Goal: Task Accomplishment & Management: Manage account settings

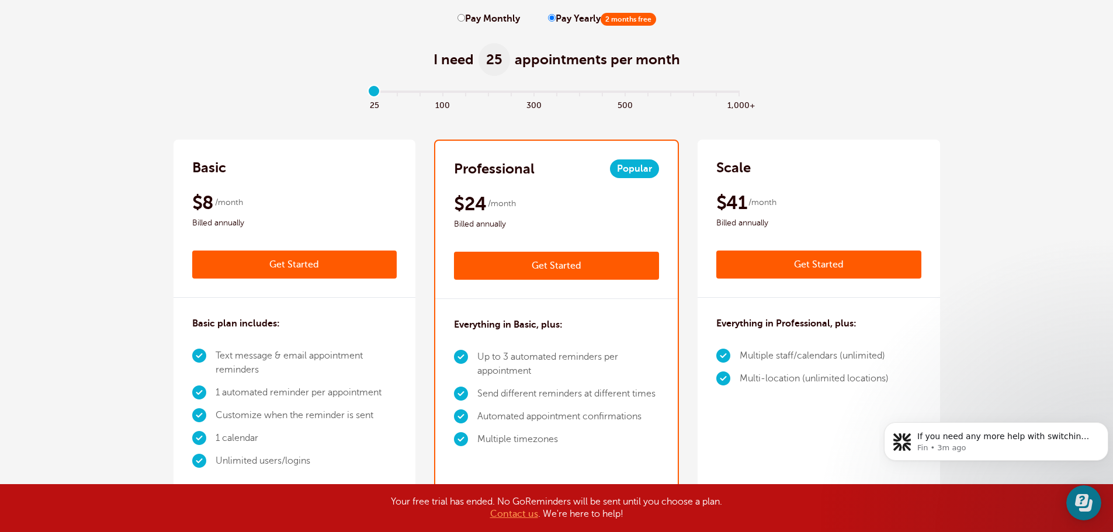
scroll to position [117, 0]
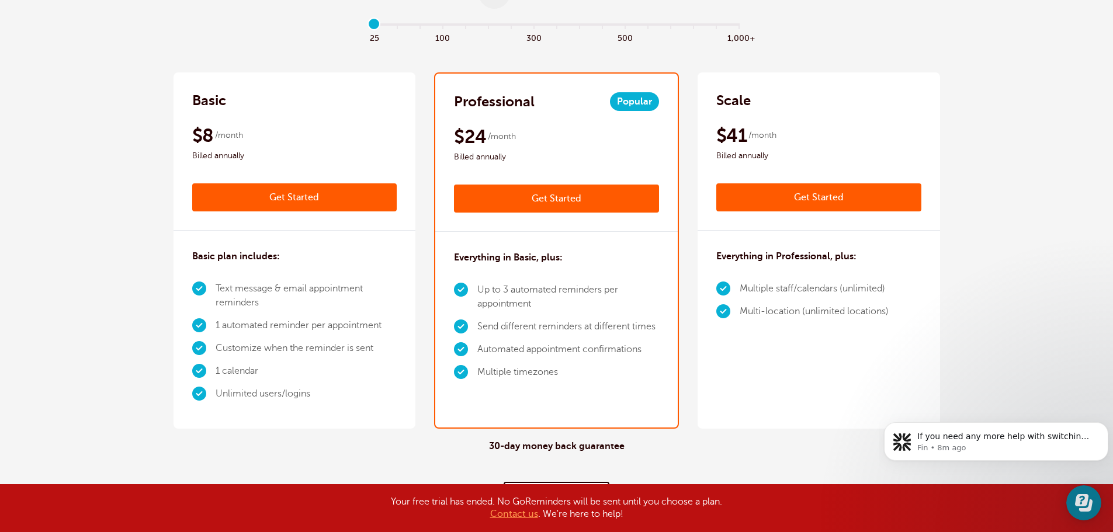
click at [792, 148] on div "$41 /month Billed annually" at bounding box center [819, 143] width 205 height 39
click at [988, 452] on p "Jocelle • Just now" at bounding box center [1006, 448] width 176 height 11
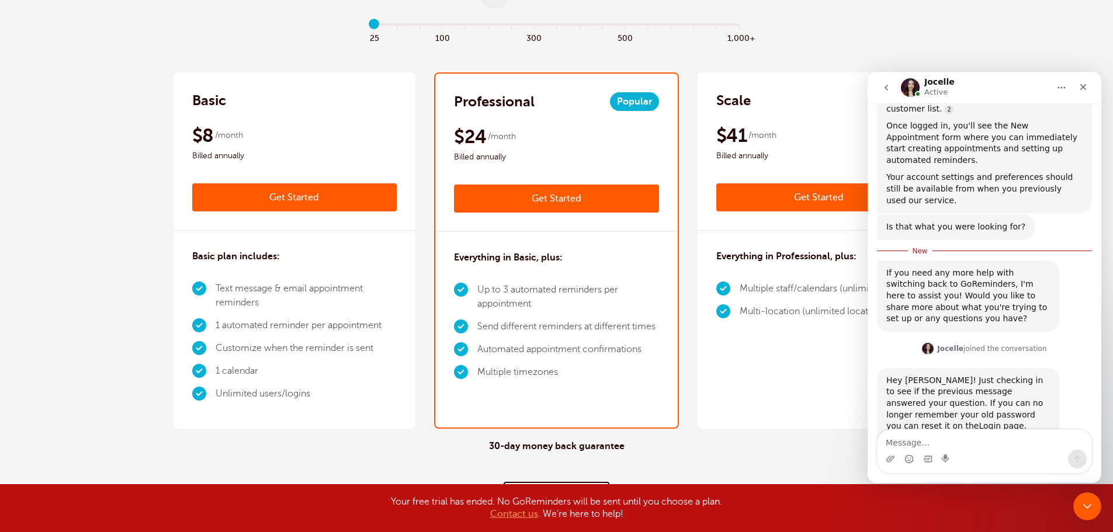
scroll to position [279, 0]
type textarea "yes thank you"
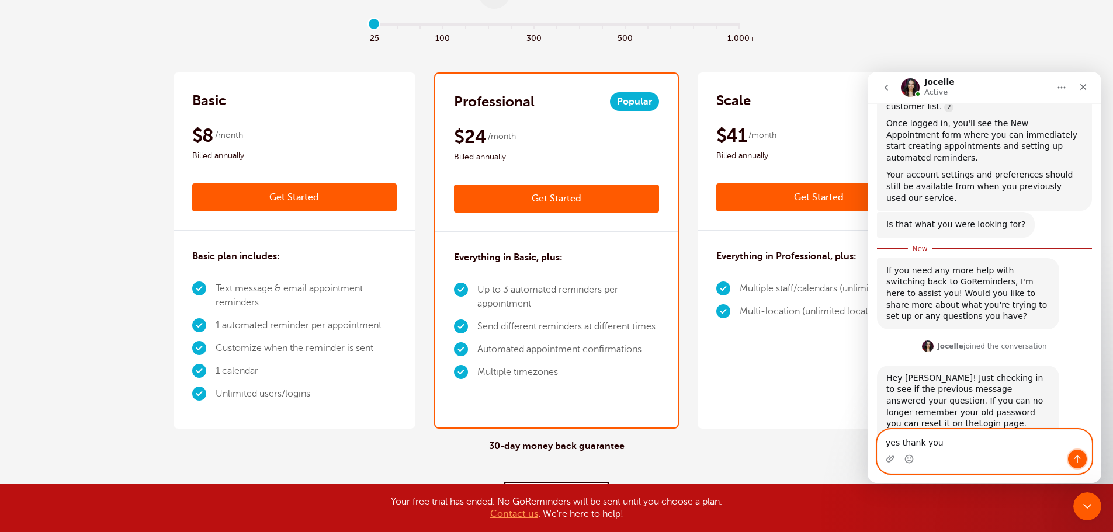
click at [1074, 454] on button "Send a message…" at bounding box center [1077, 459] width 19 height 19
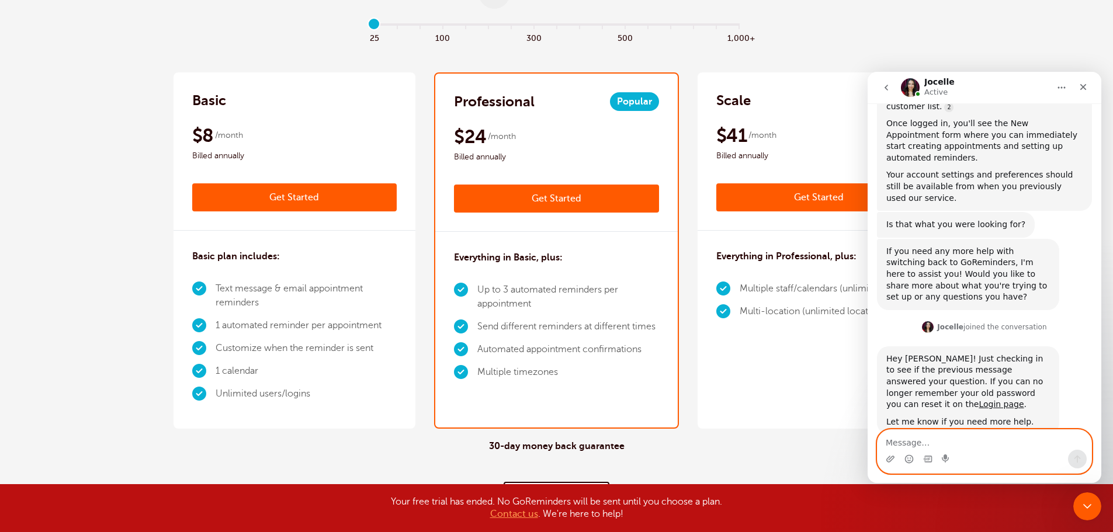
scroll to position [295, 0]
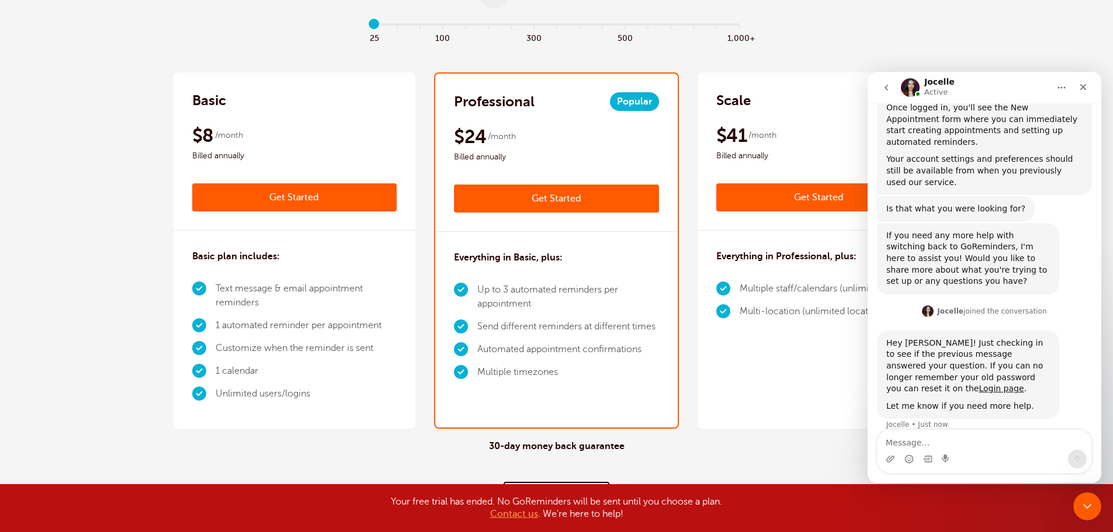
click at [885, 94] on button "go back" at bounding box center [886, 88] width 22 height 22
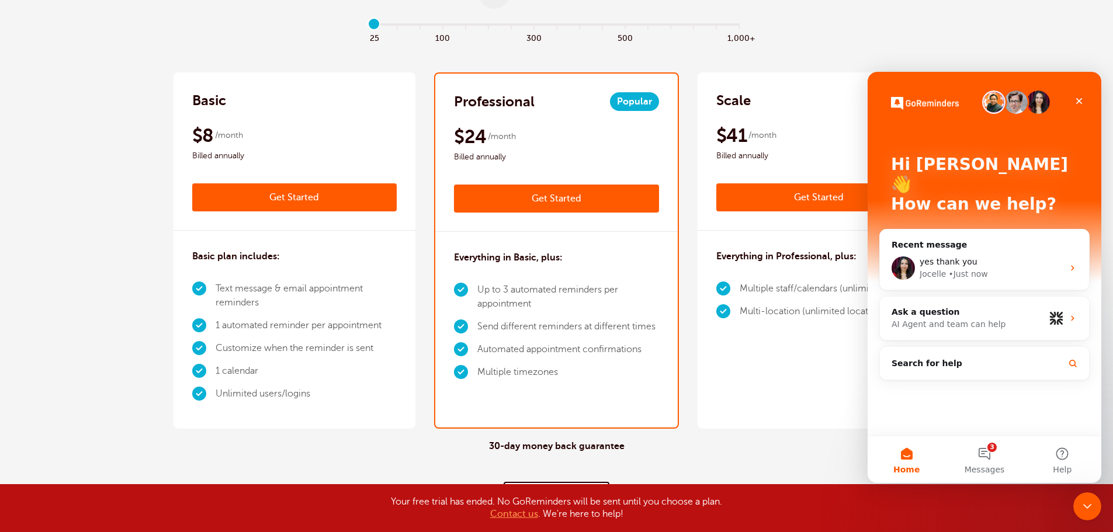
scroll to position [0, 0]
click at [1077, 106] on div "Close" at bounding box center [1079, 101] width 21 height 21
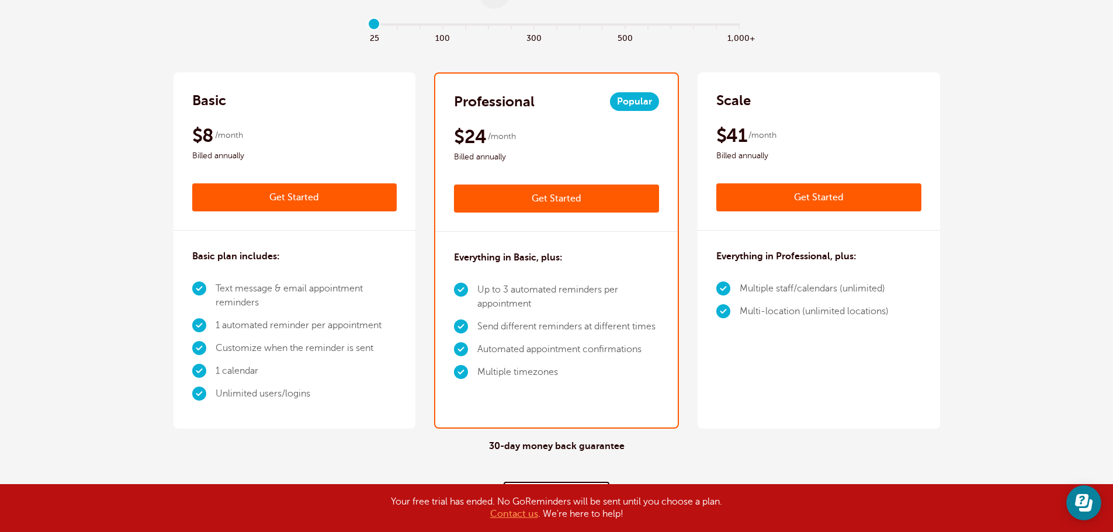
click at [797, 160] on span "Billed annually" at bounding box center [819, 156] width 205 height 14
click at [828, 194] on link "Get Started" at bounding box center [819, 198] width 205 height 28
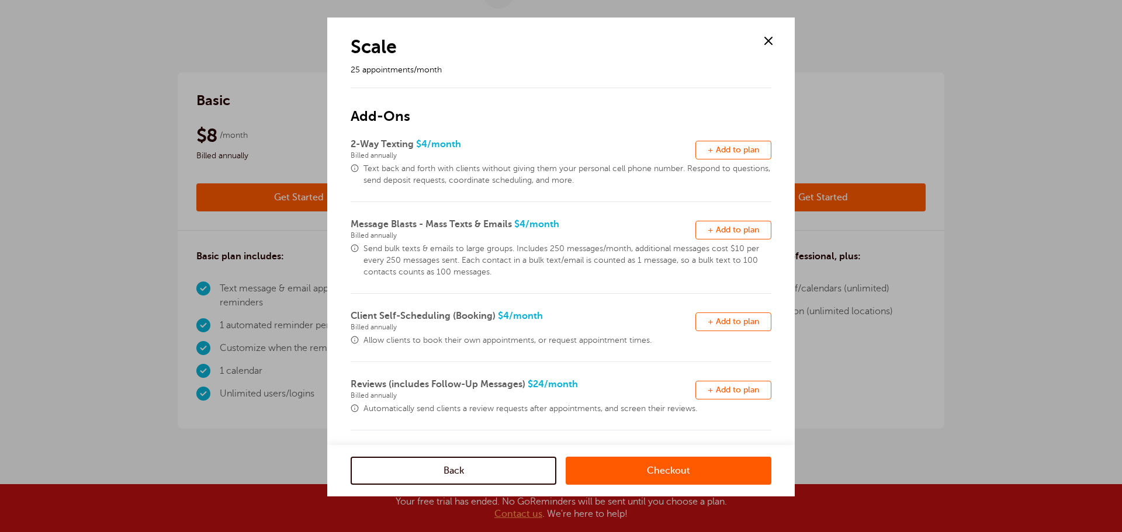
click at [721, 149] on span "+ Add to plan" at bounding box center [733, 150] width 51 height 9
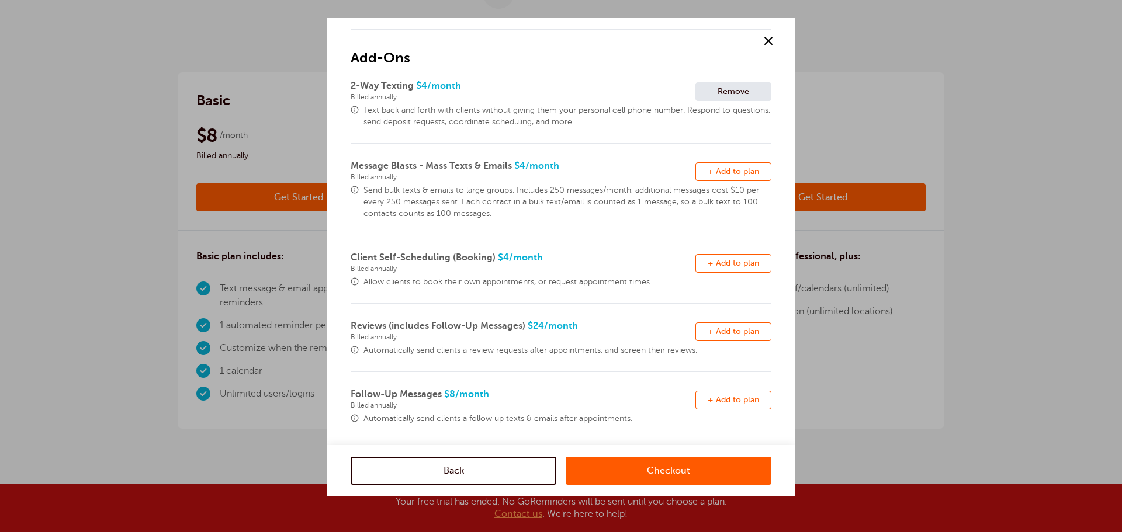
scroll to position [69, 0]
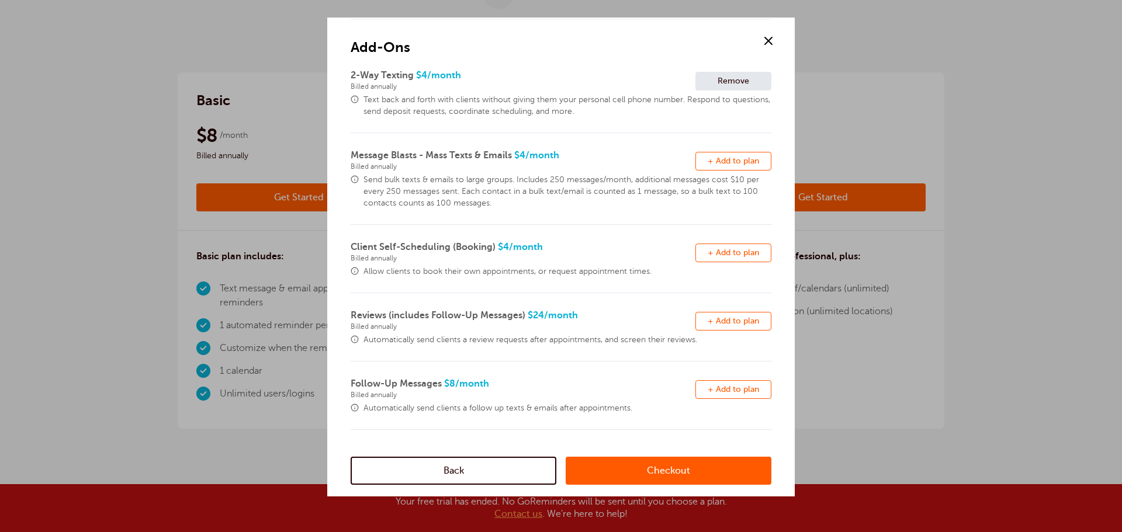
click at [708, 256] on span "+ Add to plan" at bounding box center [733, 252] width 51 height 9
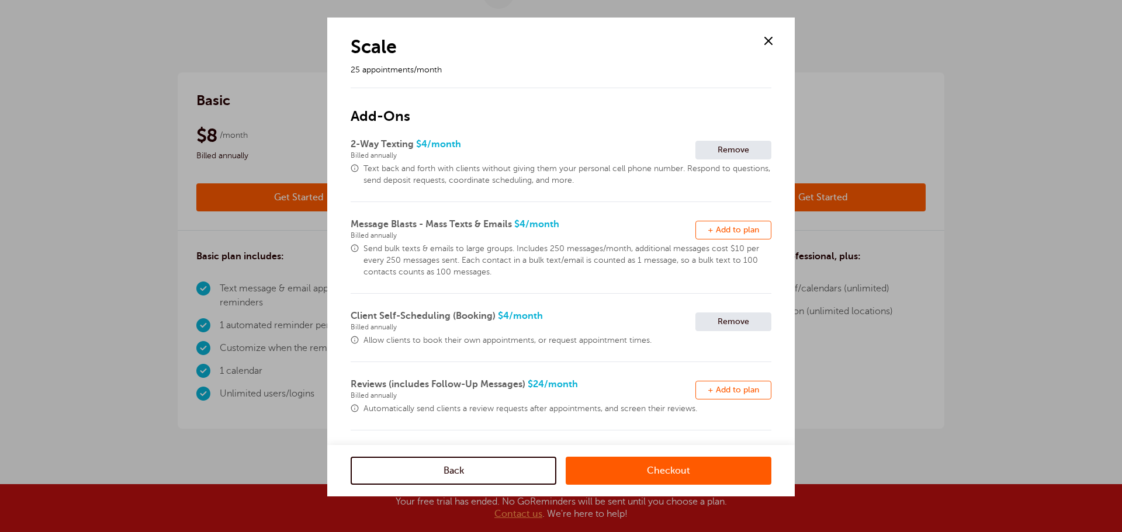
click at [672, 477] on link "Checkout" at bounding box center [669, 471] width 206 height 28
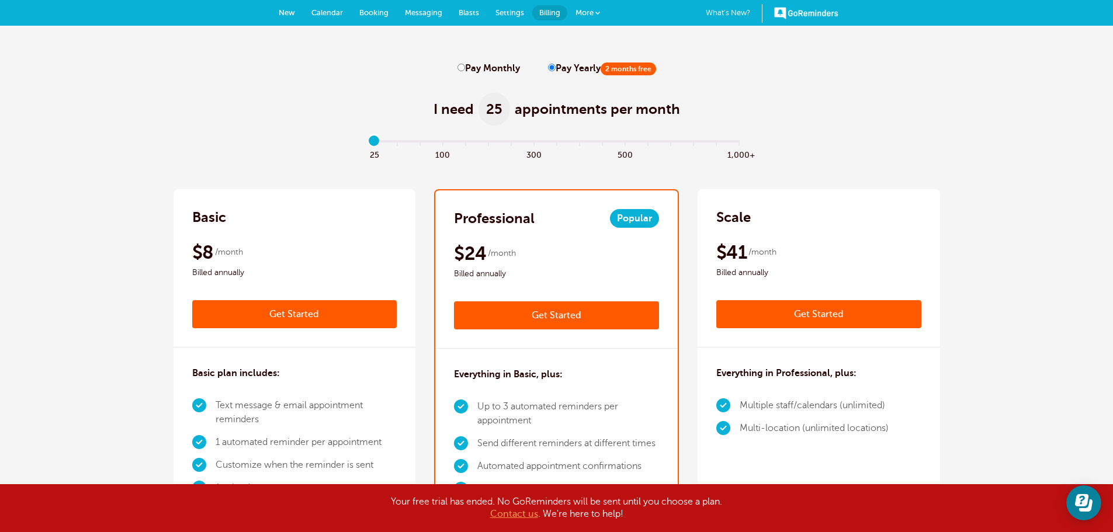
click at [470, 72] on label "Pay Monthly" at bounding box center [489, 68] width 63 height 11
click at [465, 71] on input "Pay Monthly" at bounding box center [462, 68] width 8 height 8
radio input "true"
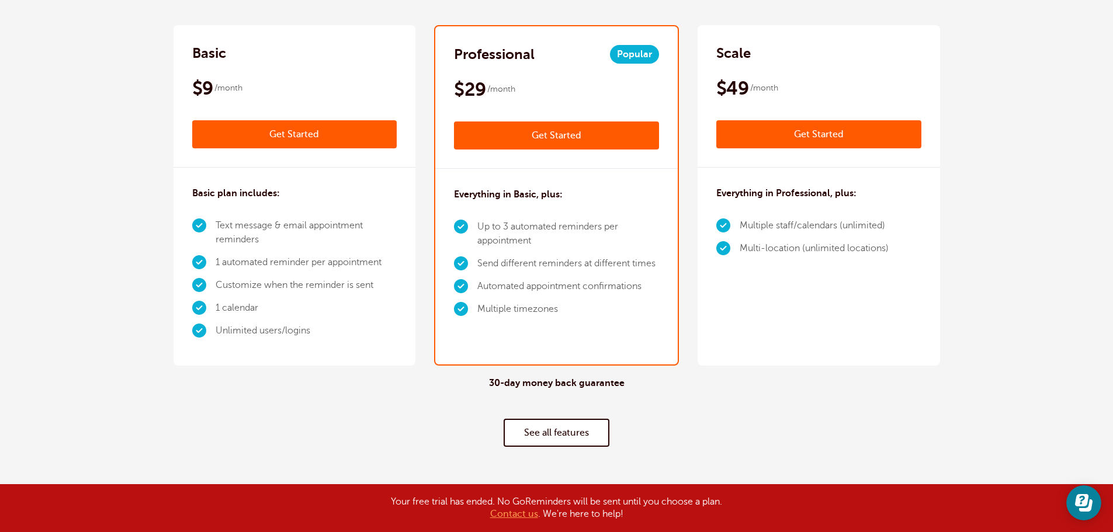
scroll to position [175, 0]
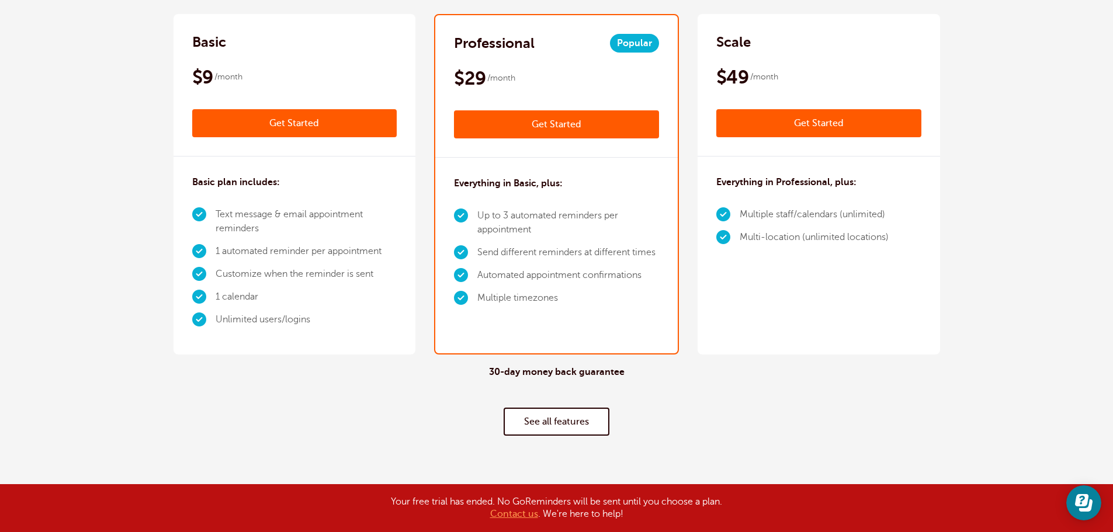
click at [754, 287] on div "Scale $49 /month Get Started $41 /month Billed annually Get Started Everything …" at bounding box center [819, 184] width 243 height 341
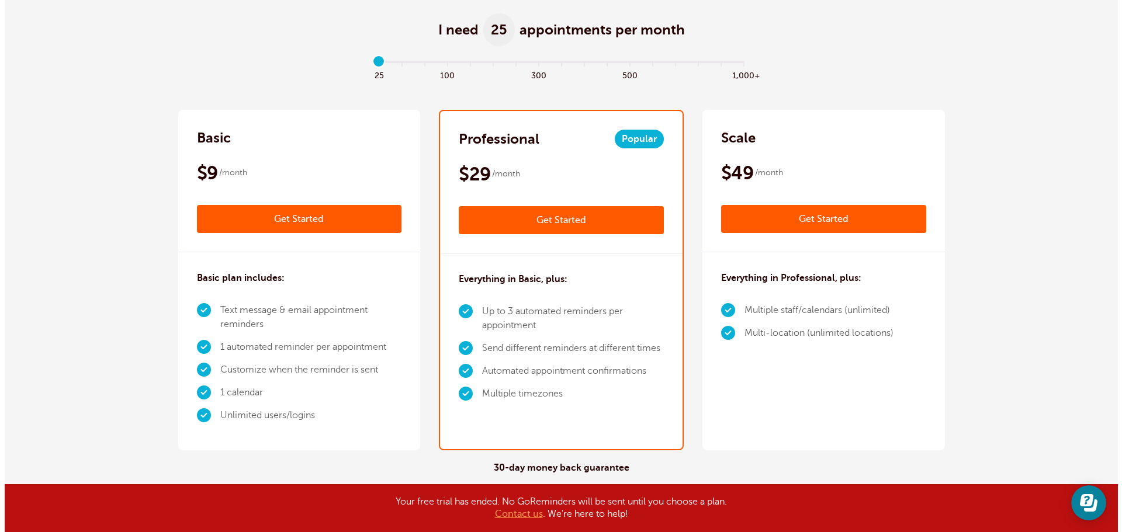
scroll to position [58, 0]
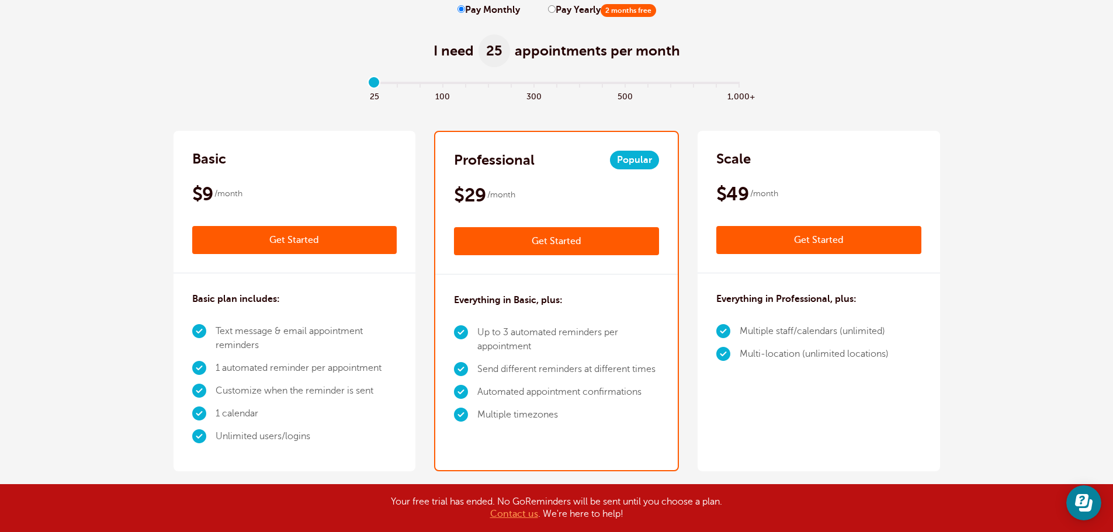
click at [804, 247] on link "Get Started" at bounding box center [819, 240] width 205 height 28
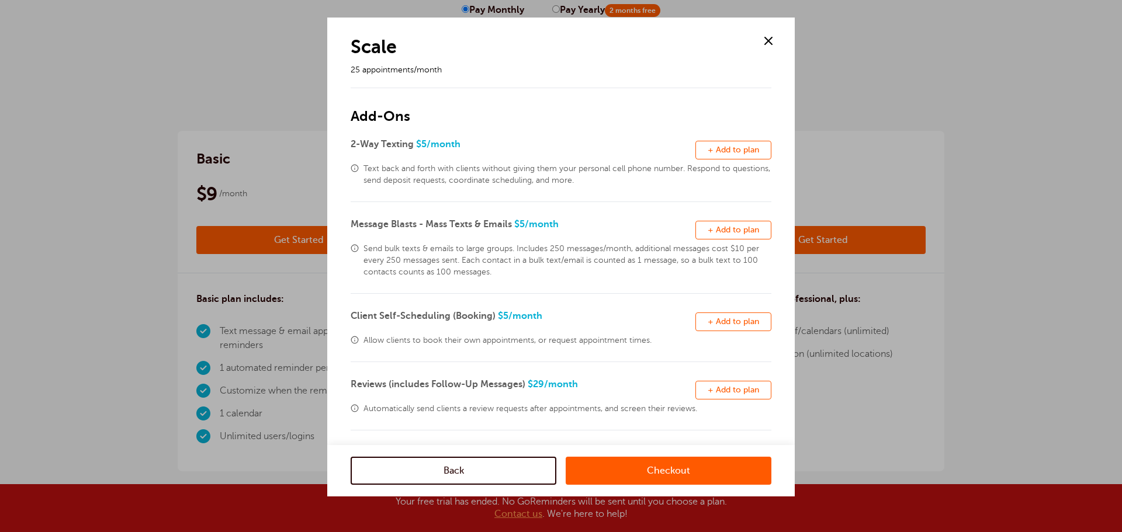
click at [713, 151] on span "+ Add to plan" at bounding box center [733, 150] width 51 height 9
click at [708, 322] on span "+ Add to plan" at bounding box center [733, 321] width 51 height 9
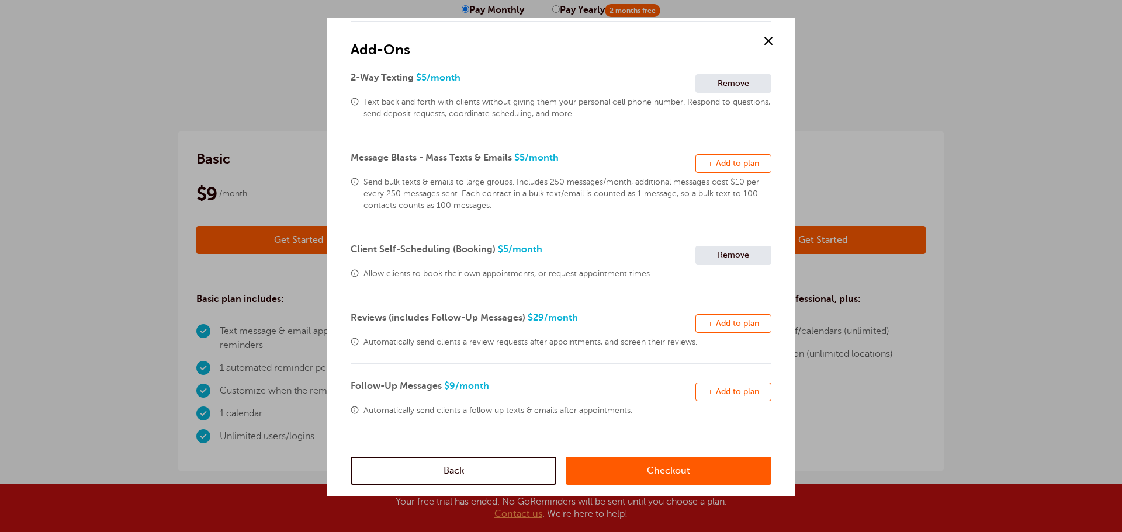
scroll to position [69, 0]
click at [665, 479] on link "Checkout" at bounding box center [669, 471] width 206 height 28
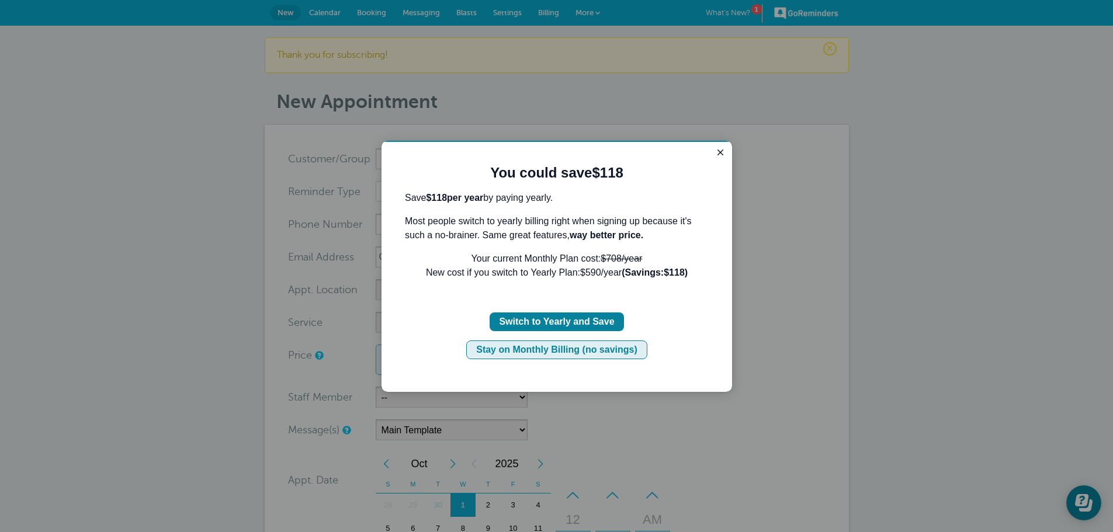
click at [580, 355] on div "Stay on Monthly Billing (no savings)" at bounding box center [556, 350] width 161 height 14
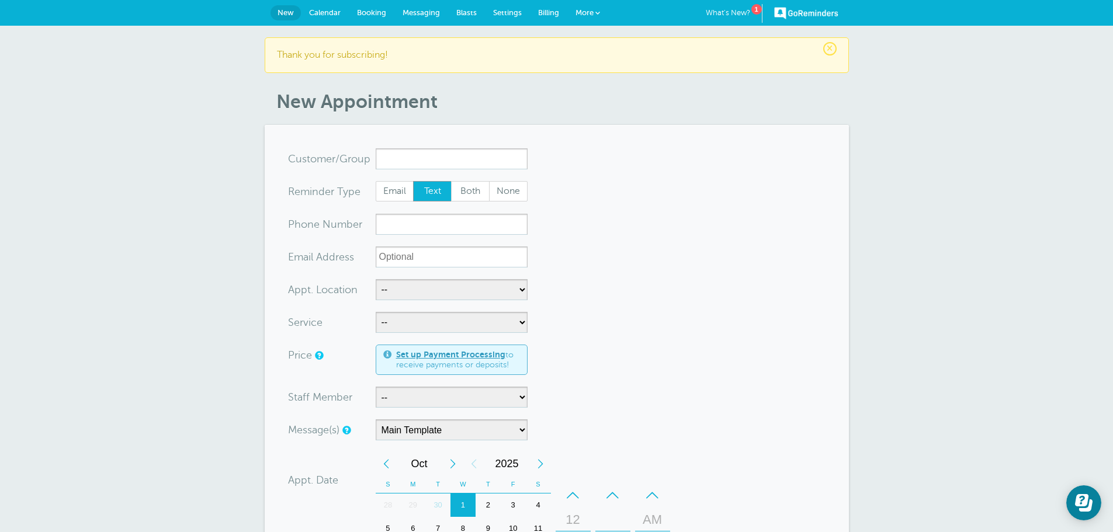
click at [339, 14] on span "Calendar" at bounding box center [325, 12] width 32 height 9
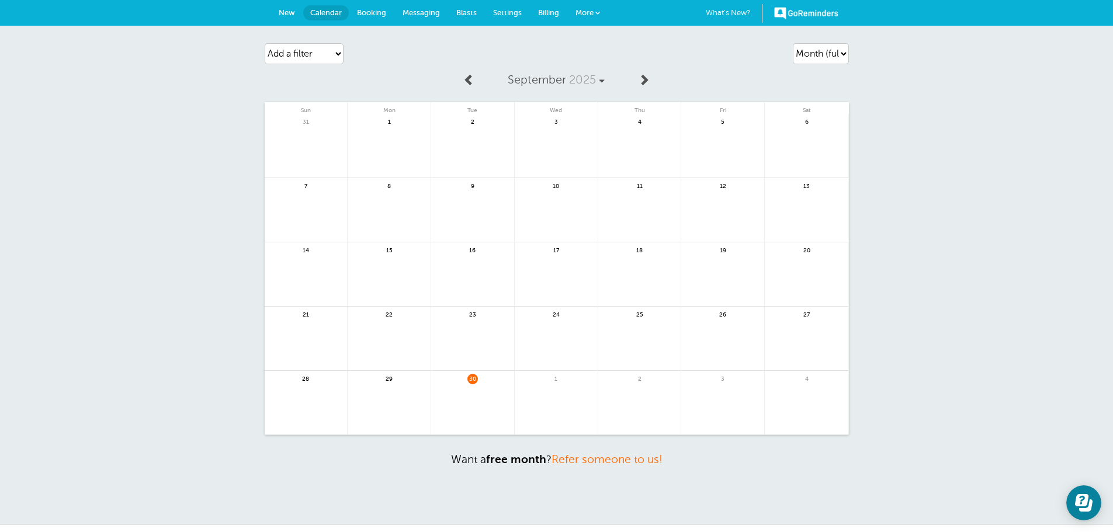
click at [378, 9] on span "Booking" at bounding box center [371, 12] width 29 height 9
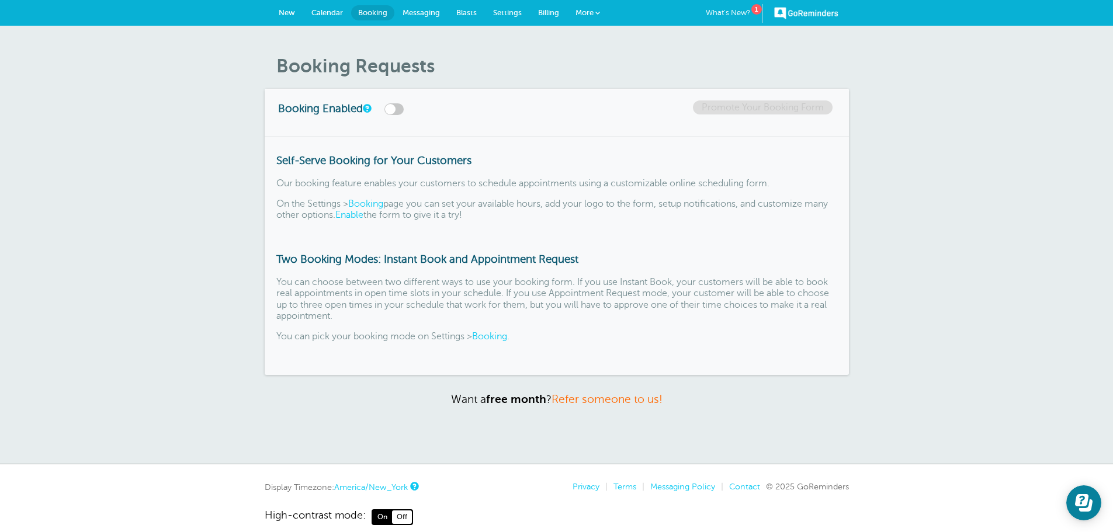
click at [372, 202] on link "Booking" at bounding box center [365, 204] width 35 height 11
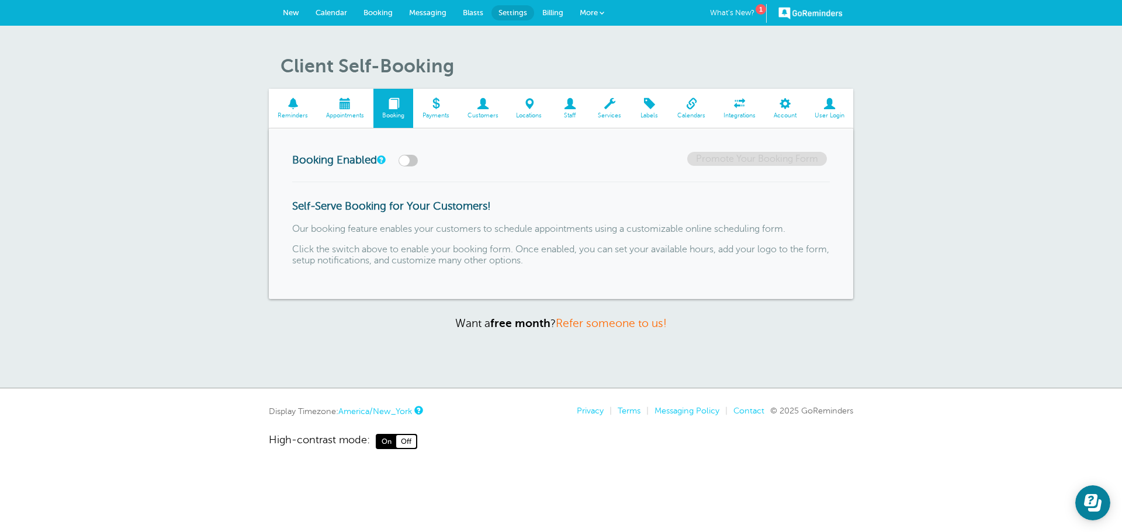
click at [407, 161] on label at bounding box center [408, 161] width 19 height 12
click at [0, 0] on input "checkbox" at bounding box center [0, 0] width 0 height 0
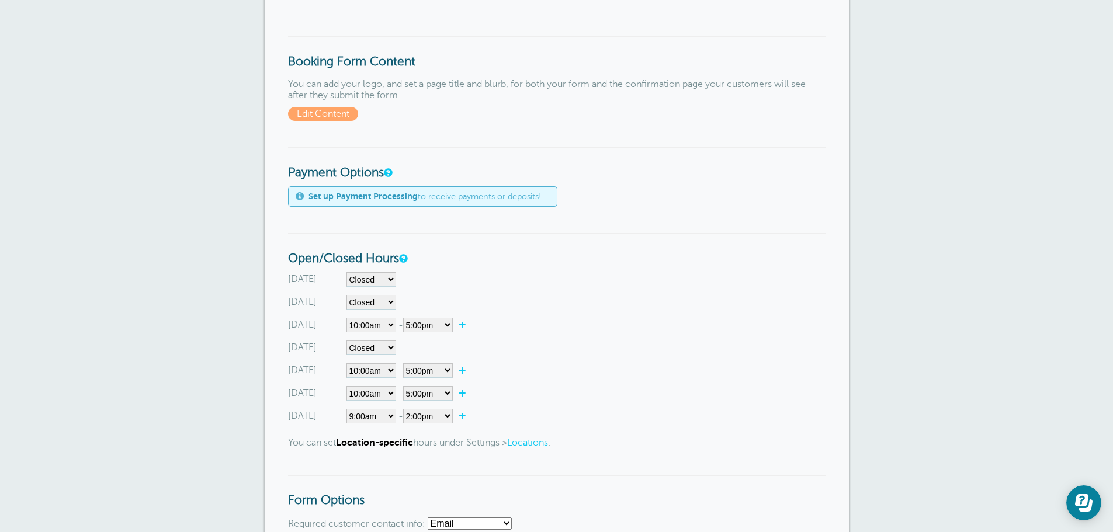
scroll to position [292, 0]
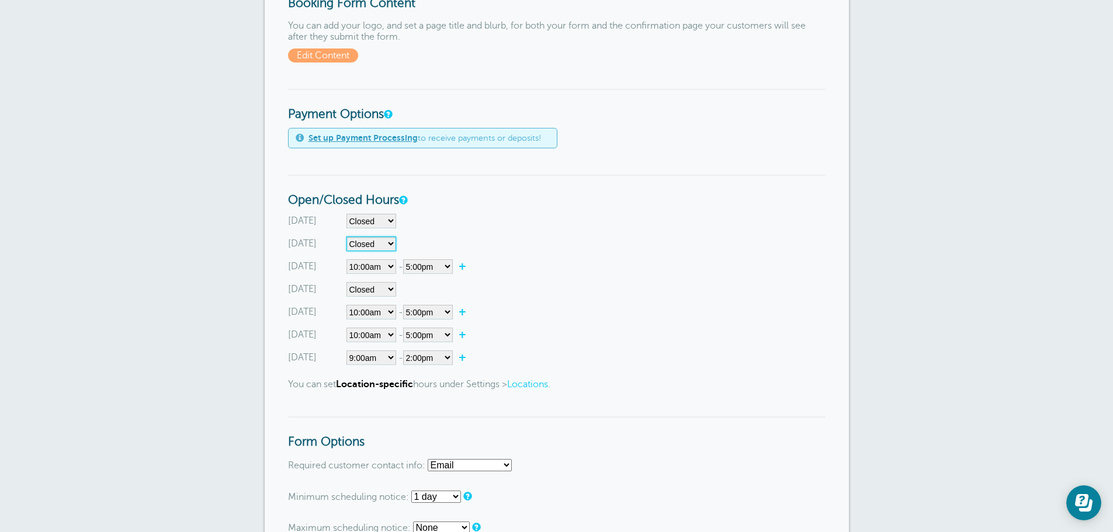
click at [366, 243] on select"] "Closed 12:00am 12:15am 12:30am 12:45am 1:00am 1:15am 1:30am 1:45am 2:00am 2:15a…" at bounding box center [372, 244] width 50 height 15
select select"] "10"
click at [347, 237] on select"] "Closed 12:00am 12:15am 12:30am 12:45am 1:00am 1:15am 1:30am 1:45am 2:00am 2:15a…" at bounding box center [372, 244] width 50 height 15
click at [430, 247] on select"] "12:00am 12:15am 12:30am 12:45am 1:00am 1:15am 1:30am 1:45am 2:00am 2:15am 2:30a…" at bounding box center [428, 244] width 50 height 15
select select"] "14.5"
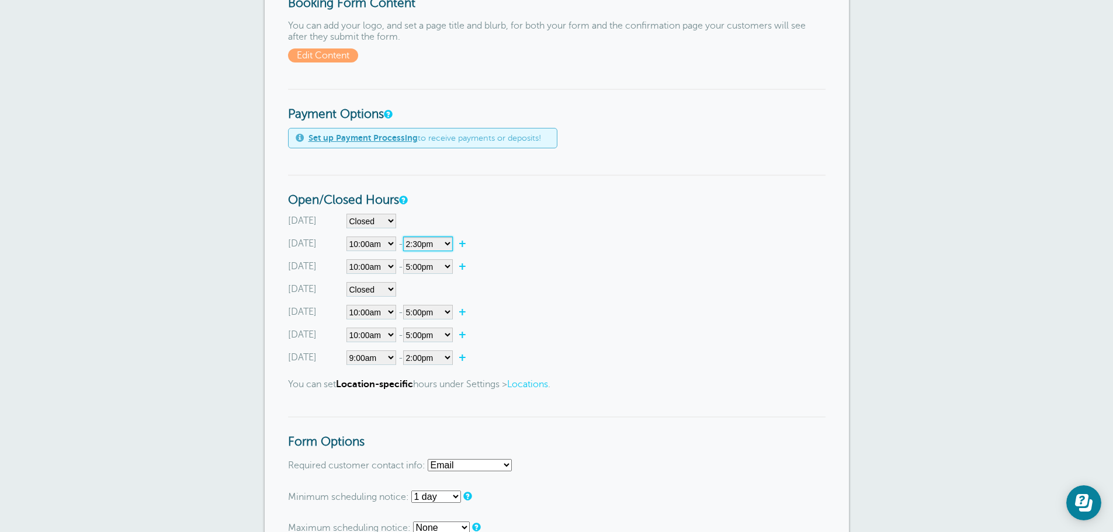
click at [405, 237] on select"] "12:00am 12:15am 12:30am 12:45am 1:00am 1:15am 1:30am 1:45am 2:00am 2:15am 2:30a…" at bounding box center [428, 244] width 50 height 15
click at [380, 287] on select"] "Closed 12:00am 12:15am 12:30am 12:45am 1:00am 1:15am 1:30am 1:45am 2:00am 2:15a…" at bounding box center [372, 289] width 50 height 15
select select"] "10"
click at [347, 282] on select"] "Closed 12:00am 12:15am 12:30am 12:45am 1:00am 1:15am 1:30am 1:45am 2:00am 2:15a…" at bounding box center [372, 289] width 50 height 15
click at [381, 336] on select"] "Closed 12:00am 12:15am 12:30am 12:45am 1:00am 1:15am 1:30am 1:45am 2:00am 2:15a…" at bounding box center [372, 335] width 50 height 15
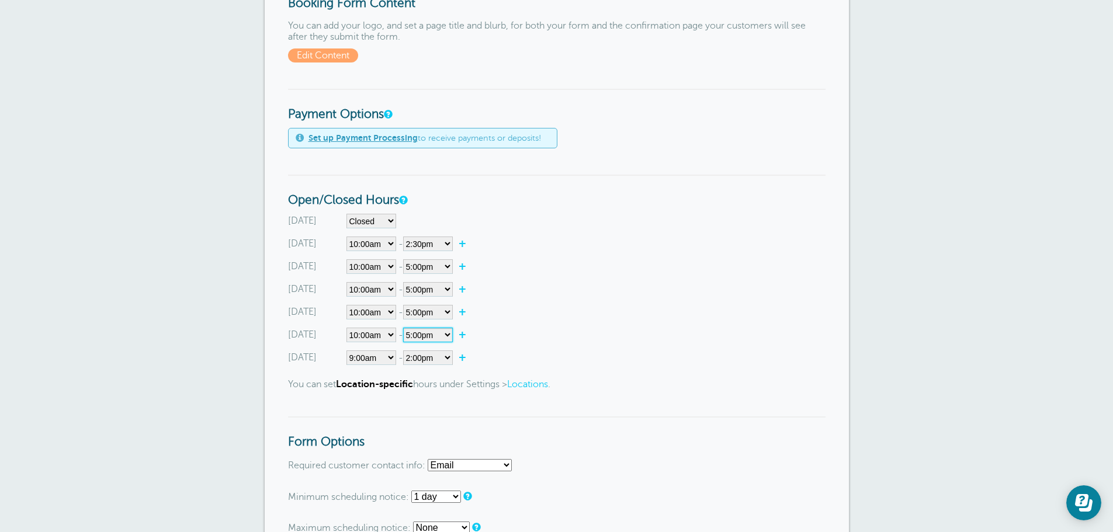
click at [441, 334] on select"] "12:00am 12:15am 12:30am 12:45am 1:00am 1:15am 1:30am 1:45am 2:00am 2:15am 2:30a…" at bounding box center [428, 335] width 50 height 15
click at [405, 328] on select"] "12:00am 12:15am 12:30am 12:45am 1:00am 1:15am 1:30am 1:45am 2:00am 2:15am 2:30a…" at bounding box center [428, 335] width 50 height 15
click at [566, 341] on div "Friday Closed 12:00am 12:15am 12:30am 12:45am 1:00am 1:15am 1:30am 1:45am 2:00a…" at bounding box center [557, 335] width 538 height 15
click at [375, 362] on select"] "Closed 12:00am 12:15am 12:30am 12:45am 1:00am 1:15am 1:30am 1:45am 2:00am 2:15a…" at bounding box center [372, 358] width 50 height 15
click at [538, 302] on div "Sunday Closed 12:00am 12:15am 12:30am 12:45am 1:00am 1:15am 1:30am 1:45am 2:00a…" at bounding box center [557, 289] width 538 height 151
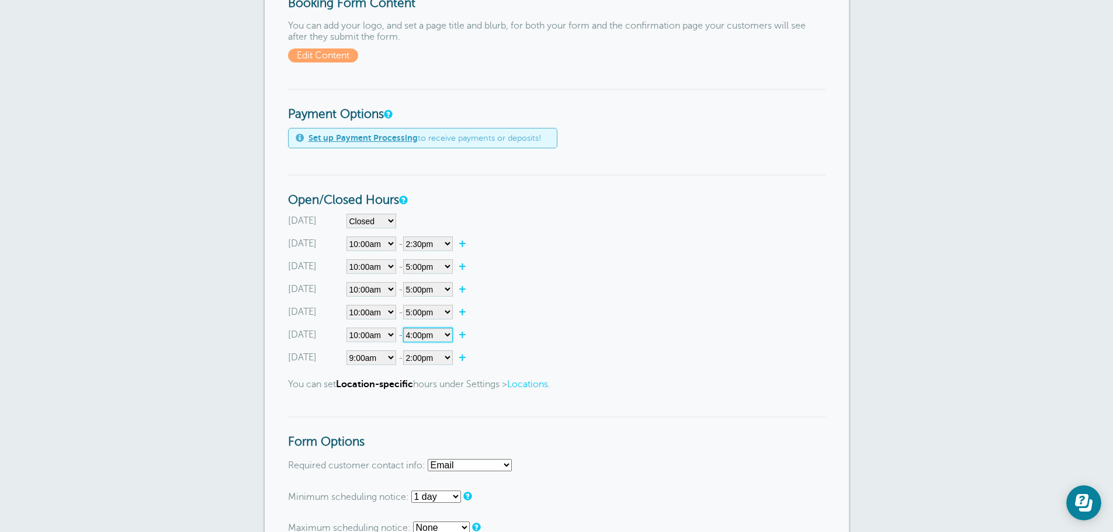
click at [442, 334] on select"] "12:00am 12:15am 12:30am 12:45am 1:00am 1:15am 1:30am 1:45am 2:00am 2:15am 2:30a…" at bounding box center [428, 335] width 50 height 15
select select"] "14"
click at [405, 328] on select"] "12:00am 12:15am 12:30am 12:45am 1:00am 1:15am 1:30am 1:45am 2:00am 2:15am 2:30a…" at bounding box center [428, 335] width 50 height 15
click at [365, 359] on select"] "Closed 12:00am 12:15am 12:30am 12:45am 1:00am 1:15am 1:30am 1:45am 2:00am 2:15a…" at bounding box center [372, 358] width 50 height 15
select select"] "10"
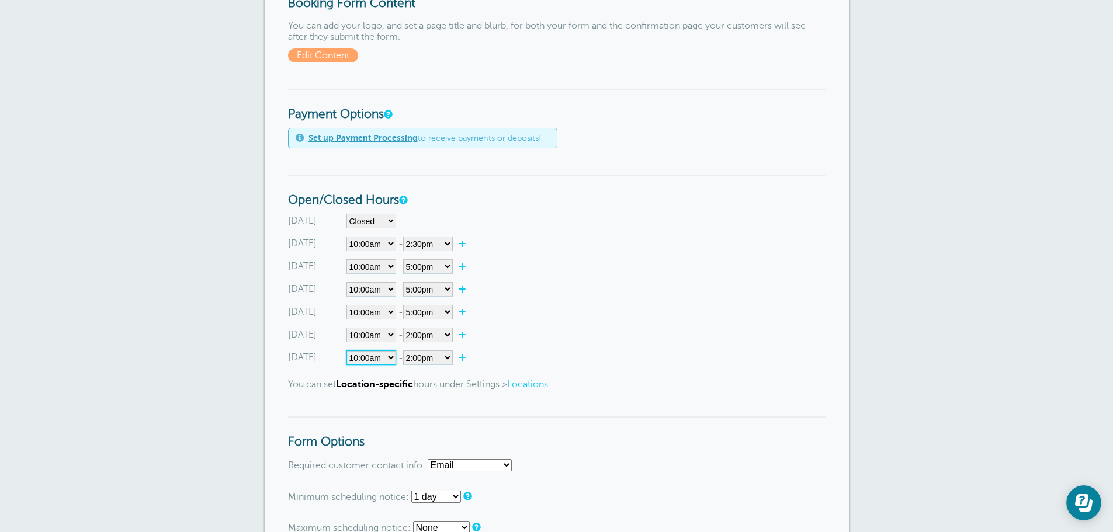
click at [347, 351] on select"] "Closed 12:00am 12:15am 12:30am 12:45am 1:00am 1:15am 1:30am 1:45am 2:00am 2:15a…" at bounding box center [372, 358] width 50 height 15
click at [541, 333] on div "Friday Closed 12:00am 12:15am 12:30am 12:45am 1:00am 1:15am 1:30am 1:45am 2:00a…" at bounding box center [557, 335] width 538 height 15
click at [546, 347] on div "Sunday Closed 12:00am 12:15am 12:30am 12:45am 1:00am 1:15am 1:30am 1:45am 2:00a…" at bounding box center [557, 289] width 538 height 151
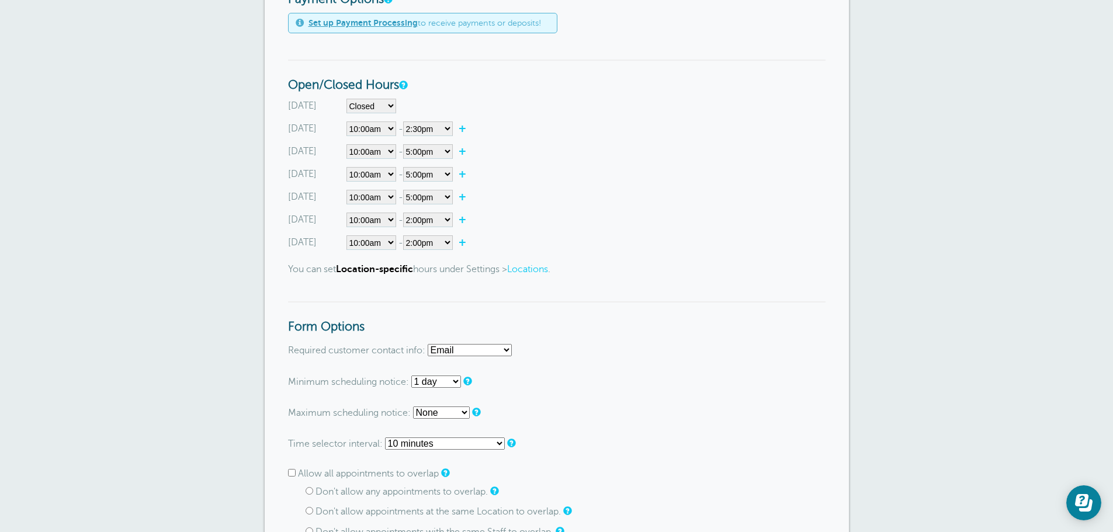
scroll to position [409, 0]
click at [434, 245] on select"] "12:00am 12:15am 12:30am 12:45am 1:00am 1:15am 1:30am 1:45am 2:00am 2:15am 2:30a…" at bounding box center [428, 241] width 50 height 15
select select"] "17"
click at [405, 234] on select"] "12:00am 12:15am 12:30am 12:45am 1:00am 1:15am 1:30am 1:45am 2:00am 2:15am 2:30a…" at bounding box center [428, 241] width 50 height 15
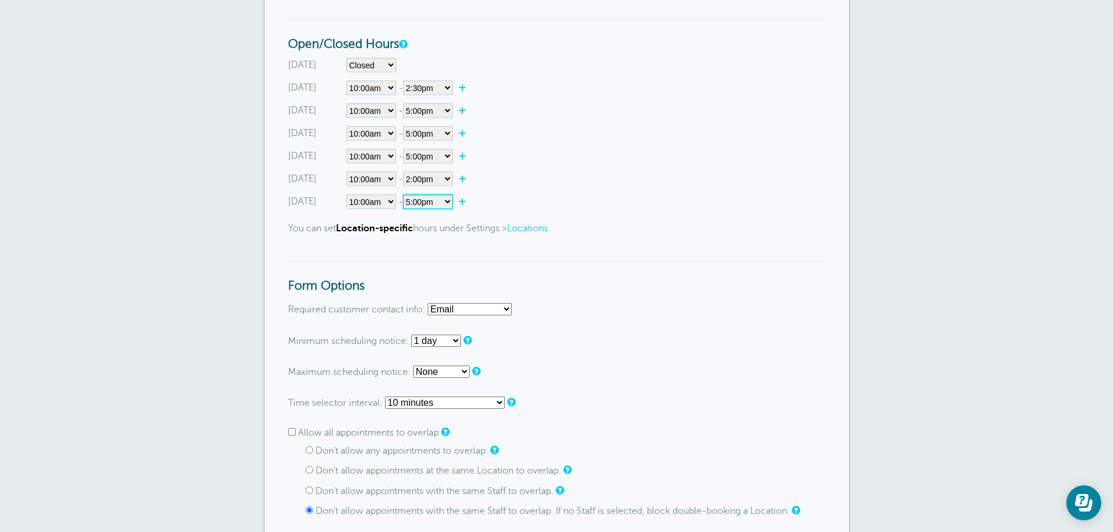
scroll to position [468, 0]
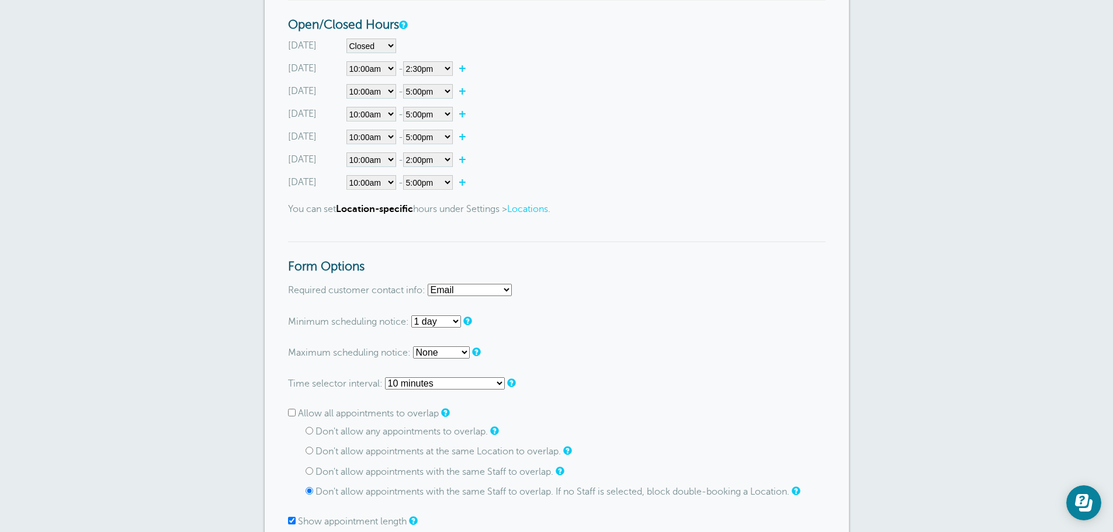
click at [473, 286] on select "Email Phone Email or Phone Email and Phone" at bounding box center [470, 290] width 84 height 12
select select "either"
click at [428, 284] on select "Email Phone Email or Phone Email and Phone" at bounding box center [470, 290] width 84 height 12
click at [434, 323] on select "None 1 hour 2 hours 3 hours 4 hours 5 hours 6 hours 7 hours 8 hours 9 hours 10 …" at bounding box center [436, 322] width 50 height 12
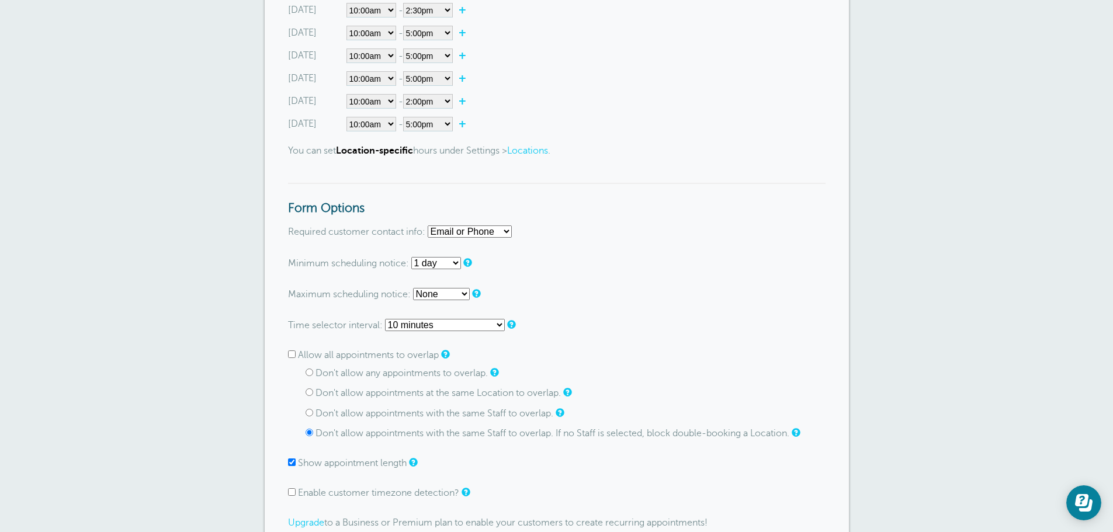
click at [446, 264] on select "None 1 hour 2 hours 3 hours 4 hours 5 hours 6 hours 7 hours 8 hours 9 hours 10 …" at bounding box center [436, 263] width 50 height 12
click at [411, 257] on select "None 1 hour 2 hours 3 hours 4 hours 5 hours 6 hours 7 hours 8 hours 9 hours 10 …" at bounding box center [436, 263] width 50 height 12
click at [452, 292] on select "None 1 day 2 days 3 days 4 days 5 days 6 days 1 week 2 weeks 3 weeks 4 weeks 5 …" at bounding box center [441, 294] width 57 height 12
select select "6 months"
click at [413, 288] on select "None 1 day 2 days 3 days 4 days 5 days 6 days 1 week 2 weeks 3 weeks 4 weeks 5 …" at bounding box center [441, 294] width 57 height 12
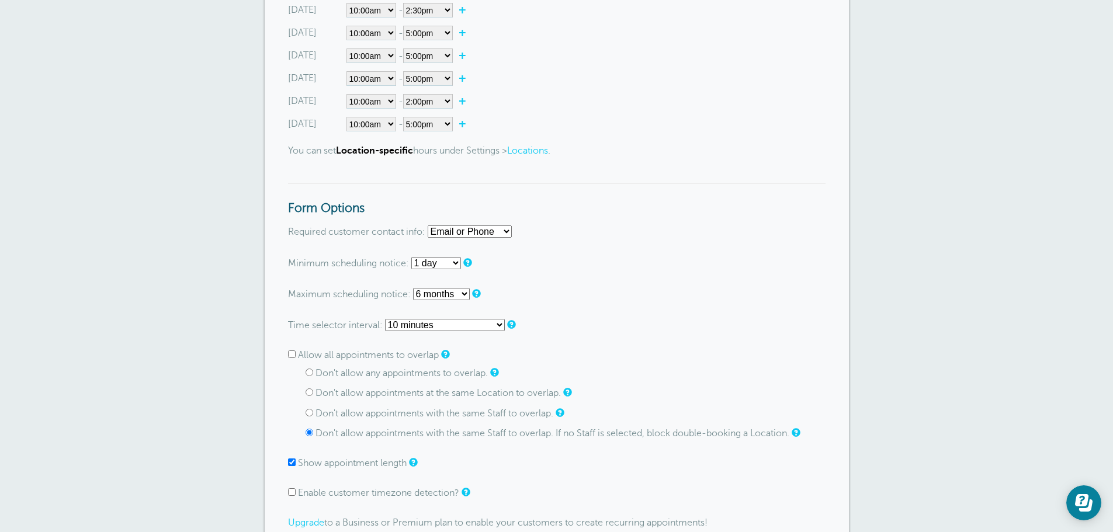
click at [409, 328] on select "Use Appointments setting 1 minute 5 minutes 10 minutes 15 minutes 20 minutes 30…" at bounding box center [445, 325] width 120 height 12
click at [385, 319] on select "Use Appointments setting 1 minute 5 minutes 10 minutes 15 minutes 20 minutes 30…" at bounding box center [445, 325] width 120 height 12
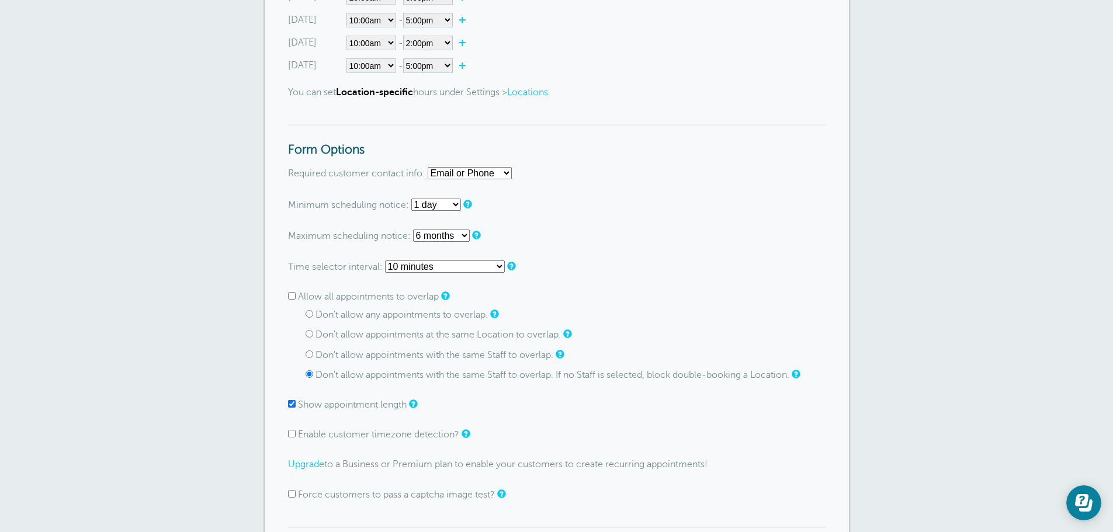
click at [309, 351] on input "Don't allow appointments with the same Staff to overlap." at bounding box center [310, 355] width 8 height 8
radio input "true"
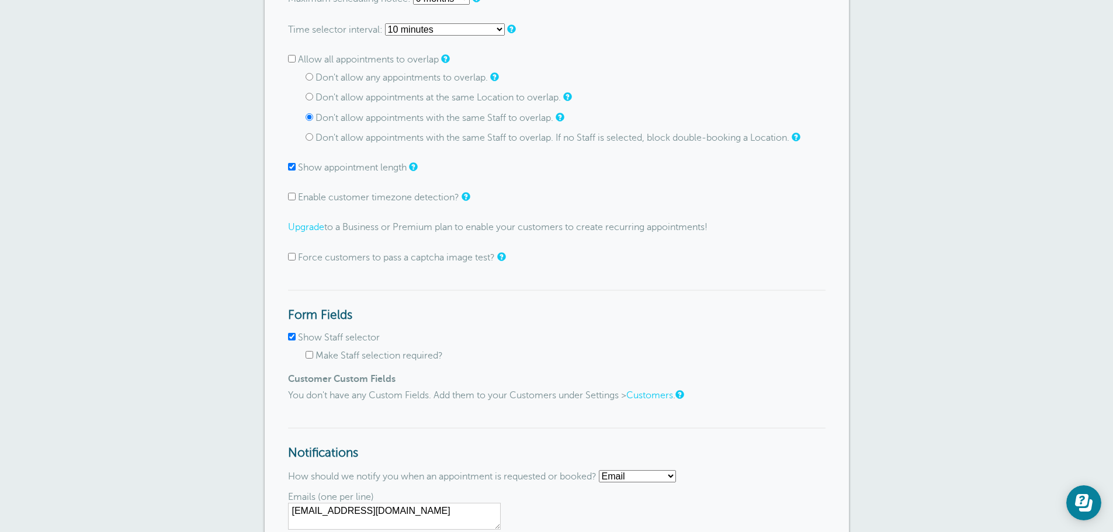
scroll to position [877, 0]
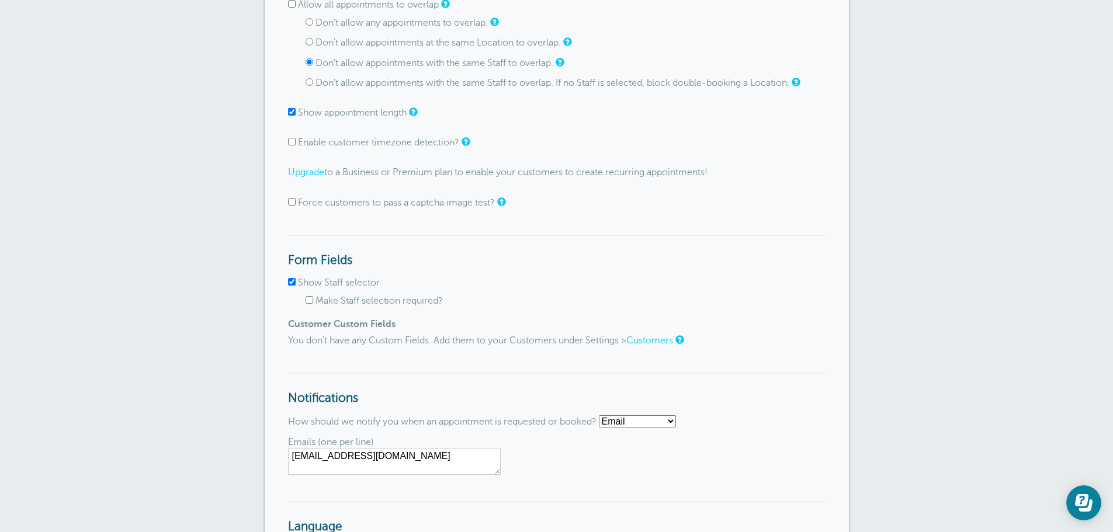
click at [311, 299] on input "Make Staff selection required?" at bounding box center [310, 300] width 8 height 8
checkbox input "true"
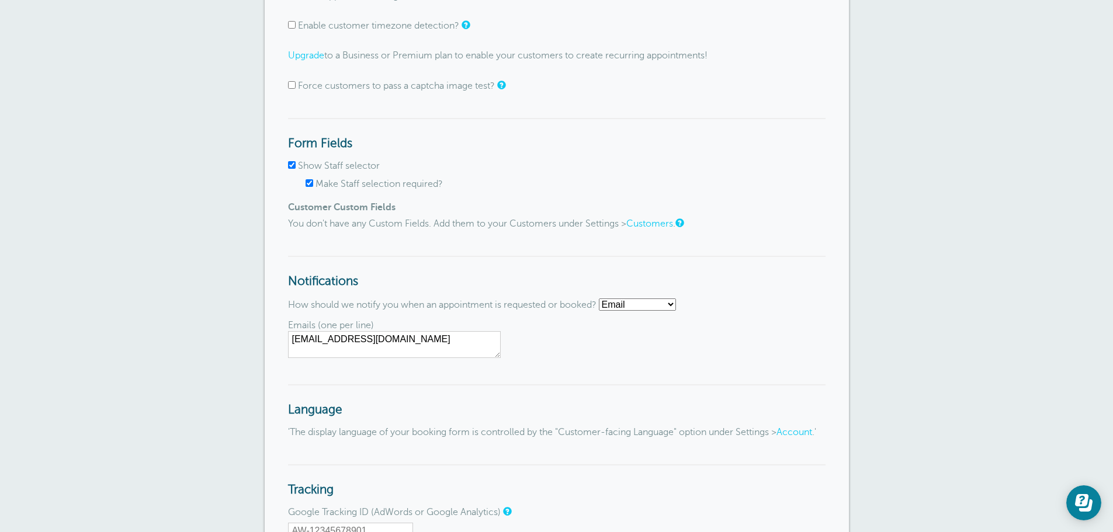
scroll to position [1052, 0]
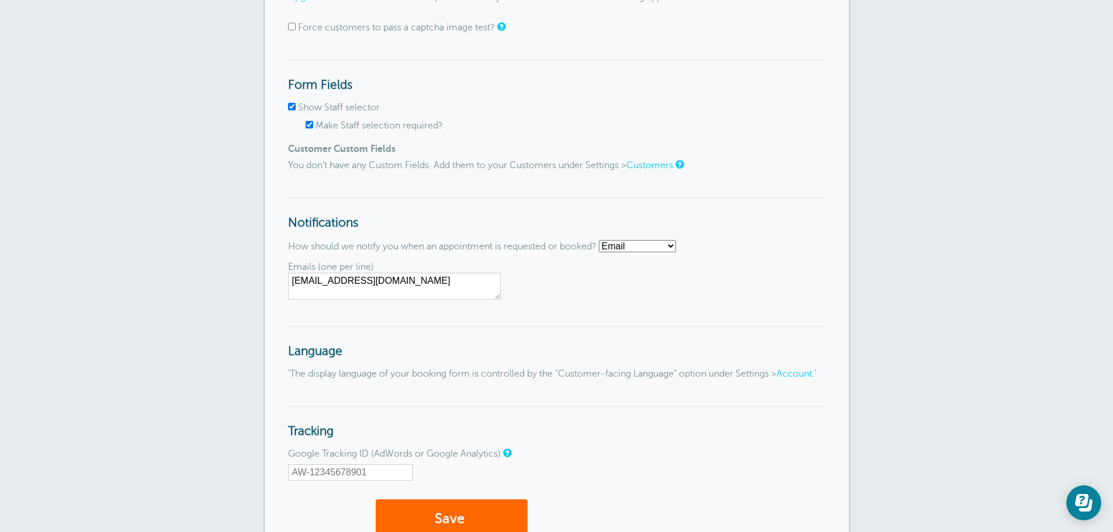
click at [423, 287] on textarea "giadreagan@yahoo.com" at bounding box center [394, 286] width 213 height 27
type textarea "giadreagan@yahoo.com aestheticsinkmanagement@yahoo.com"
click at [642, 243] on select "Email SMS No notifications" at bounding box center [637, 246] width 77 height 12
select select "sms"
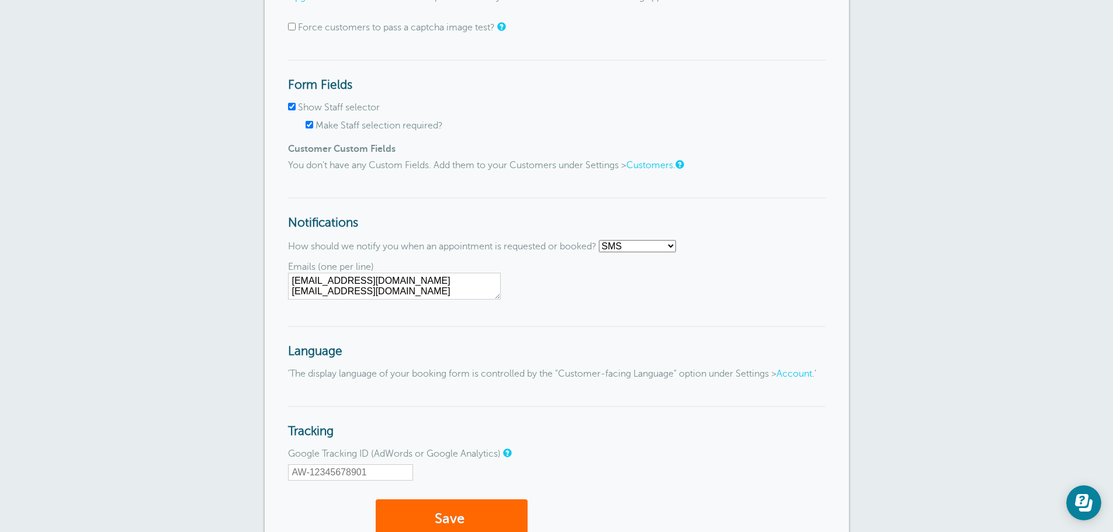
click at [604, 240] on select "Email SMS No notifications" at bounding box center [637, 246] width 77 height 12
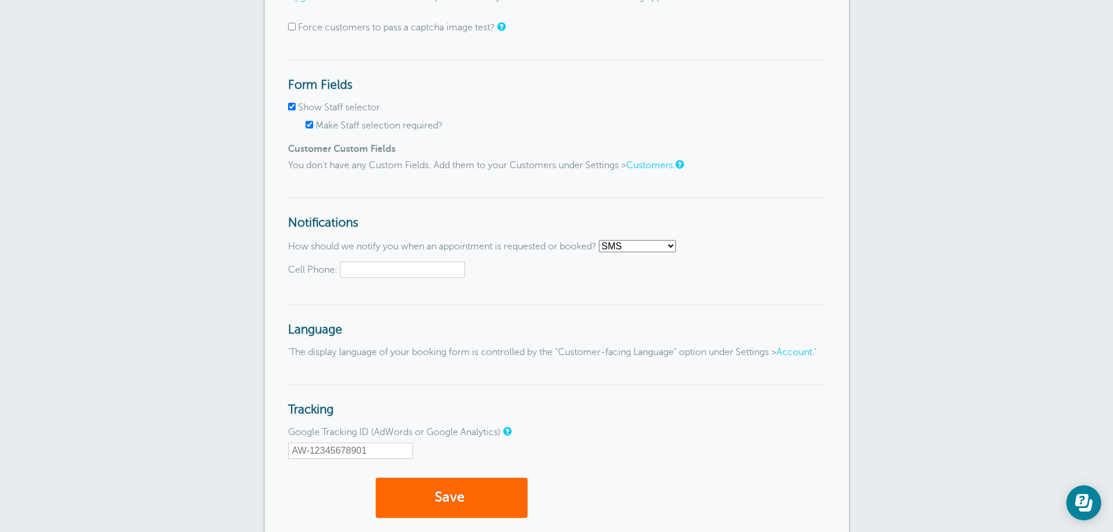
click at [429, 271] on input "Cell Phone:" at bounding box center [402, 270] width 125 height 16
type input "8609108038"
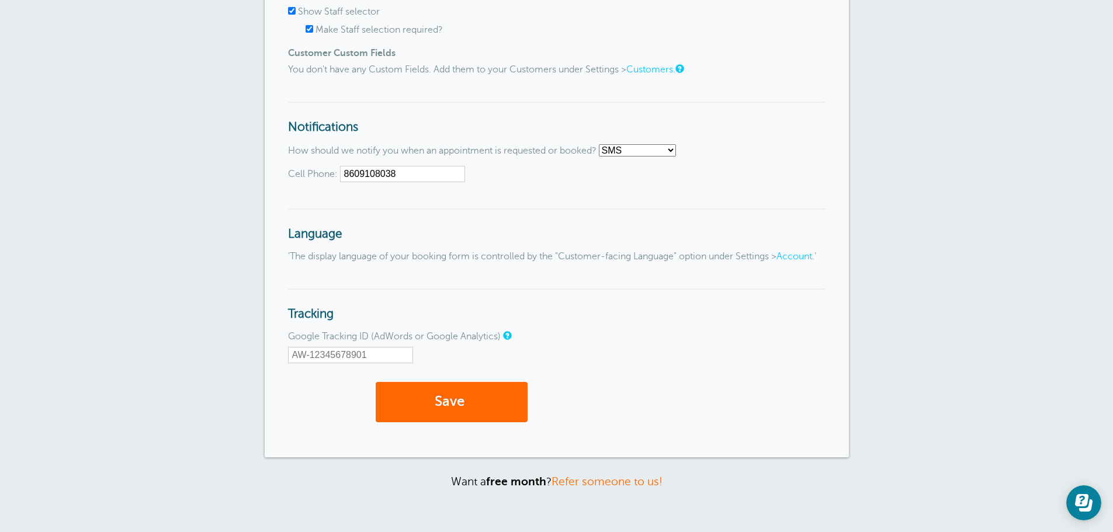
scroll to position [1169, 0]
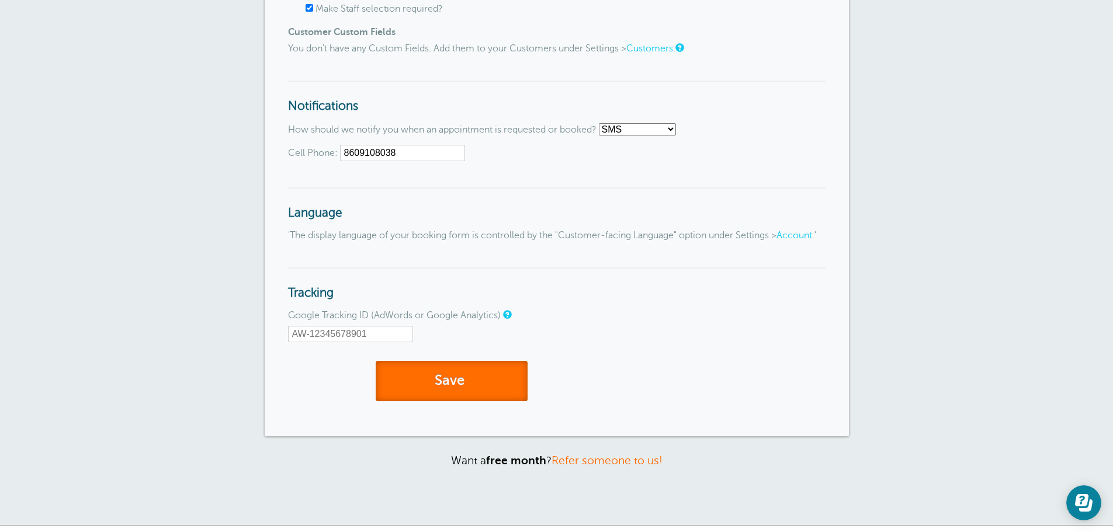
click at [439, 397] on button "Save" at bounding box center [452, 381] width 152 height 40
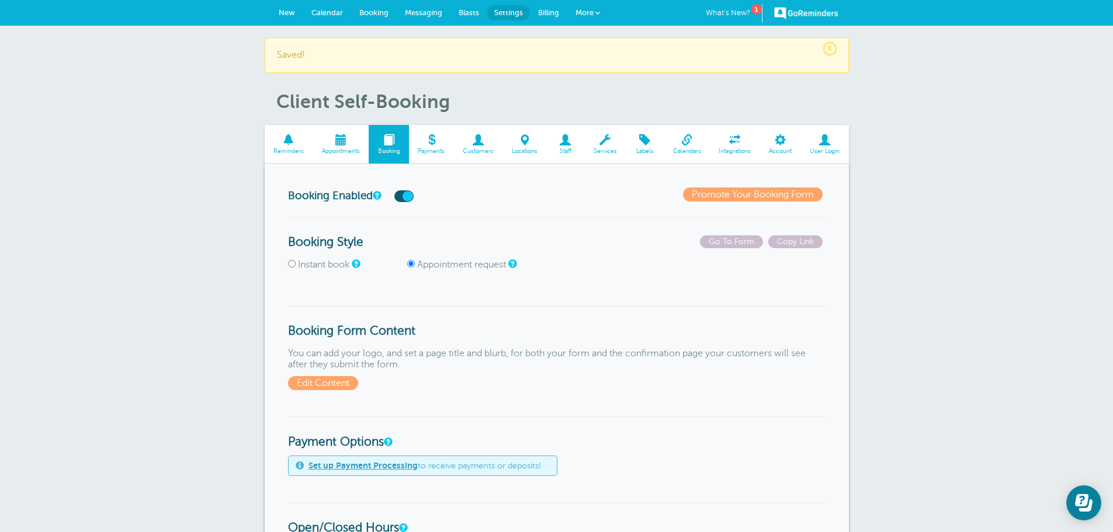
click at [441, 146] on link "Payments" at bounding box center [431, 144] width 45 height 39
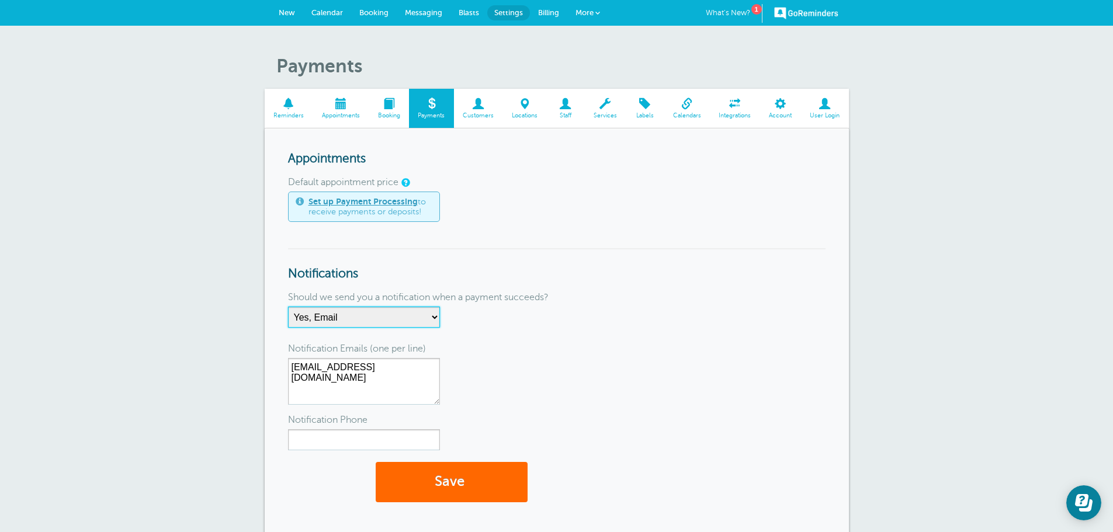
click at [377, 321] on select "No Thanks Yes, Email Yes, SMS Yes, Email & SMS" at bounding box center [364, 317] width 152 height 21
select select "6"
click at [288, 307] on select "No Thanks Yes, Email Yes, SMS Yes, Email & SMS" at bounding box center [364, 317] width 152 height 21
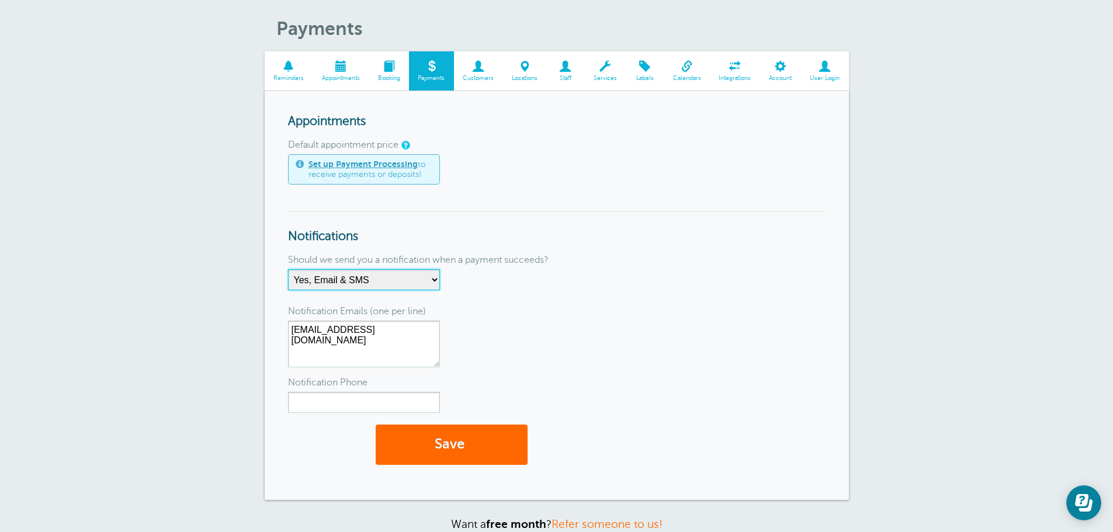
scroll to position [58, 0]
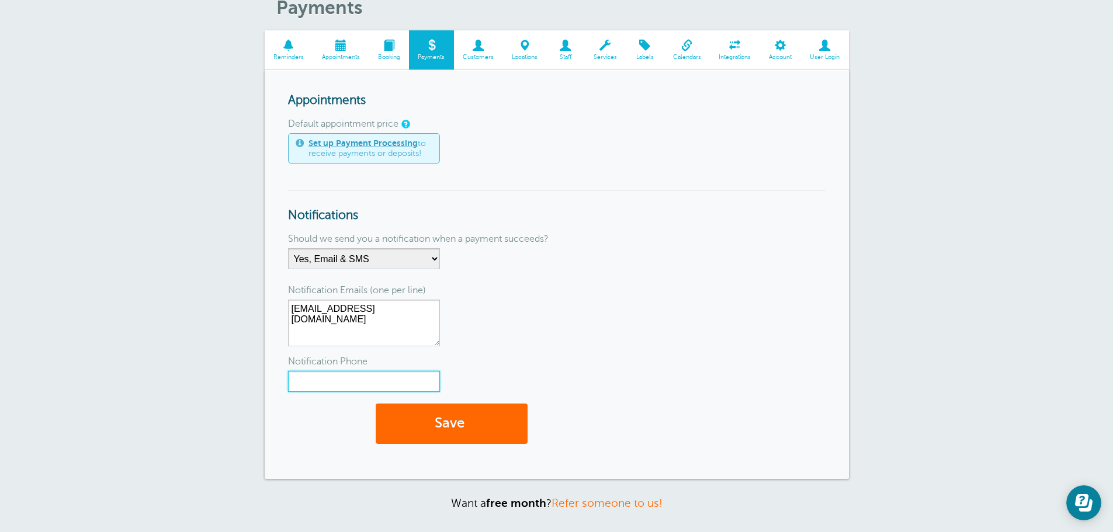
click at [373, 382] on input "Notification Phone" at bounding box center [364, 381] width 152 height 21
type input "8609108038"
click at [479, 422] on button "Save" at bounding box center [452, 424] width 152 height 40
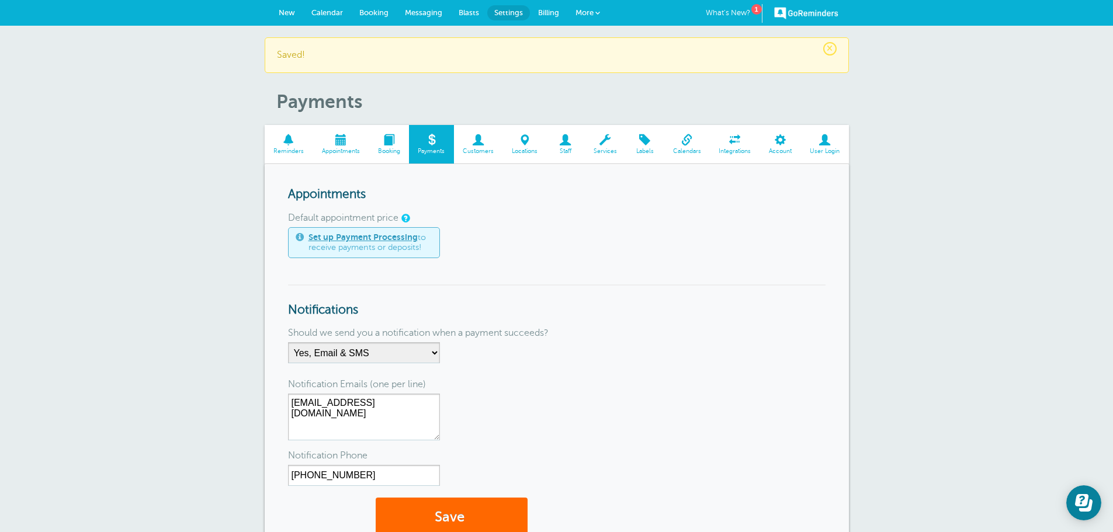
click at [396, 235] on link "Set up Payment Processing" at bounding box center [363, 237] width 109 height 9
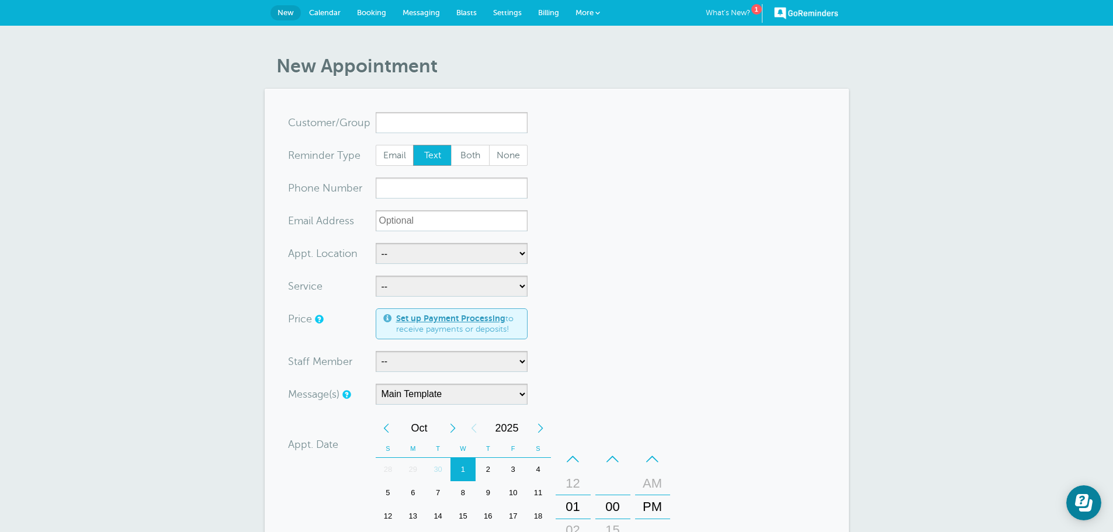
click at [334, 8] on span "Calendar" at bounding box center [325, 12] width 32 height 9
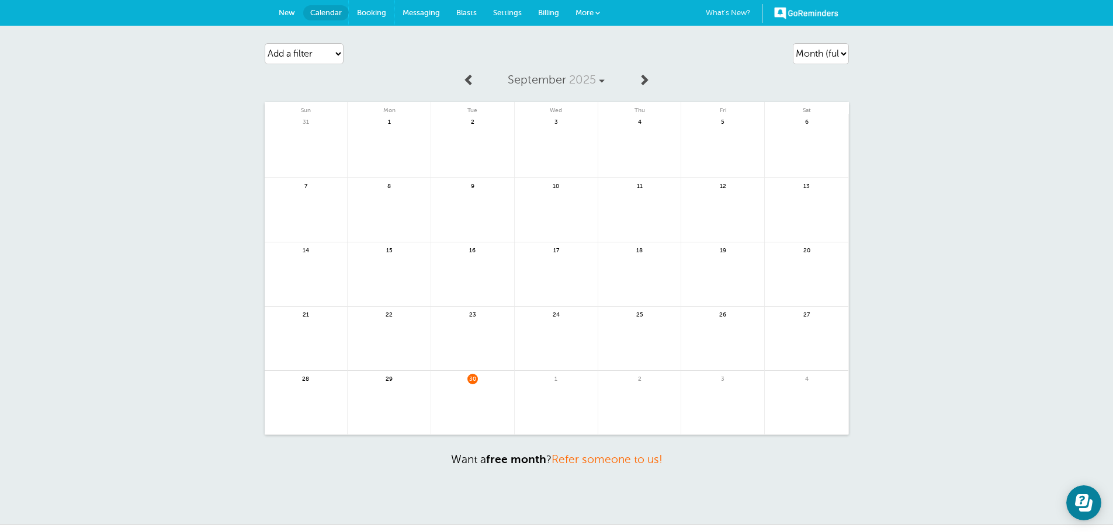
click at [375, 12] on span "Booking" at bounding box center [371, 12] width 29 height 9
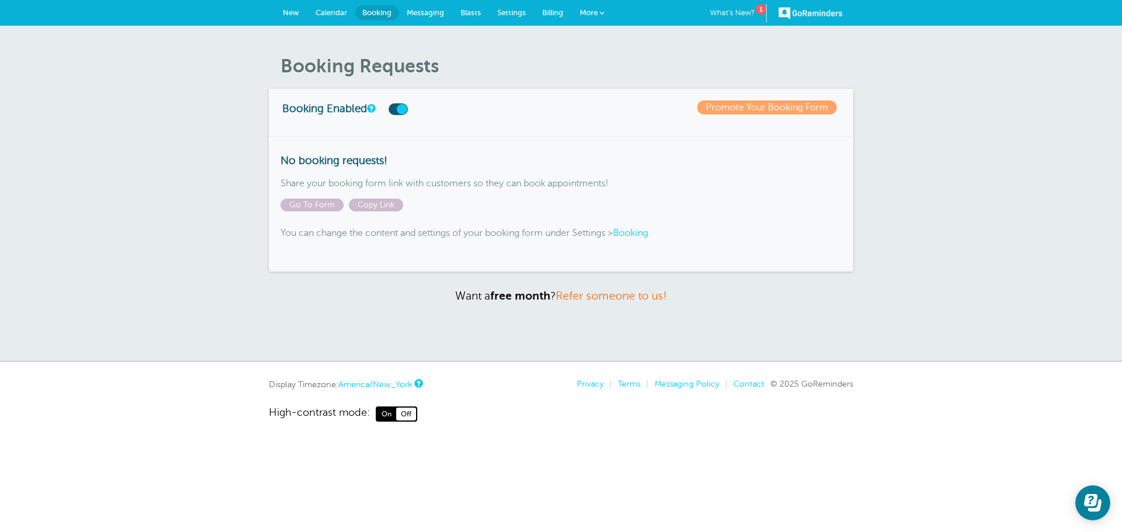
click at [416, 5] on link "Messaging" at bounding box center [426, 13] width 54 height 26
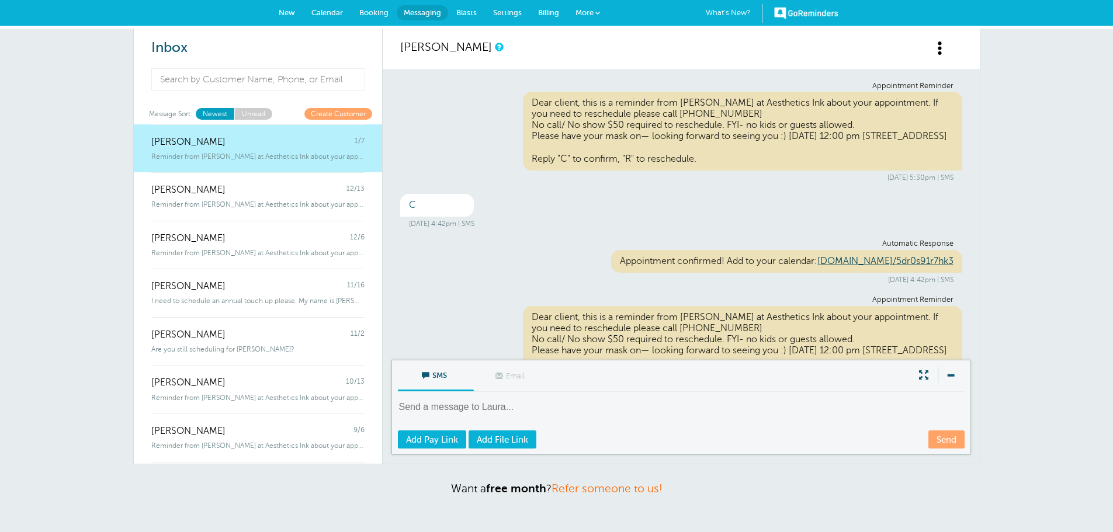
scroll to position [1632, 0]
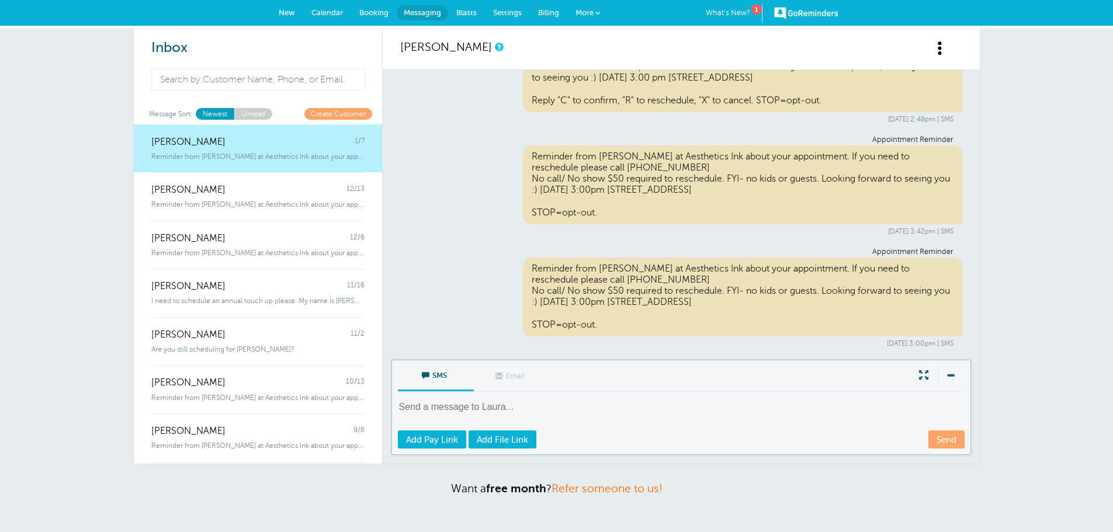
click at [469, 16] on span "Blasts" at bounding box center [466, 12] width 20 height 9
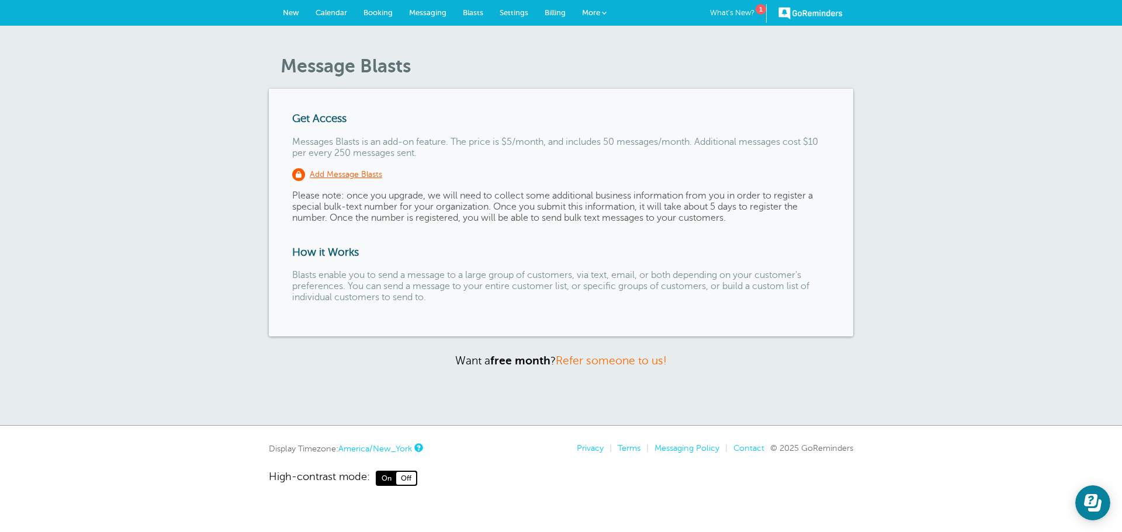
click at [508, 9] on span "Settings" at bounding box center [514, 12] width 29 height 9
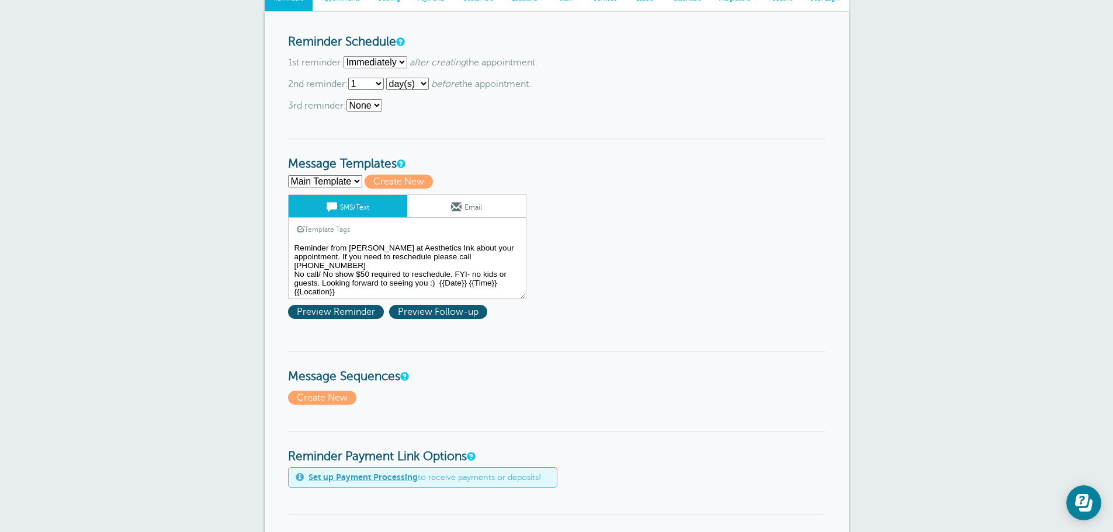
scroll to position [175, 0]
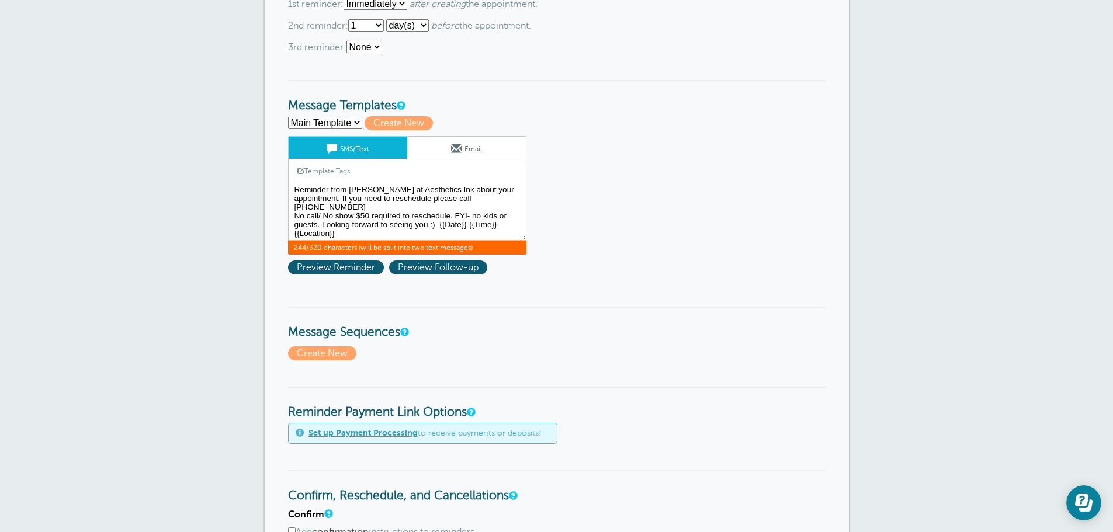
drag, startPoint x: 375, startPoint y: 224, endPoint x: 438, endPoint y: 217, distance: 62.9
click at [438, 217] on textarea "Reminder from [PERSON_NAME] at Aesthetics Ink about your appointment. If you ne…" at bounding box center [407, 211] width 238 height 58
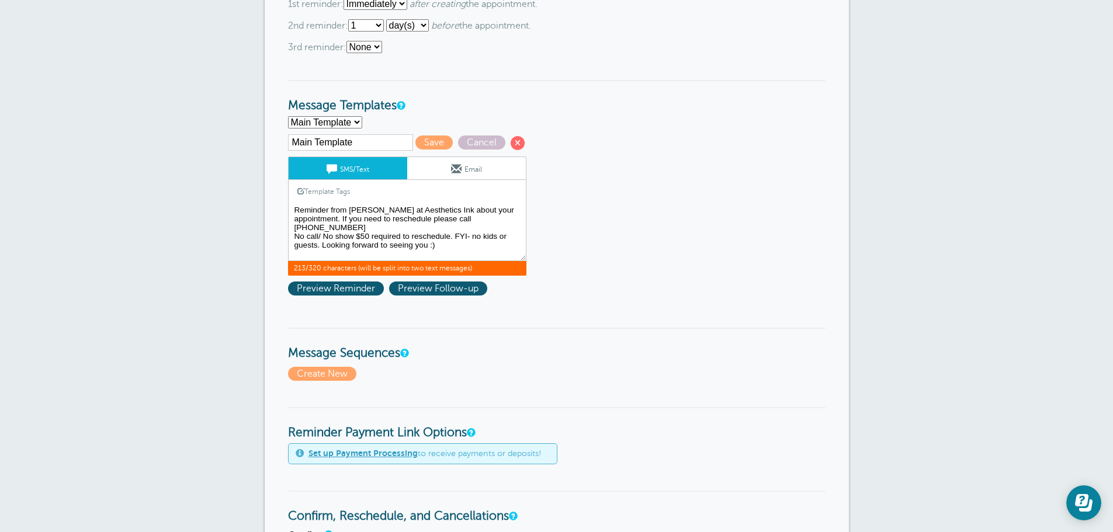
click at [431, 215] on textarea "Reminder from [PERSON_NAME] at Aesthetics Ink about your appointment. If you ne…" at bounding box center [407, 232] width 238 height 58
click at [417, 221] on textarea "Reminder from [PERSON_NAME] at Aesthetics Ink about your appointment. If you ne…" at bounding box center [407, 232] width 238 height 58
click at [501, 216] on textarea "Reminder from [PERSON_NAME] at Aesthetics Ink about your appointment. If you ne…" at bounding box center [407, 232] width 238 height 58
click at [323, 227] on textarea "Reminder from [PERSON_NAME] at Aesthetics Ink about your appointment. If you ne…" at bounding box center [407, 232] width 238 height 58
click at [366, 230] on textarea "Reminder from [PERSON_NAME] at Aesthetics Ink about your appointment. If you ne…" at bounding box center [407, 232] width 238 height 58
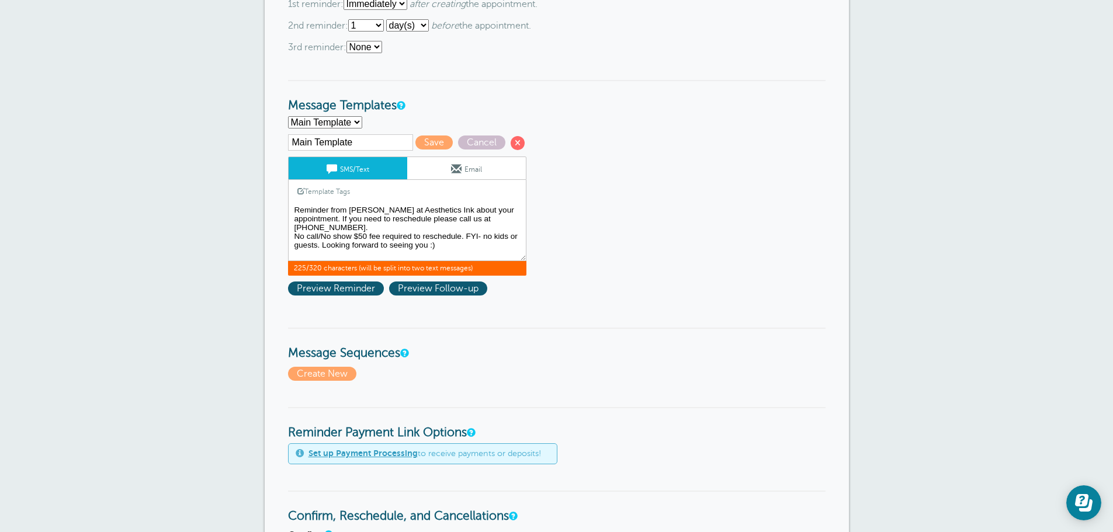
type textarea "Reminder from [PERSON_NAME] at Aesthetics Ink about your appointment. If you ne…"
click at [344, 146] on input "Main Template" at bounding box center [350, 142] width 125 height 16
click at [334, 123] on select "Main Template Create new..." at bounding box center [325, 122] width 74 height 12
click at [288, 116] on select "Main Template Create new..." at bounding box center [325, 122] width 74 height 12
click at [345, 141] on input "Main Template" at bounding box center [350, 142] width 125 height 16
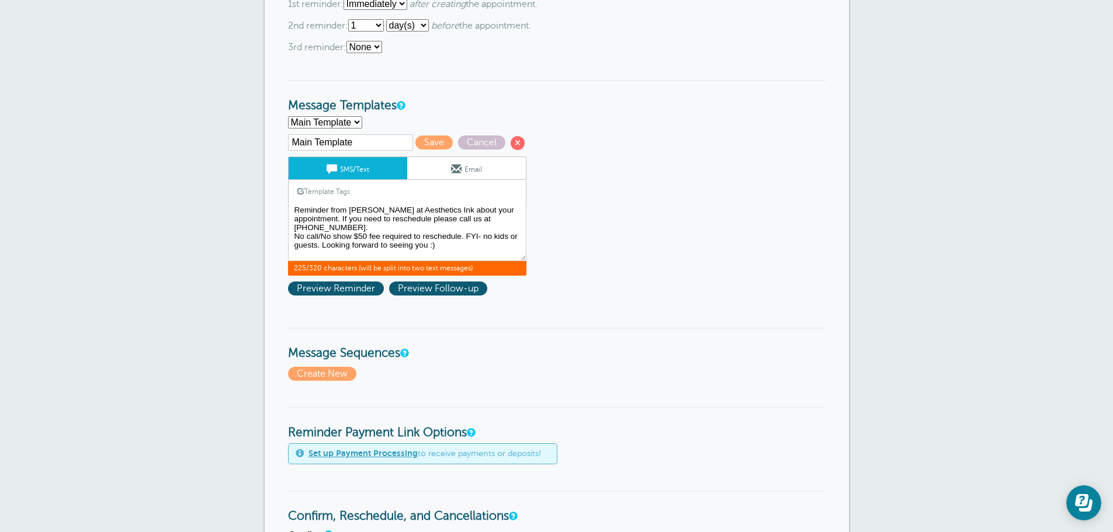
click at [345, 141] on input "Main Template" at bounding box center [350, 142] width 125 height 16
drag, startPoint x: 375, startPoint y: 144, endPoint x: 283, endPoint y: 133, distance: 92.5
click at [283, 133] on div "Reminder Schedule 1st reminder: Immediately 1 2 3 4 5 6 7 8 9 10 11 12 13 14 15…" at bounding box center [557, 511] width 584 height 1117
click at [644, 212] on form "Reminder Schedule 1st reminder: Immediately 1 2 3 4 5 6 7 8 9 10 11 12 13 14 15…" at bounding box center [557, 512] width 538 height 1070
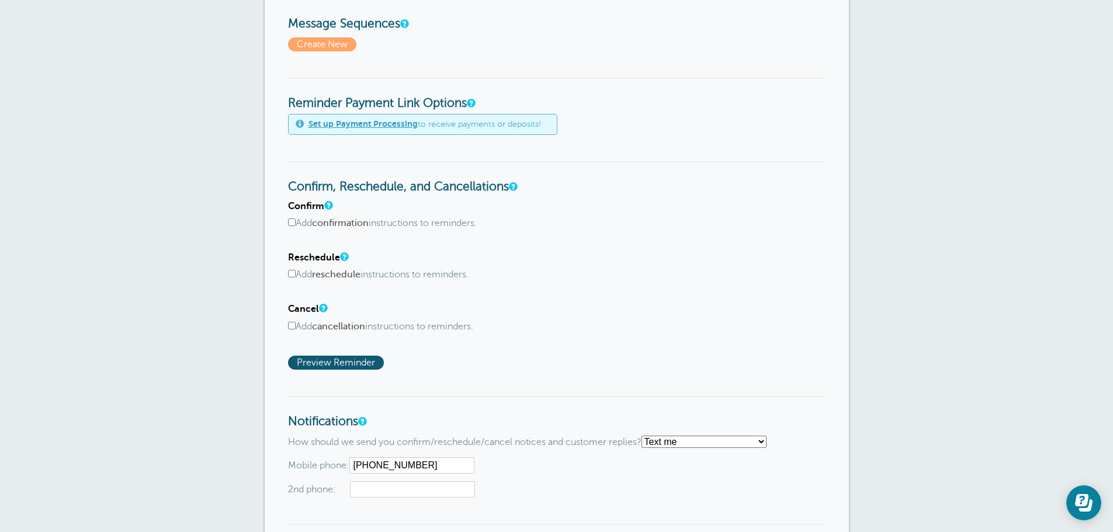
scroll to position [526, 0]
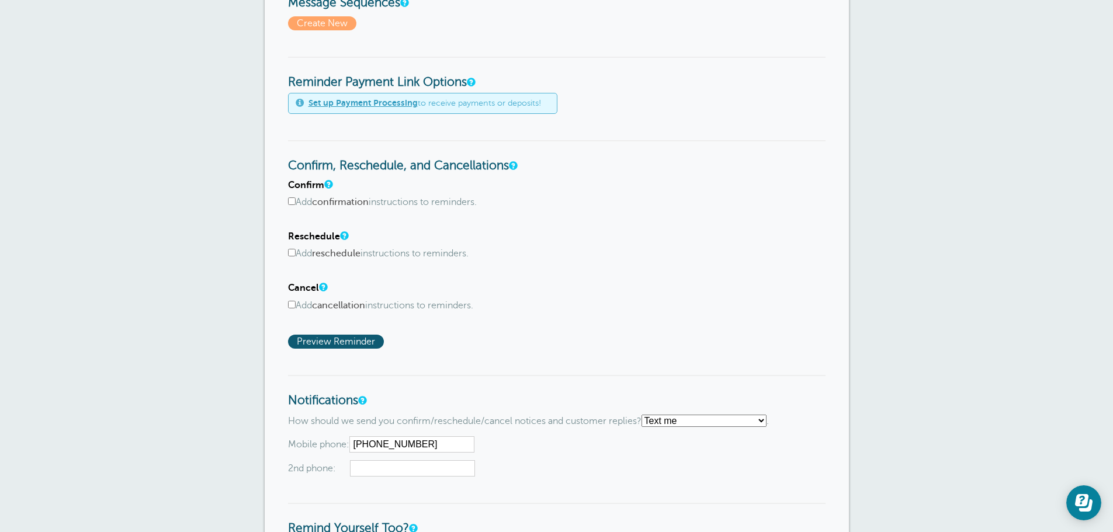
click at [293, 303] on input "Add cancellation instructions to reminders." at bounding box center [292, 305] width 8 height 8
checkbox input "true"
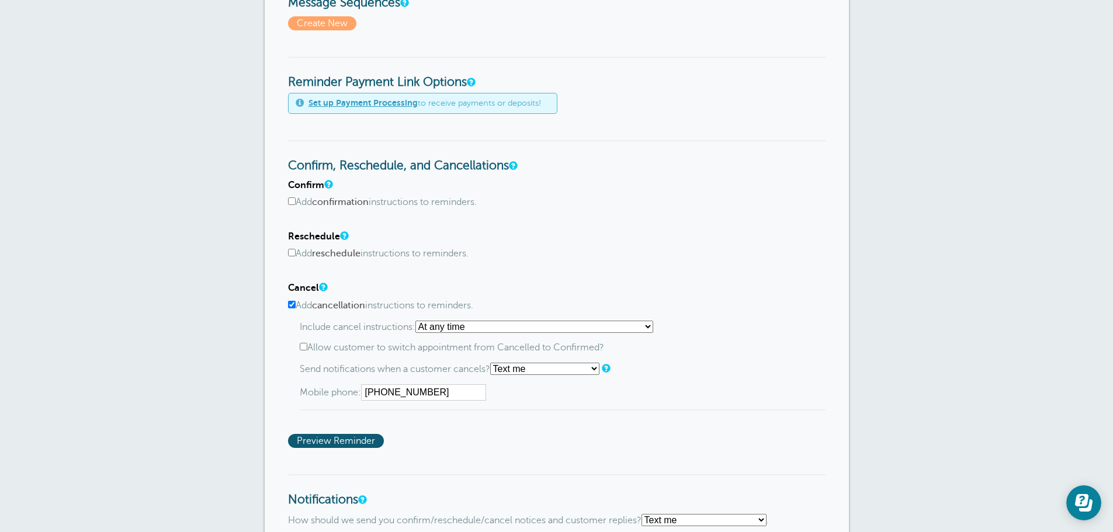
scroll to position [584, 0]
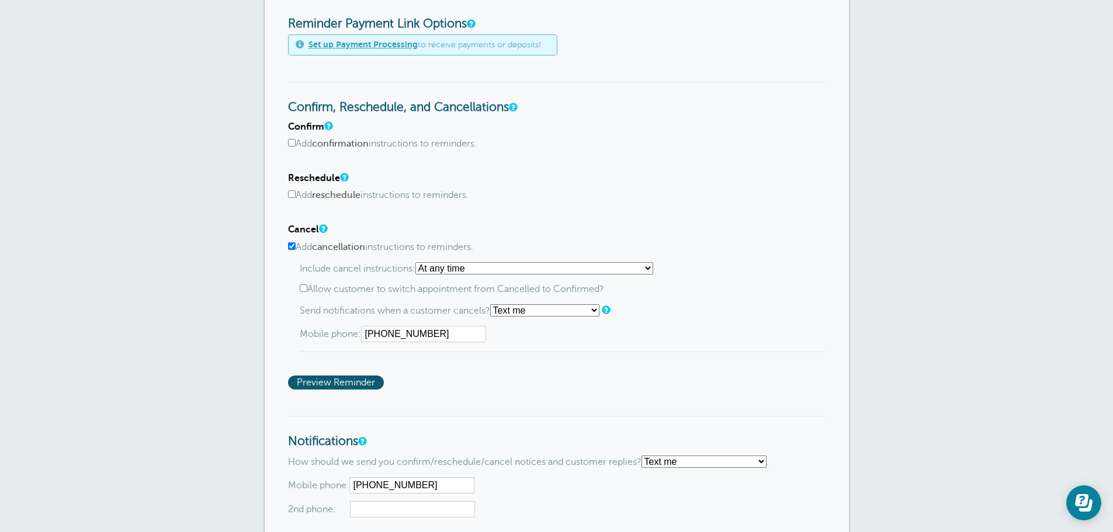
click at [443, 266] on select "At any time If reminder more than 1 day away from appointment If reminder more …" at bounding box center [535, 268] width 238 height 12
click at [518, 208] on div "Confirm Add confirmation instructions to reminders. Include confirmation instru…" at bounding box center [557, 256] width 538 height 269
click at [522, 310] on select "Use default Text me Email me Don't send notifications" at bounding box center [544, 310] width 109 height 12
click at [494, 304] on select "Use default Text me Email me Don't send notifications" at bounding box center [544, 310] width 109 height 12
click at [446, 269] on select "At any time If reminder more than 1 day away from appointment If reminder more …" at bounding box center [535, 268] width 238 height 12
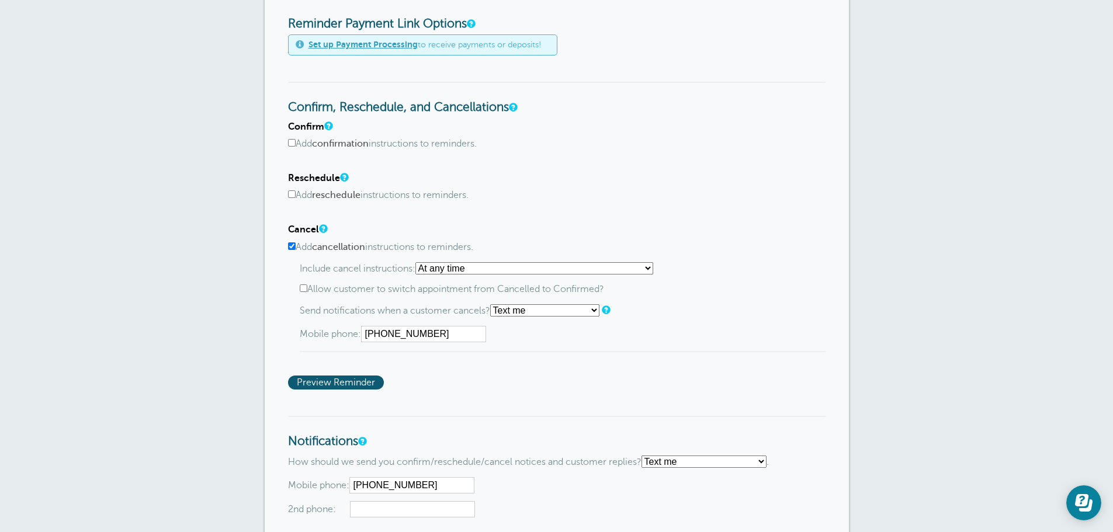
click at [419, 262] on select "At any time If reminder more than 1 day away from appointment If reminder more …" at bounding box center [535, 268] width 238 height 12
click at [292, 143] on input "Add confirmation instructions to reminders." at bounding box center [292, 143] width 8 height 8
checkbox input "true"
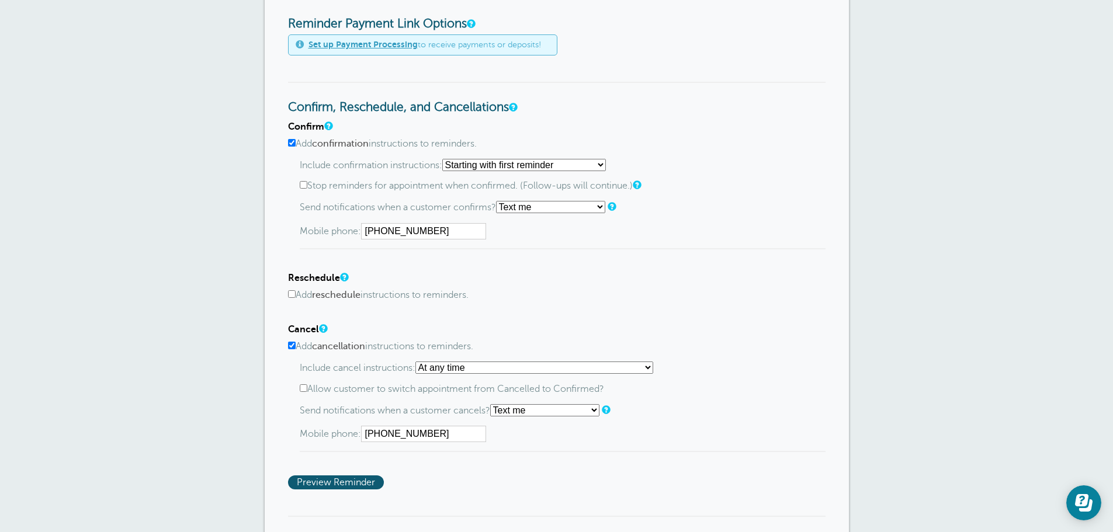
click at [290, 292] on input "Add reschedule instructions to reminders." at bounding box center [292, 294] width 8 height 8
checkbox input "true"
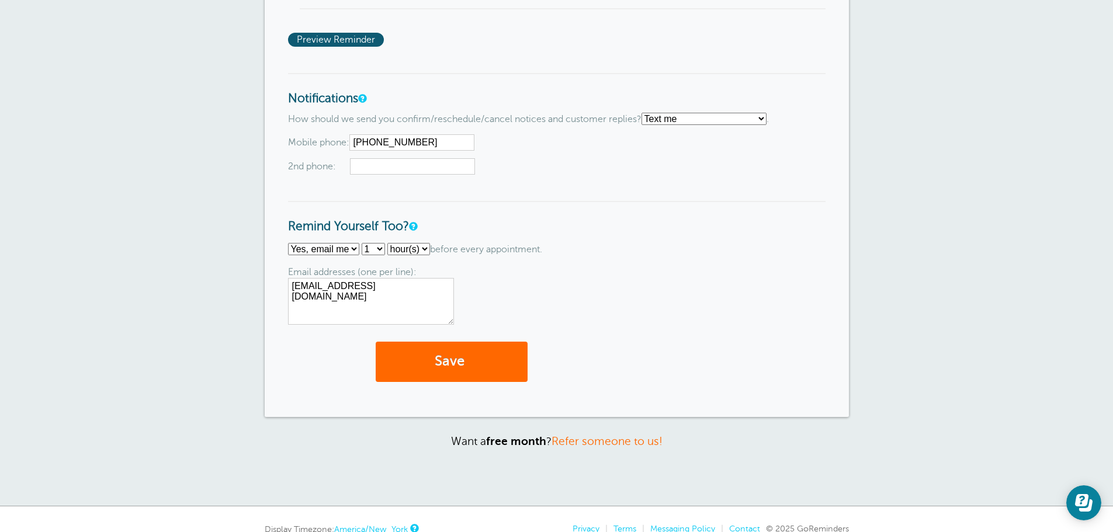
scroll to position [1169, 0]
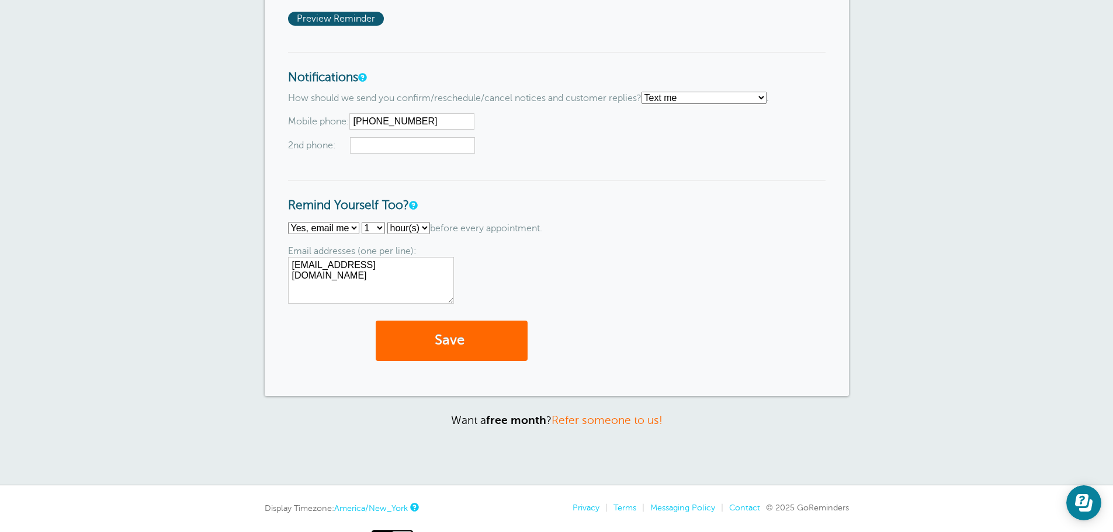
click at [349, 222] on select "No thanks Yes, text me Yes, email me" at bounding box center [323, 228] width 71 height 12
click at [288, 222] on select "No thanks Yes, text me Yes, email me" at bounding box center [323, 228] width 71 height 12
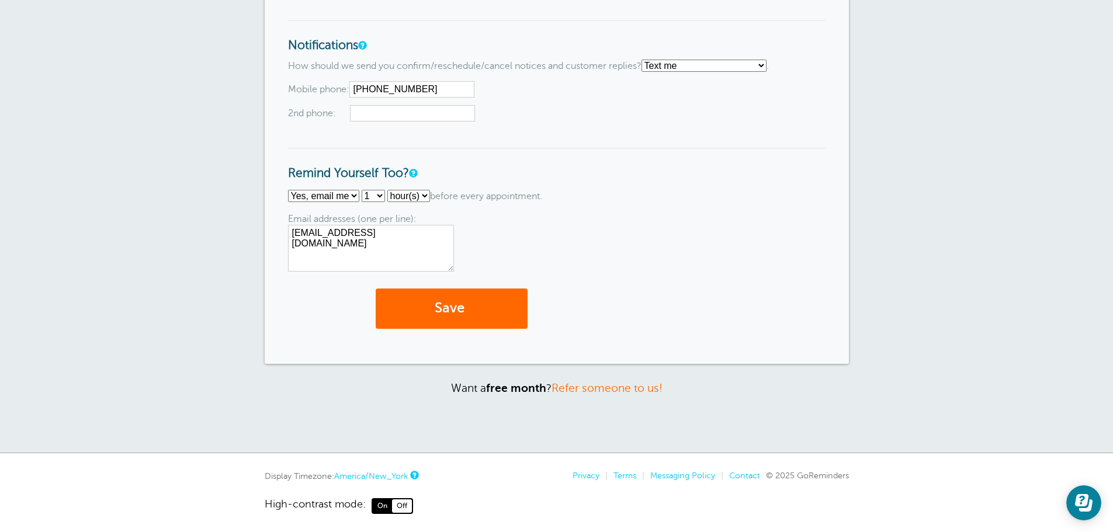
scroll to position [1218, 0]
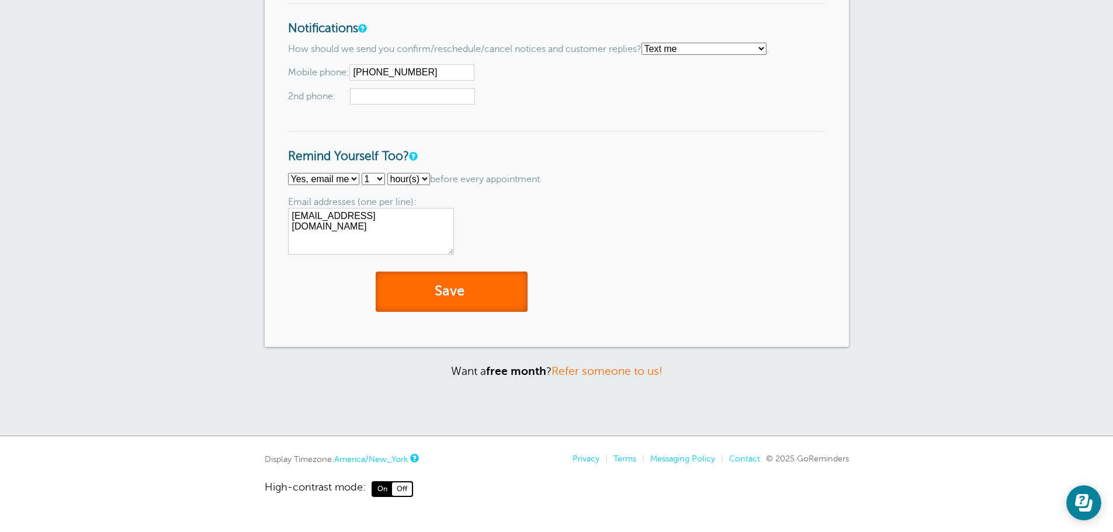
click at [480, 290] on button "Save" at bounding box center [452, 292] width 152 height 40
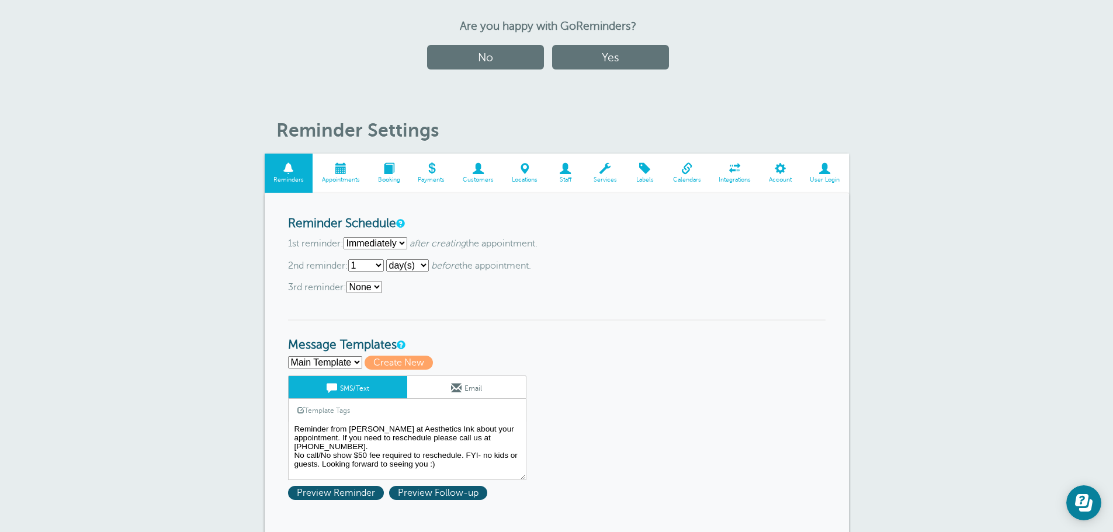
scroll to position [117, 0]
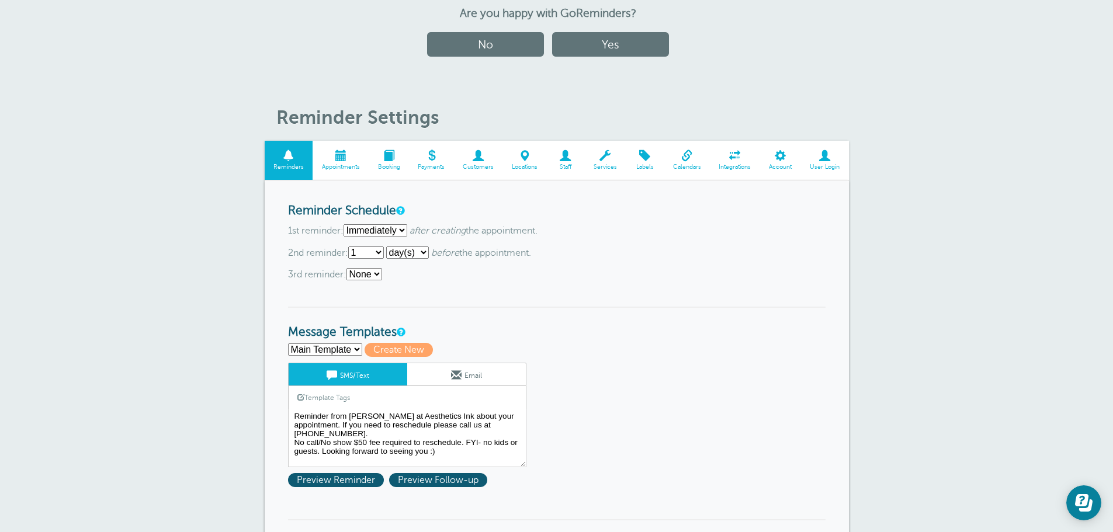
click at [349, 160] on span at bounding box center [341, 155] width 56 height 11
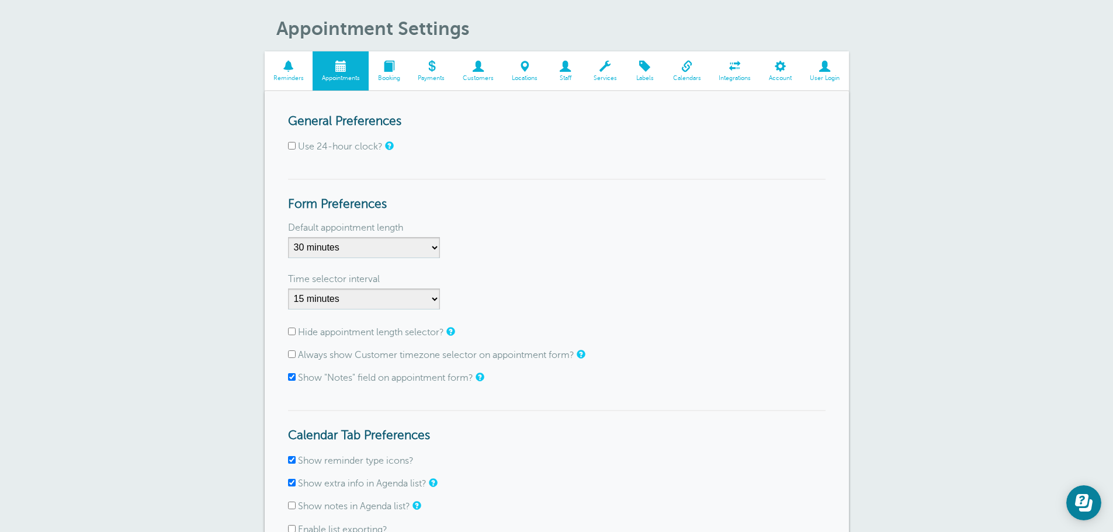
scroll to position [58, 0]
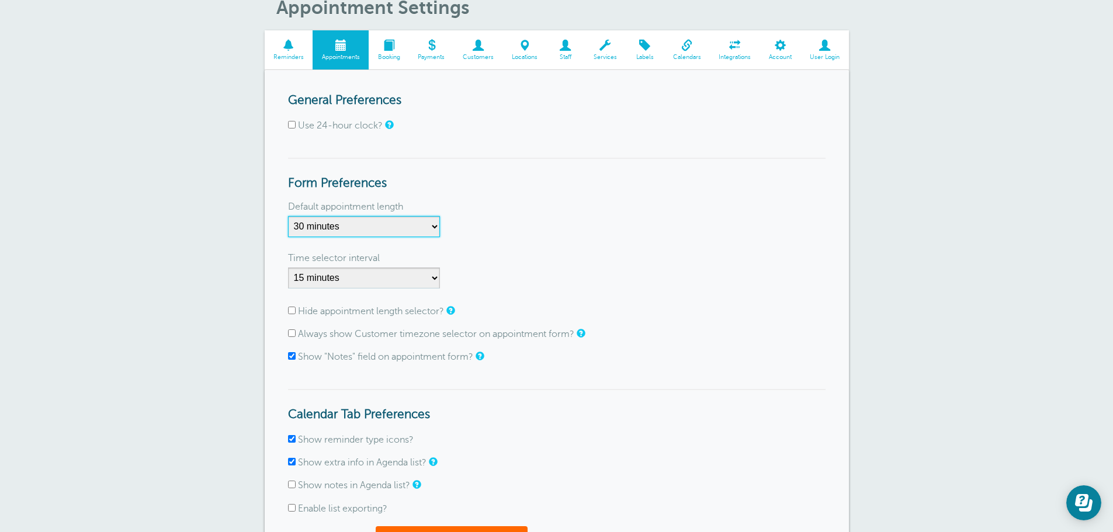
click at [425, 231] on select "5 minutes 10 minutes 15 minutes 20 minutes 25 minutes 30 minutes 35 minutes 40 …" at bounding box center [364, 226] width 152 height 21
select select "60"
click at [288, 216] on select "5 minutes 10 minutes 15 minutes 20 minutes 25 minutes 30 minutes 35 minutes 40 …" at bounding box center [364, 226] width 152 height 21
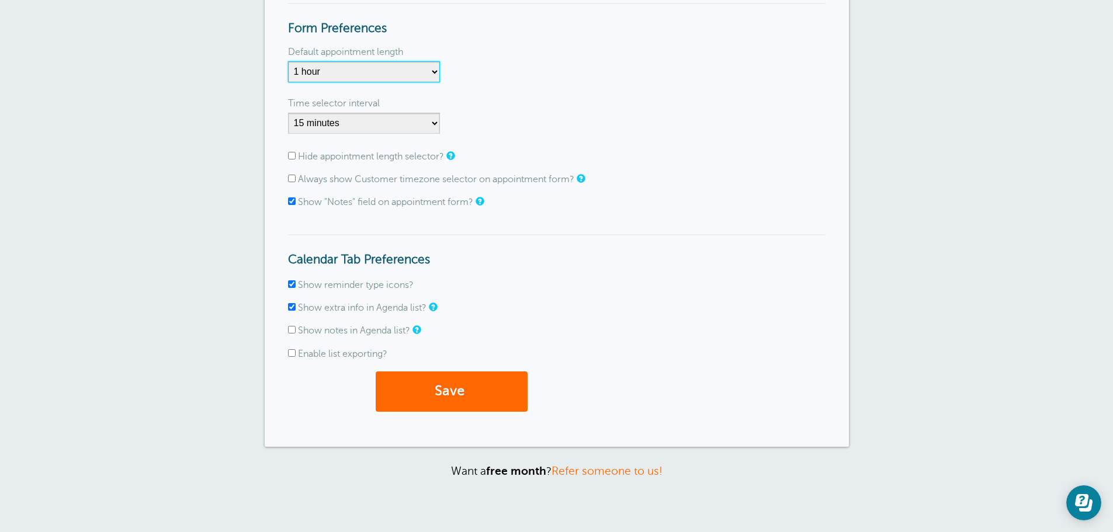
scroll to position [234, 0]
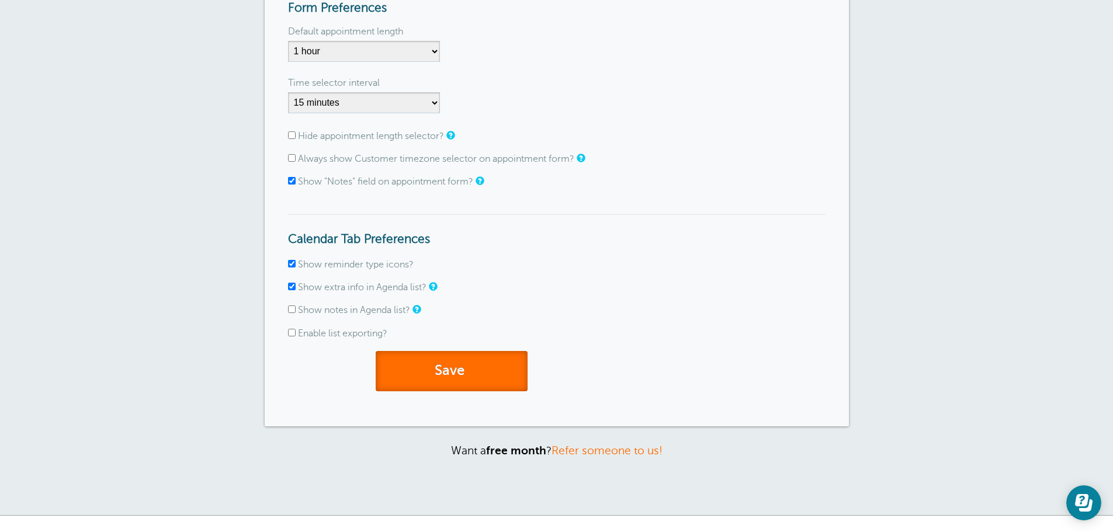
click at [452, 381] on button "Save" at bounding box center [452, 371] width 152 height 40
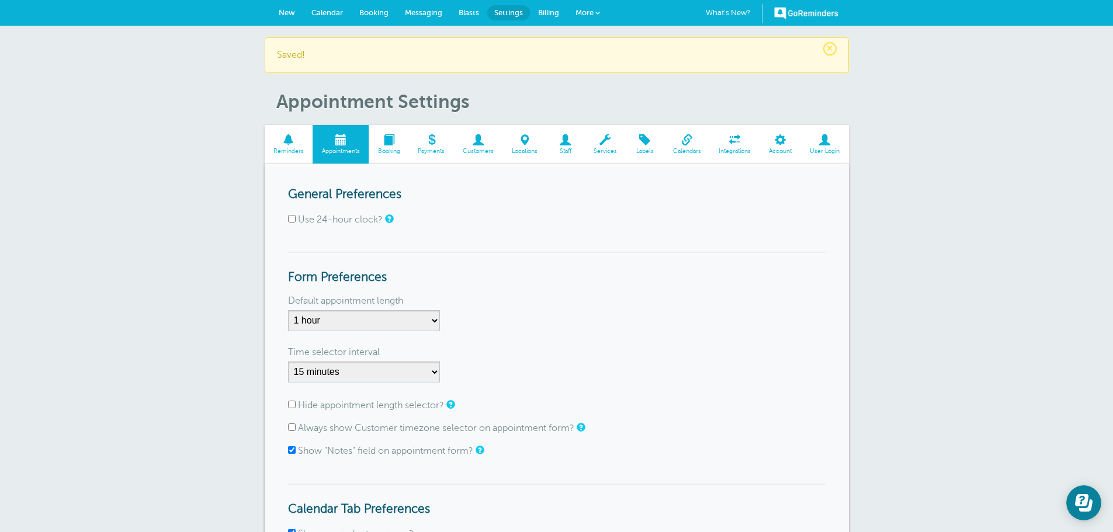
click at [398, 138] on span at bounding box center [389, 139] width 40 height 11
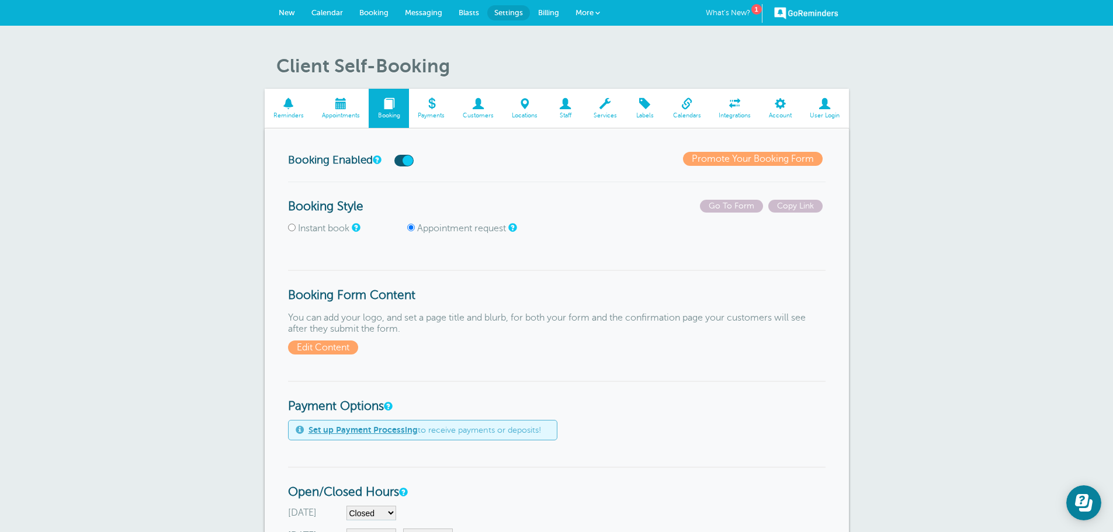
click at [444, 108] on span at bounding box center [431, 103] width 45 height 11
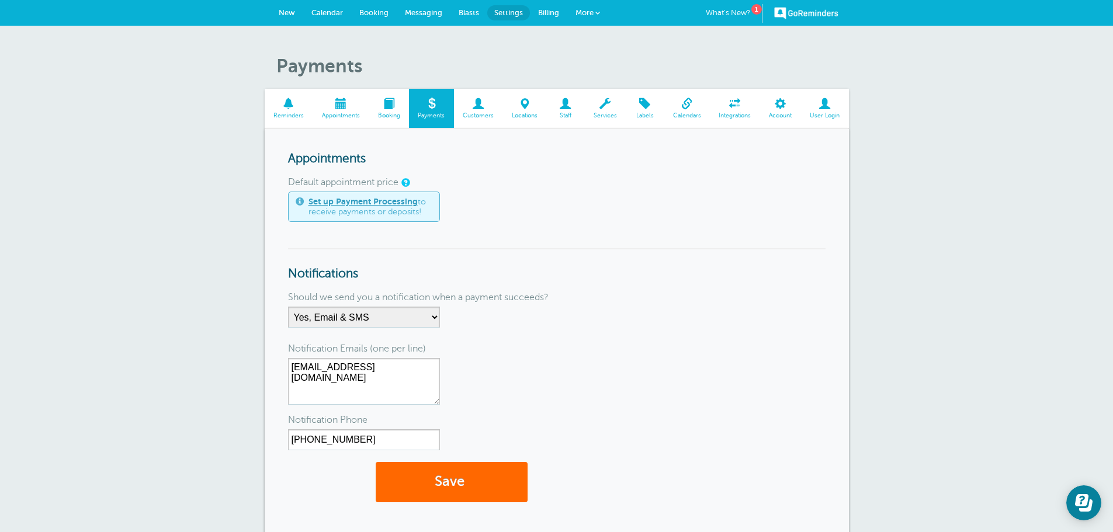
click at [403, 203] on link "Set up Payment Processing" at bounding box center [363, 201] width 109 height 9
click at [484, 101] on span at bounding box center [478, 103] width 49 height 11
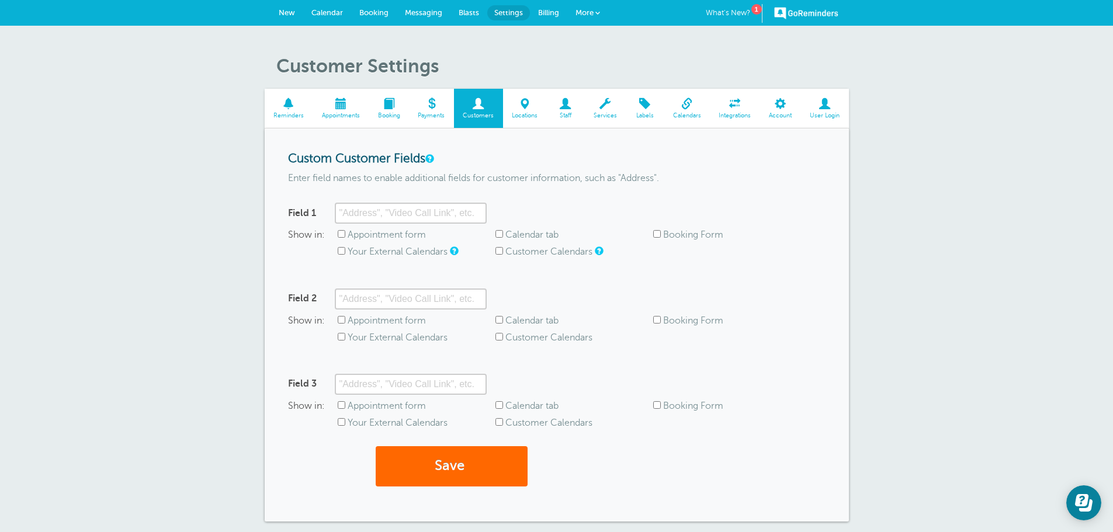
click at [538, 110] on link "Locations" at bounding box center [525, 108] width 44 height 39
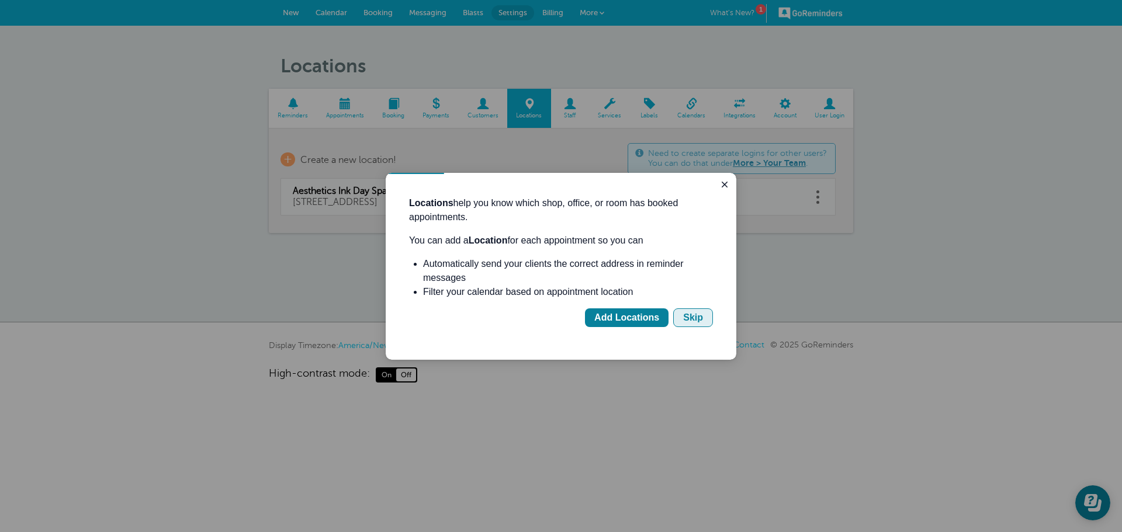
click at [699, 319] on div "Skip" at bounding box center [693, 318] width 20 height 14
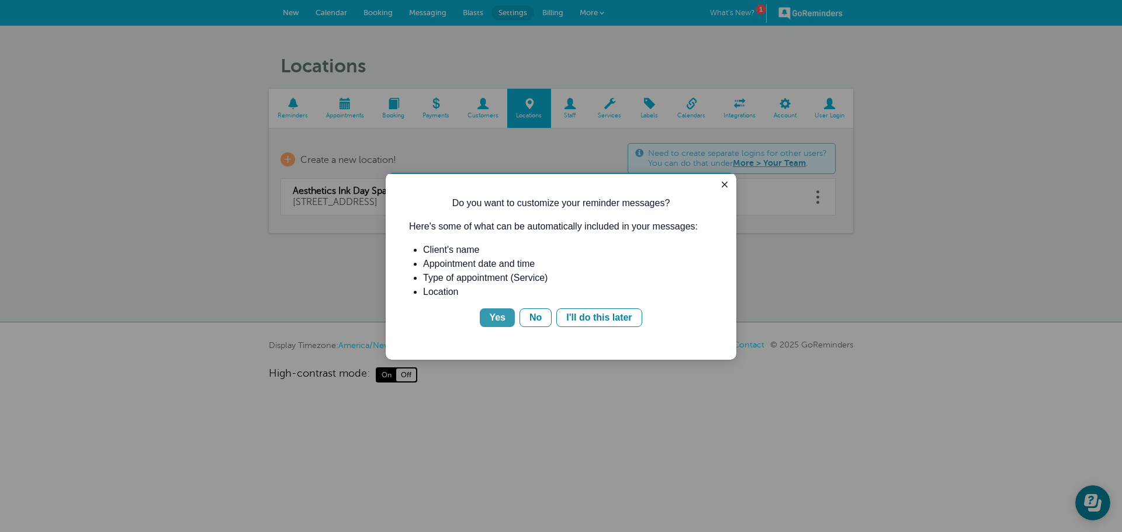
click at [505, 322] on div "Yes" at bounding box center [497, 318] width 16 height 14
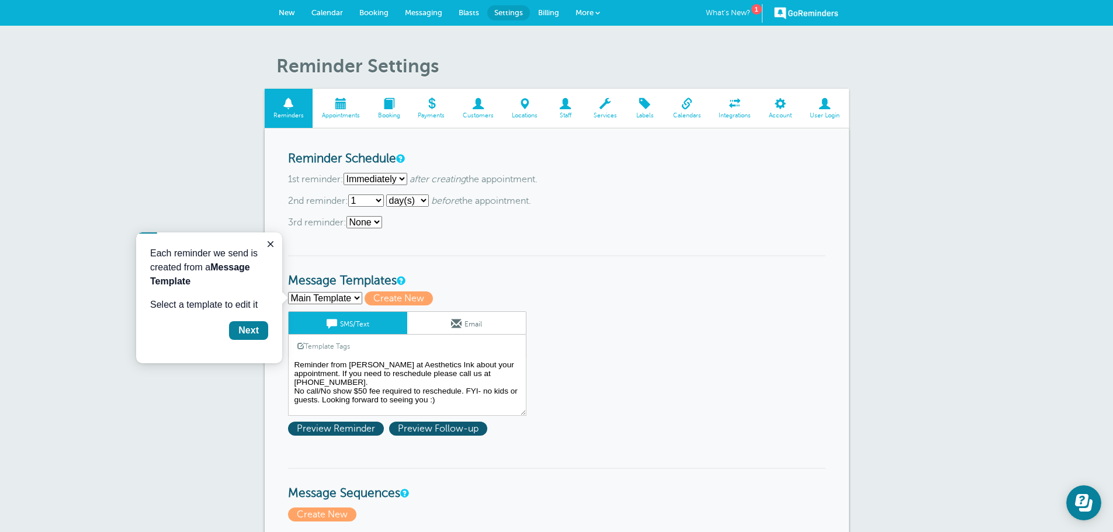
click at [325, 295] on select "Main Template Create new..." at bounding box center [325, 298] width 74 height 12
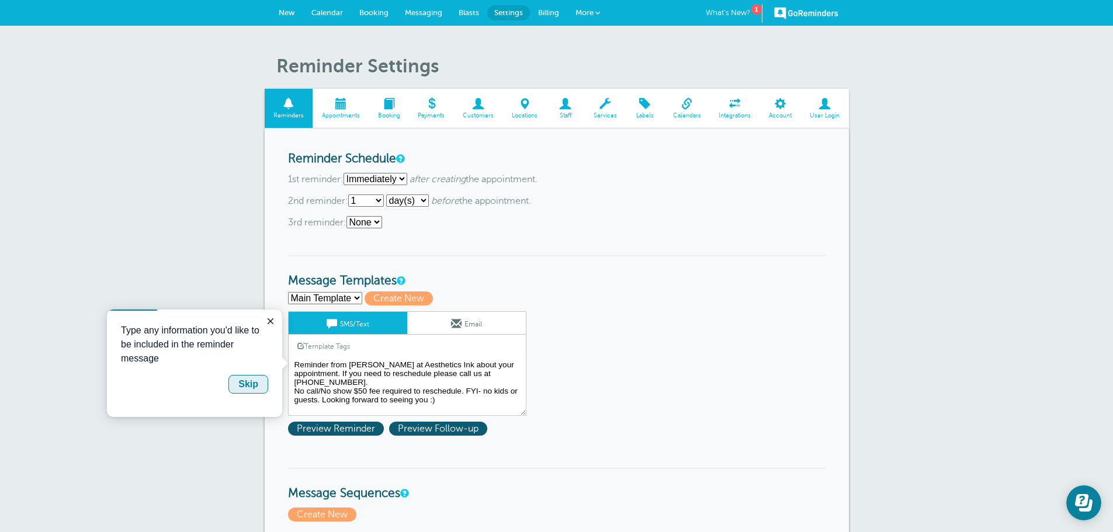
click at [250, 392] on button "Skip" at bounding box center [249, 384] width 40 height 19
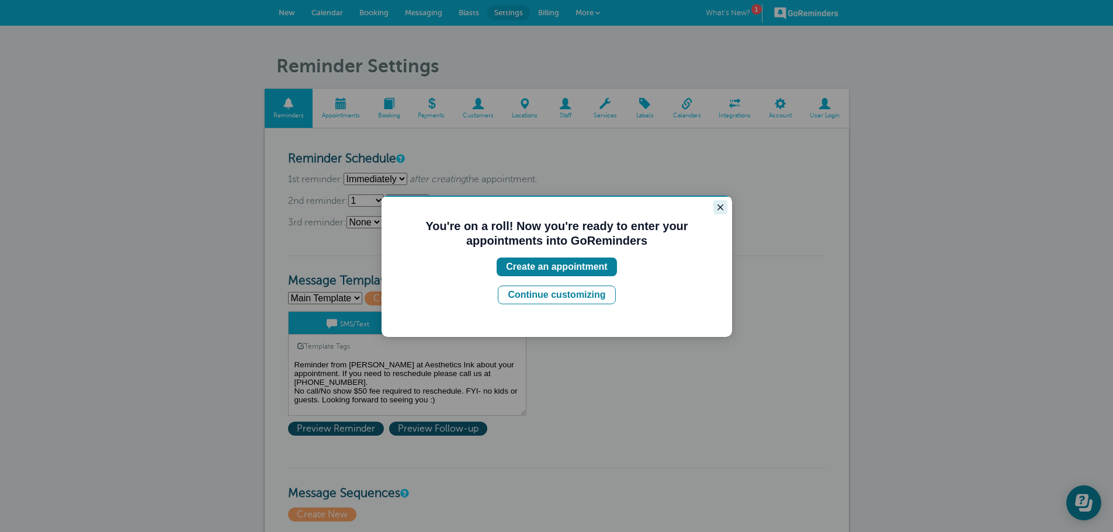
click at [721, 207] on icon "Close guide" at bounding box center [721, 208] width 6 height 6
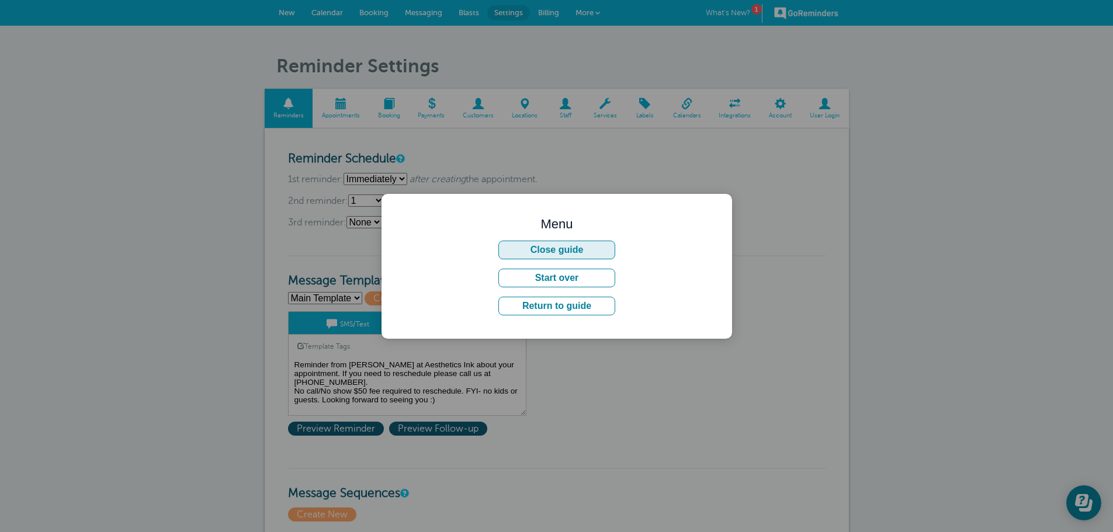
click at [565, 251] on button "Close guide" at bounding box center [557, 250] width 117 height 19
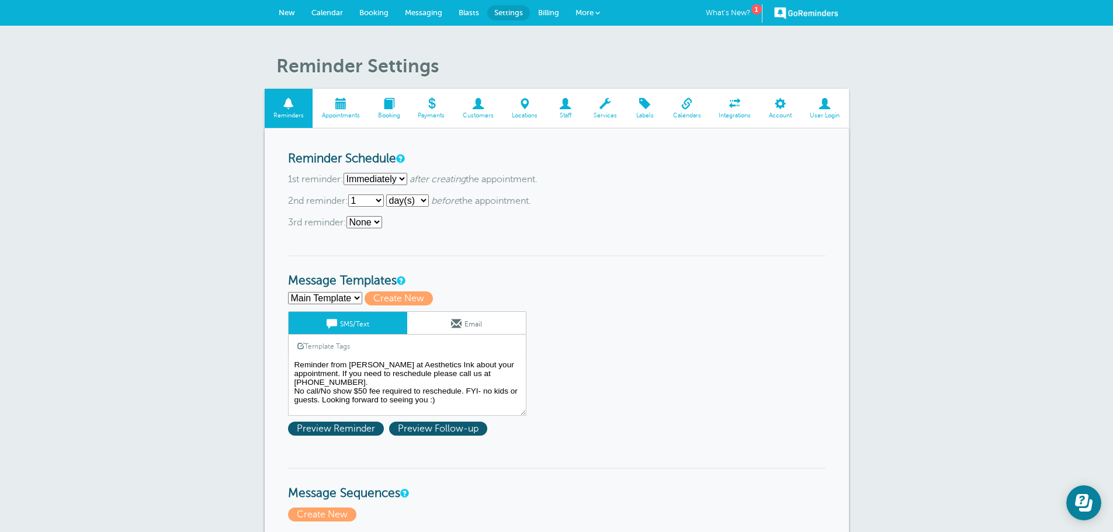
click at [534, 116] on span "Locations" at bounding box center [525, 115] width 32 height 7
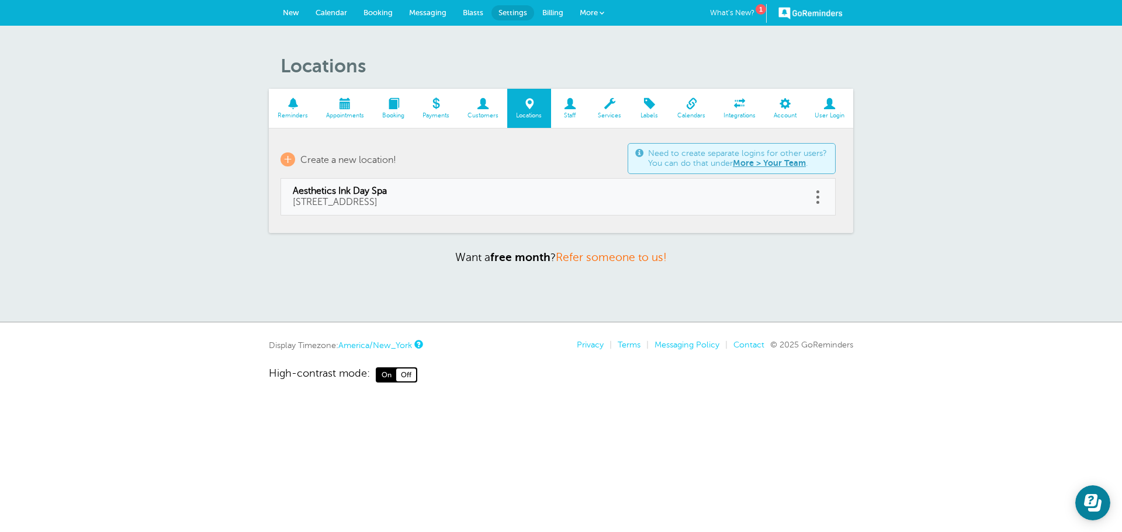
click at [751, 162] on link "More > Your Team" at bounding box center [769, 162] width 73 height 9
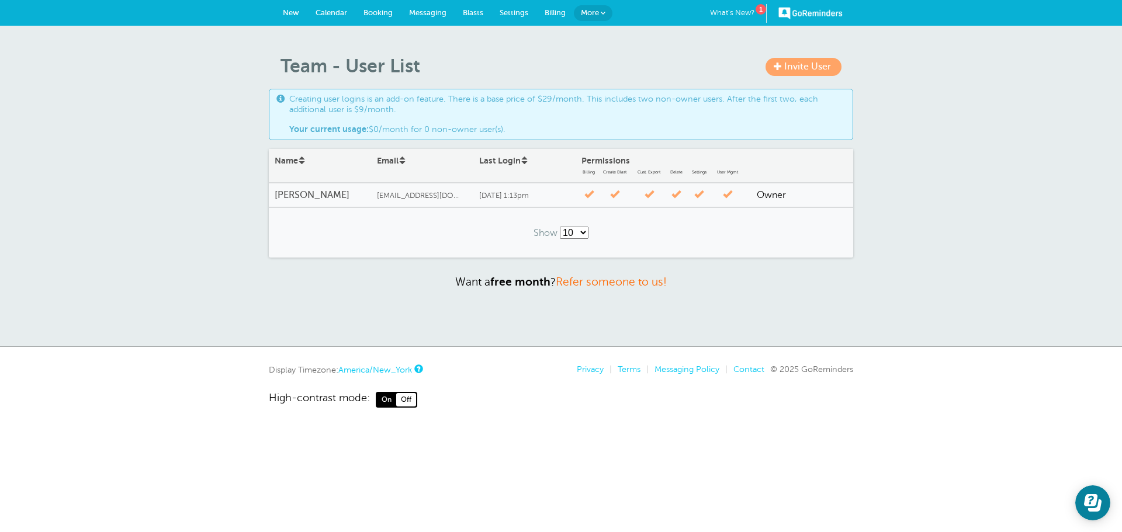
click at [799, 66] on span "Invite User" at bounding box center [807, 66] width 47 height 11
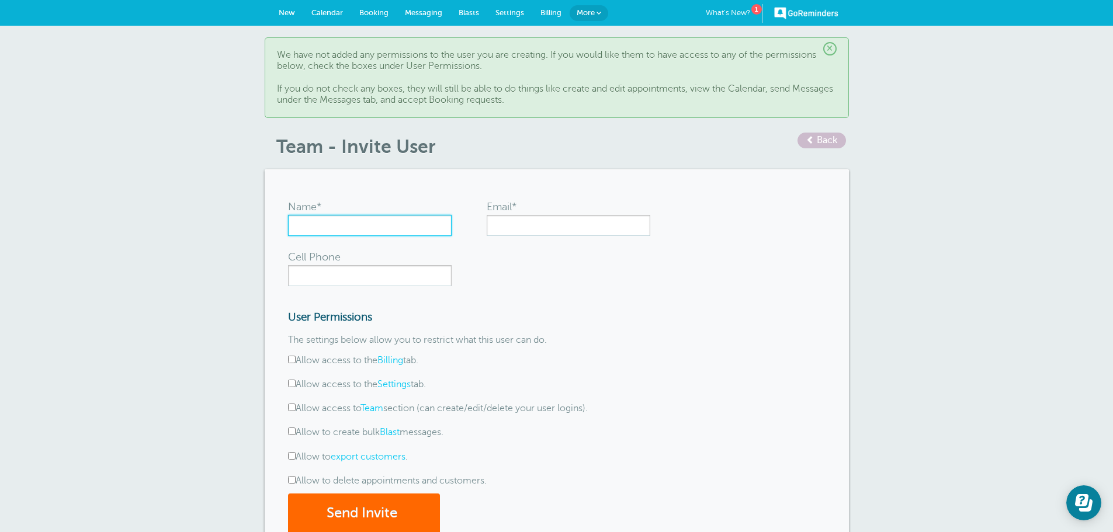
click at [395, 221] on input "Name*" at bounding box center [370, 225] width 164 height 21
type input "Mary Ann Pinto"
click at [506, 221] on input "Email*" at bounding box center [569, 225] width 164 height 21
paste input "Hello, we are previous clients. We are currently using a different program but …"
type input "Hello, we are previous clients. We are currently using a different program but …"
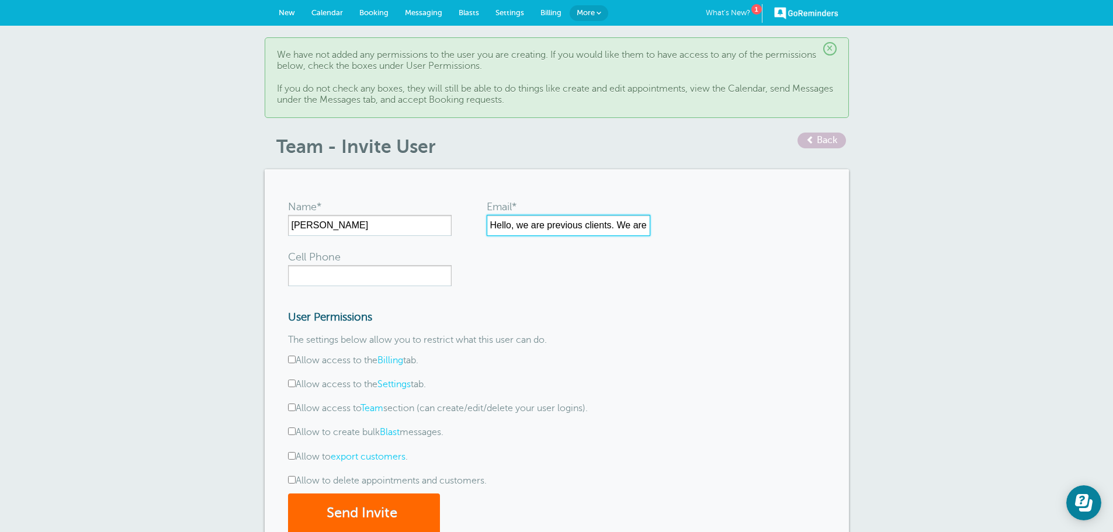
scroll to position [0, 246]
click at [563, 223] on input "Hello, we are previous clients. We are currently using a different program but …" at bounding box center [569, 225] width 164 height 21
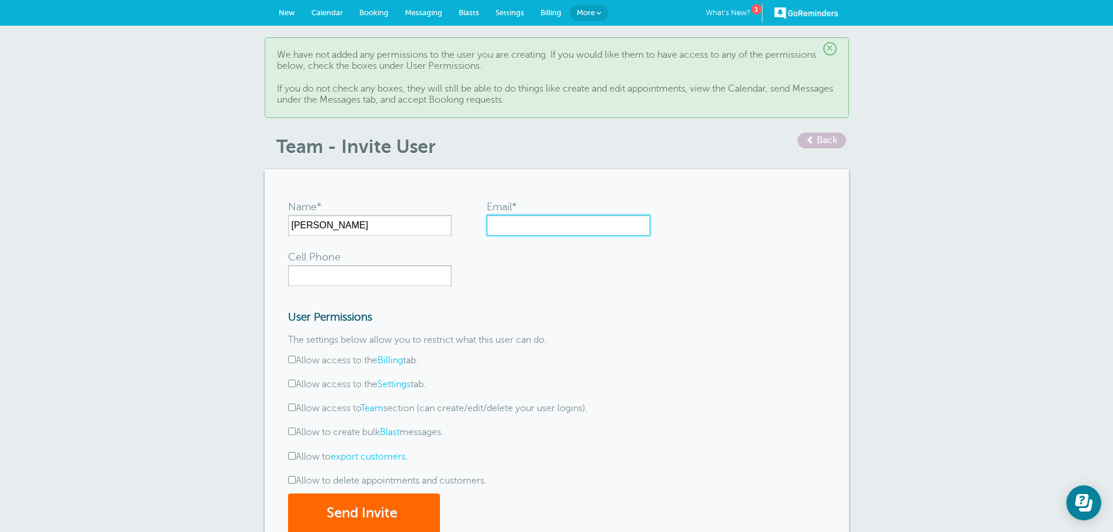
scroll to position [0, 0]
type input "[EMAIL_ADDRESS][DOMAIN_NAME]"
click at [430, 274] on input "Cell Phone" at bounding box center [370, 275] width 164 height 21
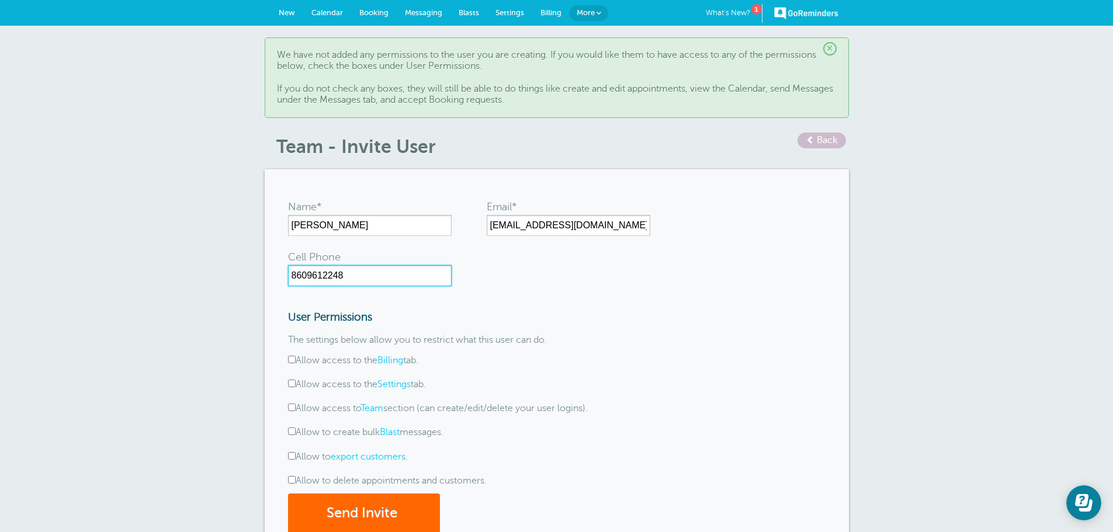
type input "8609612248"
drag, startPoint x: 553, startPoint y: 307, endPoint x: 549, endPoint y: 299, distance: 8.6
click at [549, 299] on div "User Permissions The settings below allow you to restrict what this user can do…" at bounding box center [463, 332] width 351 height 67
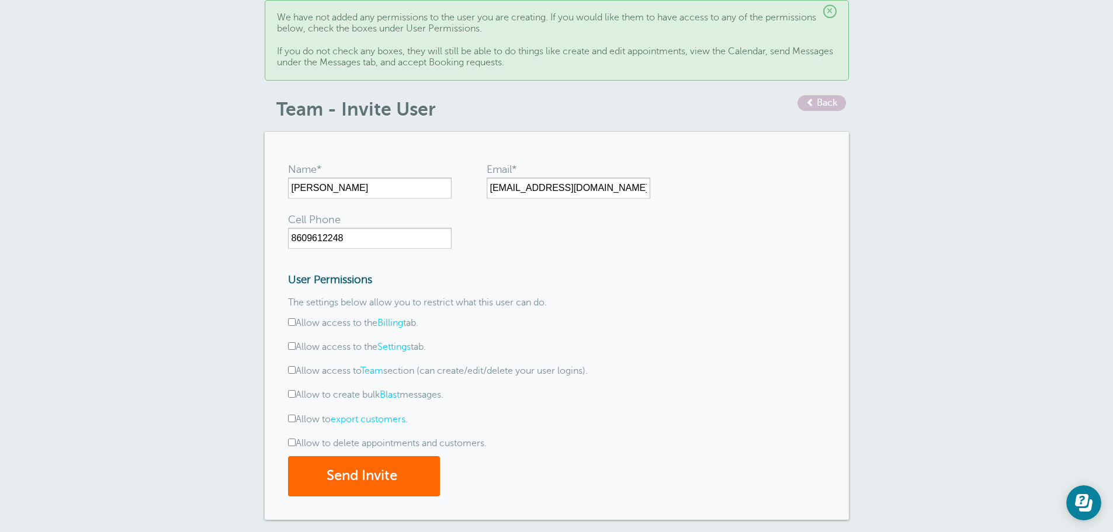
scroll to position [58, 0]
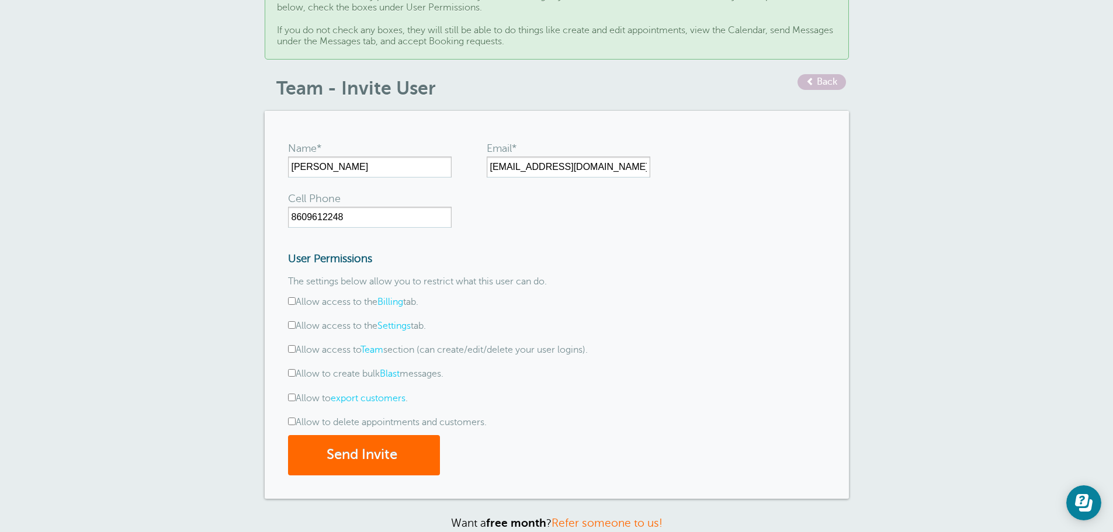
click at [292, 421] on input "Allow to delete appointments and customers." at bounding box center [292, 422] width 8 height 8
checkbox input "true"
click at [294, 397] on input "Allow to export customers ." at bounding box center [292, 398] width 8 height 8
checkbox input "true"
click at [397, 456] on button "Send Invite" at bounding box center [364, 455] width 152 height 40
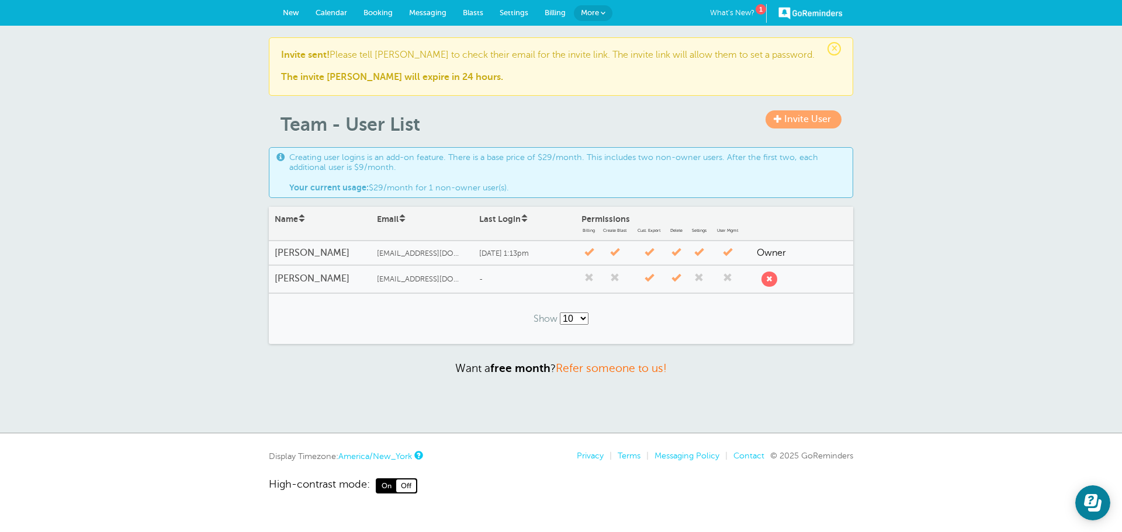
click at [773, 118] on link "Invite User" at bounding box center [804, 119] width 76 height 18
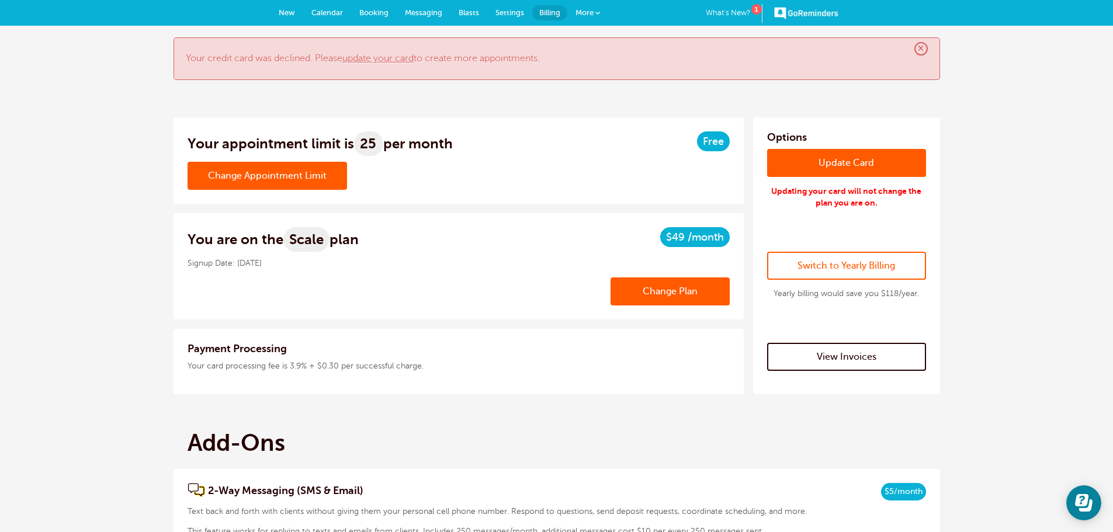
click at [508, 12] on span "Settings" at bounding box center [510, 12] width 29 height 9
click at [375, 40] on div "× Your credit card was declined. Please update your card to create more appoint…" at bounding box center [557, 58] width 767 height 43
click at [380, 59] on link "update your card" at bounding box center [377, 58] width 71 height 11
click at [796, 355] on link "View Invoices" at bounding box center [846, 357] width 159 height 28
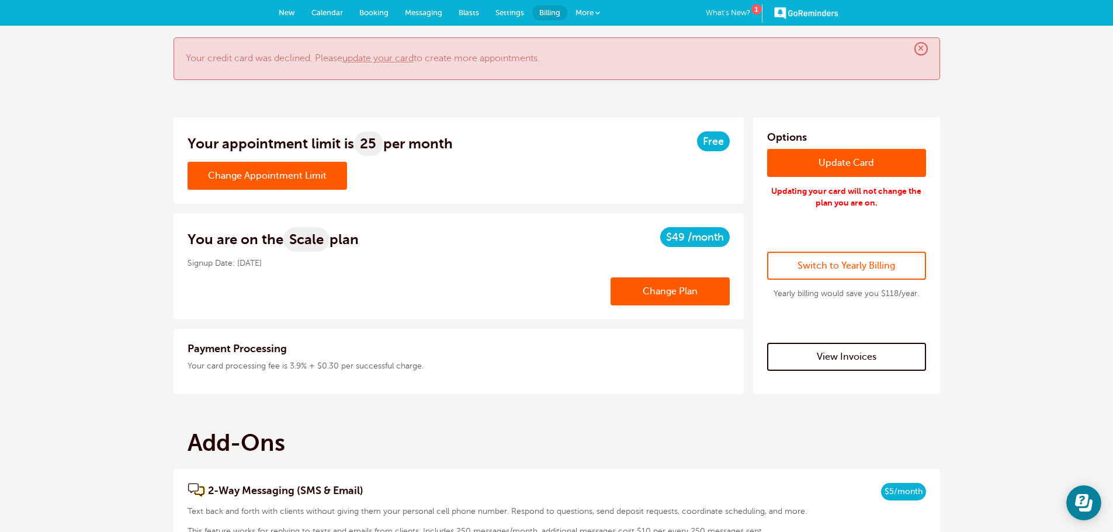
click at [802, 168] on link "Update Card" at bounding box center [846, 163] width 159 height 28
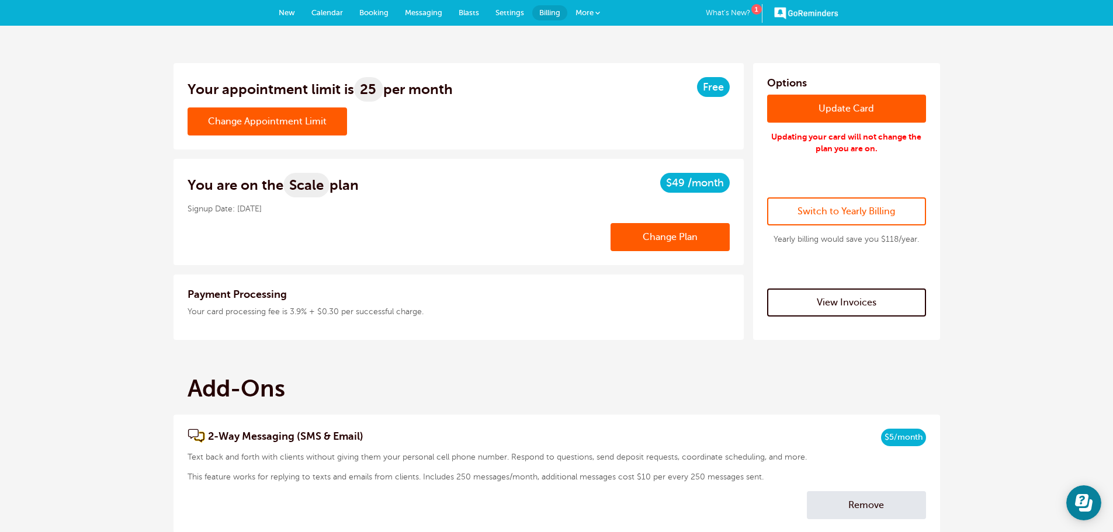
click at [580, 15] on span "More" at bounding box center [585, 12] width 18 height 9
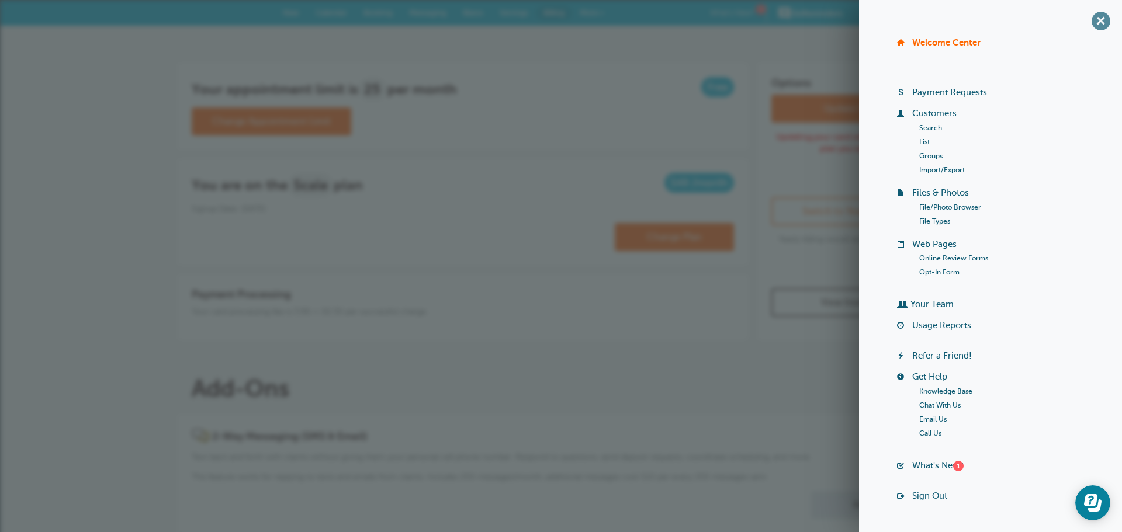
click at [1094, 21] on span "+" at bounding box center [1101, 21] width 26 height 26
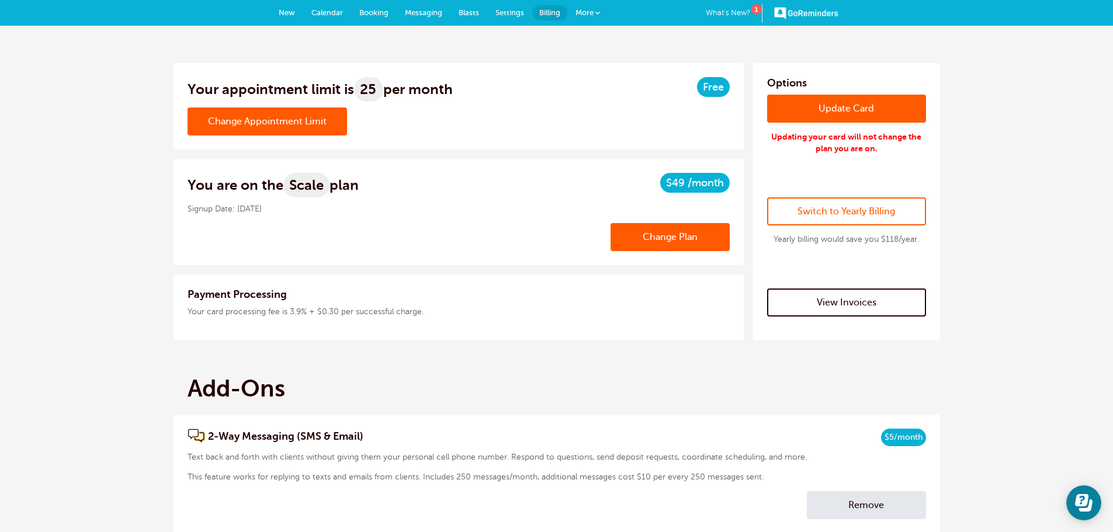
click at [517, 16] on span "Settings" at bounding box center [510, 12] width 29 height 9
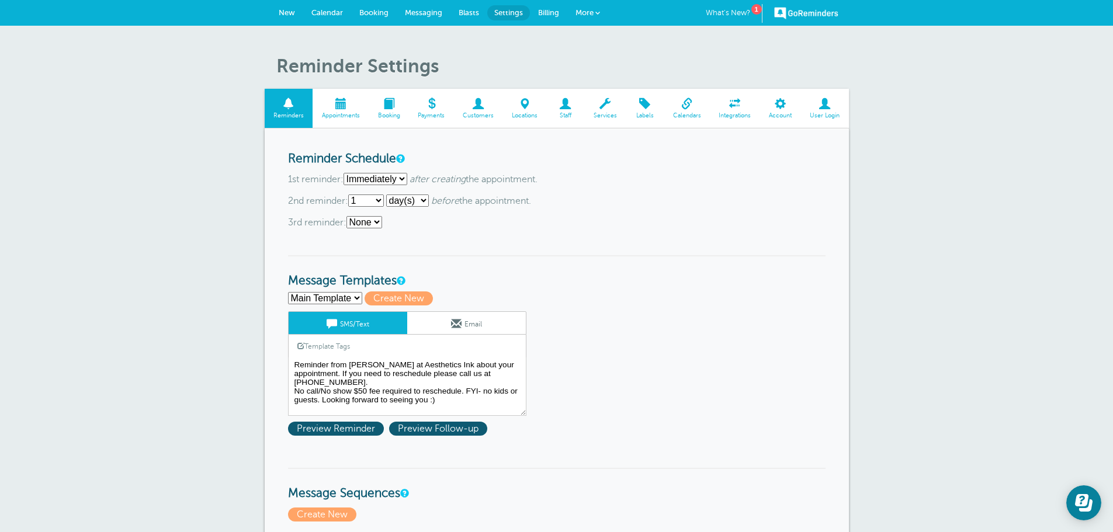
click at [576, 102] on span at bounding box center [565, 103] width 38 height 11
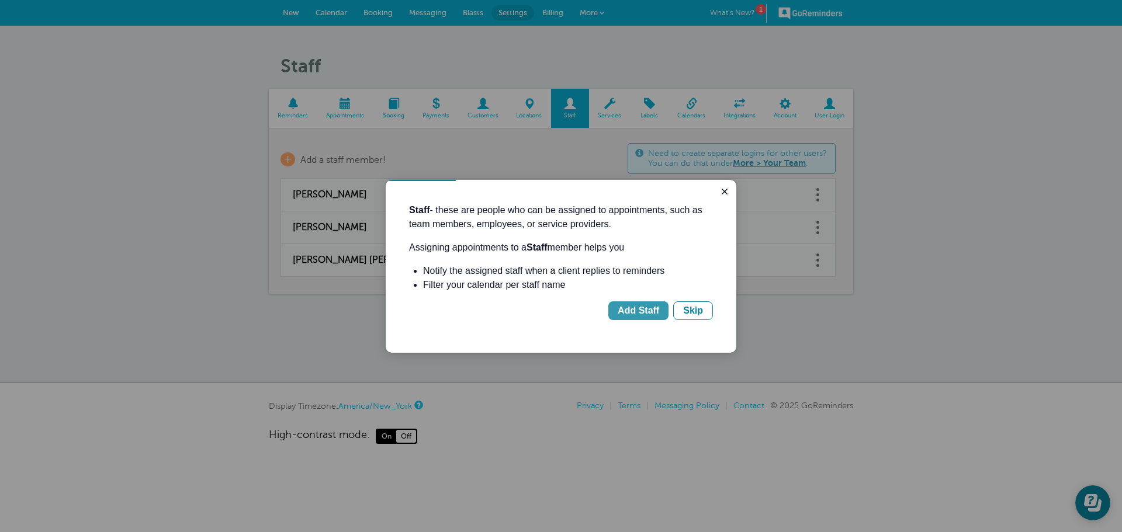
click at [649, 309] on div "Add Staff" at bounding box center [638, 311] width 41 height 14
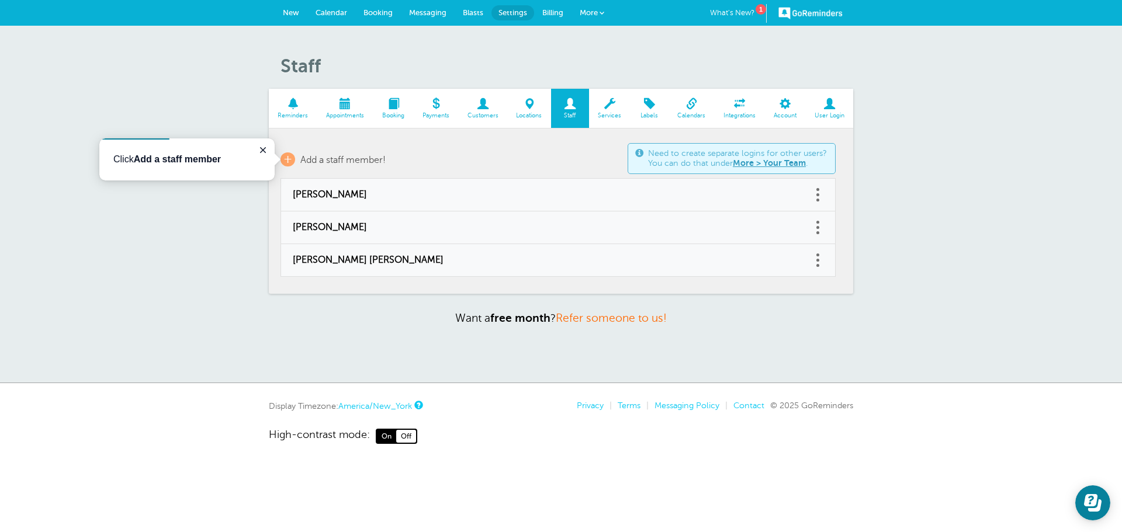
click at [816, 227] on span at bounding box center [817, 227] width 3 height 3
click at [772, 197] on button "Delete" at bounding box center [765, 197] width 35 height 21
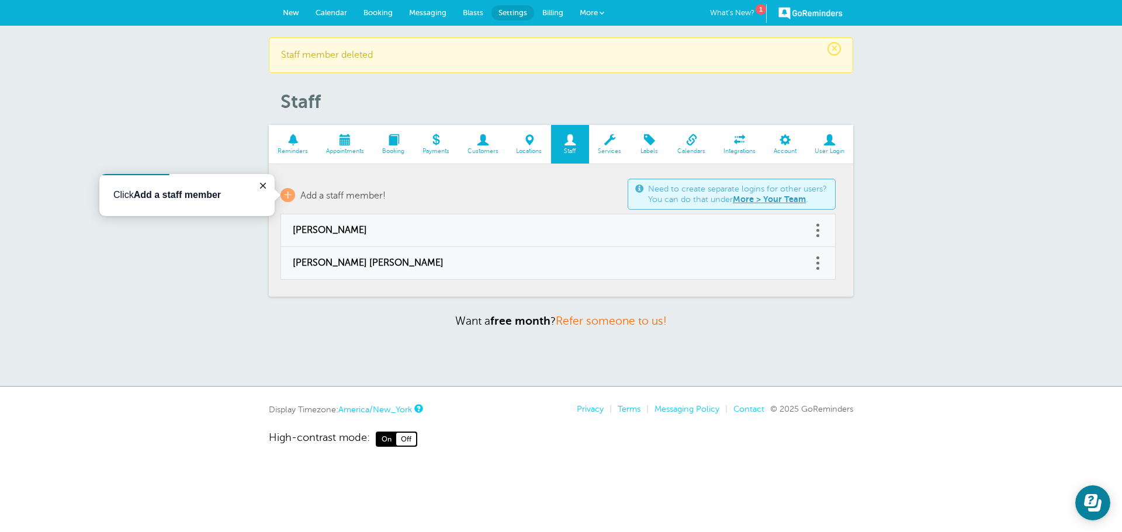
click at [785, 200] on link "More > Your Team" at bounding box center [769, 199] width 73 height 9
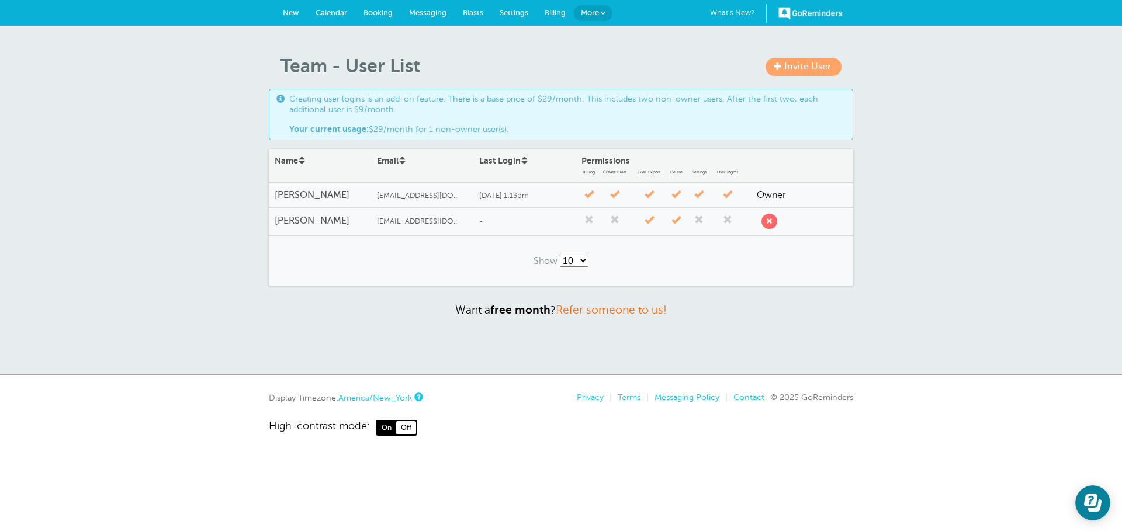
click at [792, 71] on span "Invite User" at bounding box center [807, 66] width 47 height 11
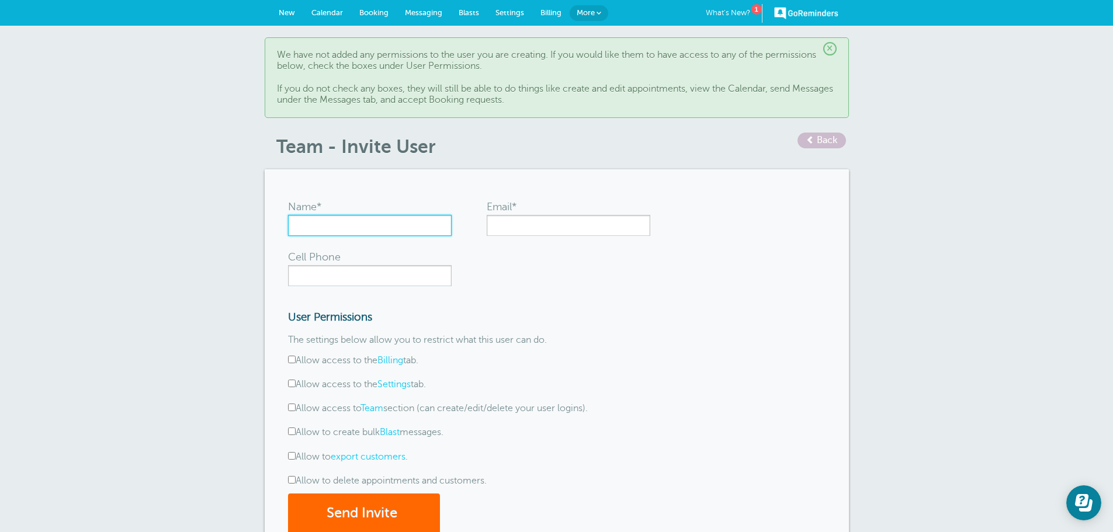
click at [386, 232] on input "Name*" at bounding box center [370, 225] width 164 height 21
type input "[PERSON_NAME]"
click at [351, 275] on input "Cell Phone" at bounding box center [370, 275] width 164 height 21
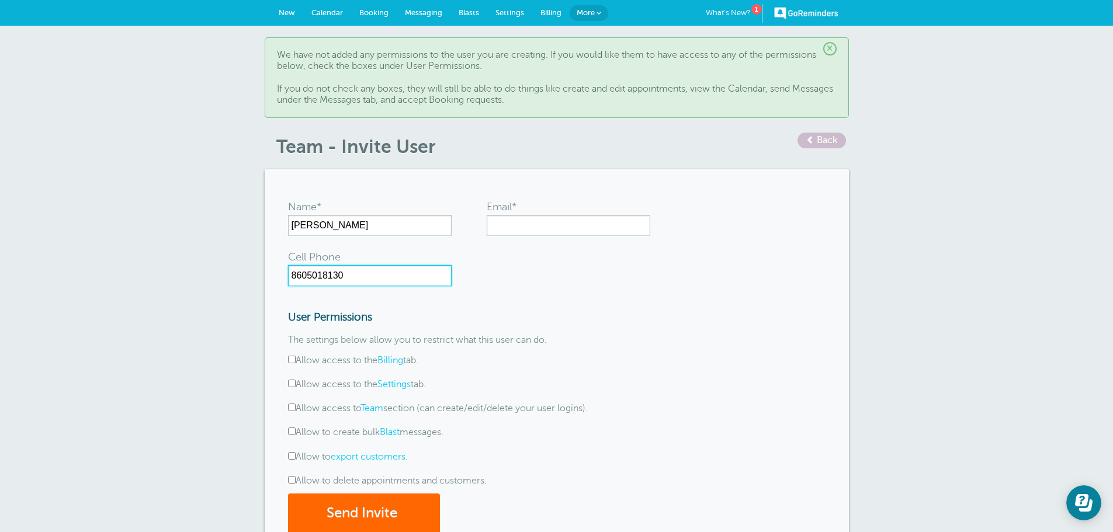
type input "8605018130"
click at [503, 214] on div "Email*" at bounding box center [531, 207] width 88 height 16
click at [508, 224] on input "Email*" at bounding box center [569, 225] width 164 height 21
paste input "lpgrace04@gmail.com"
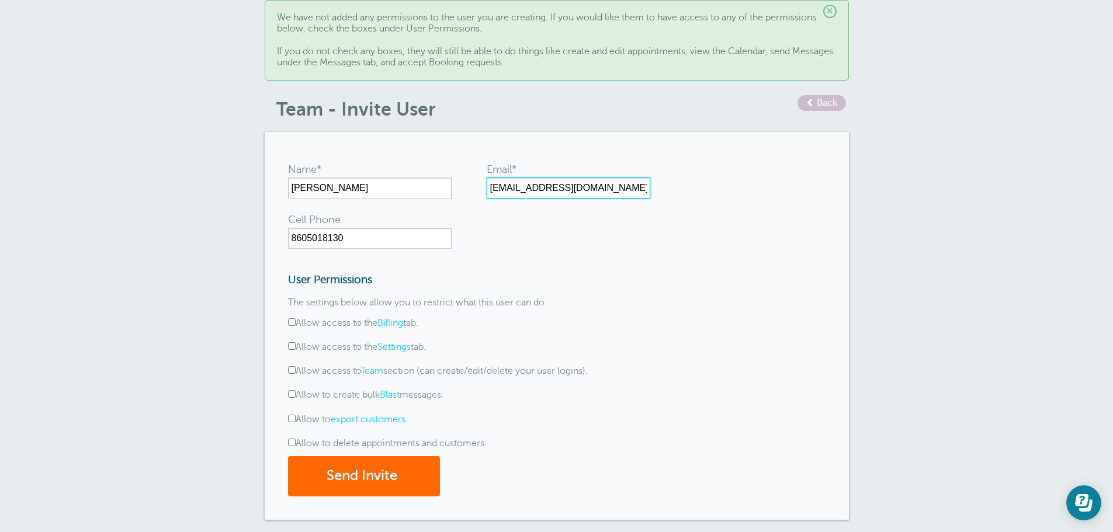
scroll to position [58, 0]
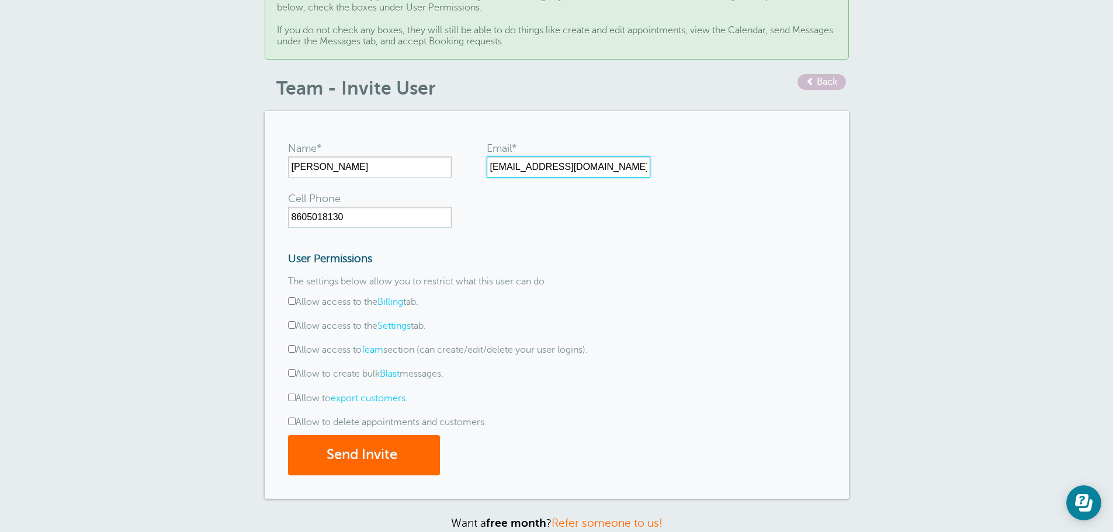
type input "lpgrace04@gmail.com"
click at [293, 424] on input "Allow to delete appointments and customers." at bounding box center [292, 422] width 8 height 8
checkbox input "true"
click at [291, 399] on input "Allow to export customers ." at bounding box center [292, 398] width 8 height 8
checkbox input "true"
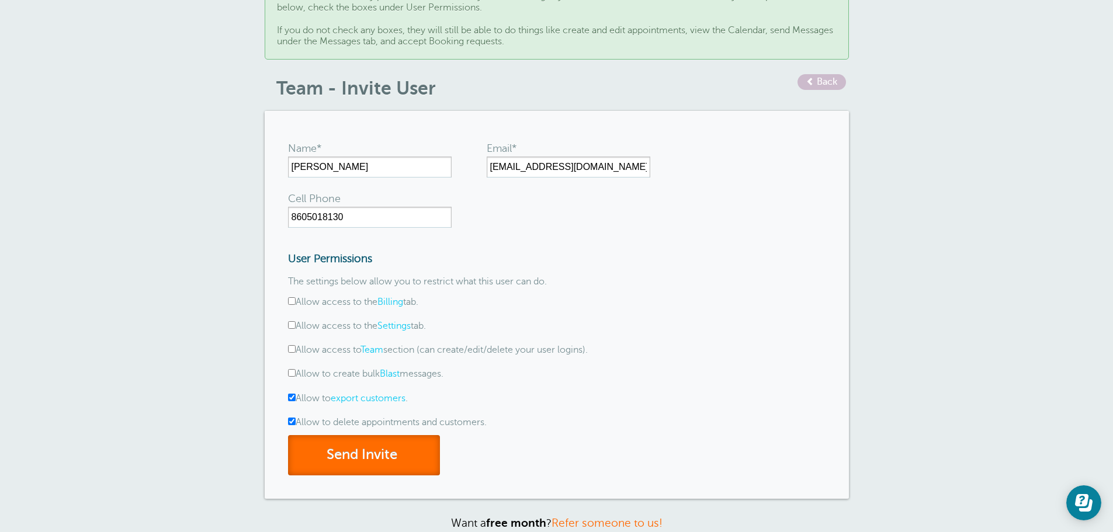
click at [383, 460] on button "Send Invite" at bounding box center [364, 455] width 152 height 40
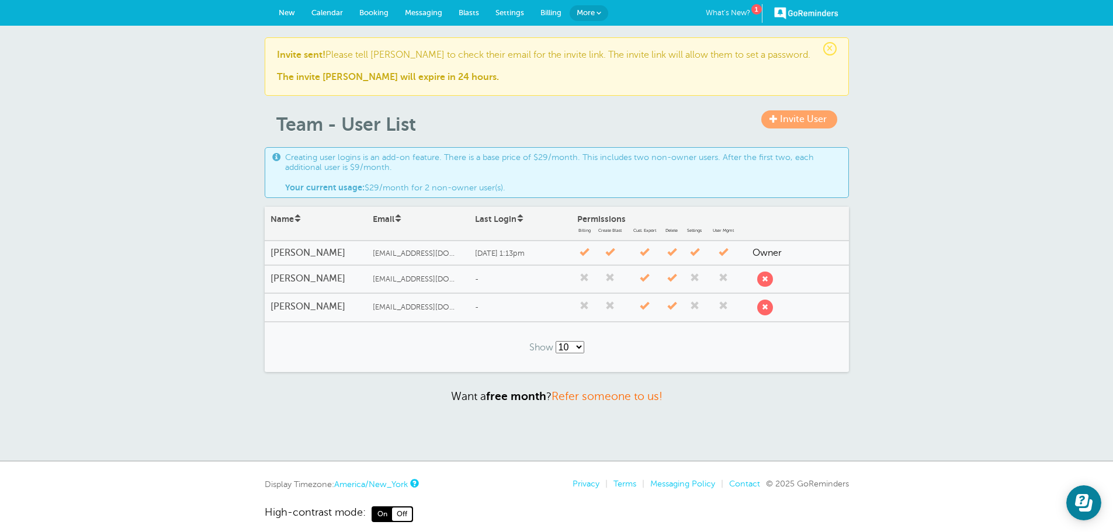
click at [505, 9] on span "Settings" at bounding box center [510, 12] width 29 height 9
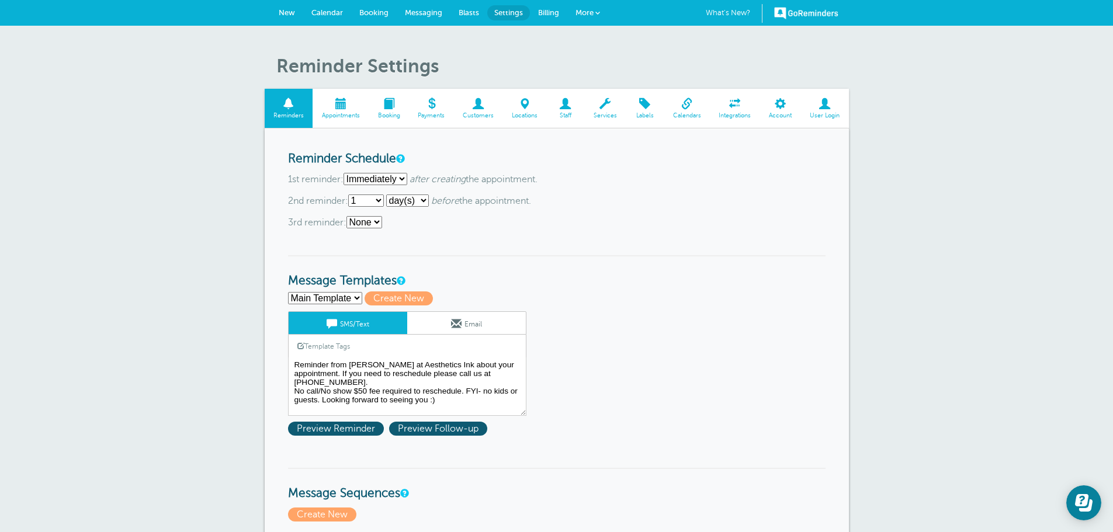
click at [576, 106] on span at bounding box center [565, 103] width 38 height 11
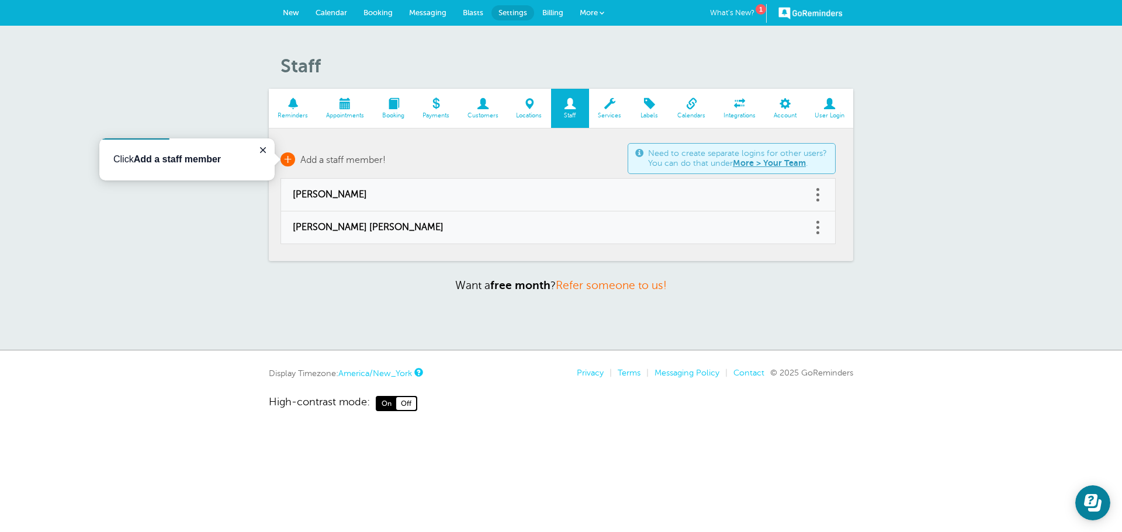
click at [292, 160] on span "+" at bounding box center [288, 160] width 15 height 14
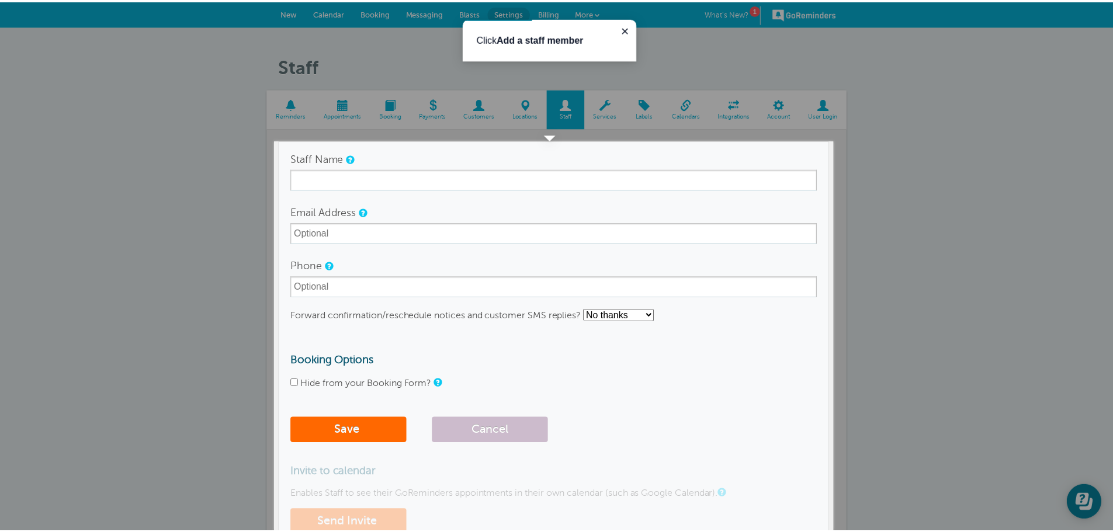
scroll to position [15, 0]
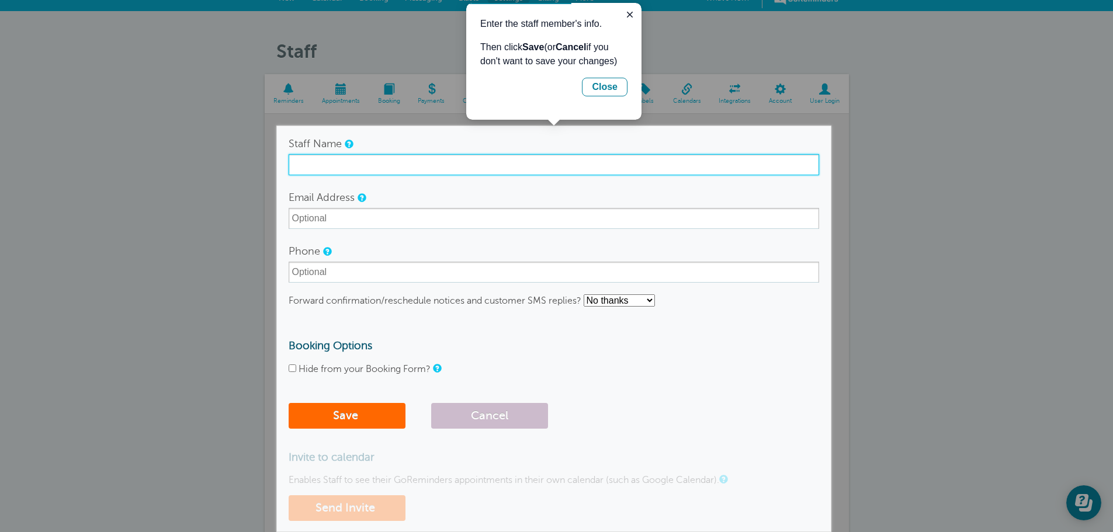
click at [340, 168] on input "Staff Name" at bounding box center [554, 164] width 531 height 21
type input "[PERSON_NAME]"
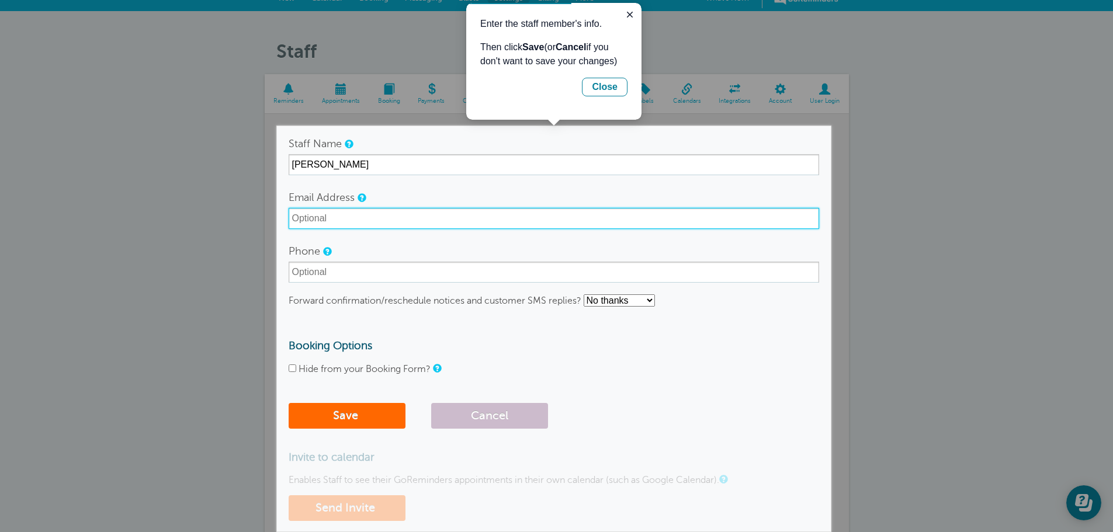
click at [331, 215] on input "Email Address" at bounding box center [554, 218] width 531 height 21
paste input "lpgrace04@gmail.com"
type input "lpgrace04@gmail.com"
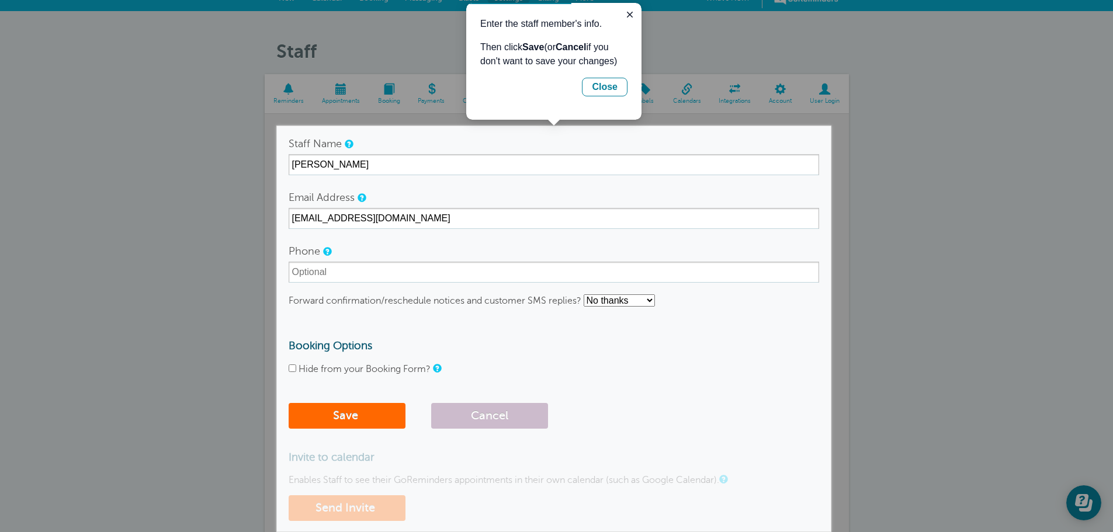
click at [385, 186] on form "Staff Name Lauren Perry Email Address lpgrace04@gmail.com Phone Forward confirm…" at bounding box center [554, 284] width 531 height 302
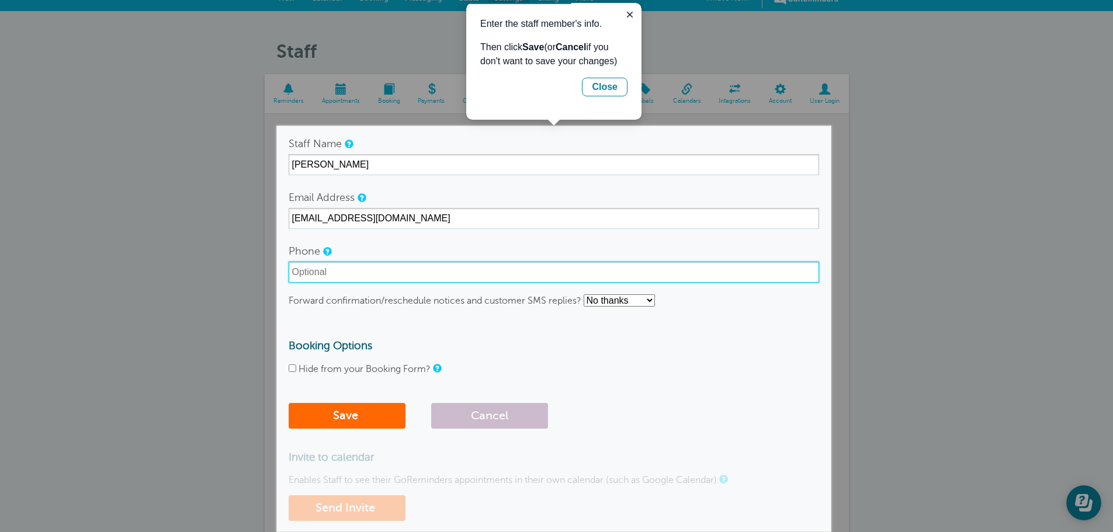
click at [407, 269] on input "Phone" at bounding box center [554, 272] width 531 height 21
type input "86050181"
click at [289, 403] on button "Save" at bounding box center [347, 416] width 117 height 26
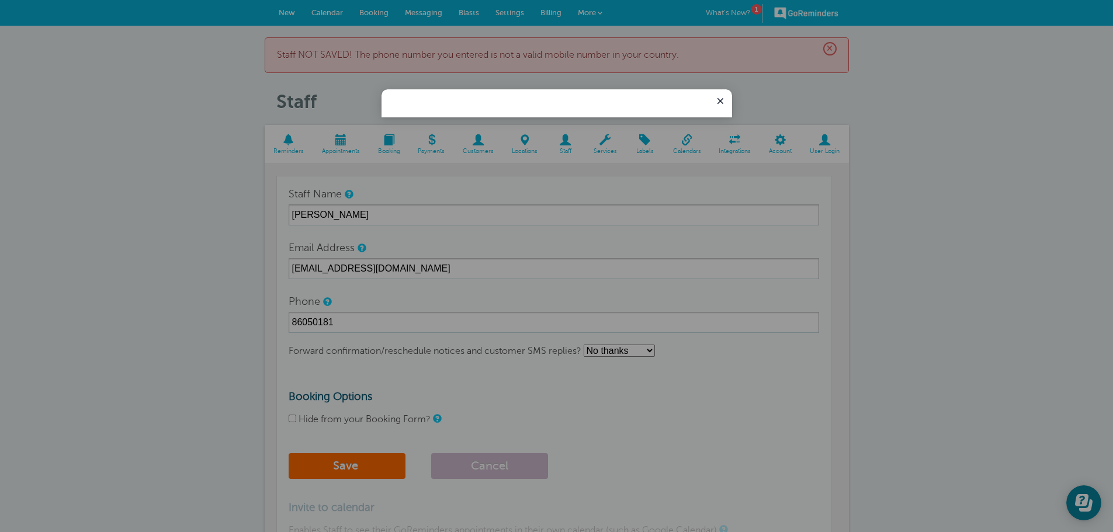
click at [354, 318] on div at bounding box center [556, 266] width 1113 height 532
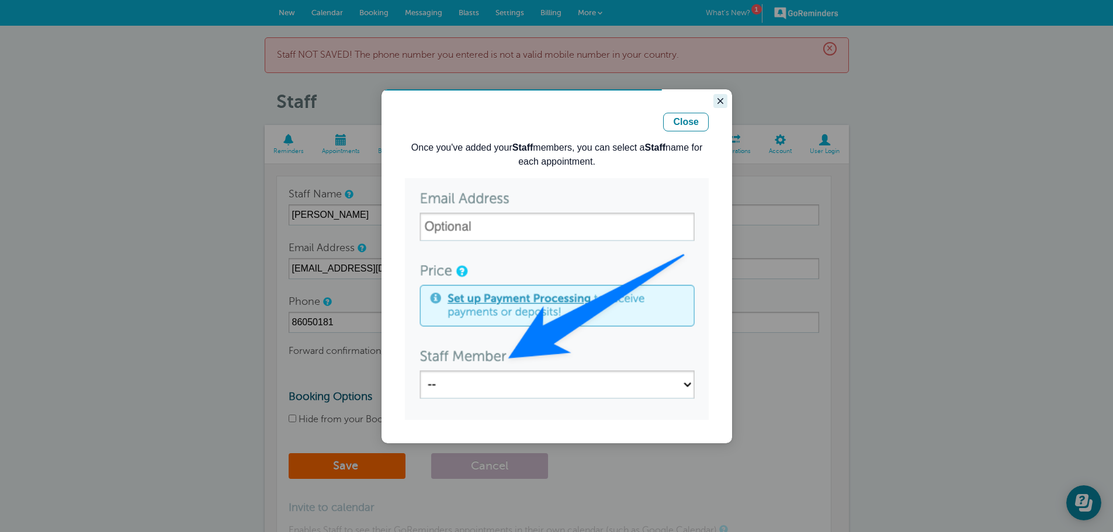
click at [720, 102] on icon "Close guide" at bounding box center [721, 101] width 6 height 6
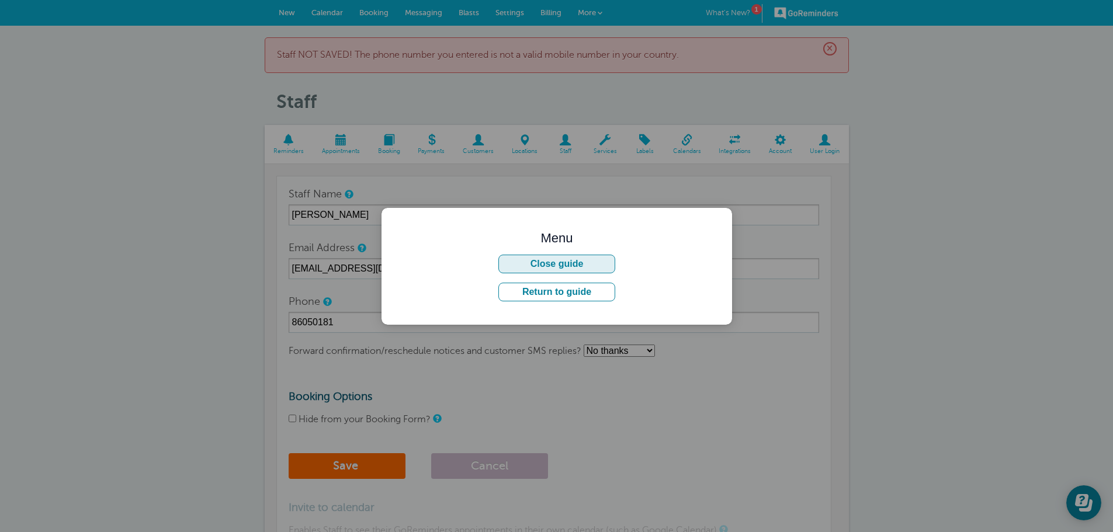
click at [602, 273] on button "Close guide" at bounding box center [557, 264] width 117 height 19
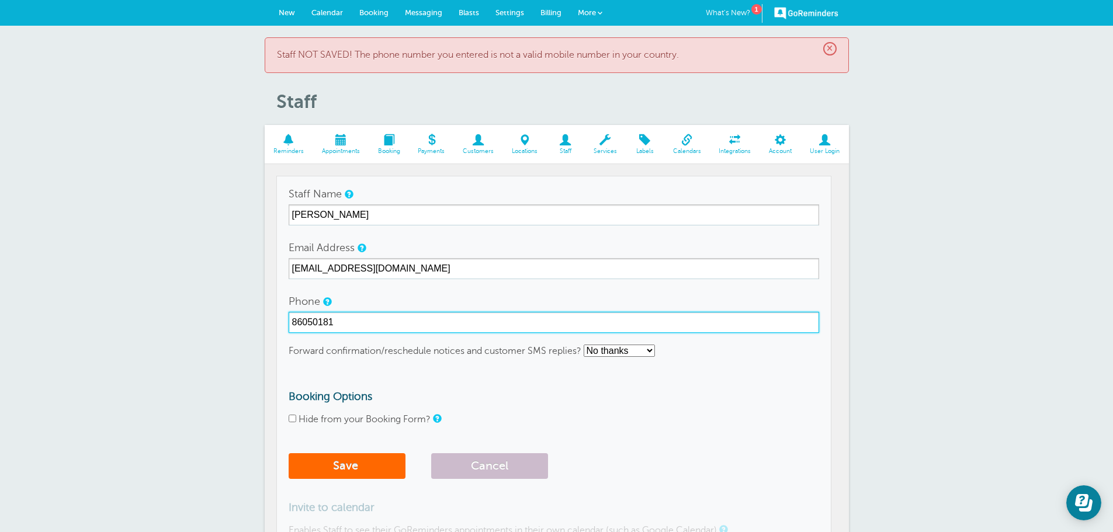
click at [372, 315] on input "86050181" at bounding box center [554, 322] width 531 height 21
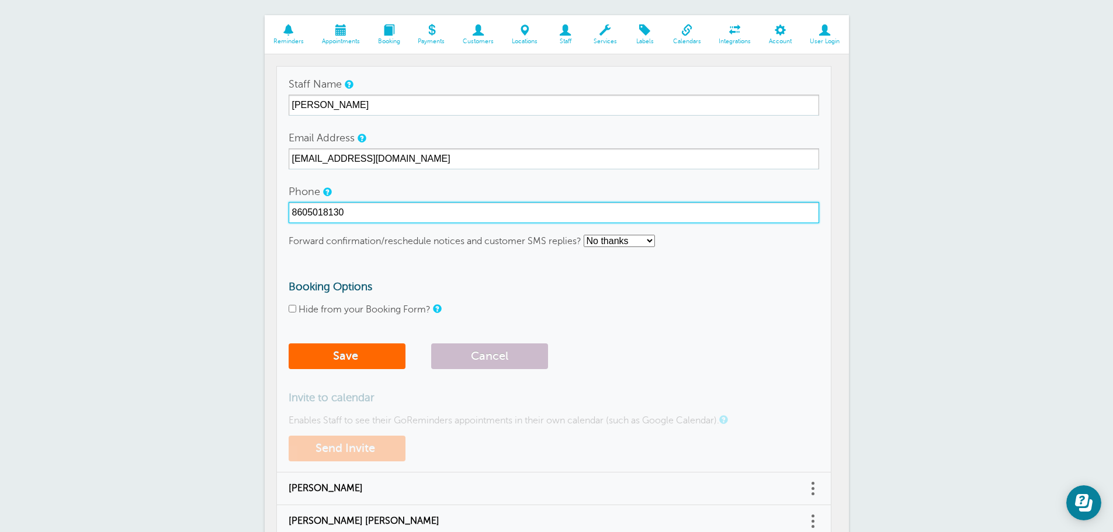
scroll to position [117, 0]
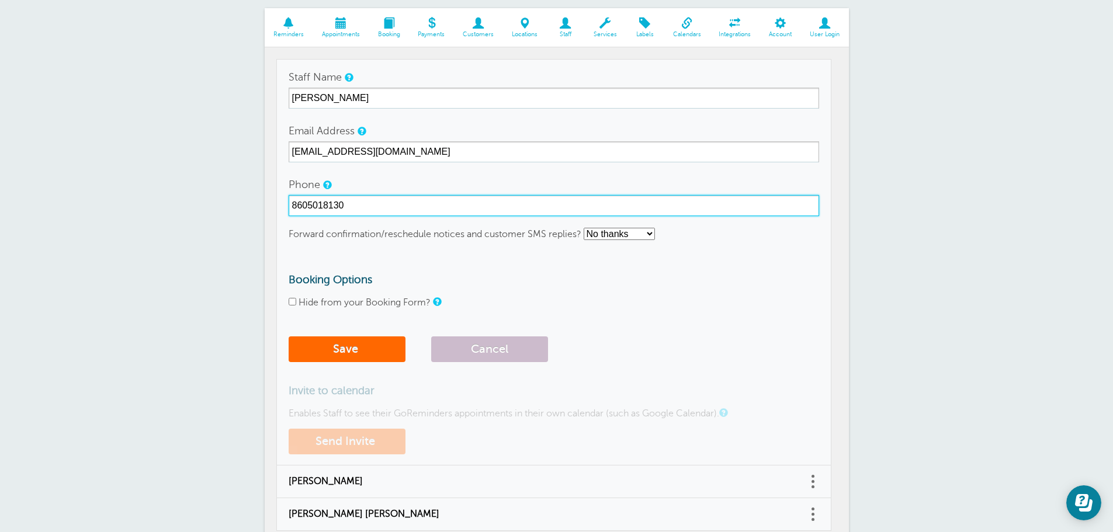
type input "8605018130"
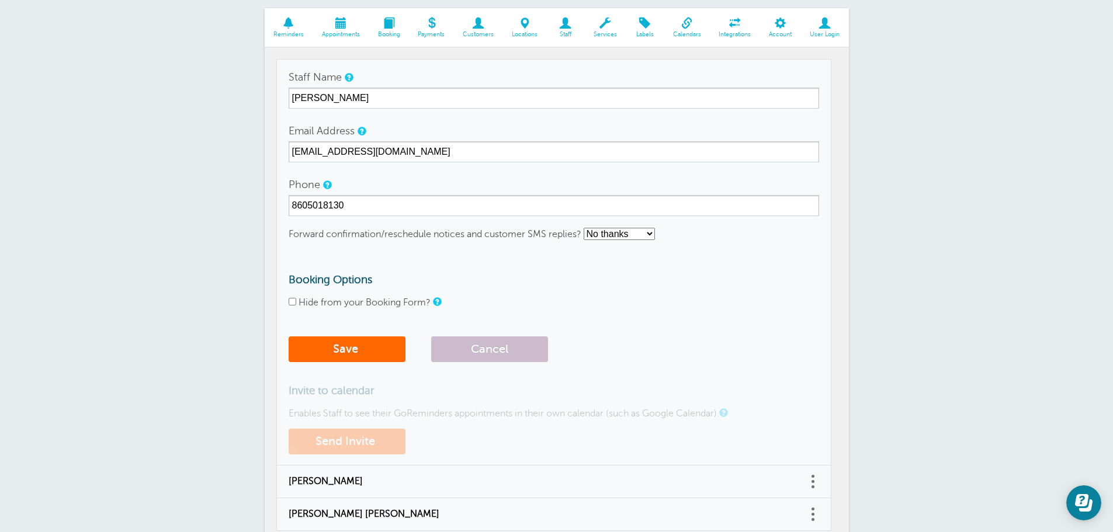
click at [598, 231] on select "No thanks Yes, text me Yes, email me" at bounding box center [619, 234] width 71 height 12
select select "4"
click at [584, 228] on select "No thanks Yes, text me Yes, email me" at bounding box center [619, 234] width 71 height 12
click at [345, 355] on button "Save" at bounding box center [347, 350] width 117 height 26
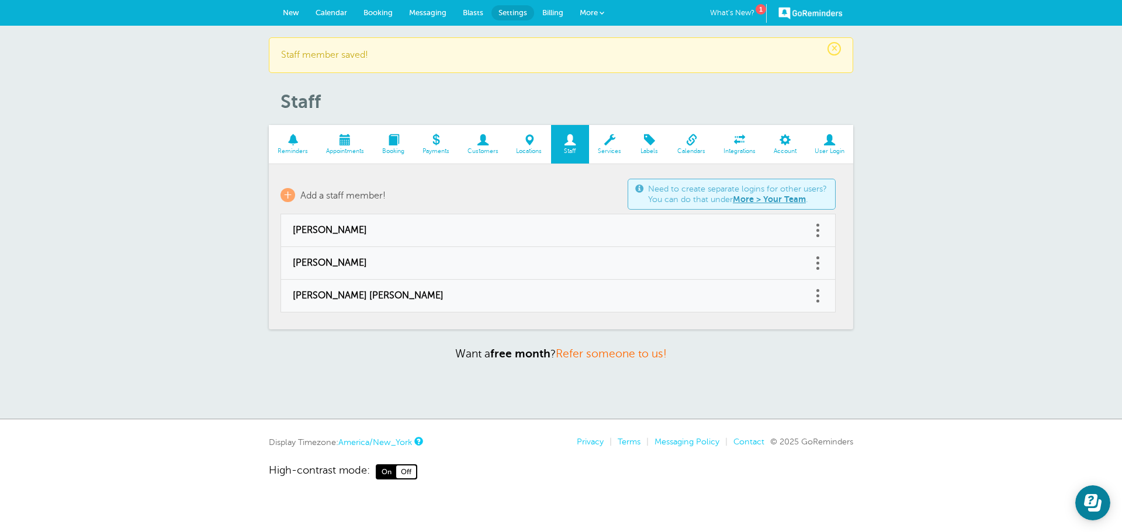
click at [815, 297] on link at bounding box center [818, 296] width 12 height 18
click at [807, 271] on link "Edit" at bounding box center [804, 267] width 35 height 22
type input "[PERSON_NAME] [PERSON_NAME]"
type input "[EMAIL_ADDRESS][DOMAIN_NAME]"
type input "[PHONE_NUMBER]"
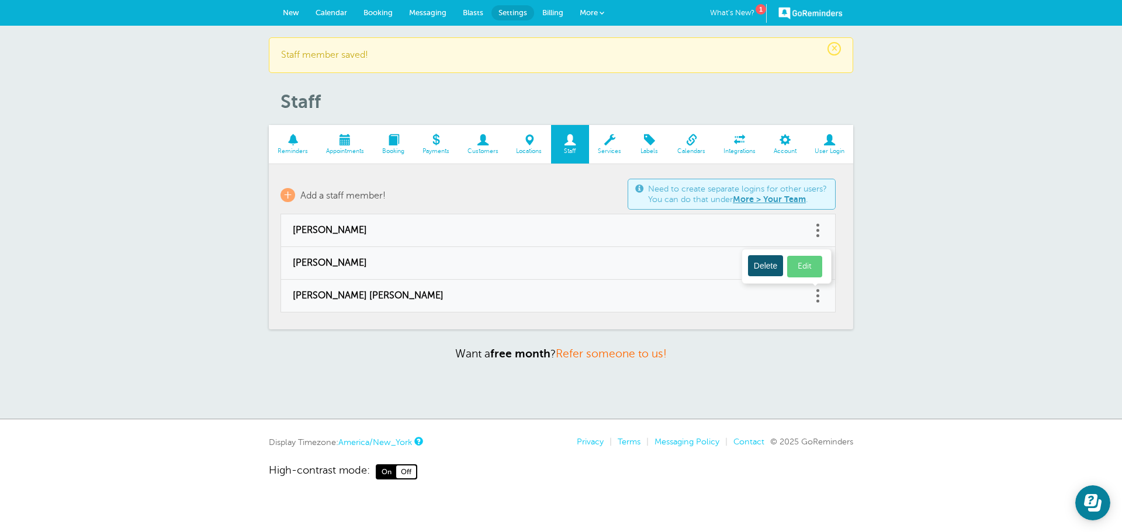
checkbox input "false"
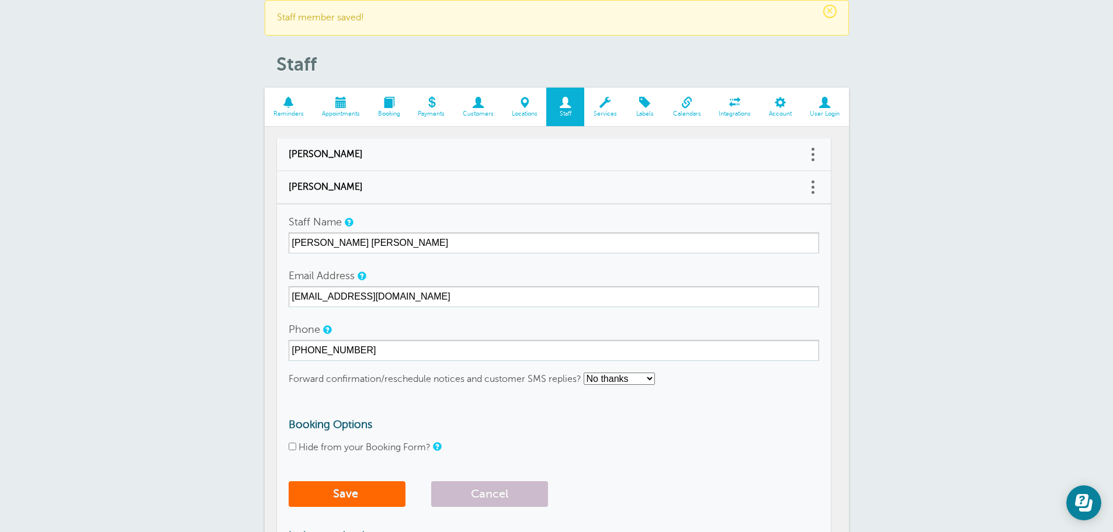
scroll to position [58, 0]
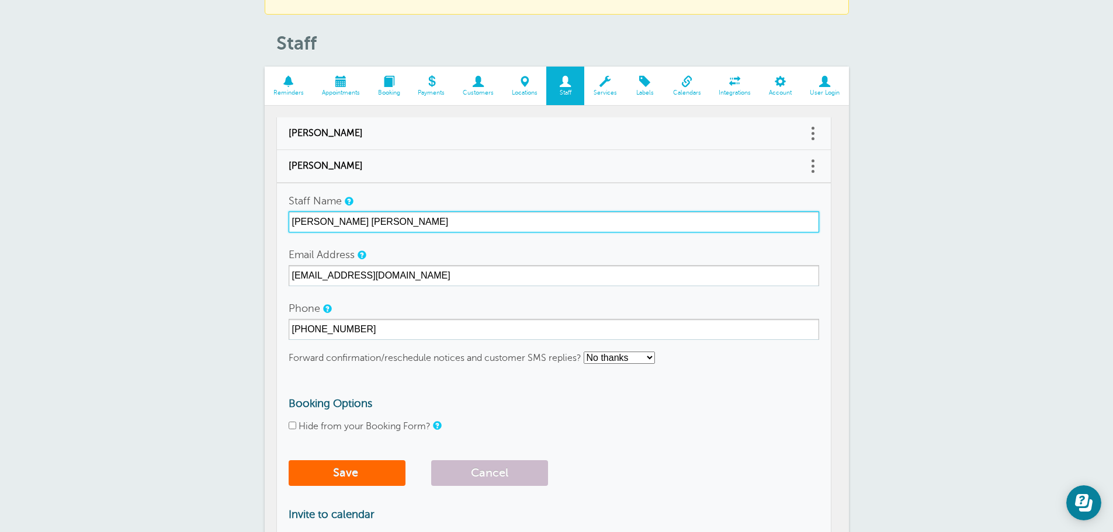
click at [349, 223] on input "[PERSON_NAME] [PERSON_NAME]" at bounding box center [554, 222] width 531 height 21
type input "[PERSON_NAME] [PERSON_NAME]"
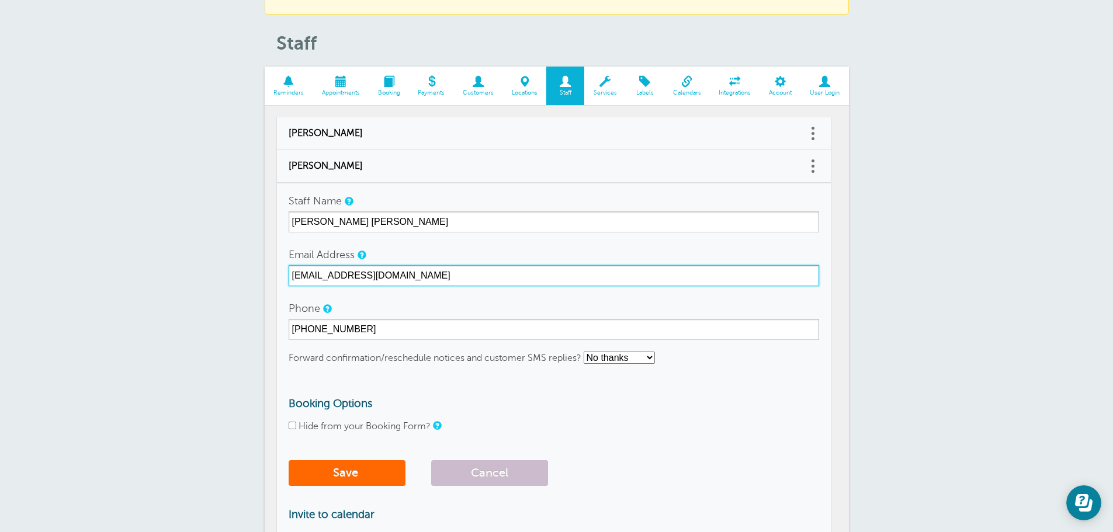
drag, startPoint x: 420, startPoint y: 275, endPoint x: 281, endPoint y: 267, distance: 139.9
click at [281, 267] on td "Staff Name [PERSON_NAME] [PERSON_NAME] Email Address [EMAIL_ADDRESS][DOMAIN_NAM…" at bounding box center [553, 386] width 555 height 407
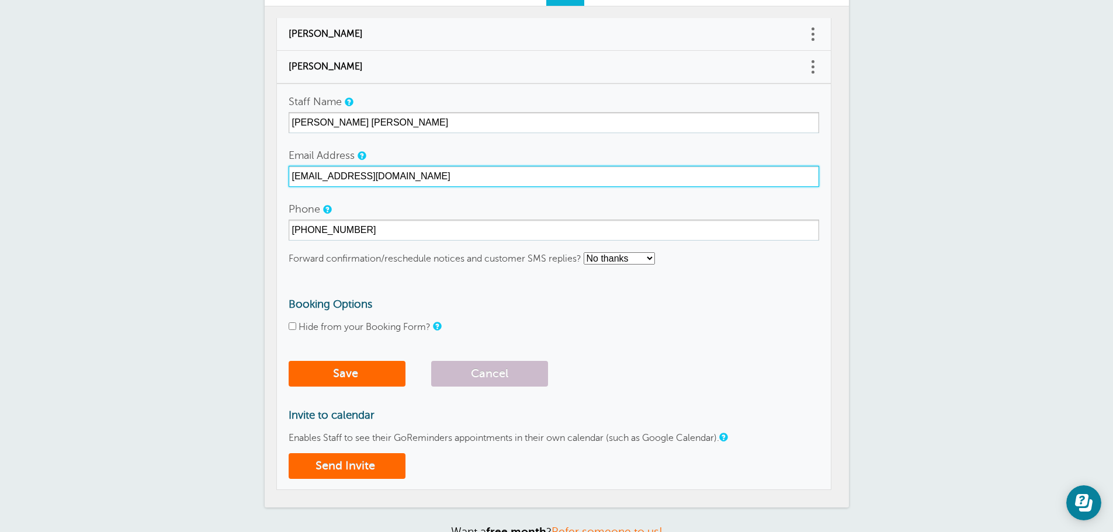
scroll to position [234, 0]
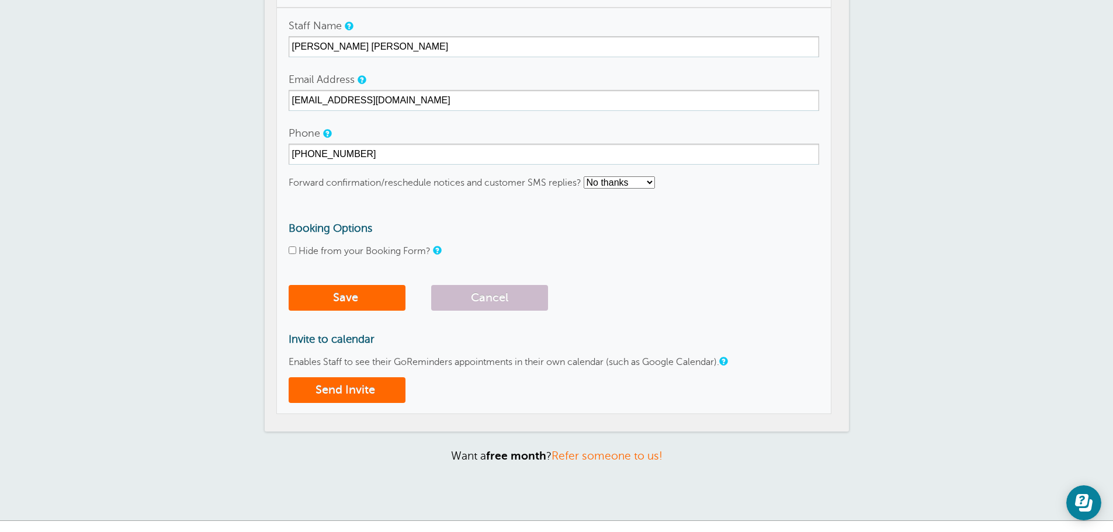
click at [624, 181] on select "No thanks Yes, text me Yes, email me" at bounding box center [619, 182] width 71 height 12
select select "4"
click at [584, 176] on select "No thanks Yes, text me Yes, email me" at bounding box center [619, 182] width 71 height 12
click at [319, 292] on button "Save" at bounding box center [347, 298] width 117 height 26
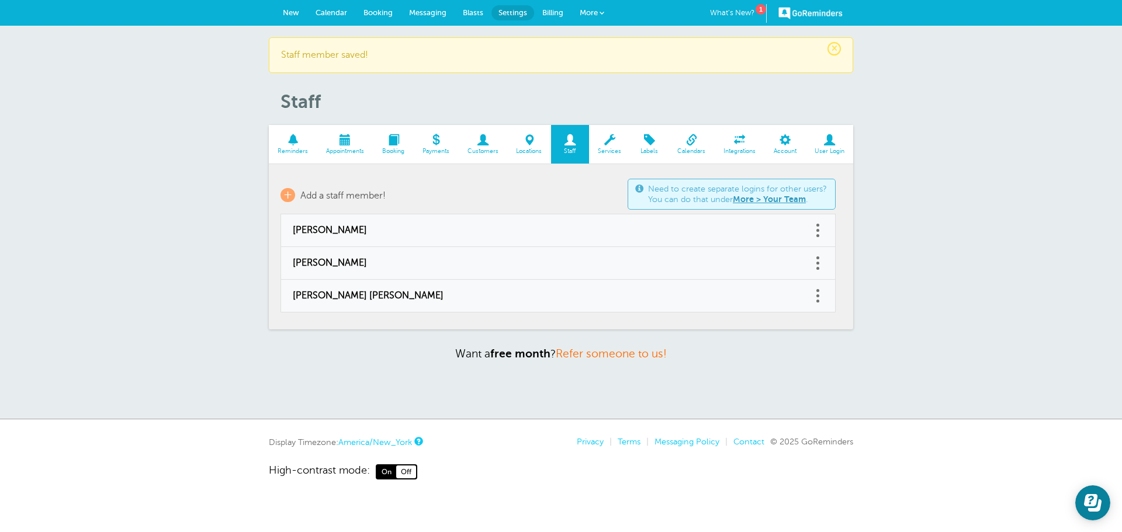
click at [612, 141] on span at bounding box center [609, 139] width 41 height 11
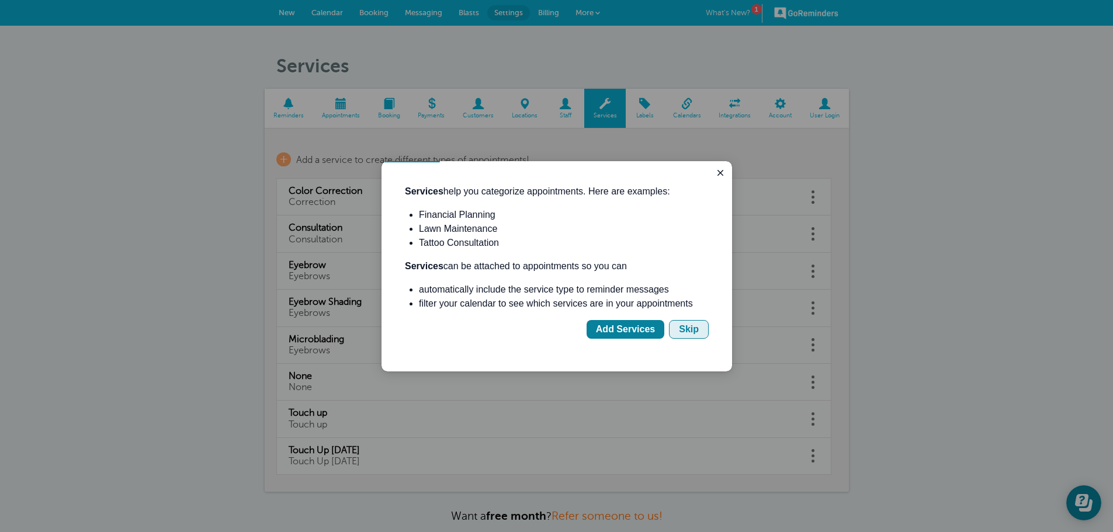
click at [687, 334] on div "Skip" at bounding box center [689, 330] width 20 height 14
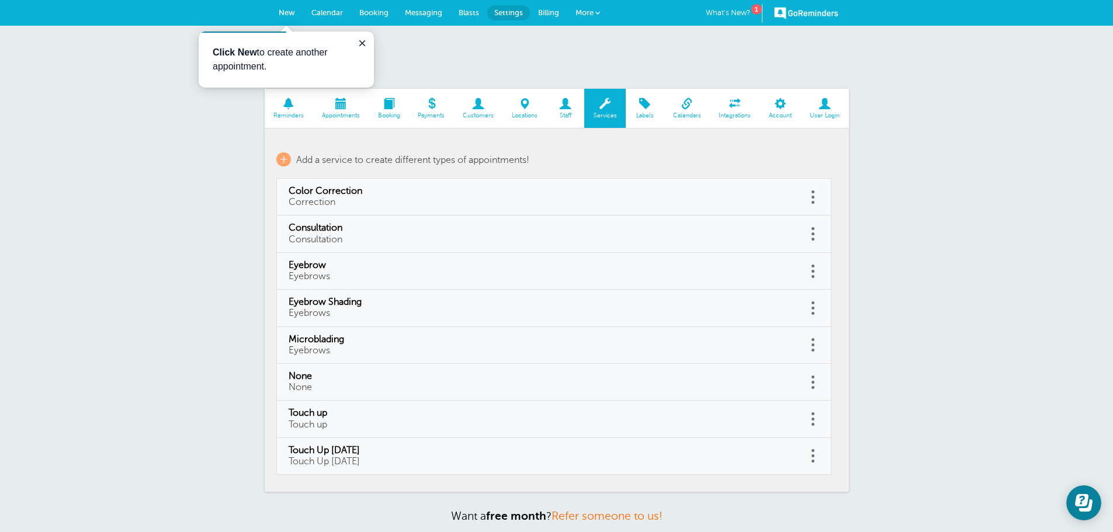
click at [652, 113] on span "Labels" at bounding box center [645, 115] width 26 height 7
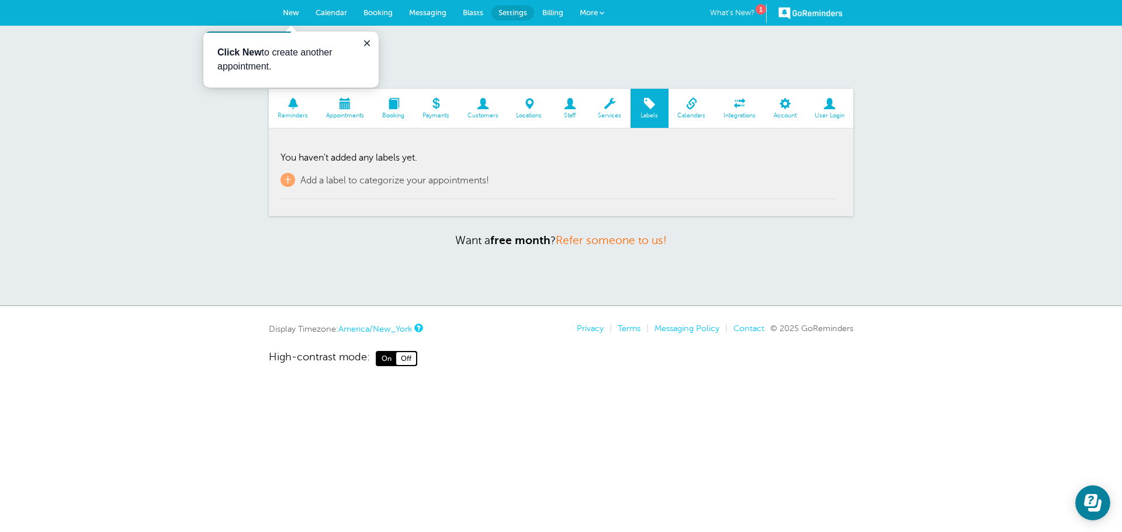
click at [737, 116] on span "Integrations" at bounding box center [740, 115] width 39 height 7
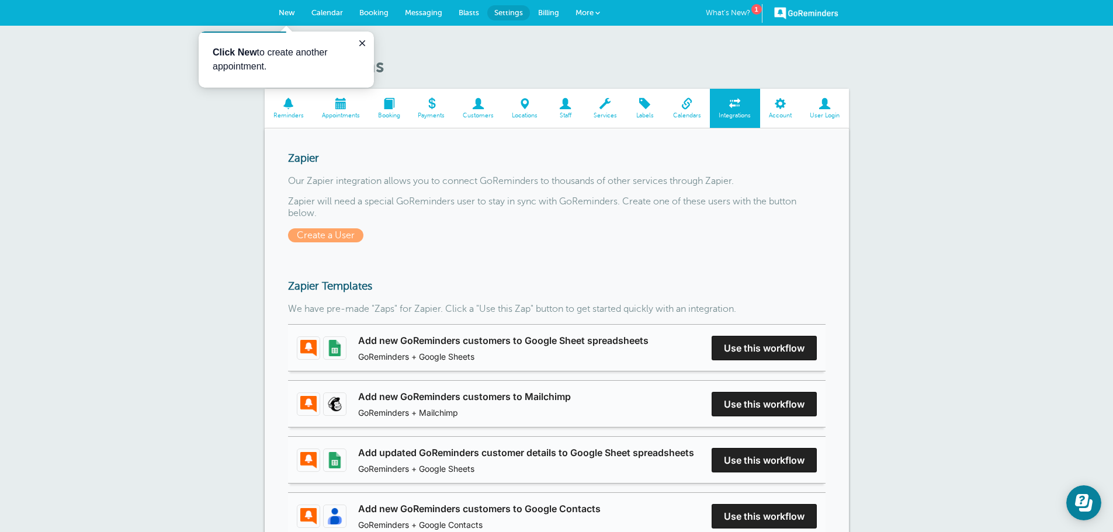
click at [788, 102] on span at bounding box center [780, 103] width 41 height 11
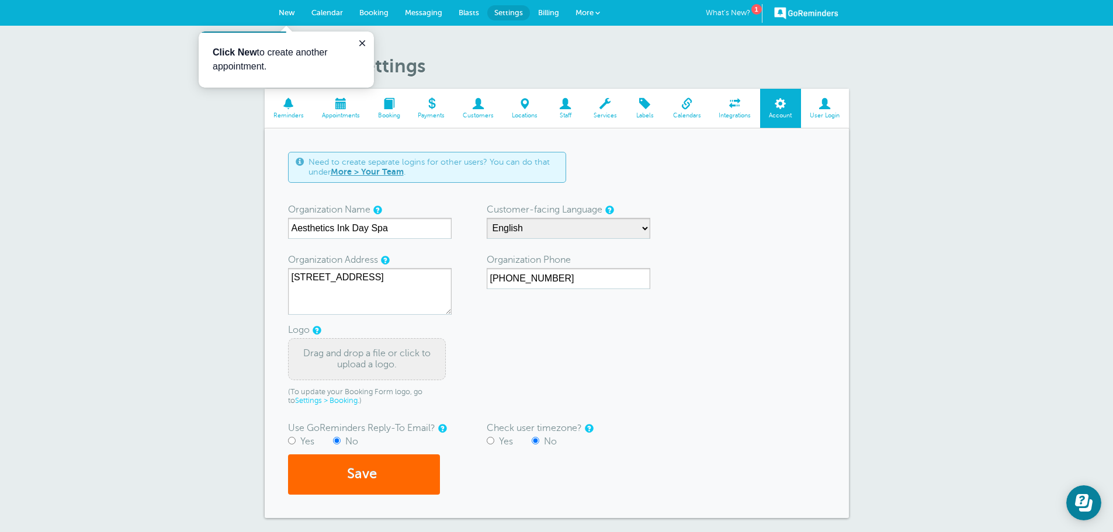
click at [359, 174] on link "More > Your Team" at bounding box center [367, 171] width 73 height 9
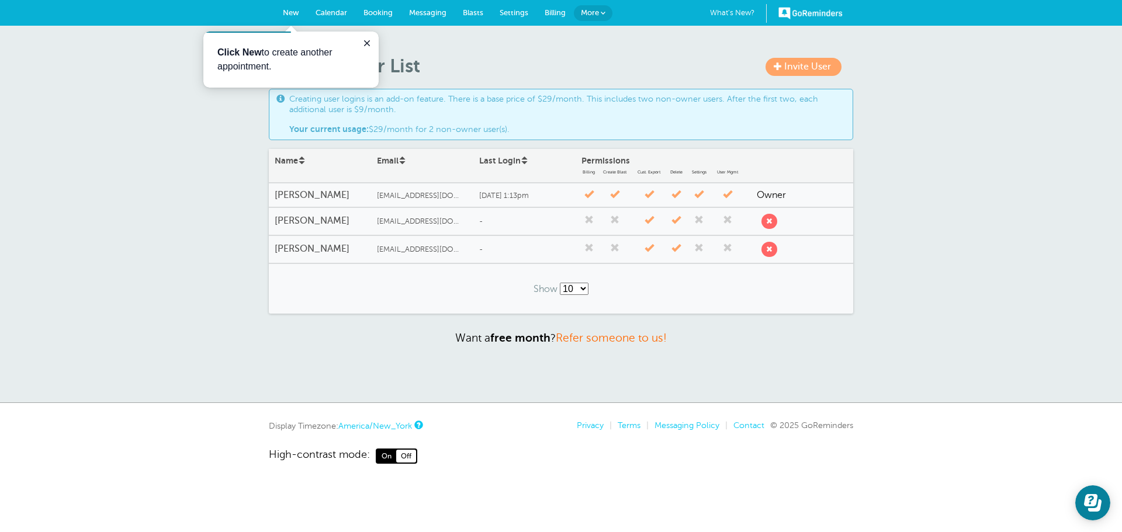
click at [402, 249] on span "[EMAIL_ADDRESS][DOMAIN_NAME]" at bounding box center [421, 249] width 88 height 9
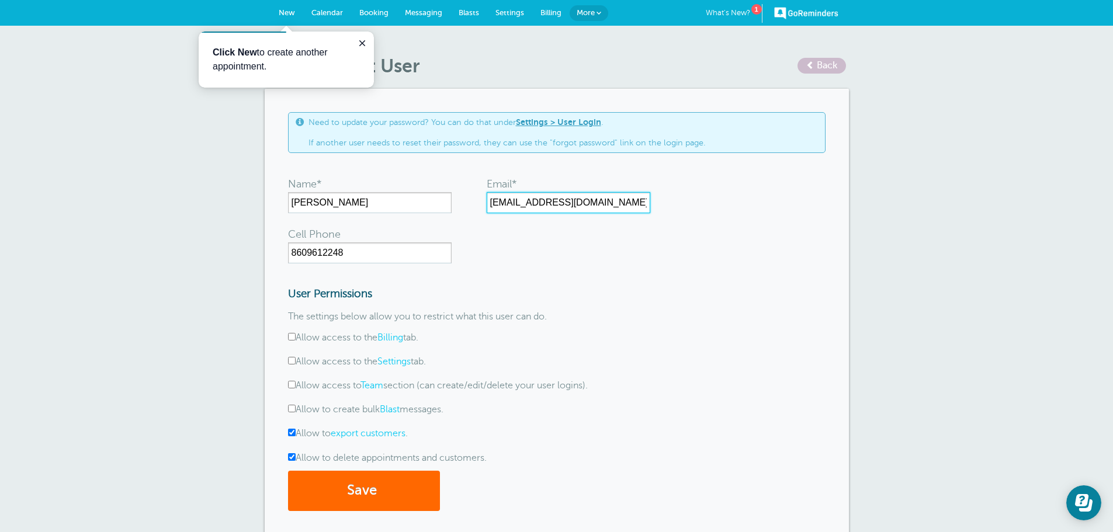
drag, startPoint x: 615, startPoint y: 205, endPoint x: 449, endPoint y: 197, distance: 166.1
click at [449, 197] on form "Name* [PERSON_NAME] Email* [PERSON_NAME][EMAIL_ADDRESS][DOMAIN_NAME] Cell Phone…" at bounding box center [557, 340] width 538 height 341
paste input "annesthetics@g"
type input "[EMAIL_ADDRESS][DOMAIN_NAME]"
click at [366, 494] on button "Save" at bounding box center [364, 491] width 152 height 40
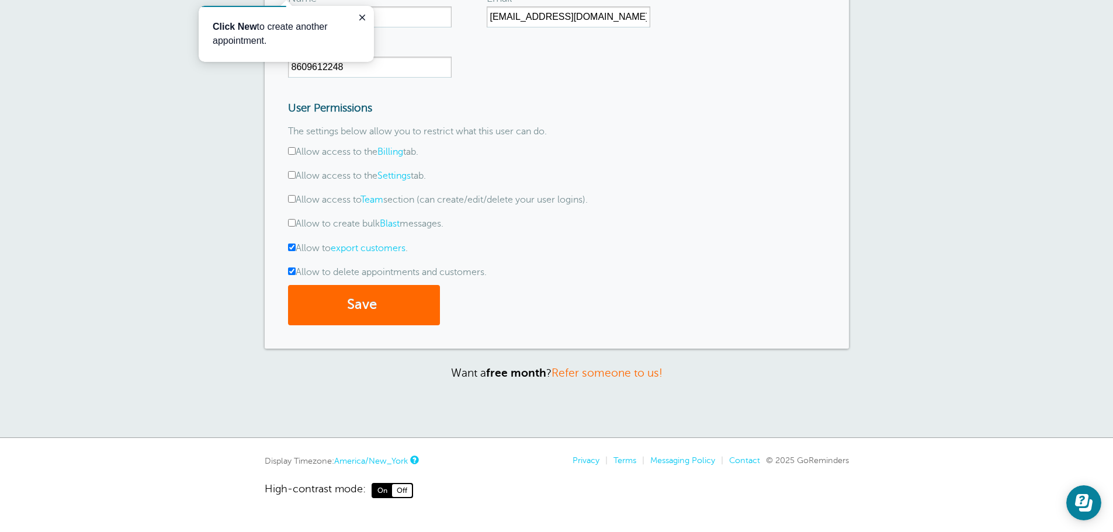
scroll to position [223, 0]
click at [321, 305] on button "Save" at bounding box center [364, 304] width 152 height 40
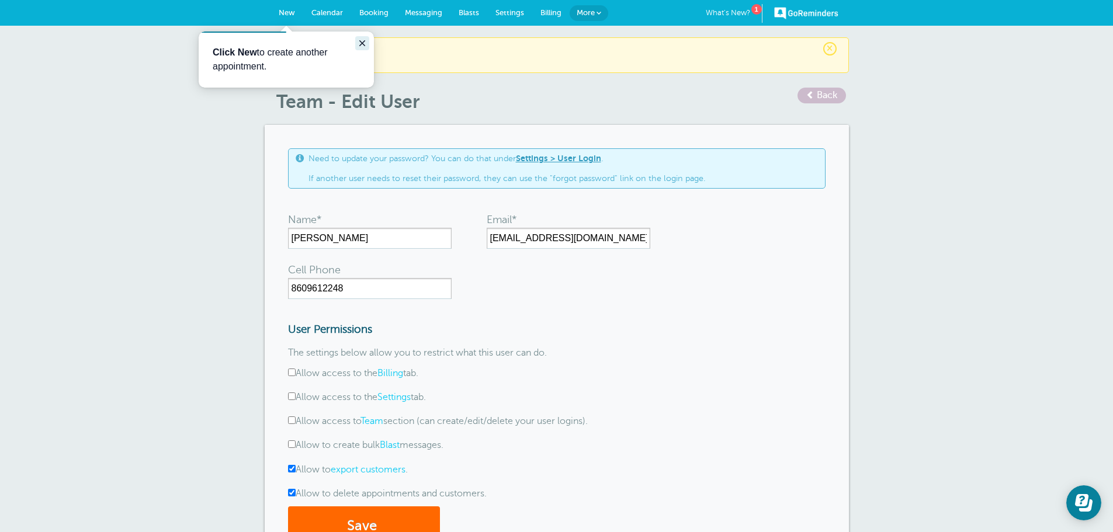
click at [362, 44] on icon "Close guide" at bounding box center [362, 43] width 9 height 9
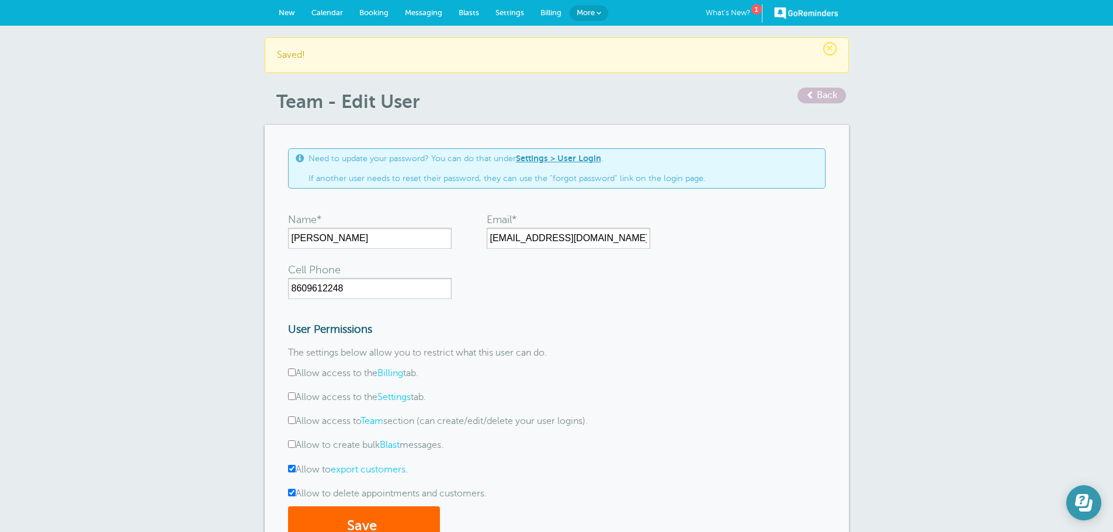
click at [1085, 494] on button "Open Learn | Contact Us" at bounding box center [1084, 503] width 35 height 35
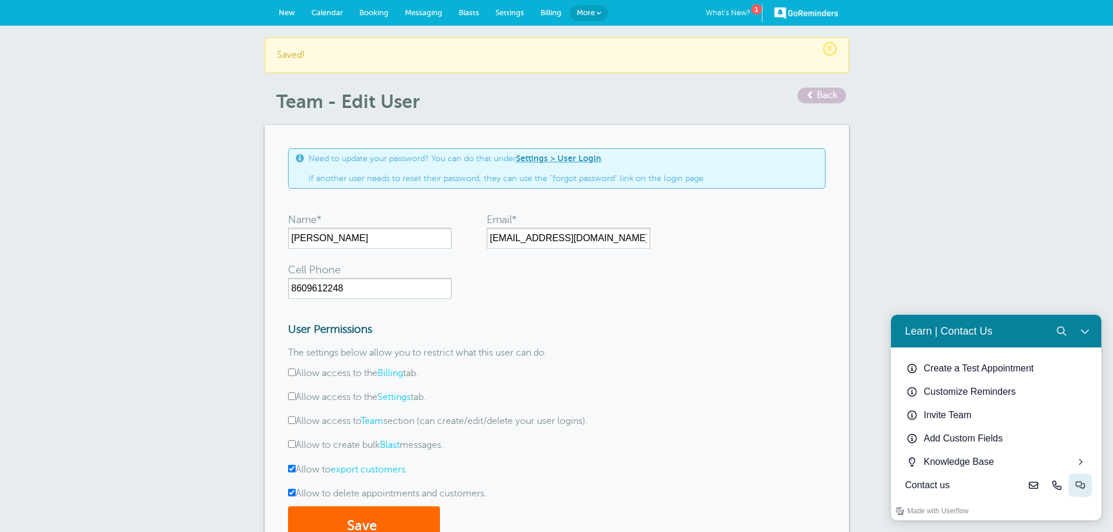
click at [1078, 489] on icon "Live-chat" at bounding box center [1080, 485] width 9 height 9
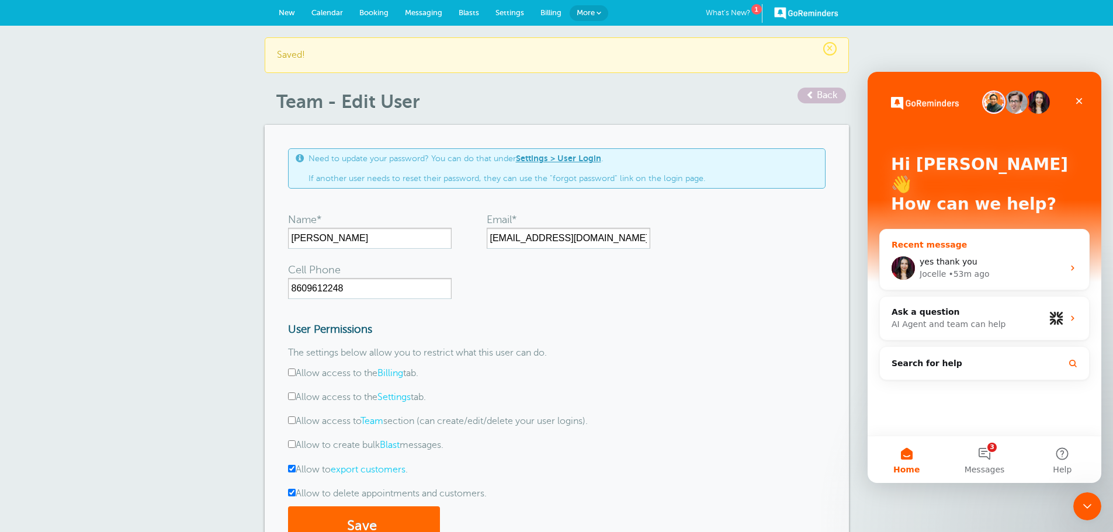
click at [970, 257] on span "yes thank you" at bounding box center [949, 261] width 58 height 9
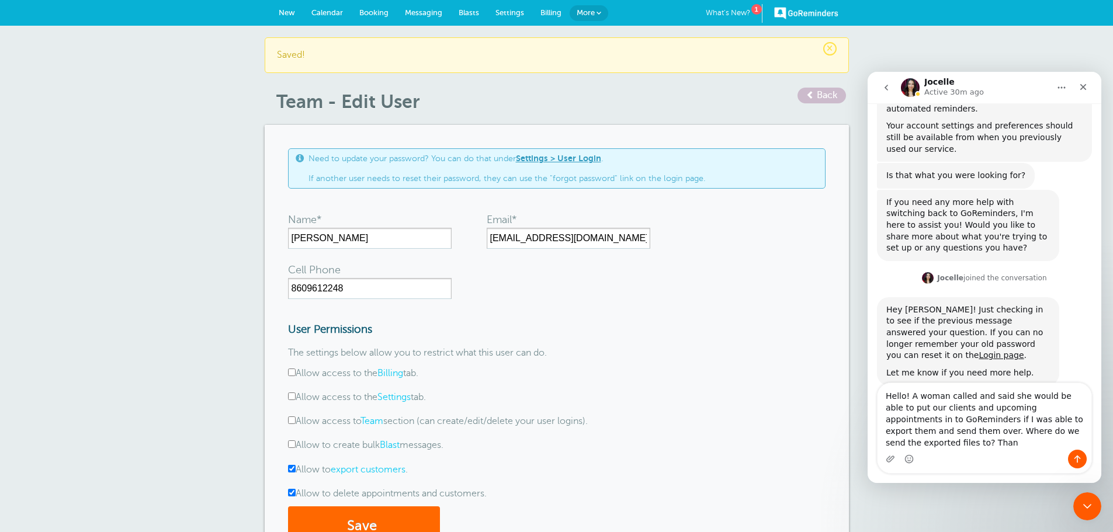
scroll to position [341, 0]
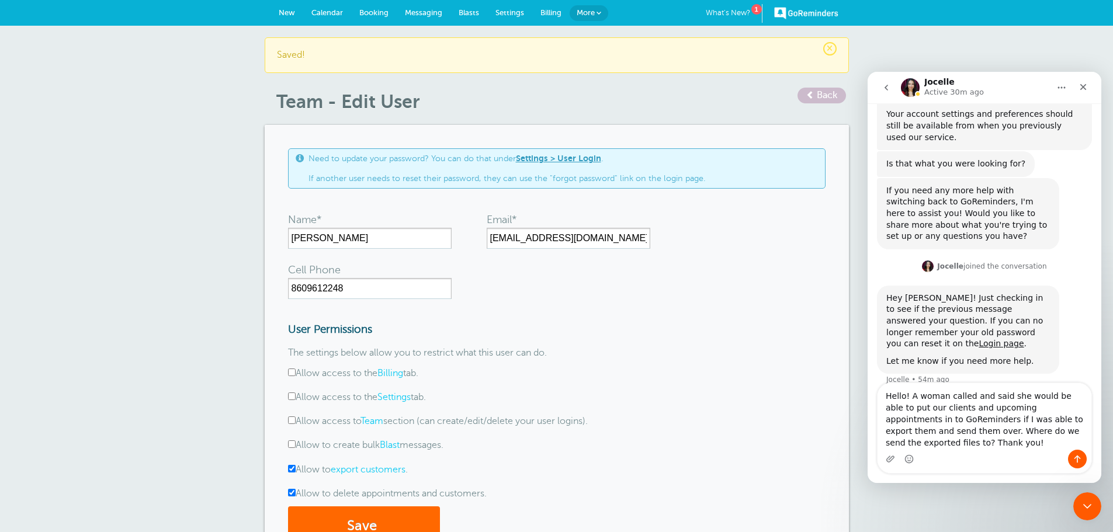
type textarea "Hello! A woman called and said she would be able to put our clients and upcomin…"
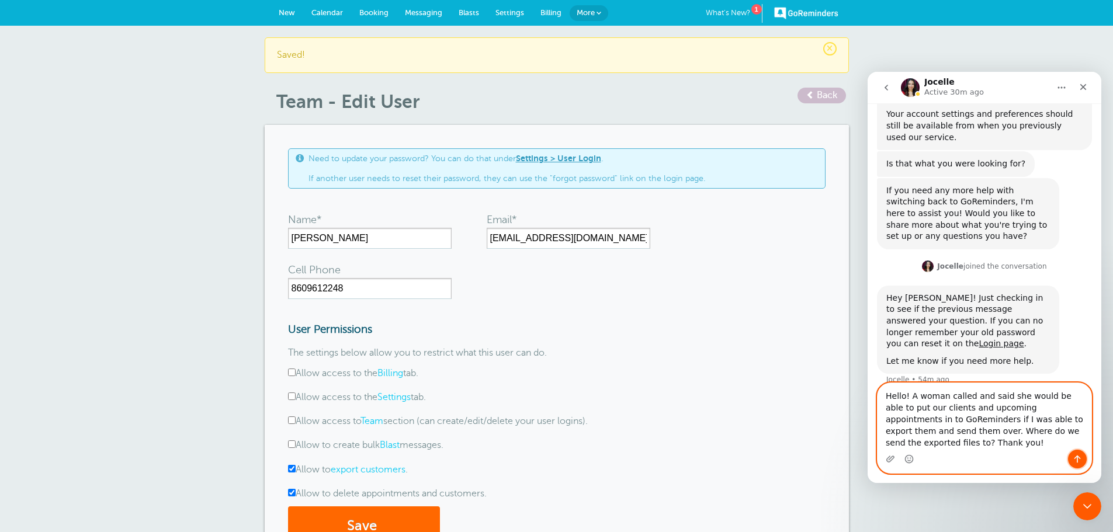
click at [1073, 457] on icon "Send a message…" at bounding box center [1077, 459] width 9 height 9
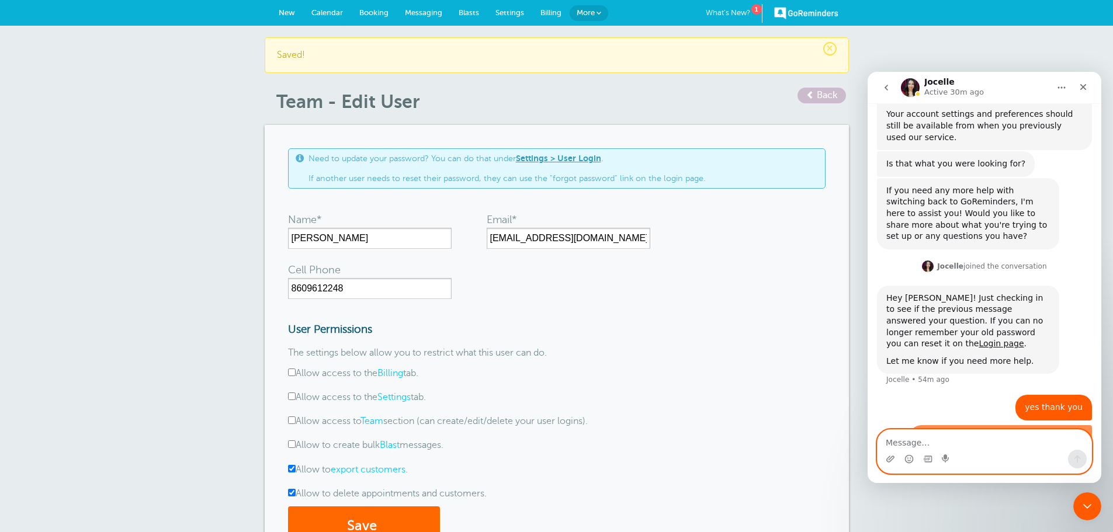
scroll to position [379, 0]
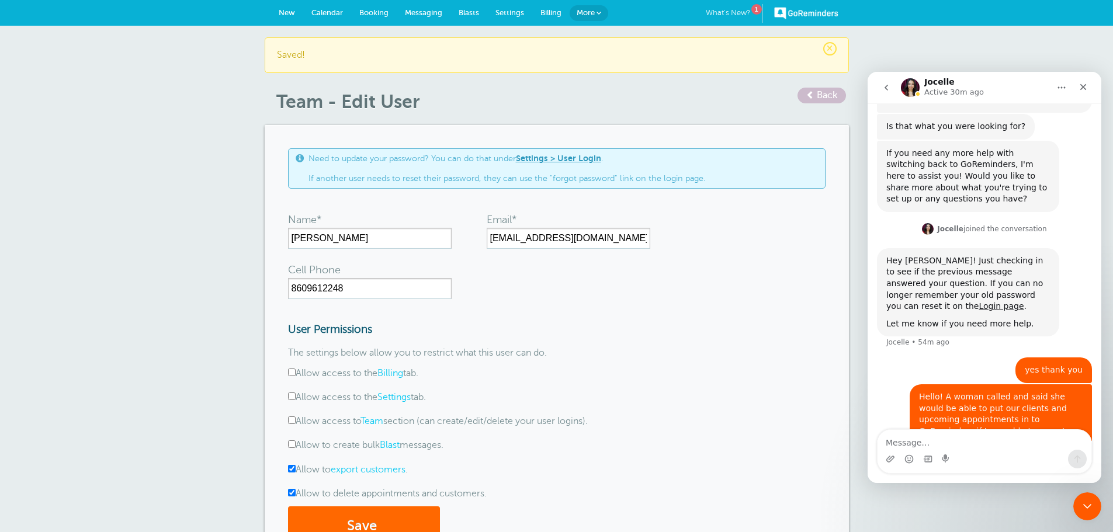
click at [747, 17] on link "What's New? 1" at bounding box center [734, 13] width 57 height 19
click at [323, 16] on span "Calendar" at bounding box center [327, 12] width 32 height 9
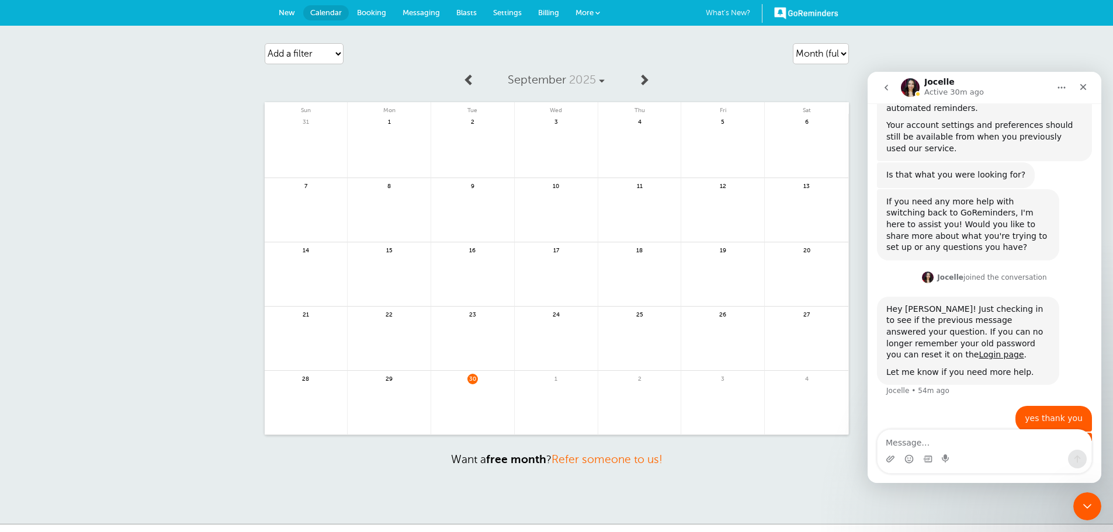
scroll to position [379, 0]
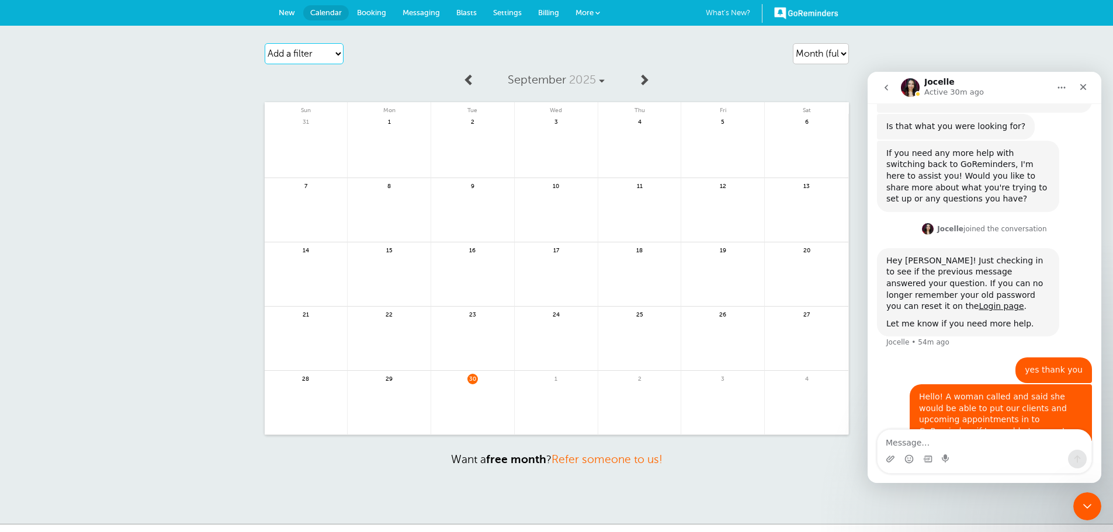
click at [327, 58] on select "Add a filter Customer Search Location Staff Service Appointment Status Payment …" at bounding box center [304, 53] width 79 height 21
select select "staff"
click at [265, 43] on select "Add a filter Customer Search Location Staff Service Appointment Status Payment …" at bounding box center [304, 53] width 79 height 21
select select
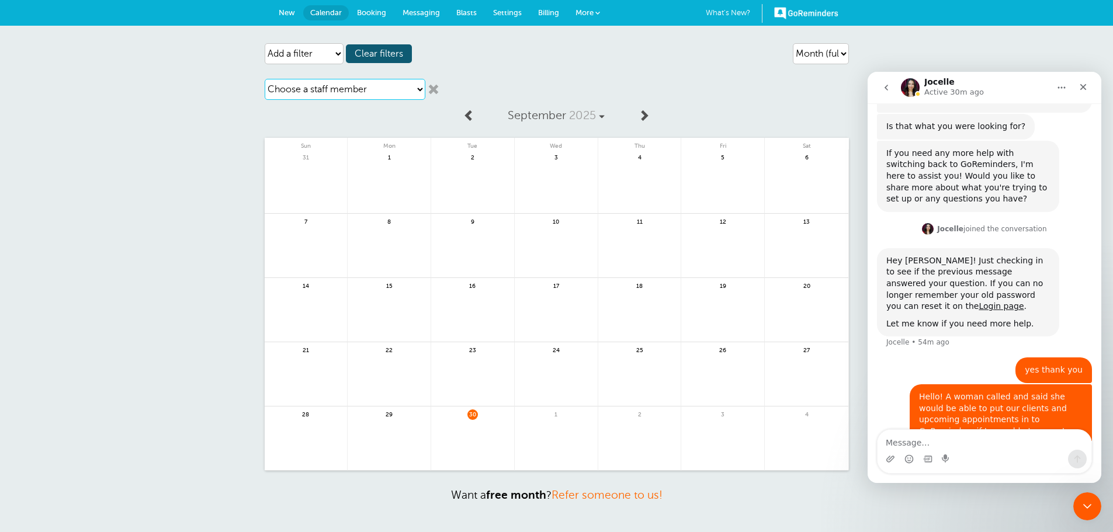
click at [340, 98] on select "Choose a staff member Gia Lauren Perry Mary Ann" at bounding box center [345, 89] width 161 height 21
select select "2764"
click at [265, 79] on select "Choose a staff member Gia Lauren Perry Mary Ann" at bounding box center [345, 89] width 161 height 21
click at [579, 9] on span "More" at bounding box center [585, 12] width 18 height 9
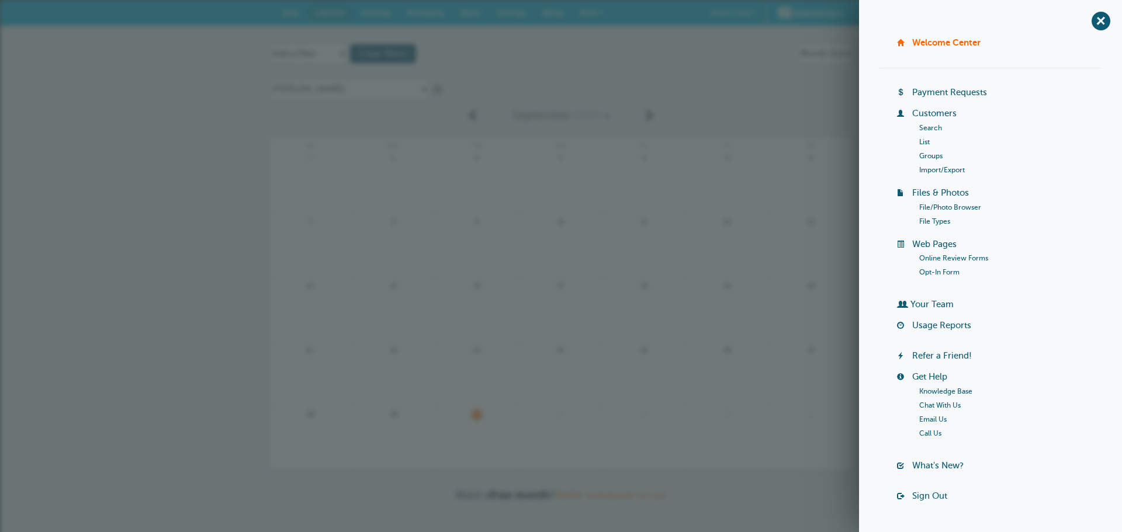
click at [753, 99] on div "Choose a payment status Paid Not Paid No price set on appt. Choose an appointme…" at bounding box center [561, 89] width 584 height 33
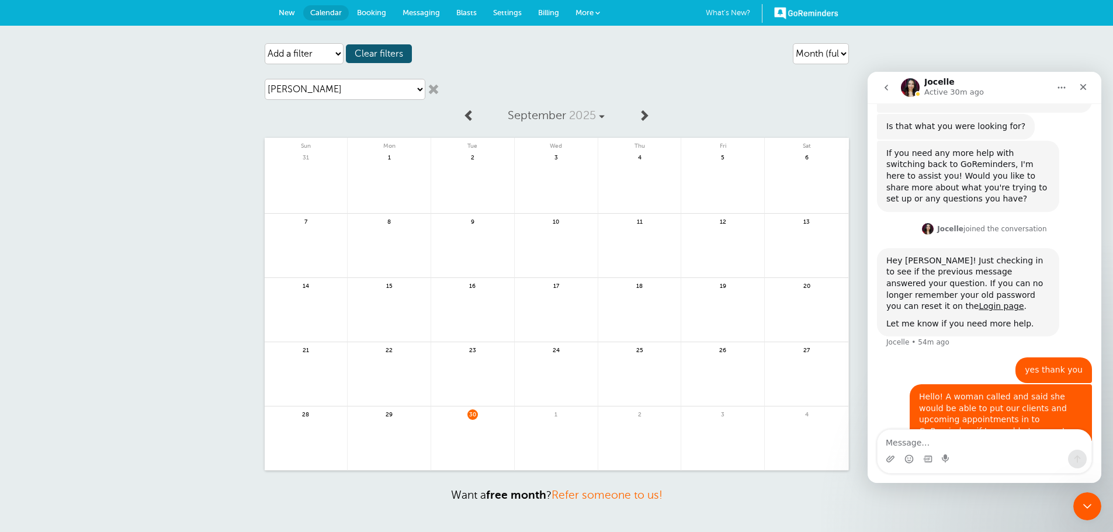
click at [576, 6] on link "More" at bounding box center [587, 13] width 41 height 26
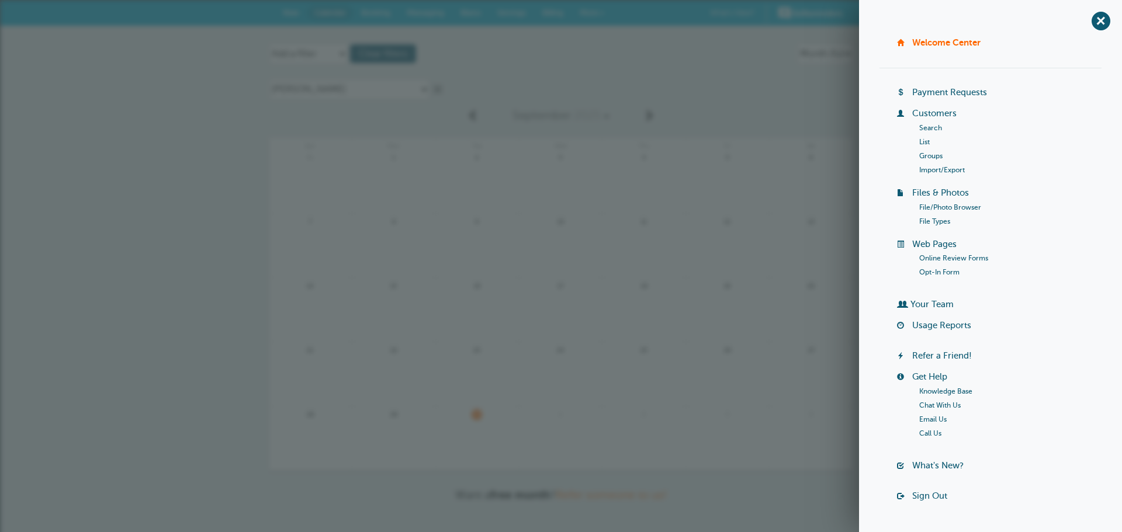
click at [624, 76] on div "Choose a payment status Paid Not Paid No price set on appt. Choose an appointme…" at bounding box center [561, 89] width 584 height 33
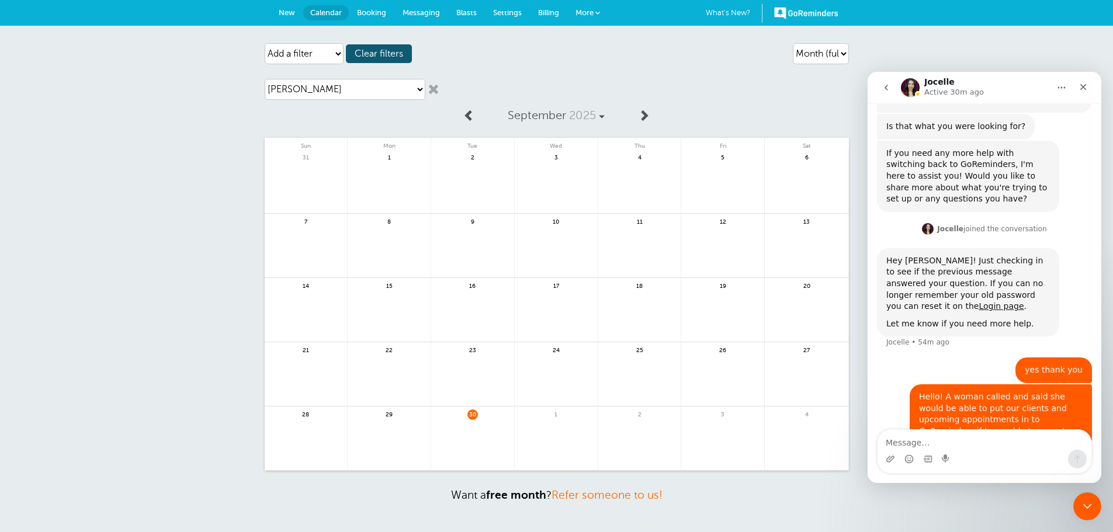
click at [502, 7] on link "Settings" at bounding box center [507, 13] width 45 height 26
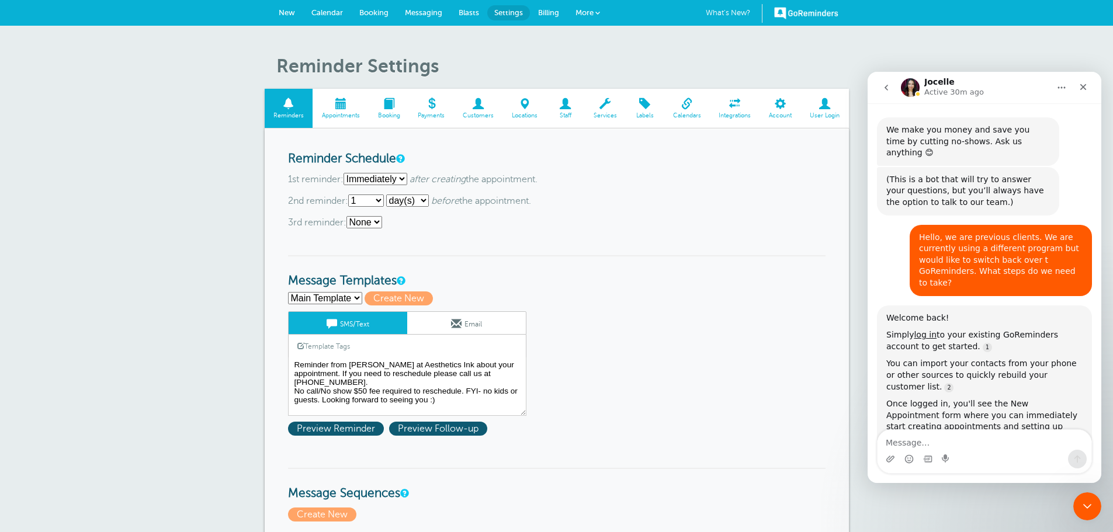
scroll to position [379, 0]
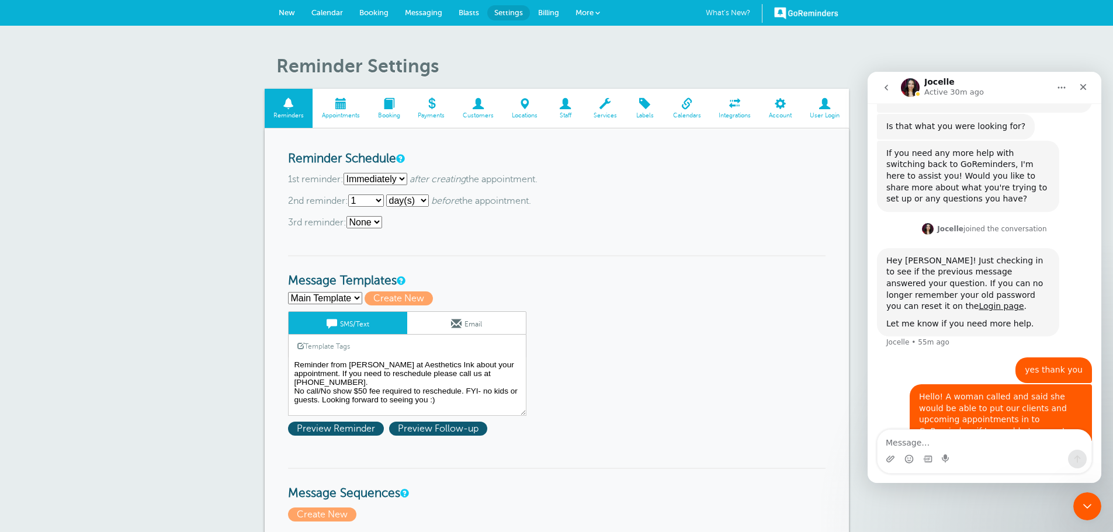
click at [563, 95] on link "Staff" at bounding box center [565, 108] width 38 height 39
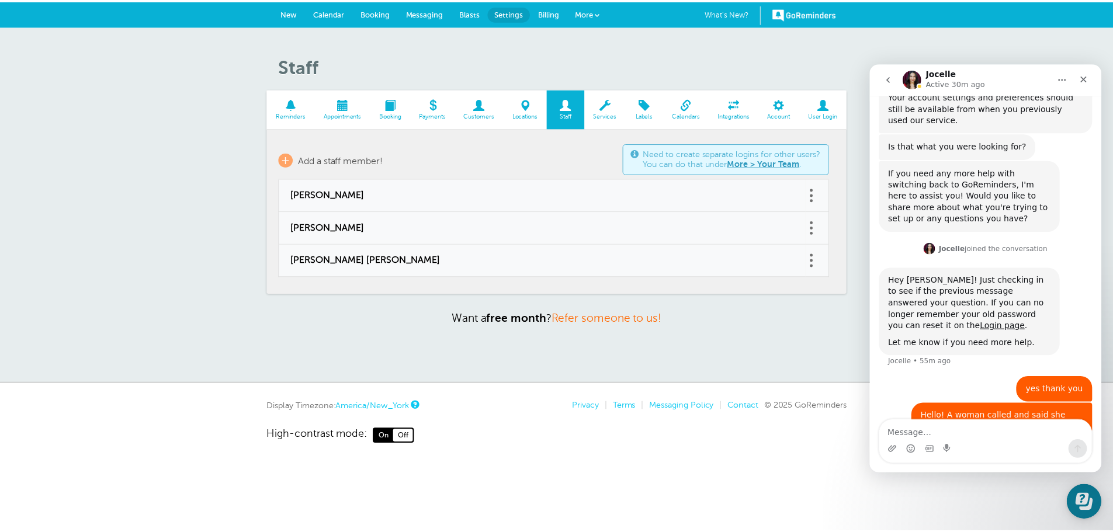
scroll to position [379, 0]
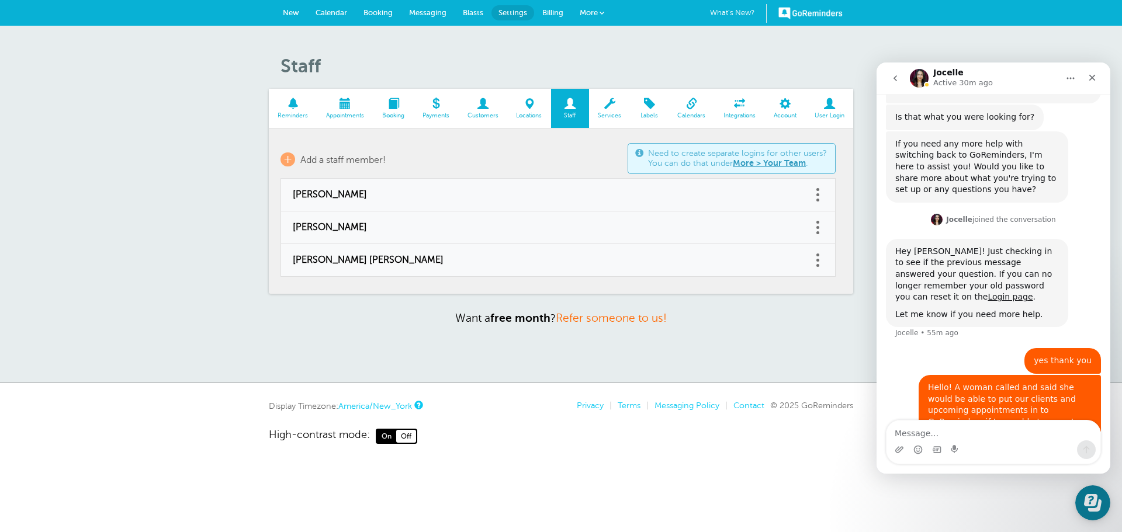
click at [821, 255] on link at bounding box center [818, 260] width 12 height 18
click at [804, 226] on link "Edit" at bounding box center [804, 231] width 35 height 22
type input "Mary Ann"
type input "maryannesthetics@gmail.com"
type input "(860) 961-2248"
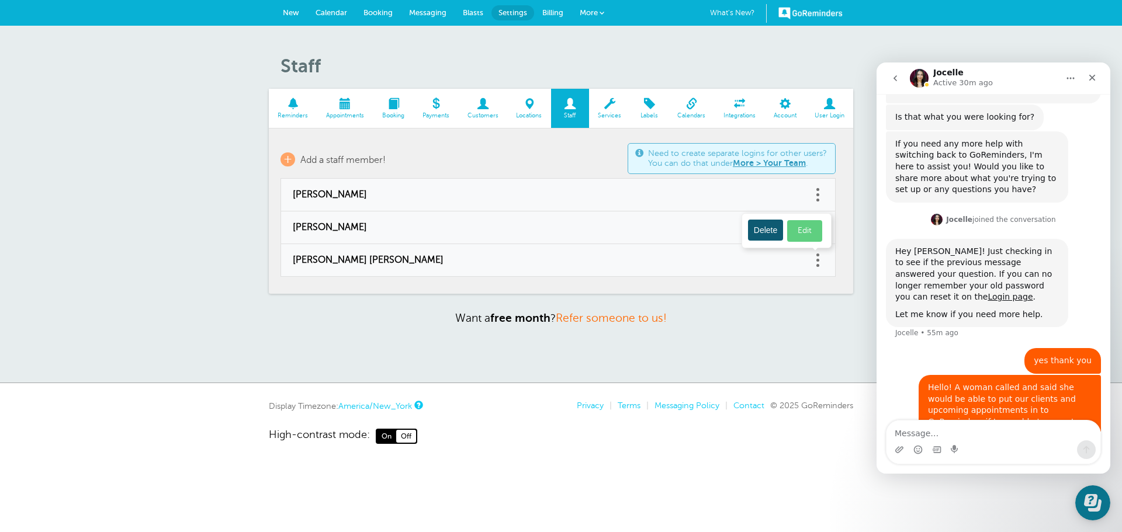
select select "4"
checkbox input "false"
select select "4"
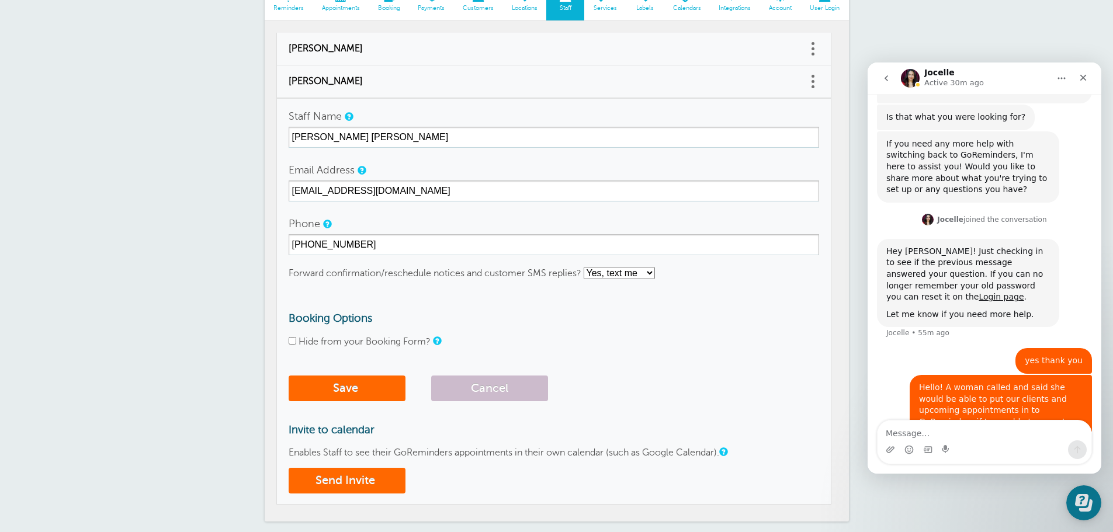
scroll to position [0, 0]
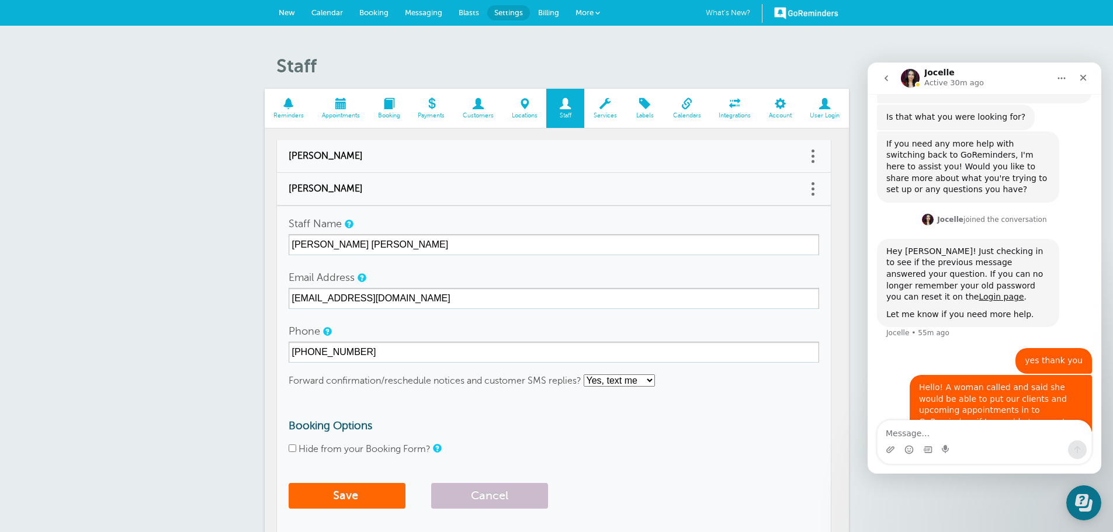
click at [697, 101] on span at bounding box center [687, 103] width 46 height 11
click at [783, 98] on span at bounding box center [780, 103] width 41 height 11
click at [331, 5] on link "Calendar" at bounding box center [327, 13] width 48 height 26
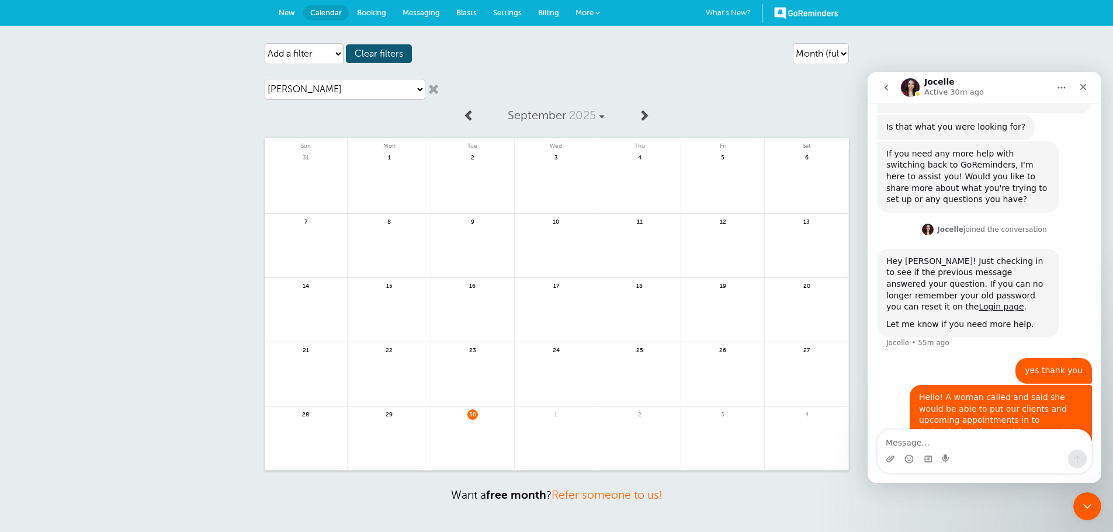
scroll to position [379, 0]
click at [518, 8] on link "Settings" at bounding box center [507, 13] width 45 height 26
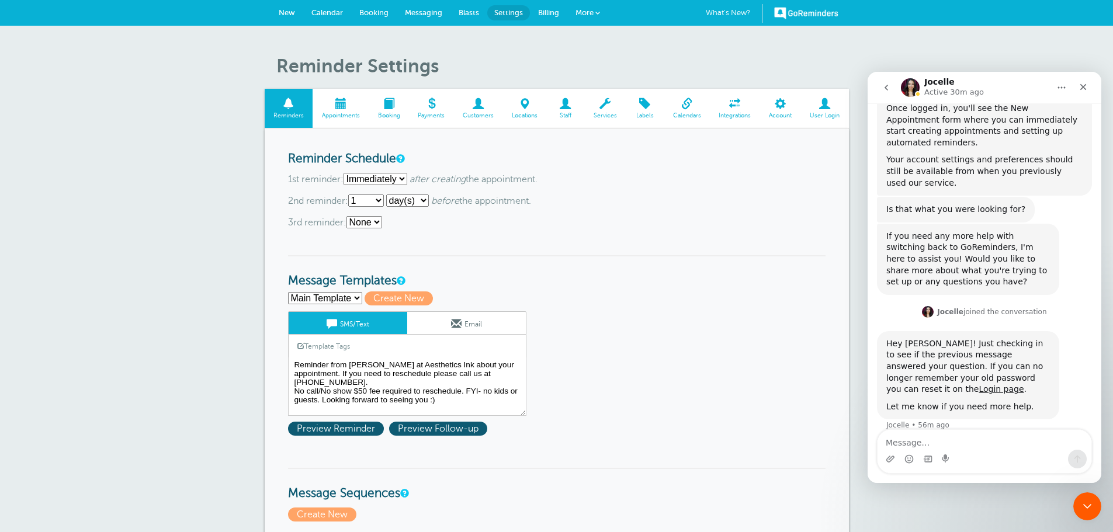
click at [598, 111] on link "Services" at bounding box center [604, 108] width 41 height 39
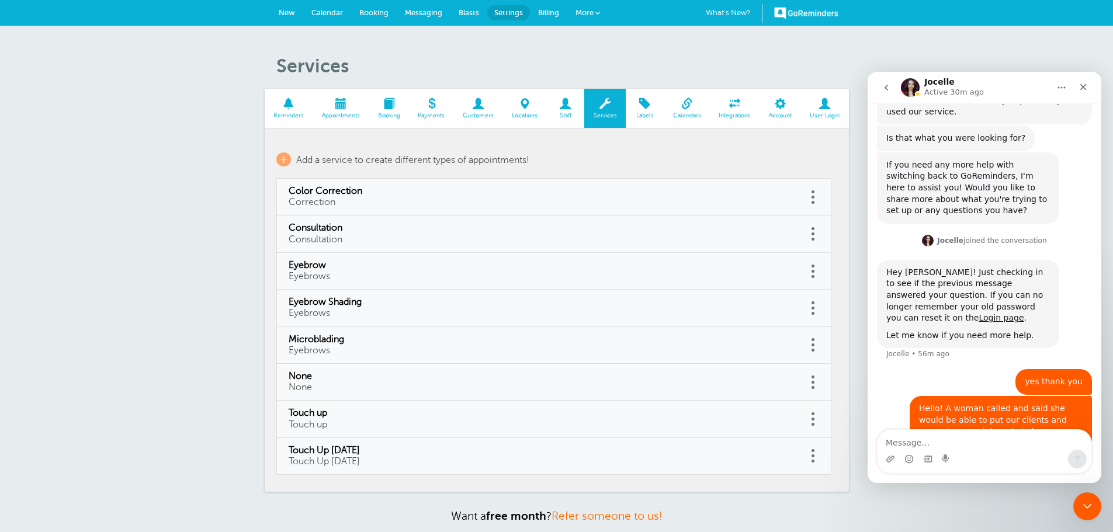
scroll to position [379, 0]
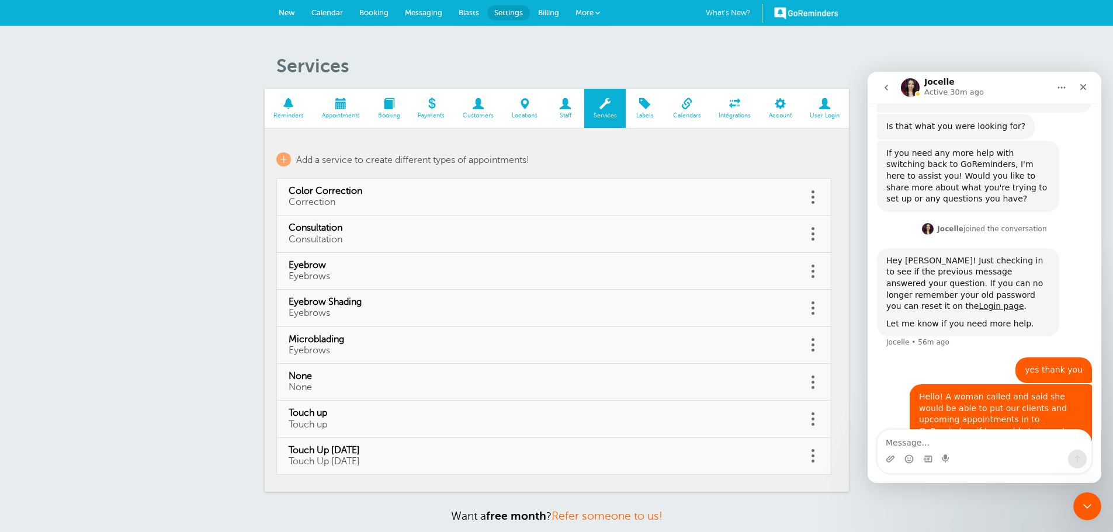
click at [811, 201] on link at bounding box center [814, 197] width 12 height 18
click at [797, 161] on link "Edit" at bounding box center [800, 168] width 35 height 22
type input "Color Correction"
type input "Correction"
select select "90"
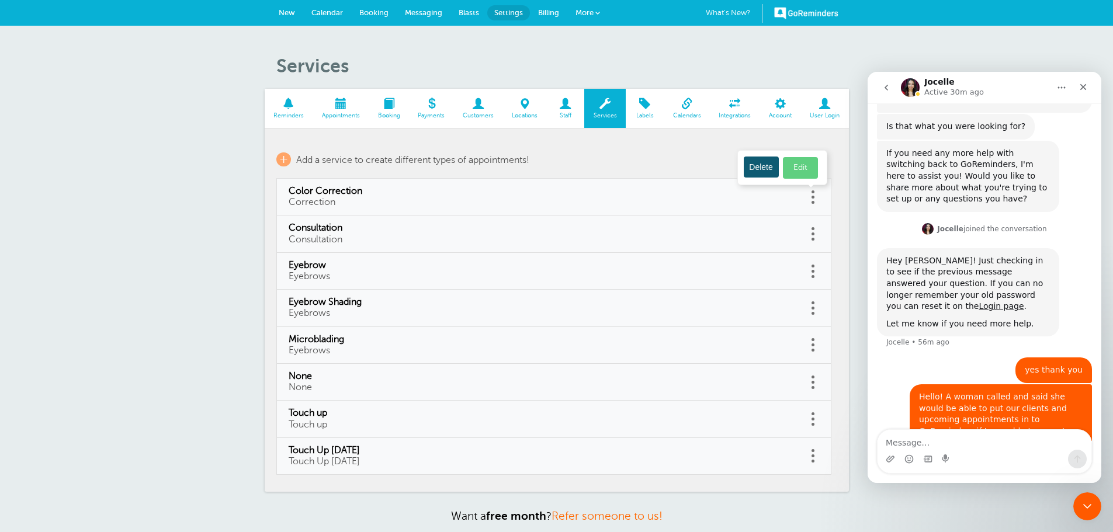
checkbox input "false"
select select "90"
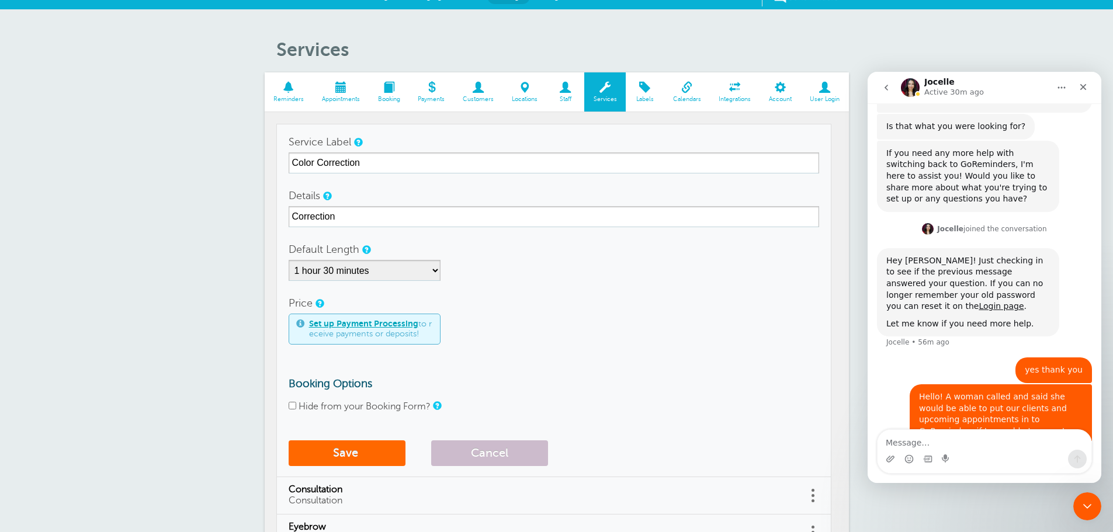
scroll to position [0, 0]
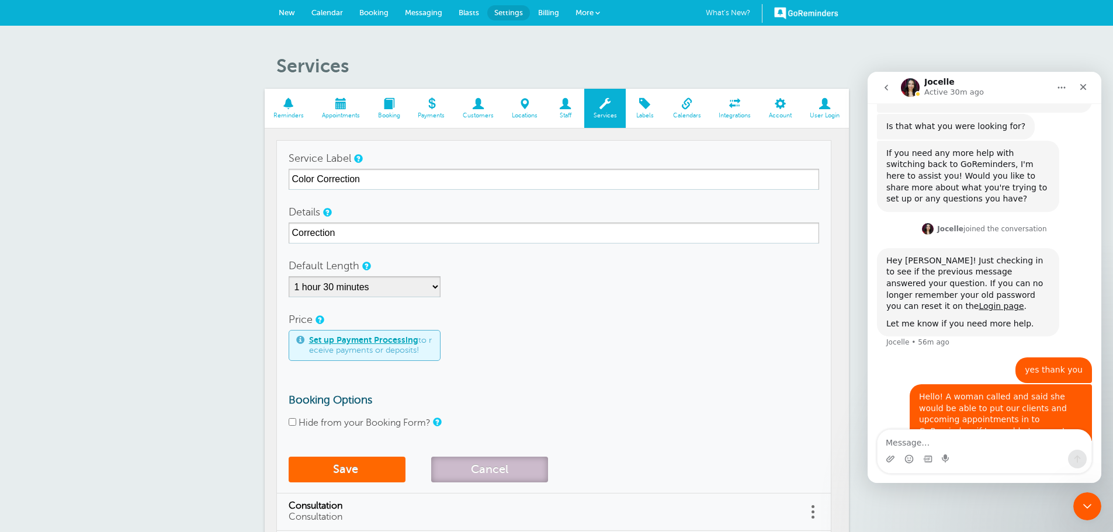
click at [458, 466] on button "Cancel" at bounding box center [489, 470] width 117 height 26
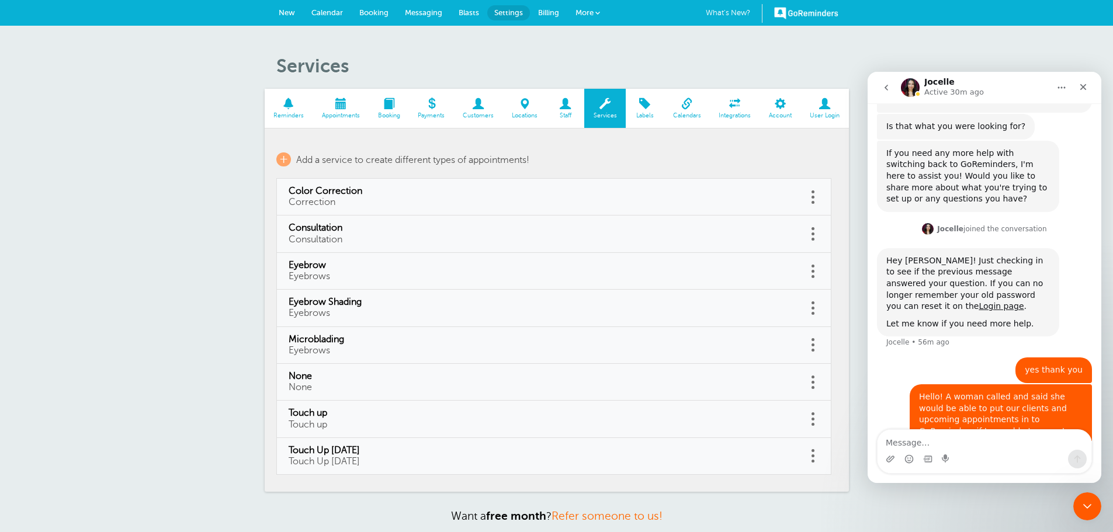
click at [815, 195] on link at bounding box center [814, 197] width 12 height 18
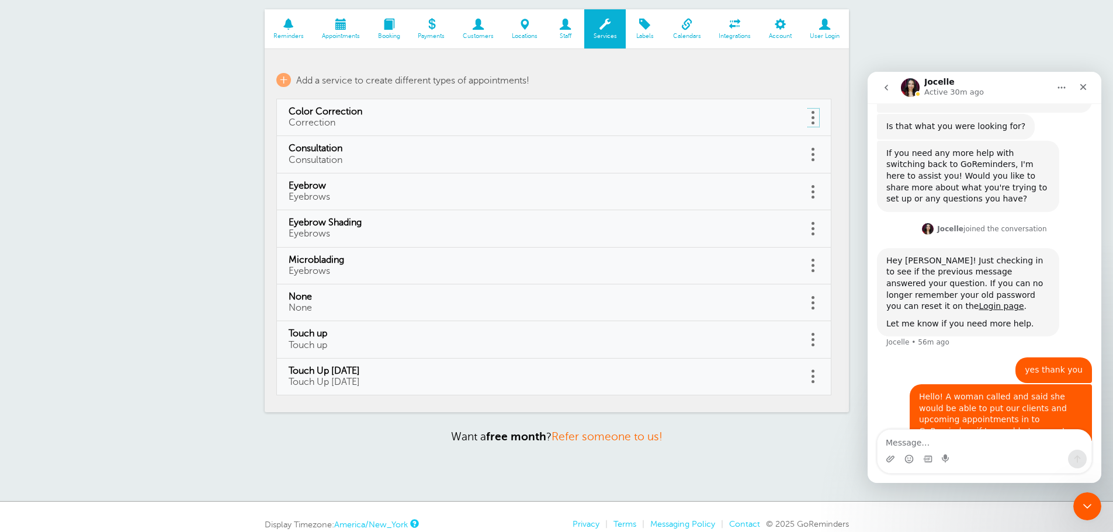
scroll to position [58, 0]
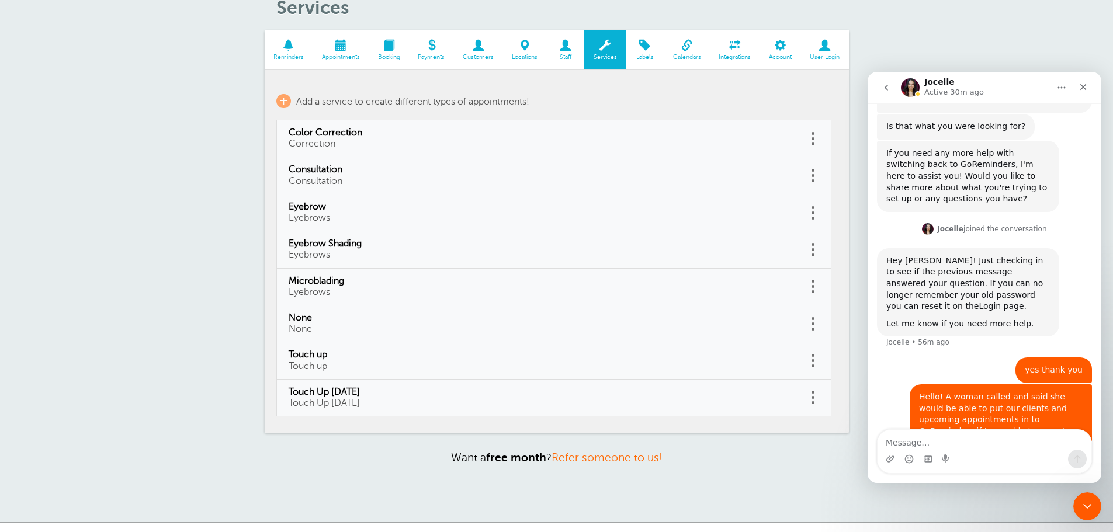
click at [811, 321] on link at bounding box center [814, 324] width 12 height 18
drag, startPoint x: 759, startPoint y: 291, endPoint x: 621, endPoint y: 36, distance: 290.3
click at [759, 291] on button "Delete" at bounding box center [761, 293] width 35 height 21
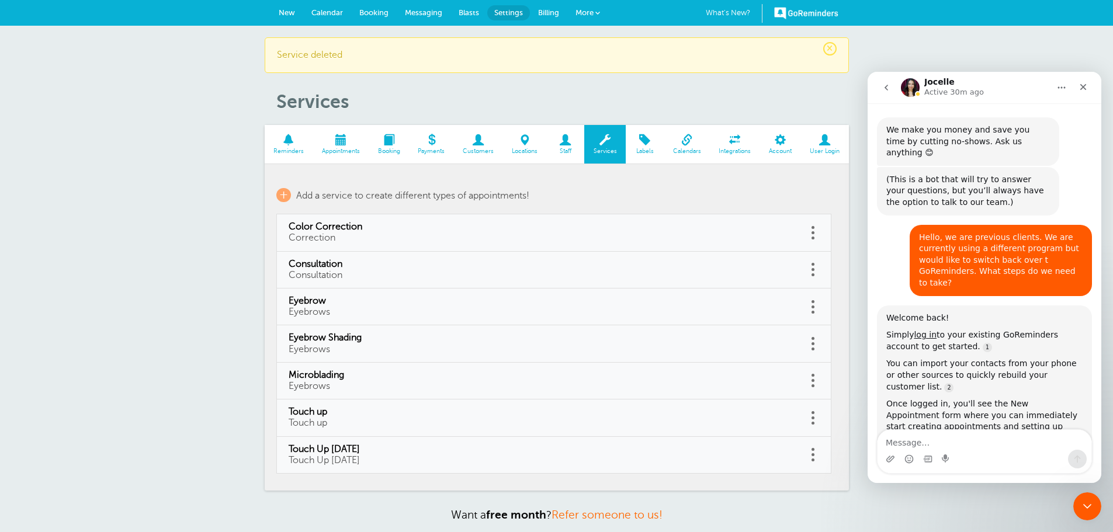
click at [813, 306] on span at bounding box center [813, 307] width 3 height 3
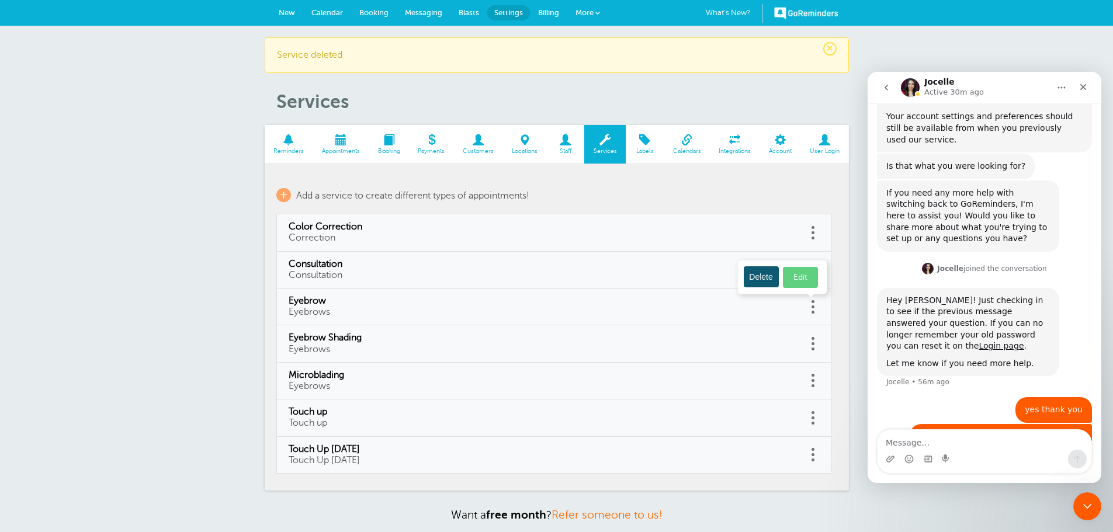
scroll to position [379, 0]
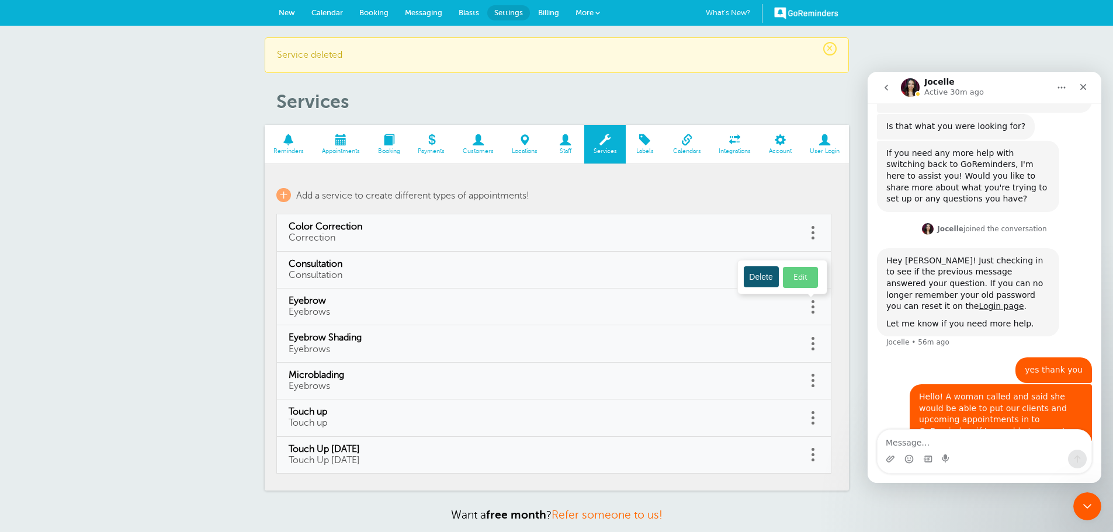
click at [761, 280] on button "Delete" at bounding box center [761, 276] width 35 height 21
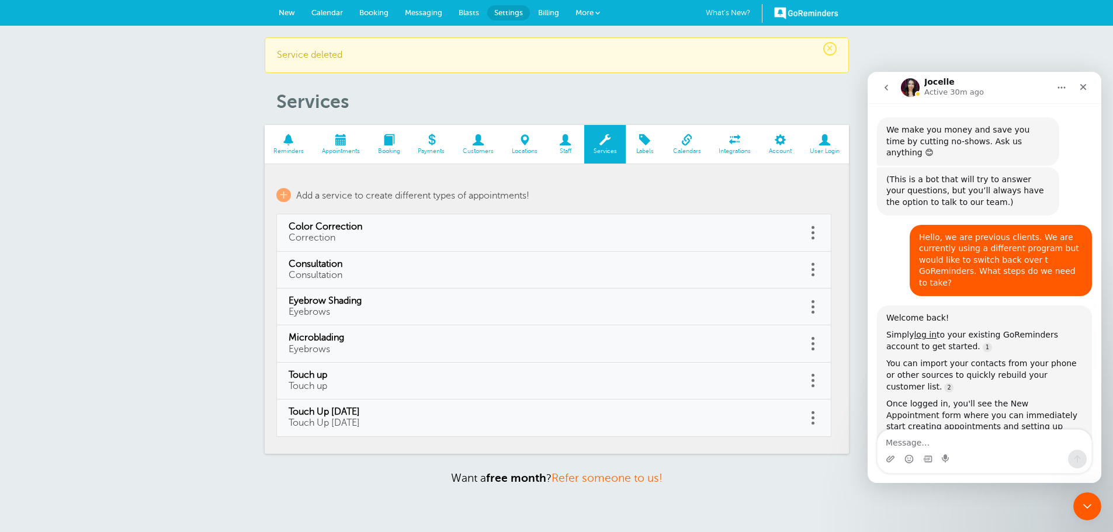
scroll to position [379, 0]
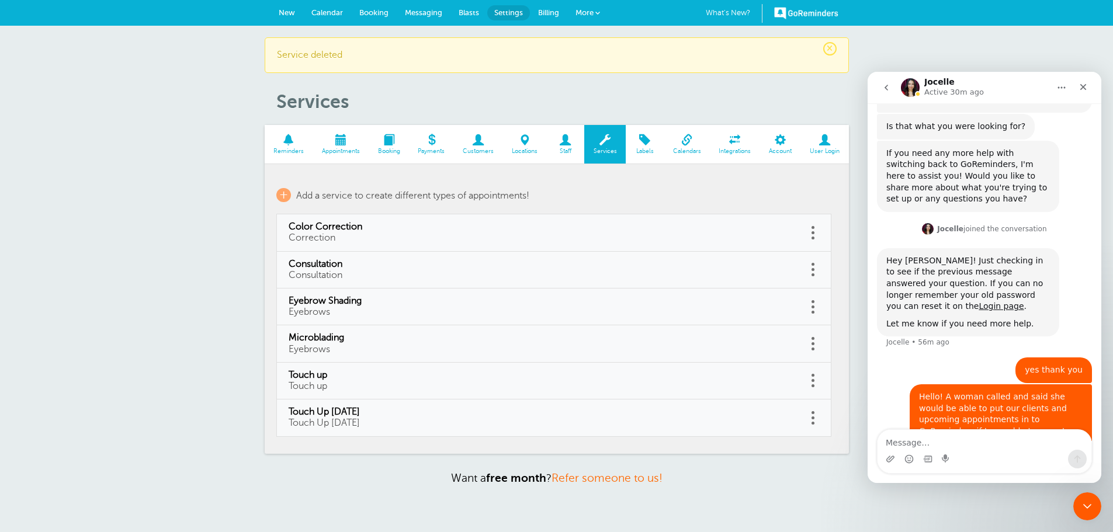
click at [809, 307] on link at bounding box center [814, 307] width 12 height 18
click at [756, 272] on button "Delete" at bounding box center [761, 276] width 35 height 21
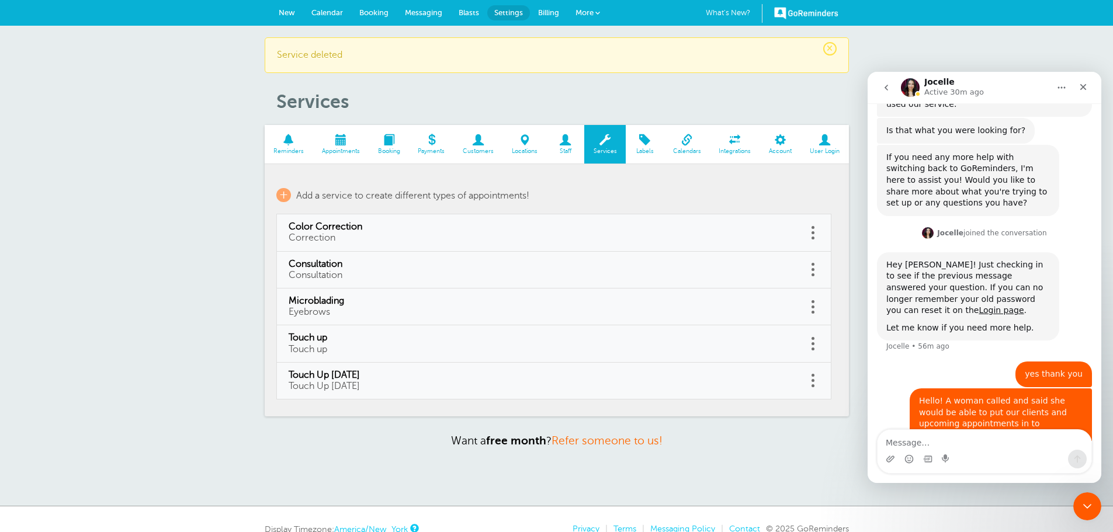
scroll to position [379, 0]
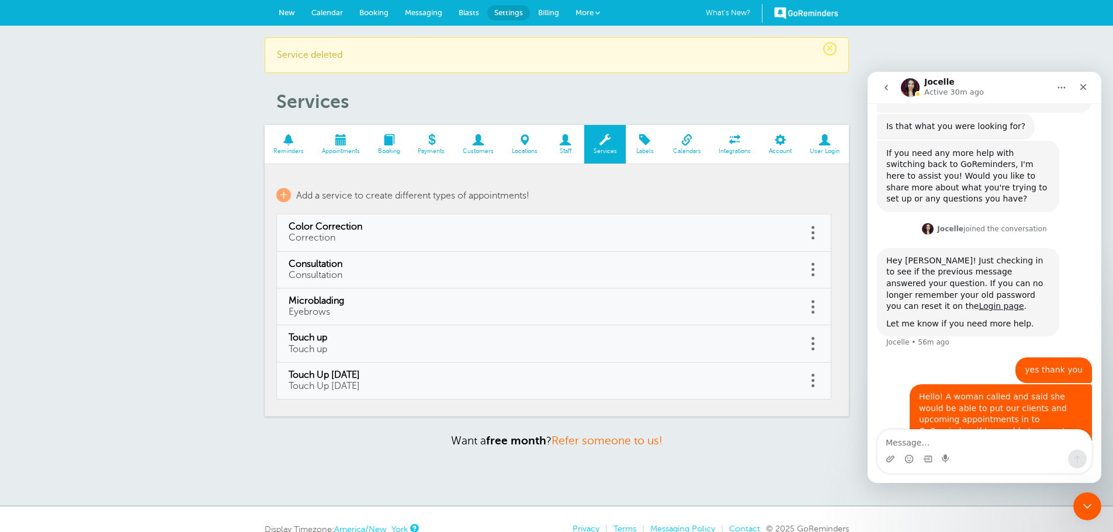
click at [814, 340] on span at bounding box center [813, 338] width 3 height 3
click at [759, 313] on button "Delete" at bounding box center [761, 313] width 35 height 21
click at [812, 347] on link at bounding box center [814, 344] width 12 height 18
click at [811, 341] on link at bounding box center [814, 344] width 12 height 18
click at [814, 311] on link "Edit" at bounding box center [800, 315] width 35 height 22
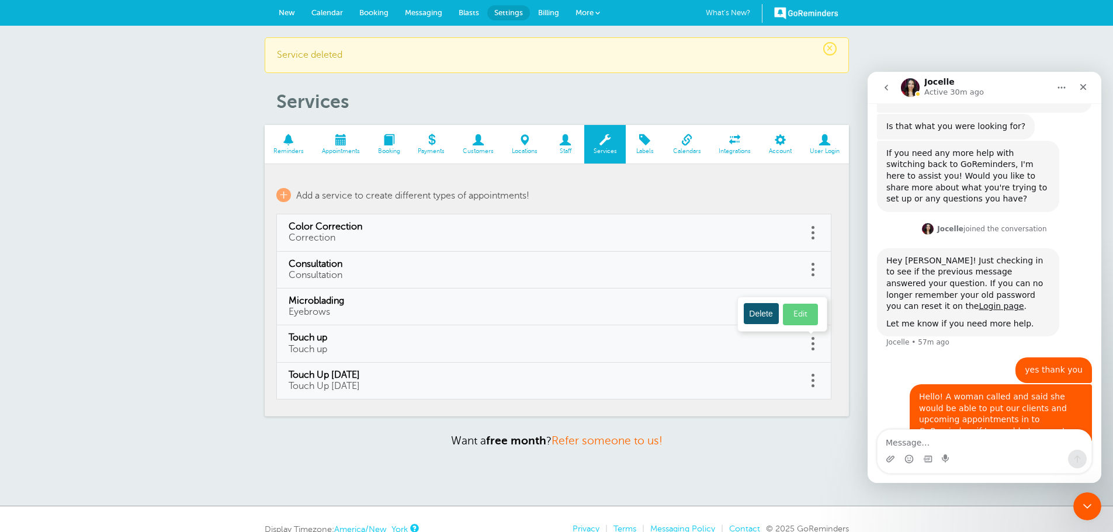
type input "Touch up"
select select "90"
checkbox input "false"
select select "90"
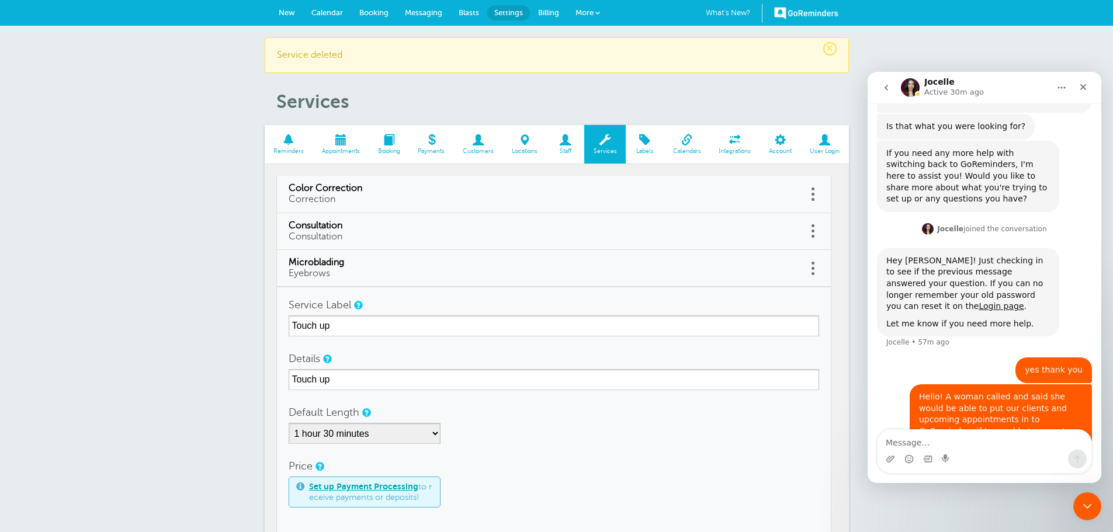
scroll to position [58, 0]
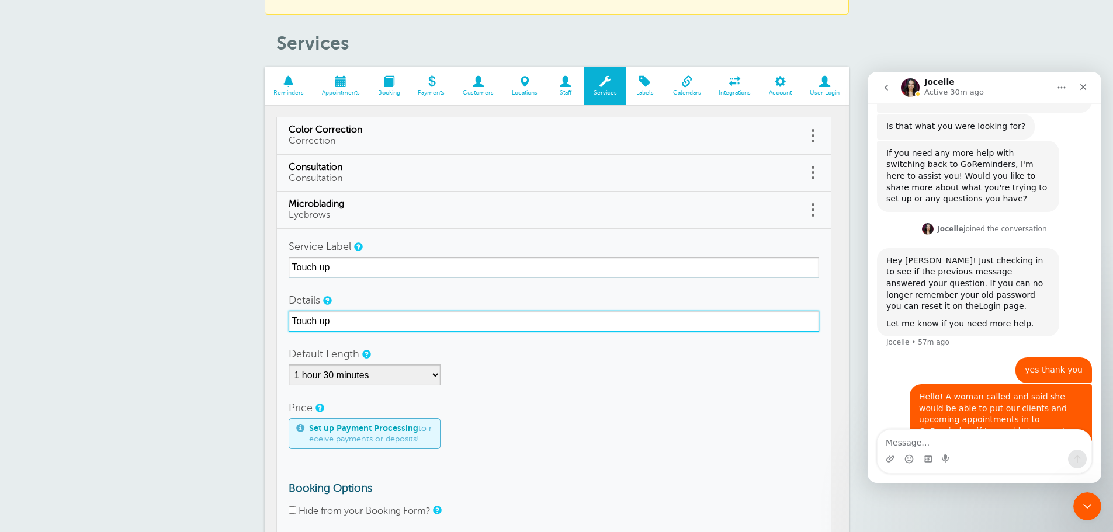
click at [346, 324] on input "Touch up" at bounding box center [554, 321] width 531 height 21
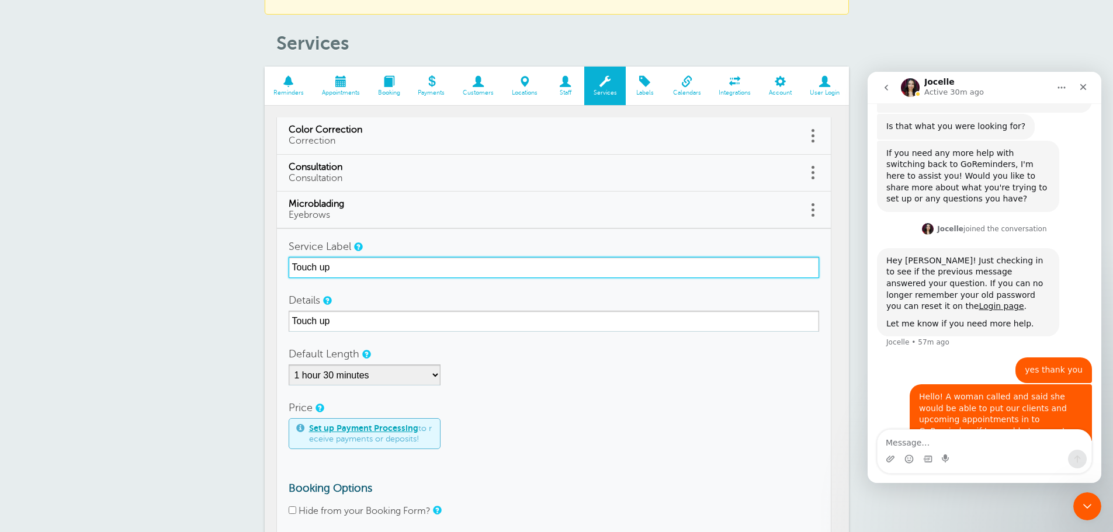
drag, startPoint x: 365, startPoint y: 263, endPoint x: 271, endPoint y: 259, distance: 94.7
click at [271, 259] on section "Reminders Appointments Booking Payments Customers Locations Staff Services Labe…" at bounding box center [557, 352] width 584 height 570
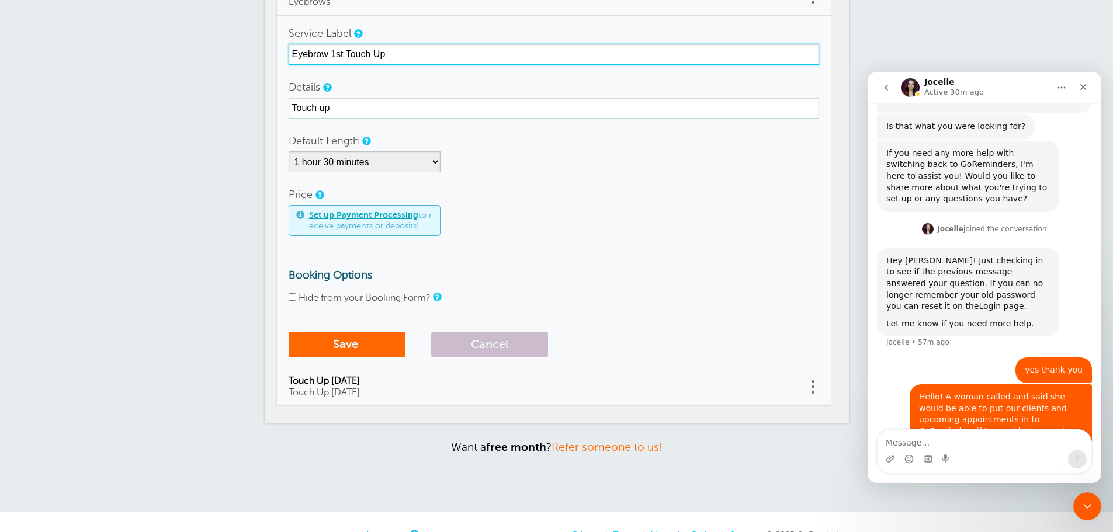
scroll to position [292, 0]
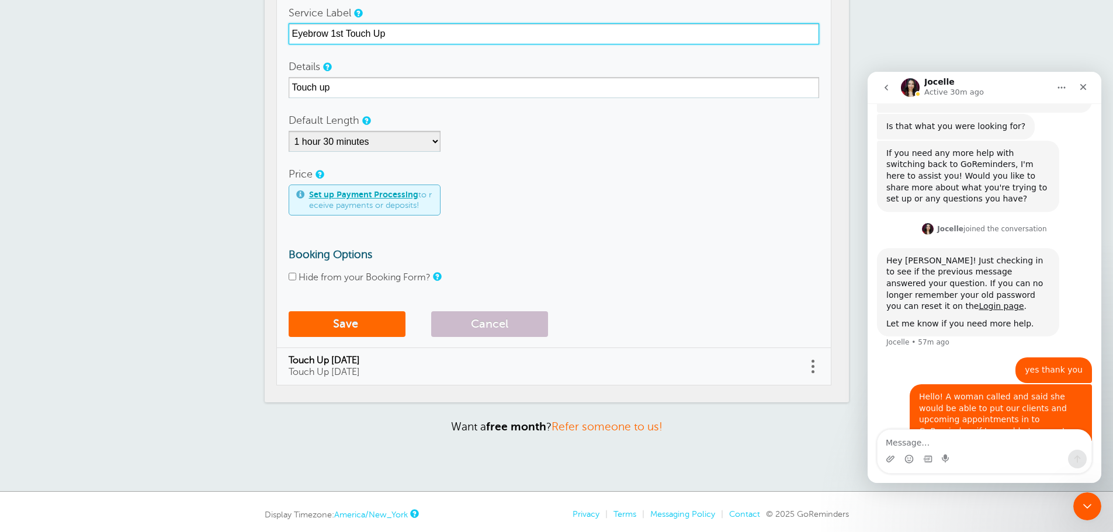
type input "Eyebrow 1st Touch Up"
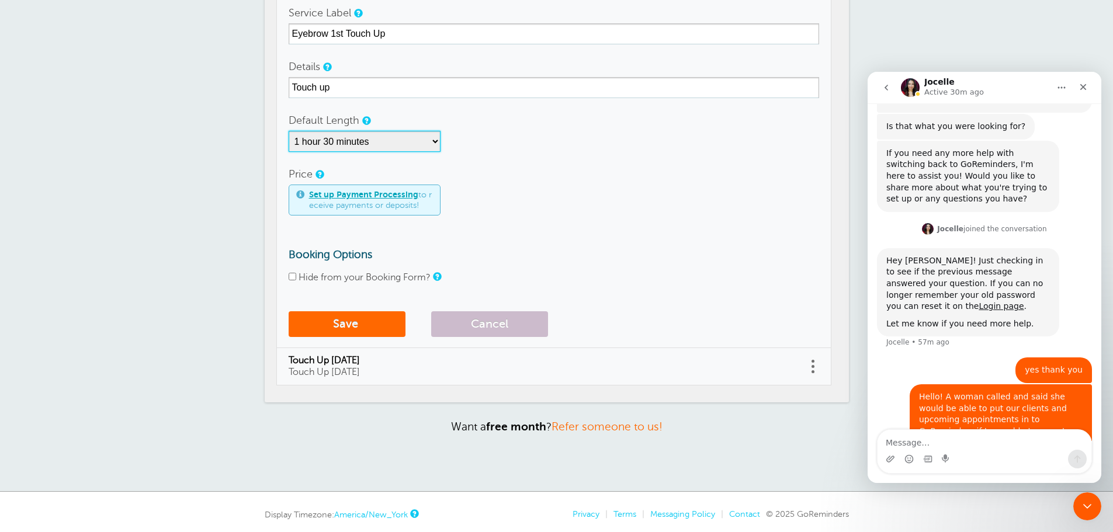
click at [372, 143] on select "5 minutes 10 minutes 15 minutes 20 minutes 25 minutes 30 minutes 35 minutes 40 …" at bounding box center [365, 141] width 152 height 21
select select "75"
click at [289, 131] on select "5 minutes 10 minutes 15 minutes 20 minutes 25 minutes 30 minutes 35 minutes 40 …" at bounding box center [365, 141] width 152 height 21
click at [356, 326] on button "Save" at bounding box center [347, 324] width 117 height 26
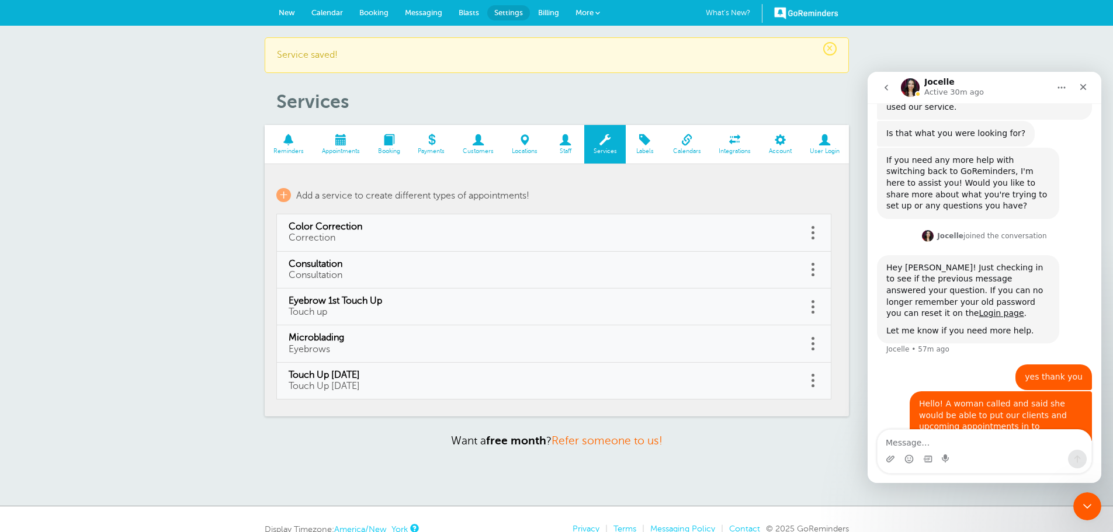
scroll to position [379, 0]
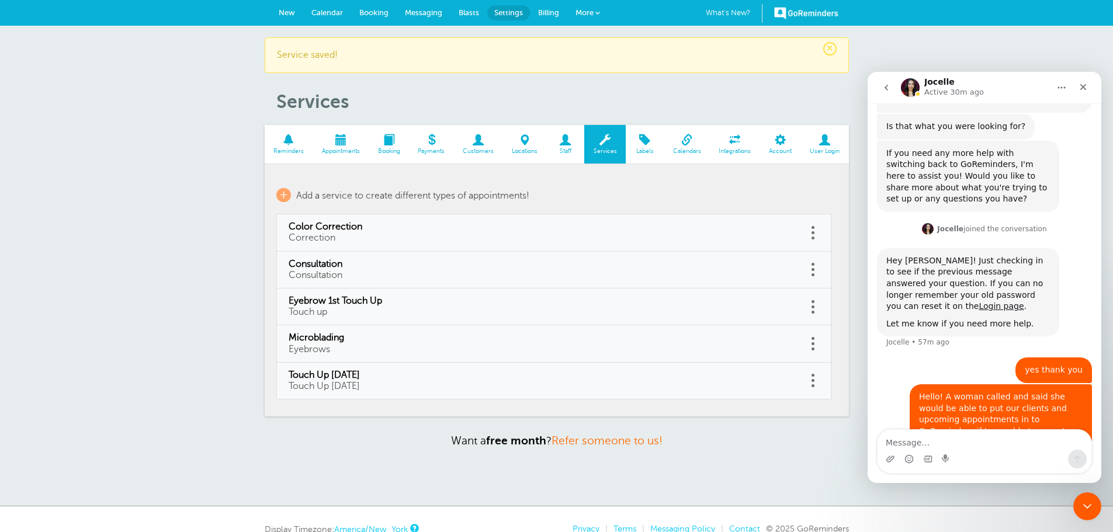
click at [815, 387] on link at bounding box center [814, 381] width 12 height 18
click at [801, 355] on link "Edit" at bounding box center [800, 352] width 35 height 22
type input "Touch Up [DATE]"
select select "90"
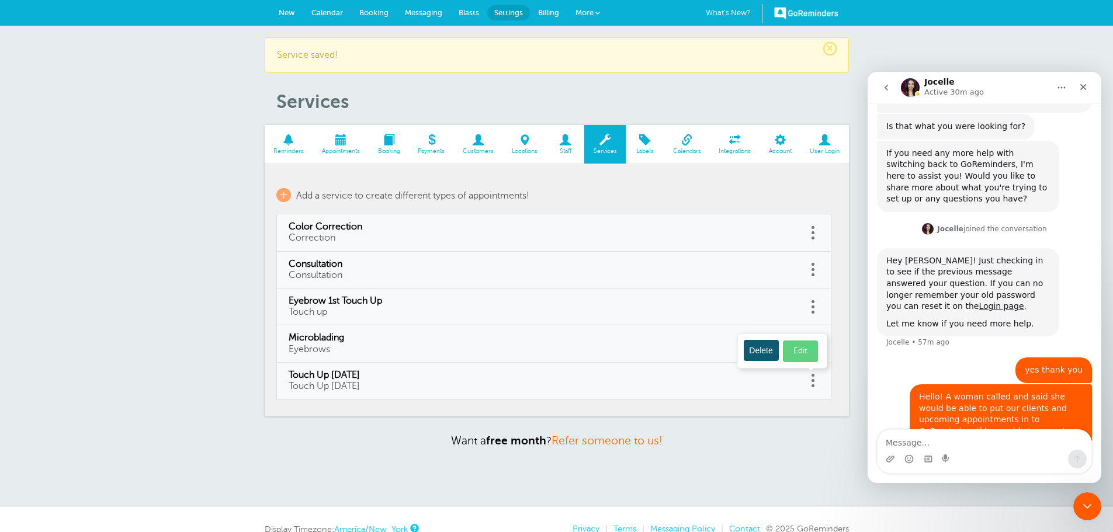
checkbox input "false"
select select "90"
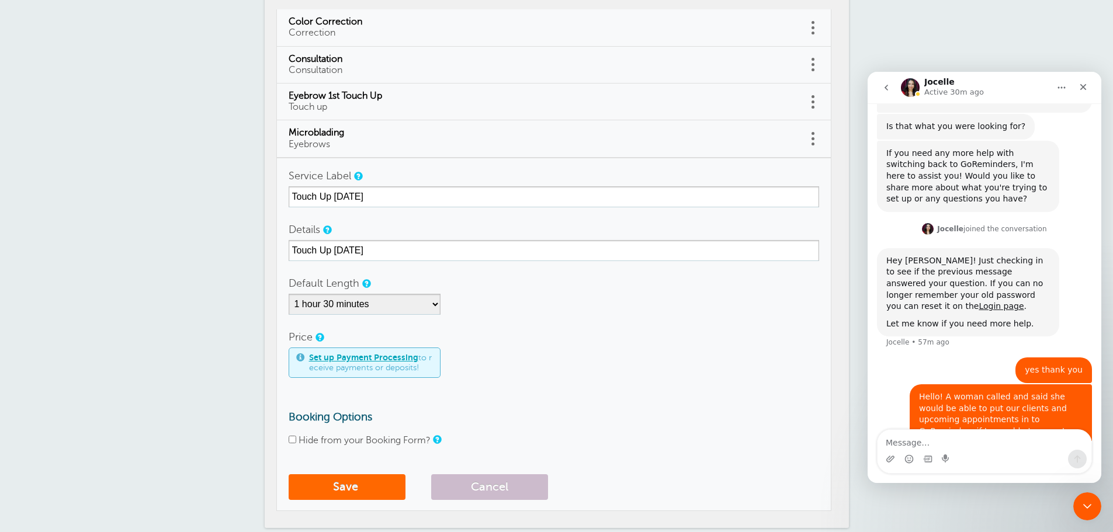
scroll to position [175, 0]
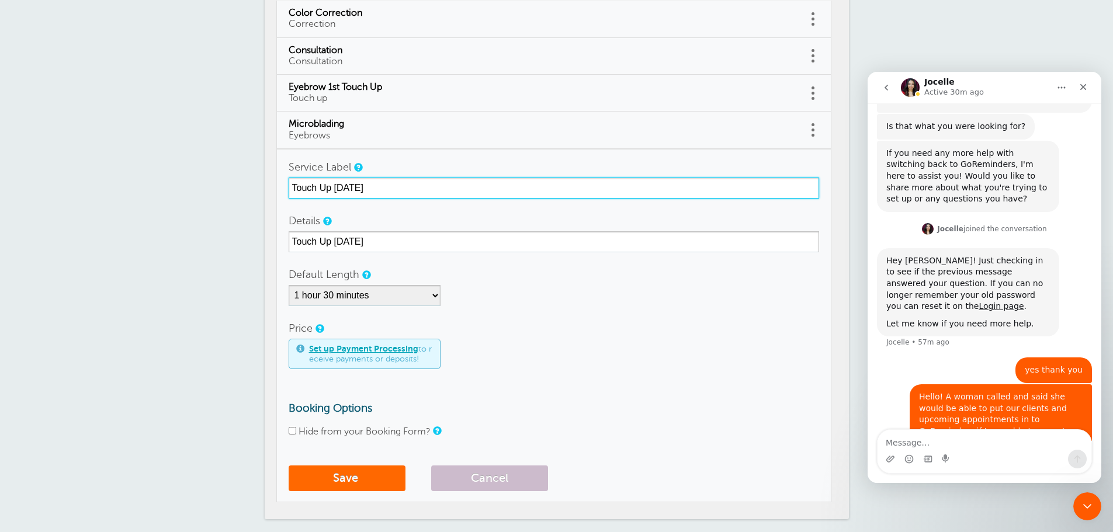
drag, startPoint x: 419, startPoint y: 191, endPoint x: 146, endPoint y: 130, distance: 280.2
click at [146, 130] on div "× Service saved! Services Reminders Appointments Booking Payments Customers Loc…" at bounding box center [556, 229] width 1113 height 759
type input "TP150"
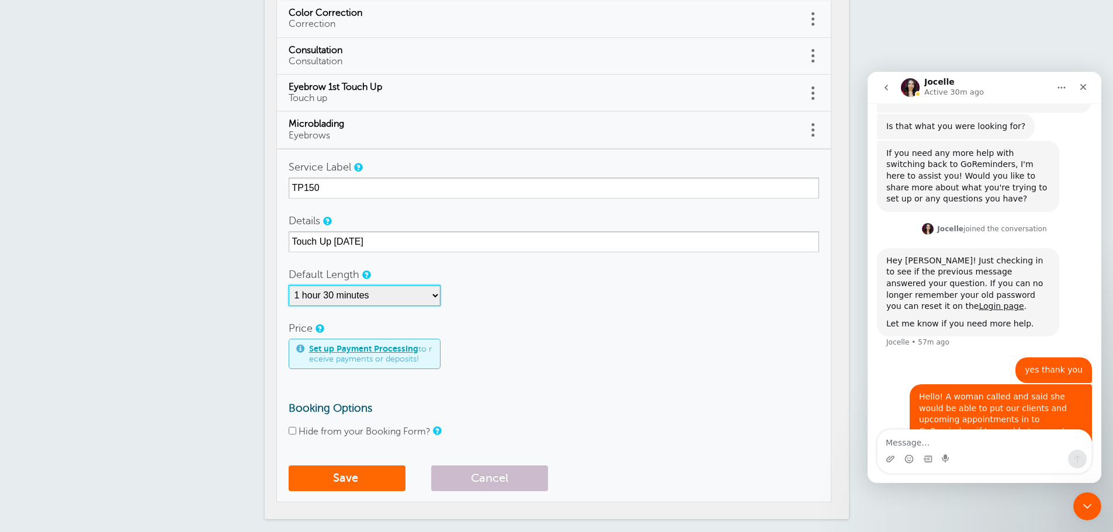
click at [385, 299] on select "5 minutes 10 minutes 15 minutes 20 minutes 25 minutes 30 minutes 35 minutes 40 …" at bounding box center [365, 295] width 152 height 21
select select "60"
click at [289, 285] on select "5 minutes 10 minutes 15 minutes 20 minutes 25 minutes 30 minutes 35 minutes 40 …" at bounding box center [365, 295] width 152 height 21
click at [490, 283] on div "Default Length 5 minutes 10 minutes 15 minutes 20 minutes 25 minutes 30 minutes…" at bounding box center [554, 285] width 531 height 42
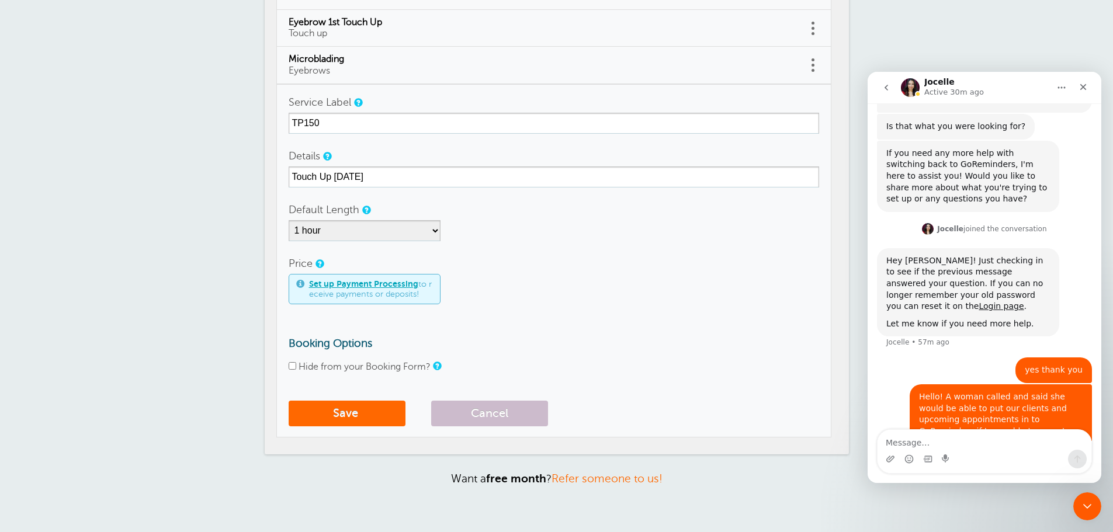
scroll to position [292, 0]
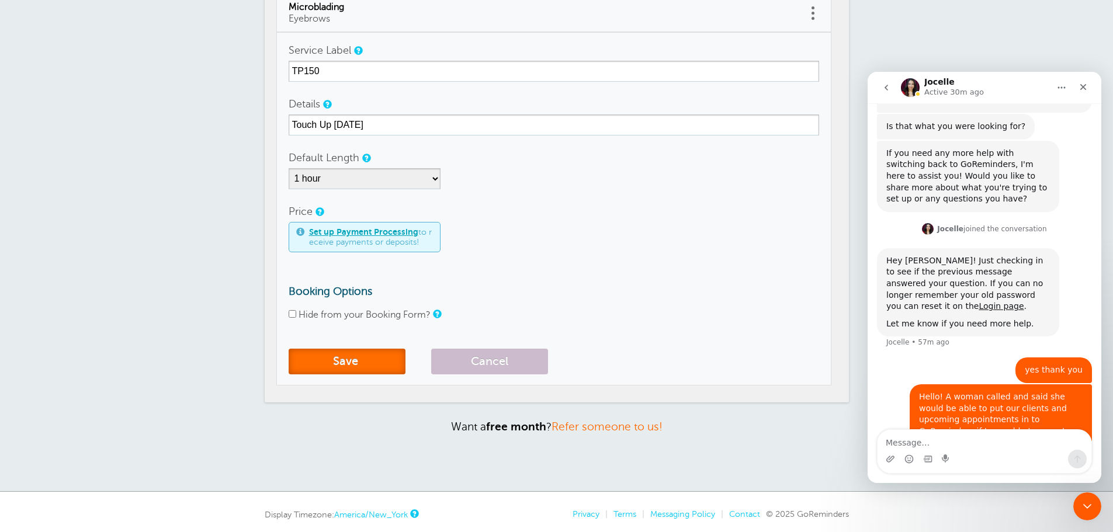
click at [341, 362] on button "Save" at bounding box center [347, 362] width 117 height 26
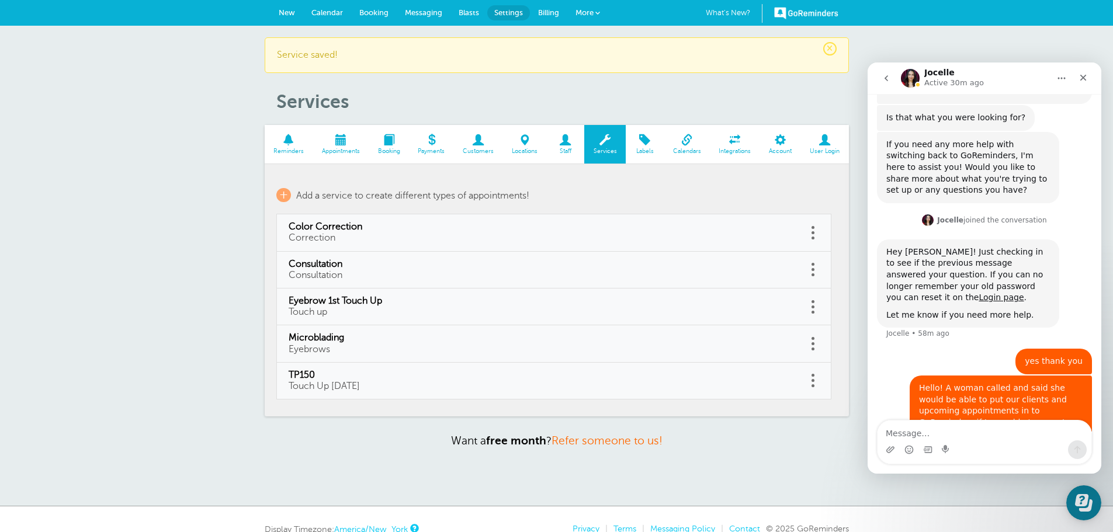
scroll to position [379, 0]
click at [279, 192] on span "+" at bounding box center [283, 195] width 15 height 14
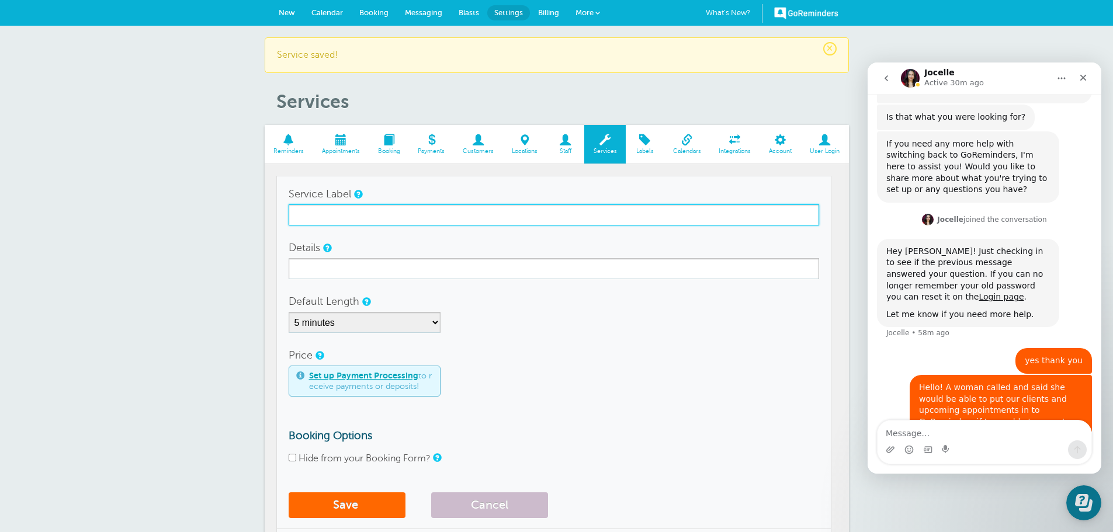
click at [370, 213] on input "Service Label" at bounding box center [554, 215] width 531 height 21
type input "TP200"
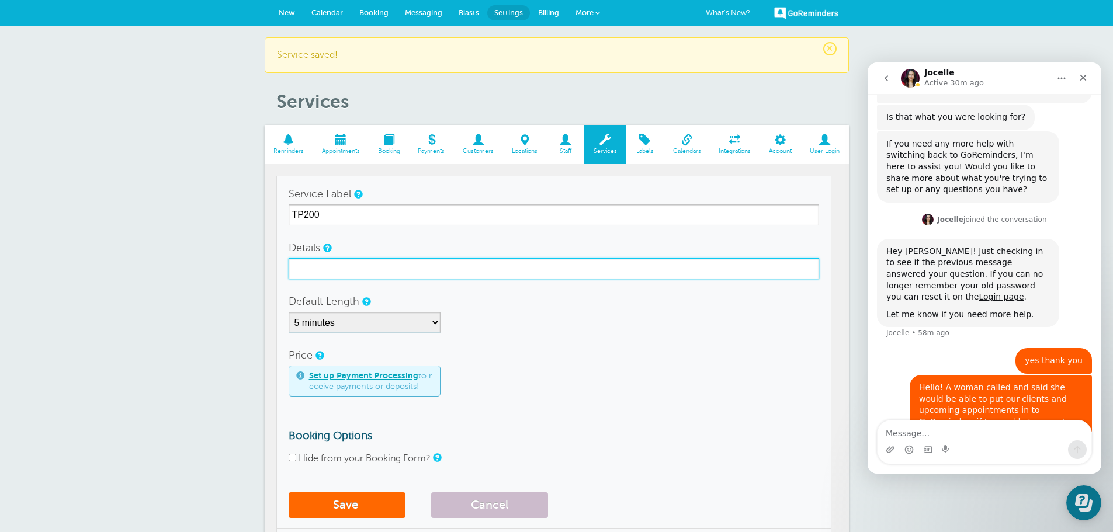
click at [342, 271] on input "Details" at bounding box center [554, 268] width 531 height 21
type input "2 year touch up"
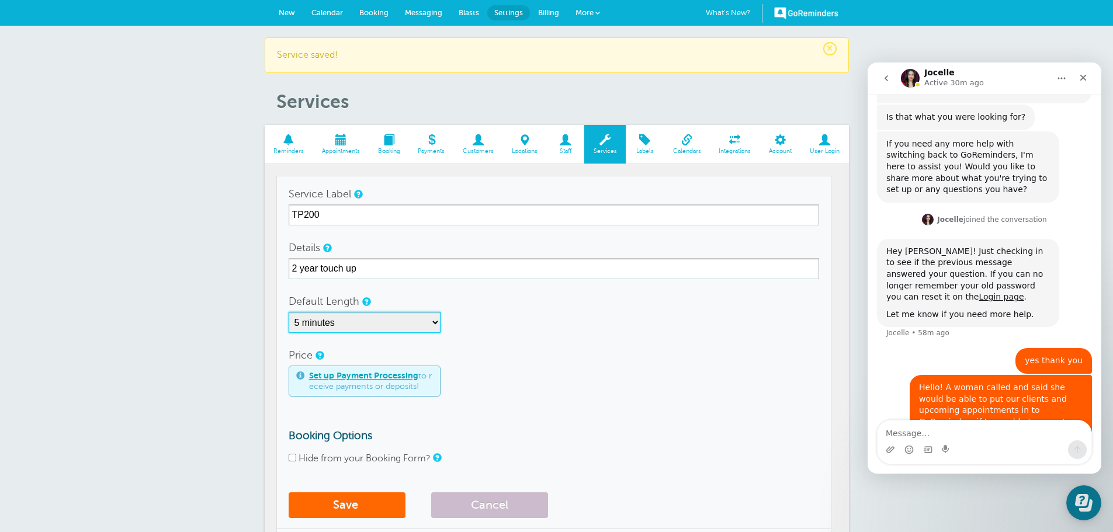
click at [340, 327] on select "5 minutes 10 minutes 15 minutes 20 minutes 25 minutes 30 minutes 35 minutes 40 …" at bounding box center [365, 322] width 152 height 21
select select "90"
click at [289, 312] on select "5 minutes 10 minutes 15 minutes 20 minutes 25 minutes 30 minutes 35 minutes 40 …" at bounding box center [365, 322] width 152 height 21
click at [349, 506] on button "Save" at bounding box center [347, 506] width 117 height 26
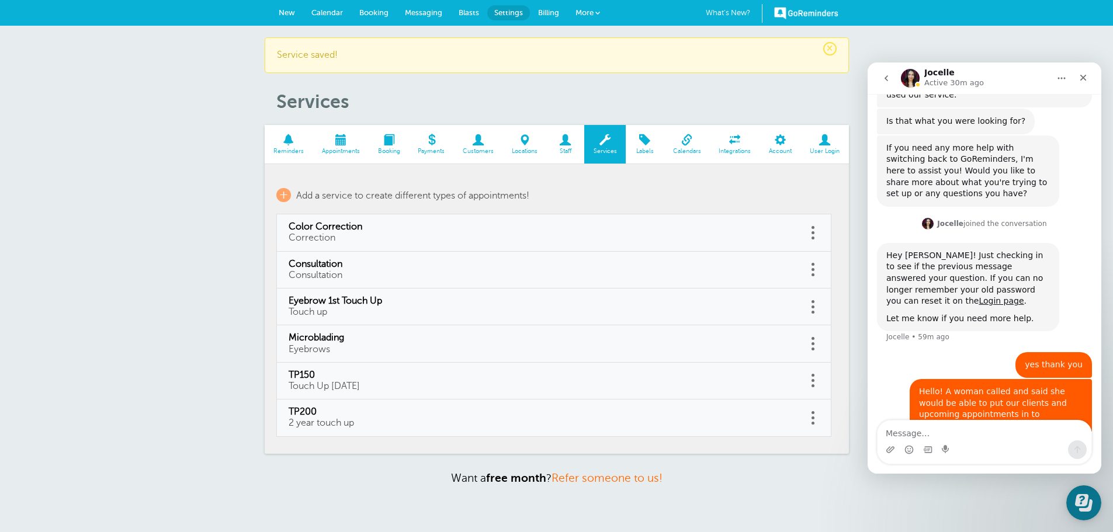
scroll to position [379, 0]
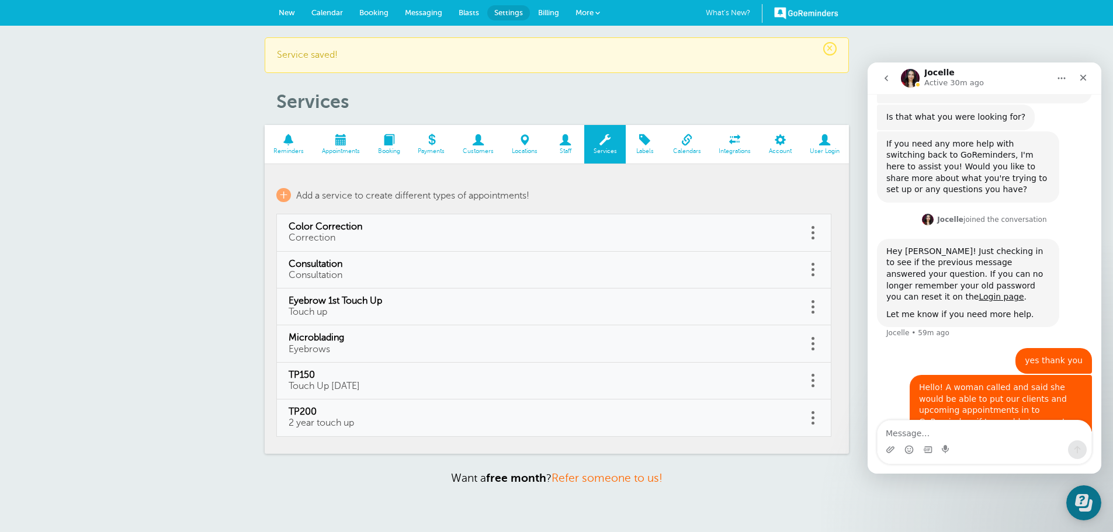
click at [816, 383] on link at bounding box center [814, 381] width 12 height 18
click at [803, 358] on link "Edit" at bounding box center [800, 352] width 35 height 22
type input "TP150"
type input "Touch Up [DATE]"
select select "60"
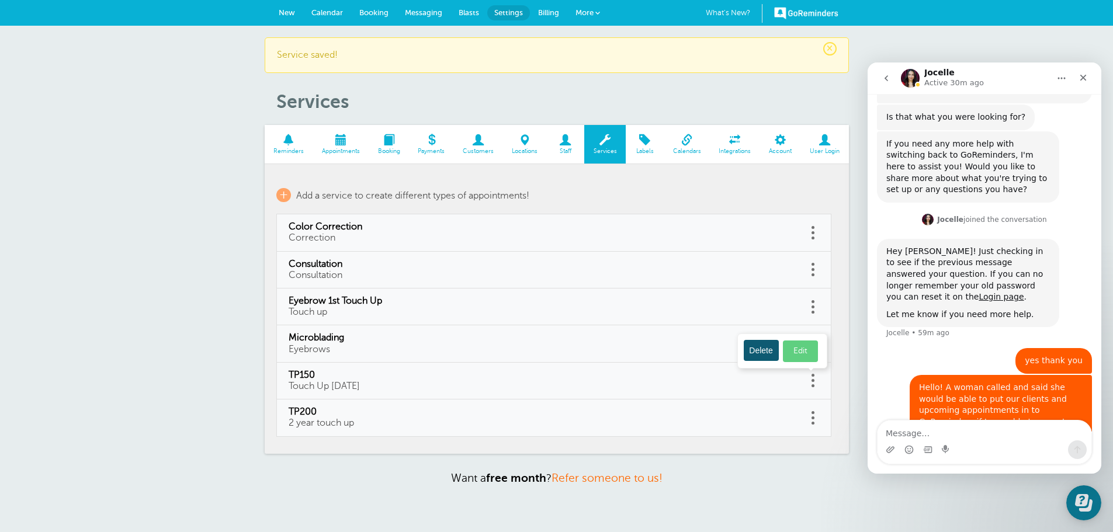
checkbox input "false"
select select "60"
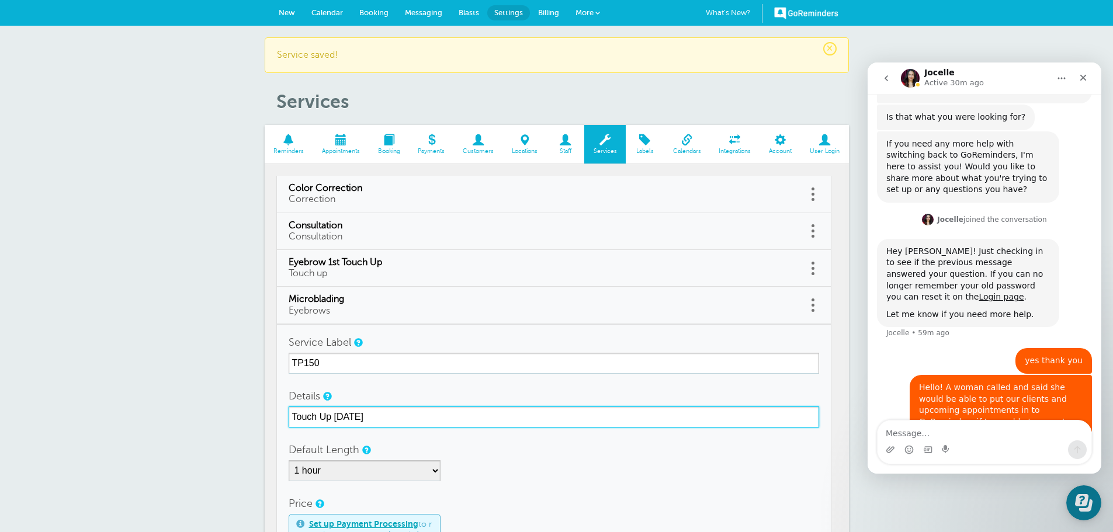
drag, startPoint x: 413, startPoint y: 418, endPoint x: 264, endPoint y: 417, distance: 148.4
click at [265, 417] on section "Reminders Appointments Booking Payments Customers Locations Staff Services Labe…" at bounding box center [557, 428] width 584 height 607
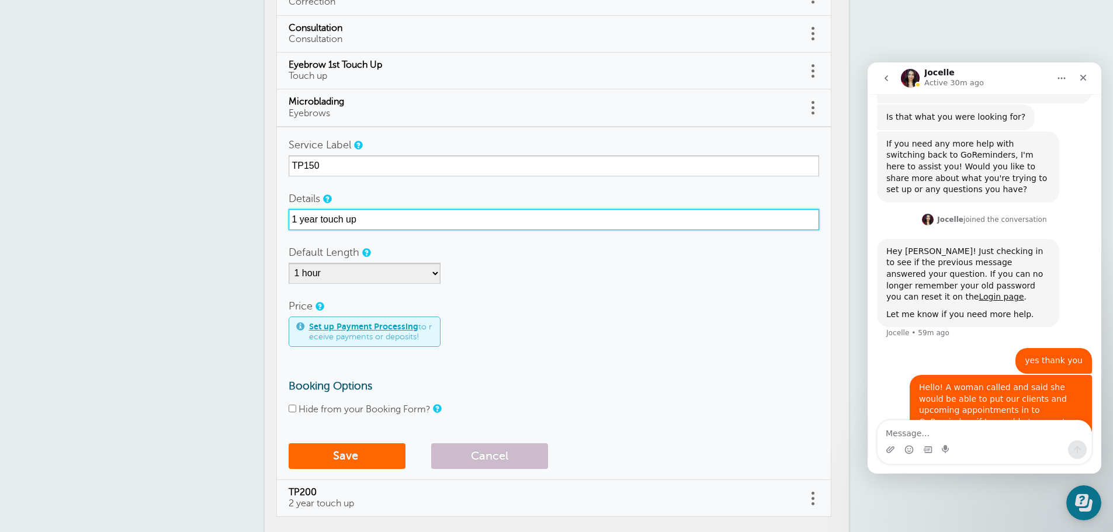
scroll to position [234, 0]
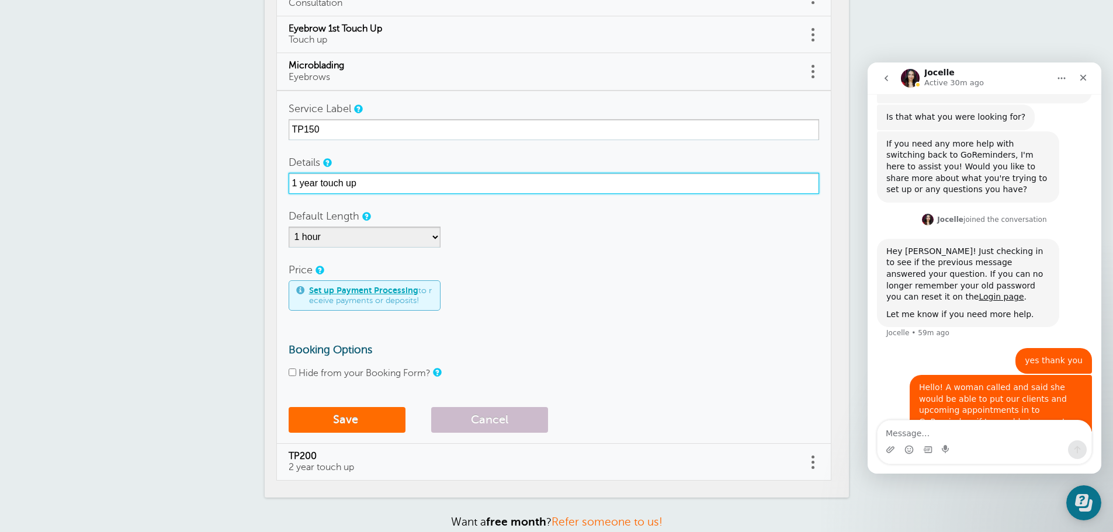
type input "1 year touch up"
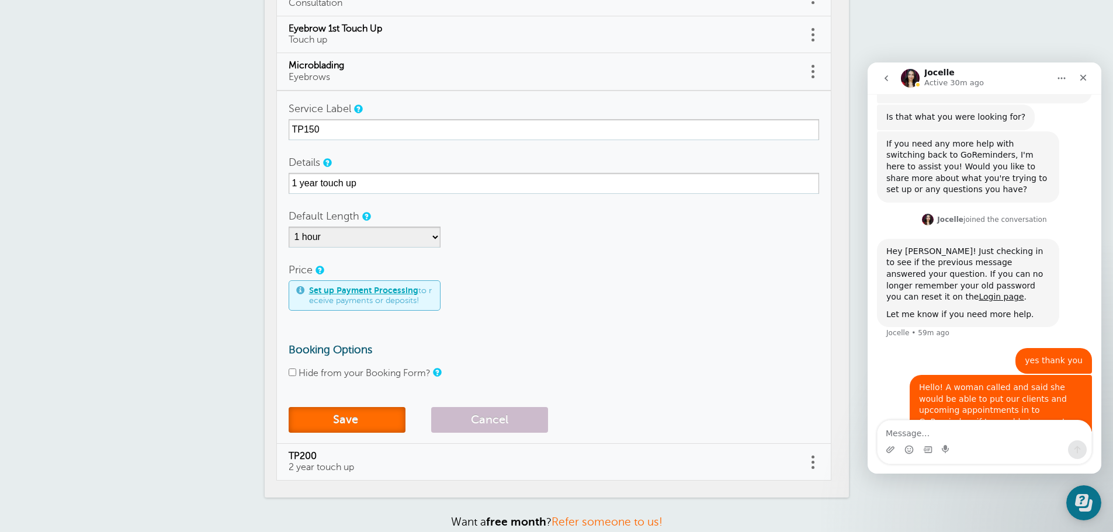
click at [356, 417] on button "Save" at bounding box center [347, 420] width 117 height 26
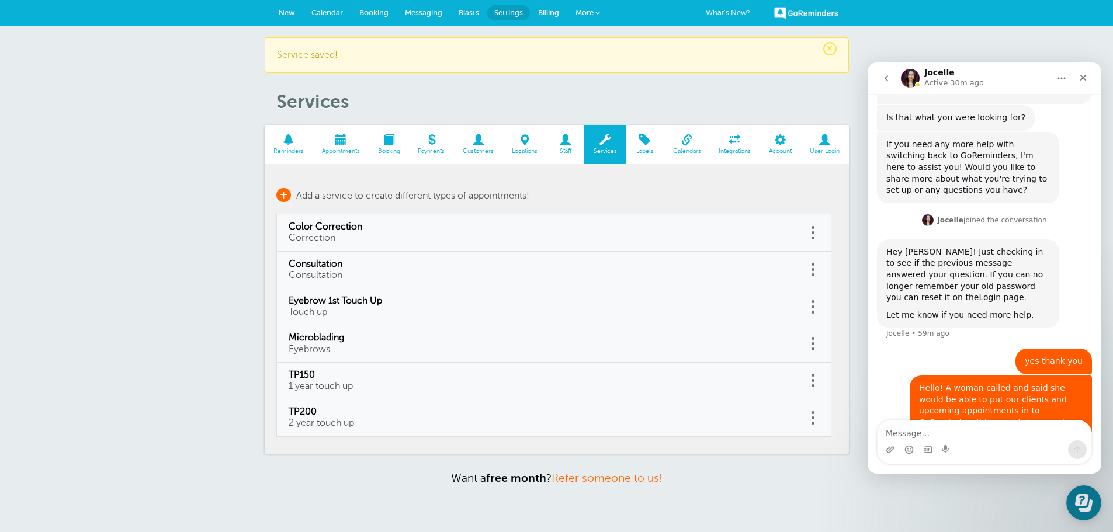
click at [282, 193] on span "+" at bounding box center [283, 195] width 15 height 14
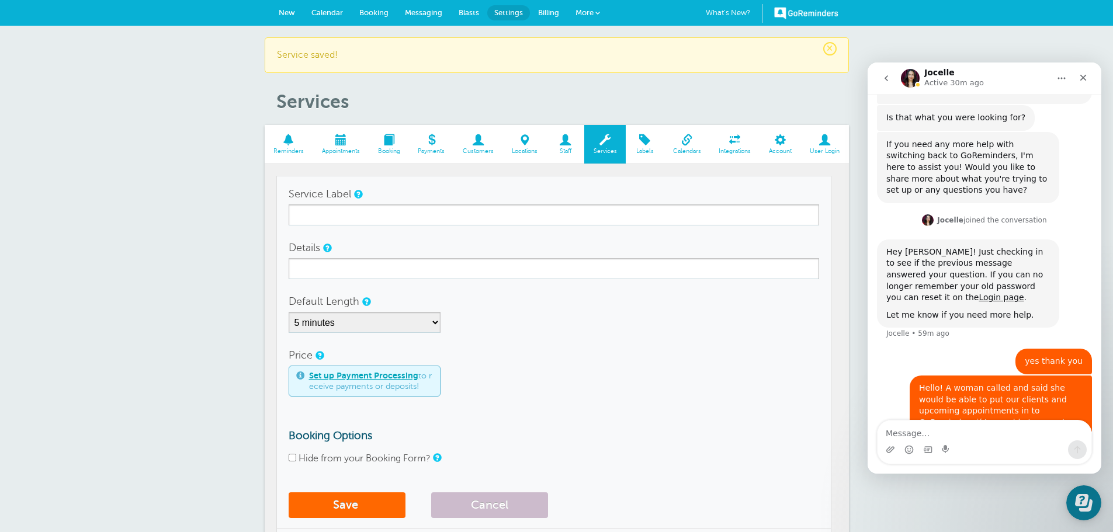
scroll to position [379, 0]
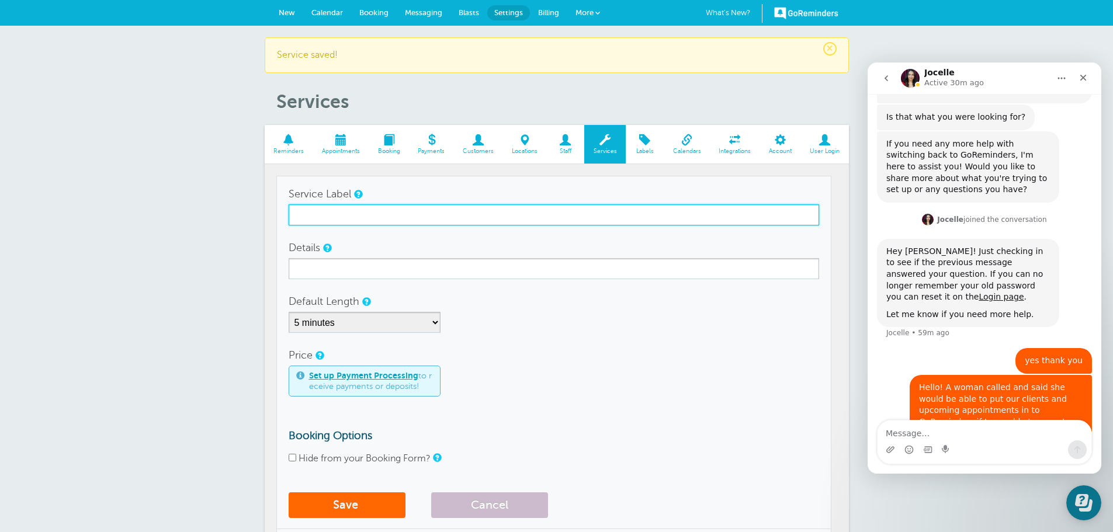
click at [345, 213] on input "Service Label" at bounding box center [554, 215] width 531 height 21
type input "TP250"
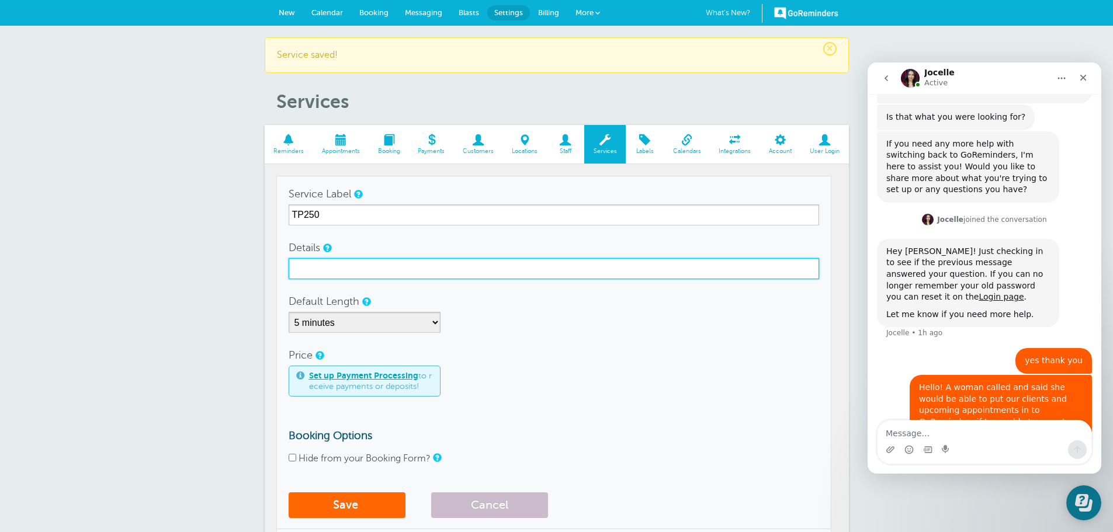
click at [329, 263] on input "Details" at bounding box center [554, 268] width 531 height 21
type input "2+ year touch up"
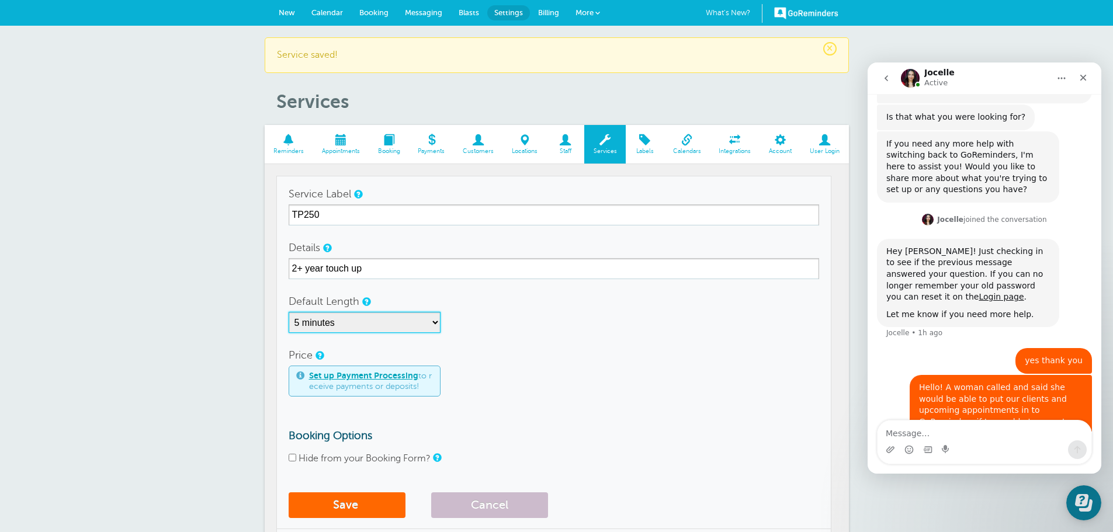
drag, startPoint x: 344, startPoint y: 323, endPoint x: 338, endPoint y: 321, distance: 6.0
click at [338, 321] on select "5 minutes 10 minutes 15 minutes 20 minutes 25 minutes 30 minutes 35 minutes 40 …" at bounding box center [365, 322] width 152 height 21
select select "90"
click at [289, 312] on select "5 minutes 10 minutes 15 minutes 20 minutes 25 minutes 30 minutes 35 minutes 40 …" at bounding box center [365, 322] width 152 height 21
click at [357, 504] on button "Save" at bounding box center [347, 506] width 117 height 26
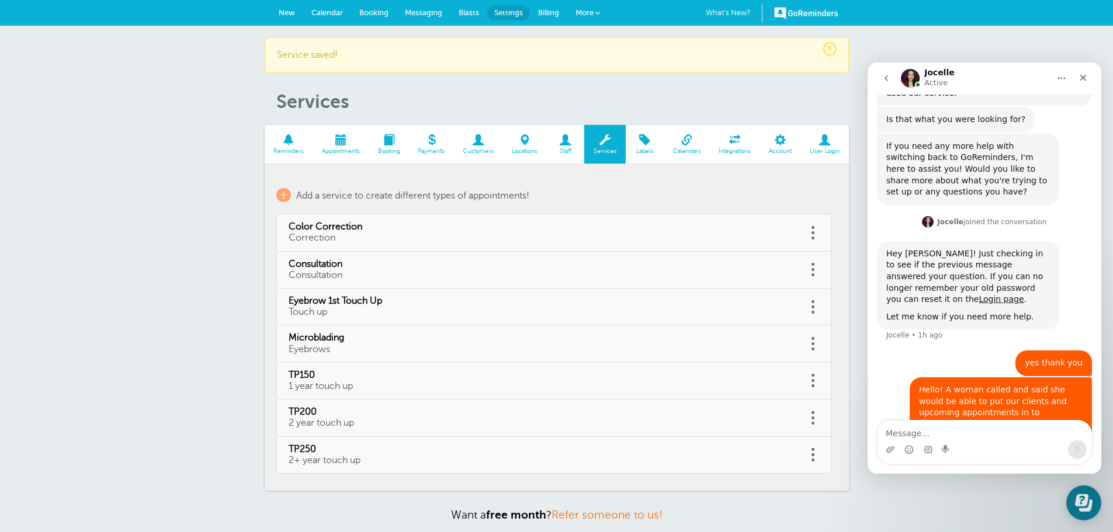
scroll to position [379, 0]
click at [282, 195] on span "+" at bounding box center [283, 195] width 15 height 14
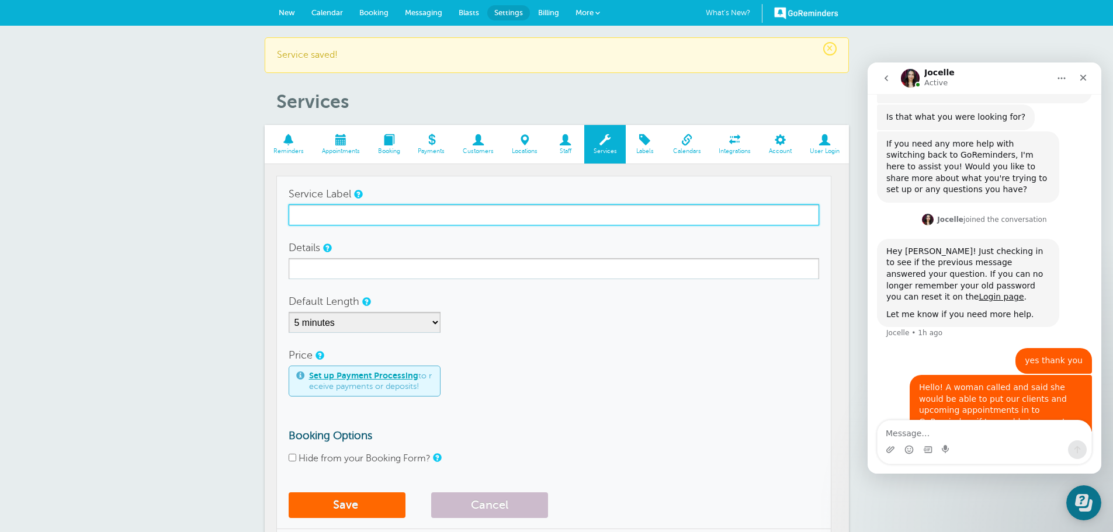
click at [311, 221] on input "Service Label" at bounding box center [554, 215] width 531 height 21
type input "Lip Blushing"
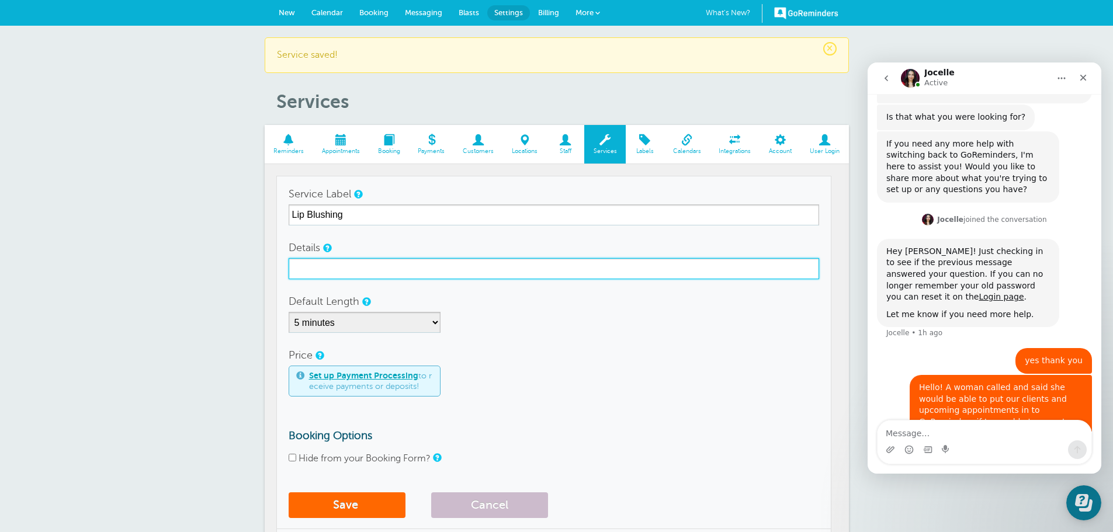
click at [347, 274] on input "Details" at bounding box center [554, 268] width 531 height 21
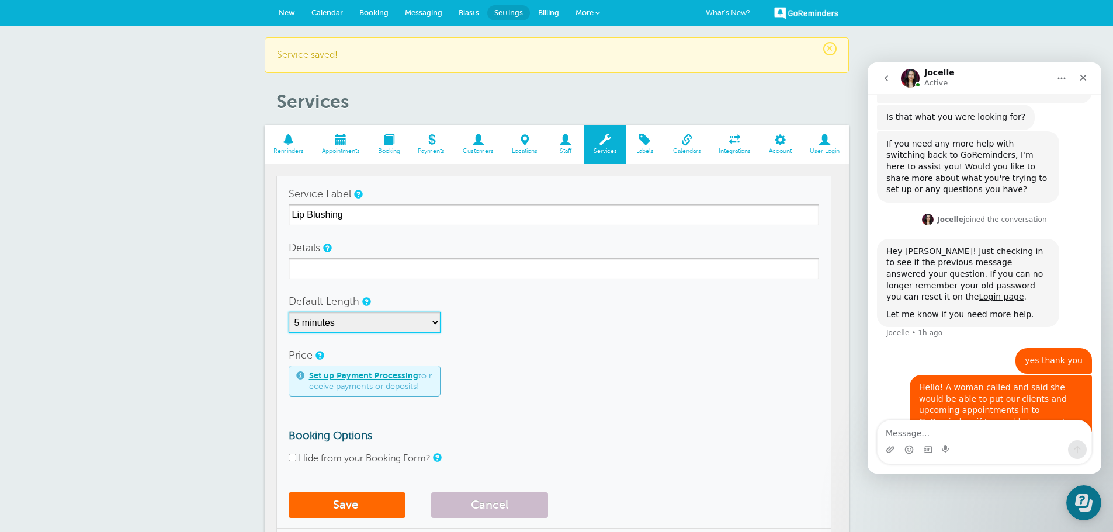
click at [413, 321] on select "5 minutes 10 minutes 15 minutes 20 minutes 25 minutes 30 minutes 35 minutes 40 …" at bounding box center [365, 322] width 152 height 21
select select "120"
click at [289, 312] on select "5 minutes 10 minutes 15 minutes 20 minutes 25 minutes 30 minutes 35 minutes 40 …" at bounding box center [365, 322] width 152 height 21
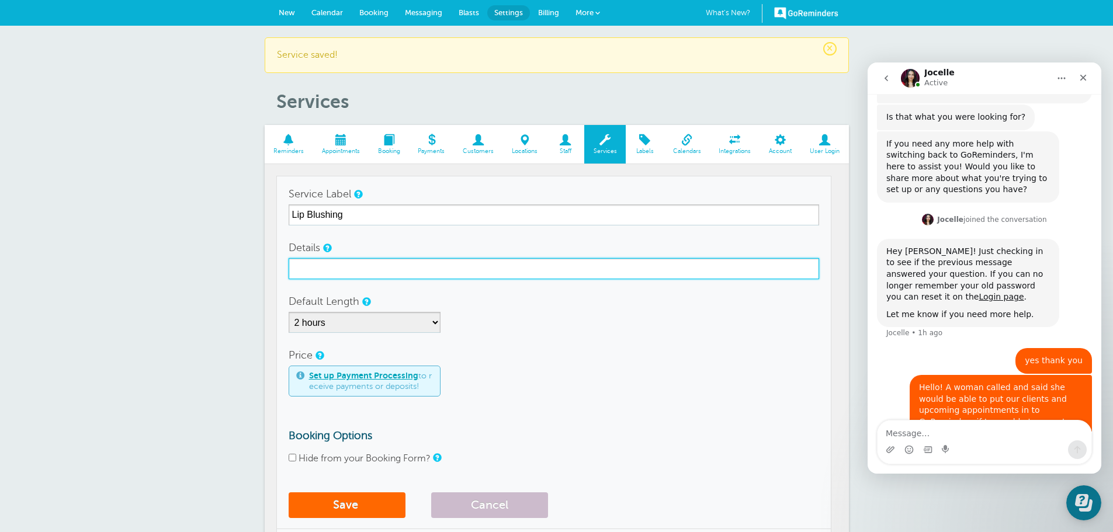
click at [355, 271] on input "Details" at bounding box center [554, 268] width 531 height 21
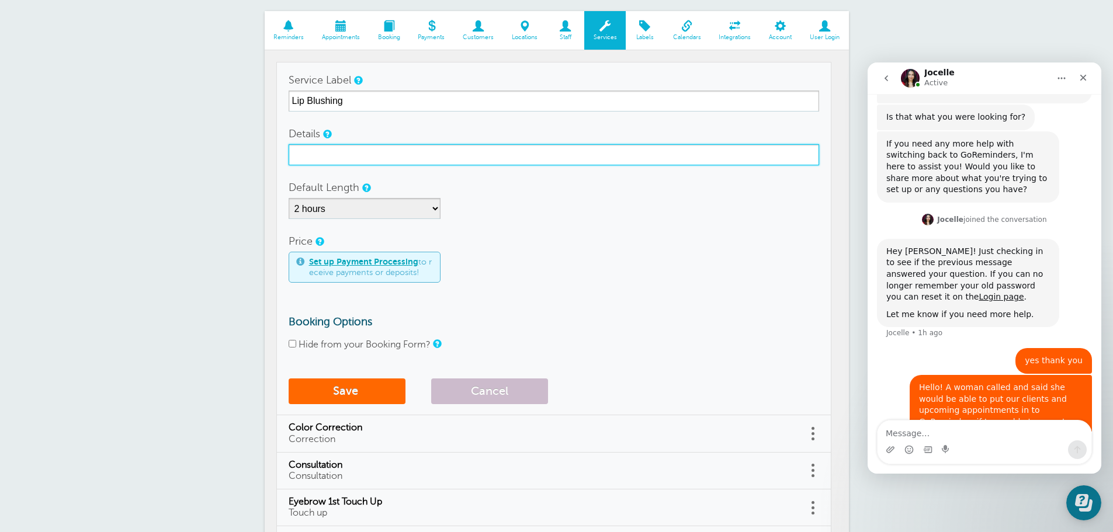
scroll to position [117, 0]
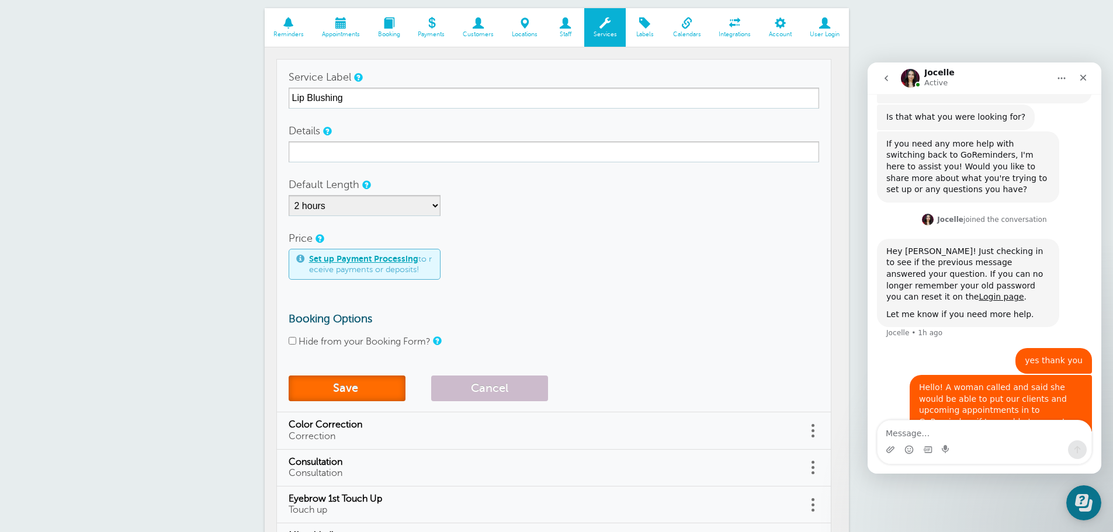
click at [365, 386] on button "Save" at bounding box center [347, 389] width 117 height 26
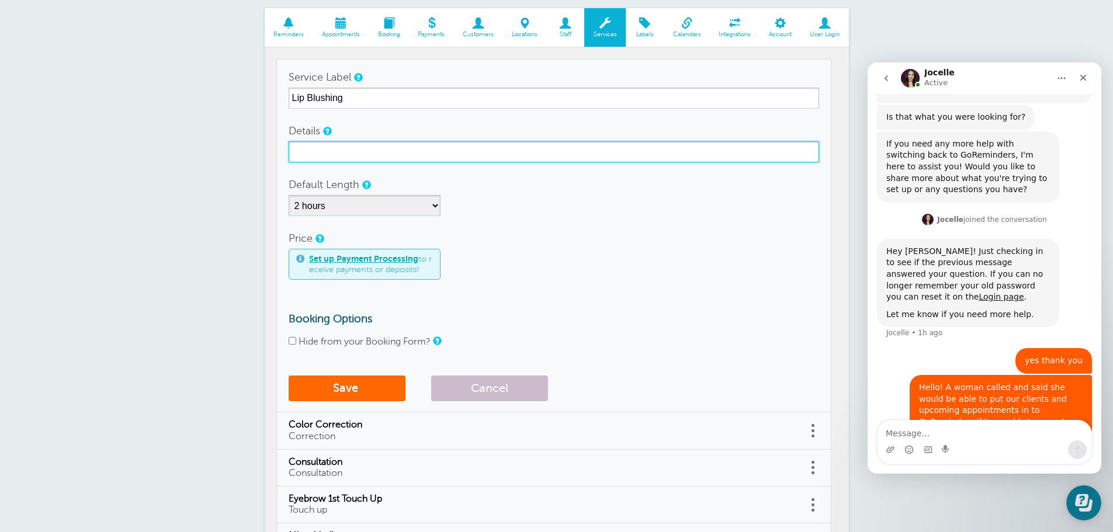
click at [407, 153] on input "Details" at bounding box center [554, 151] width 531 height 21
type input "[MEDICAL_DATA]"
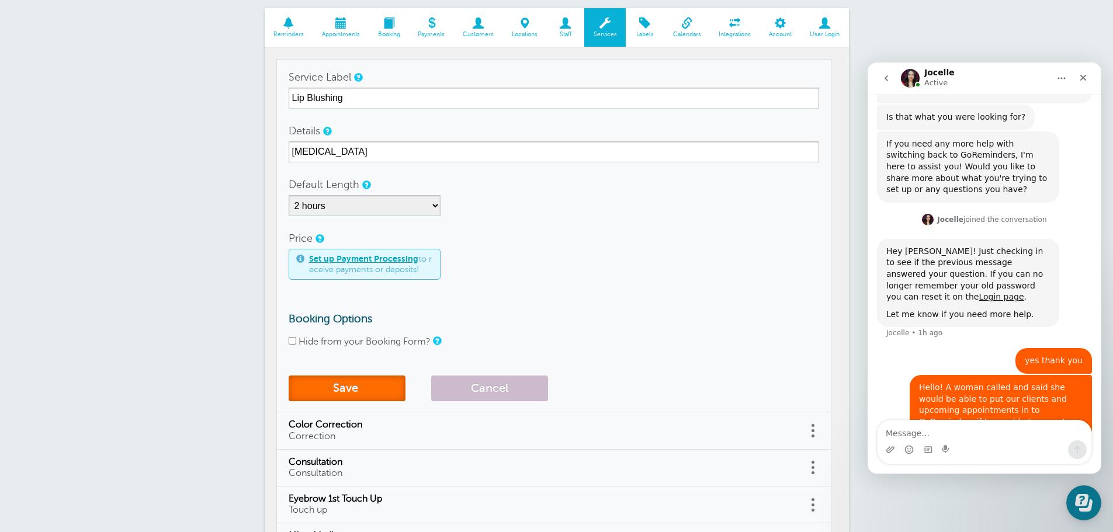
click at [339, 386] on button "Save" at bounding box center [347, 389] width 117 height 26
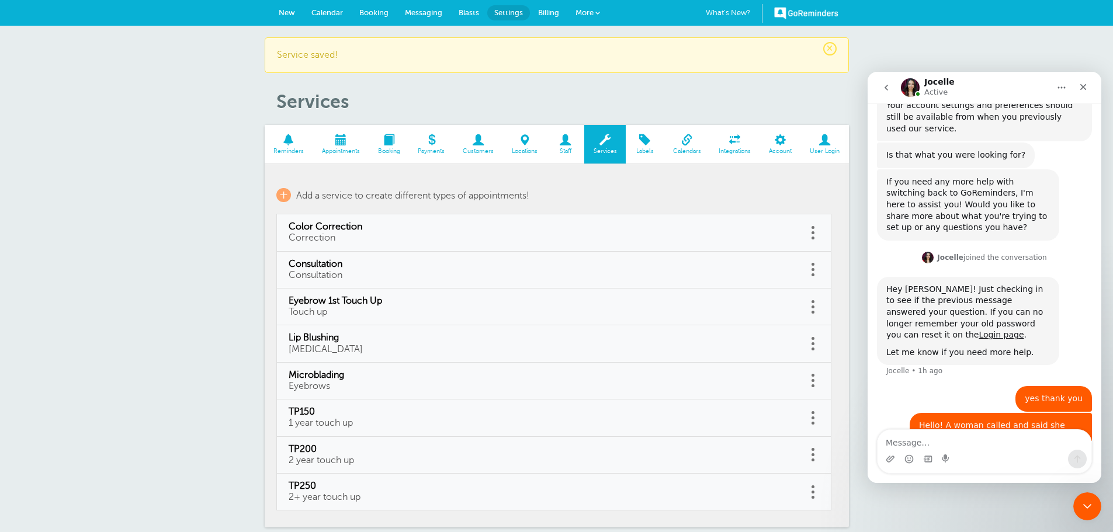
scroll to position [379, 0]
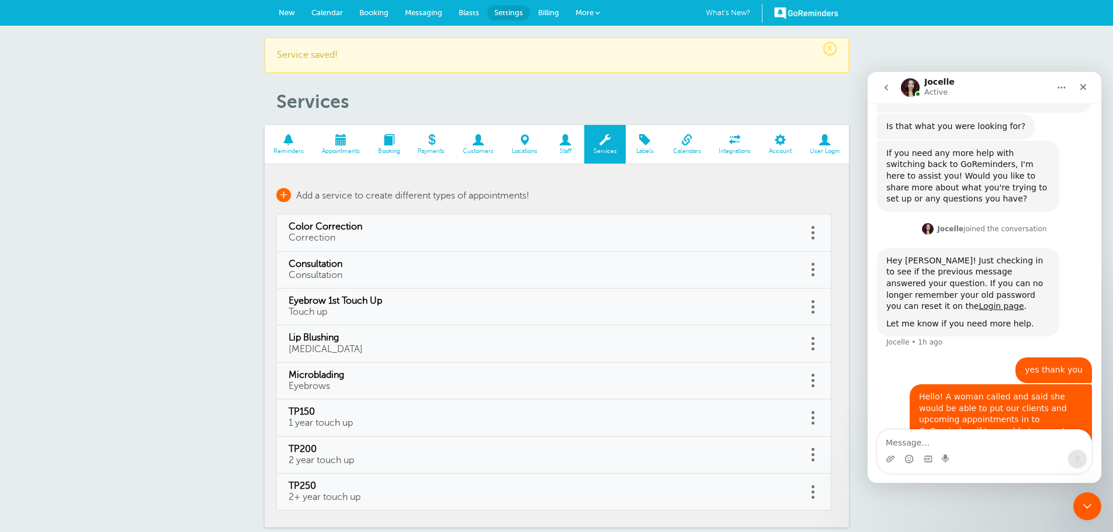
click at [288, 196] on span "+" at bounding box center [283, 195] width 15 height 14
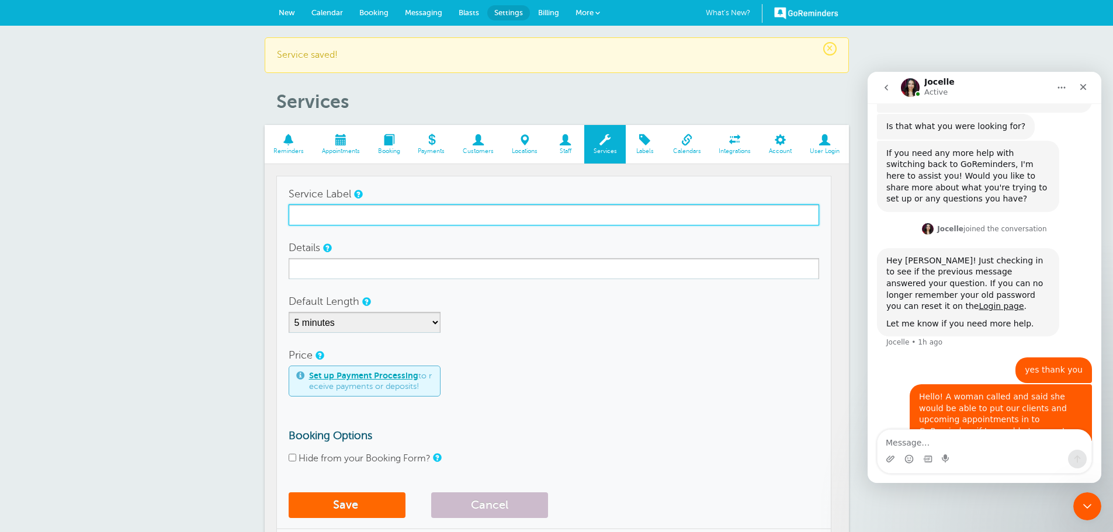
click at [335, 219] on input "Service Label" at bounding box center [554, 215] width 531 height 21
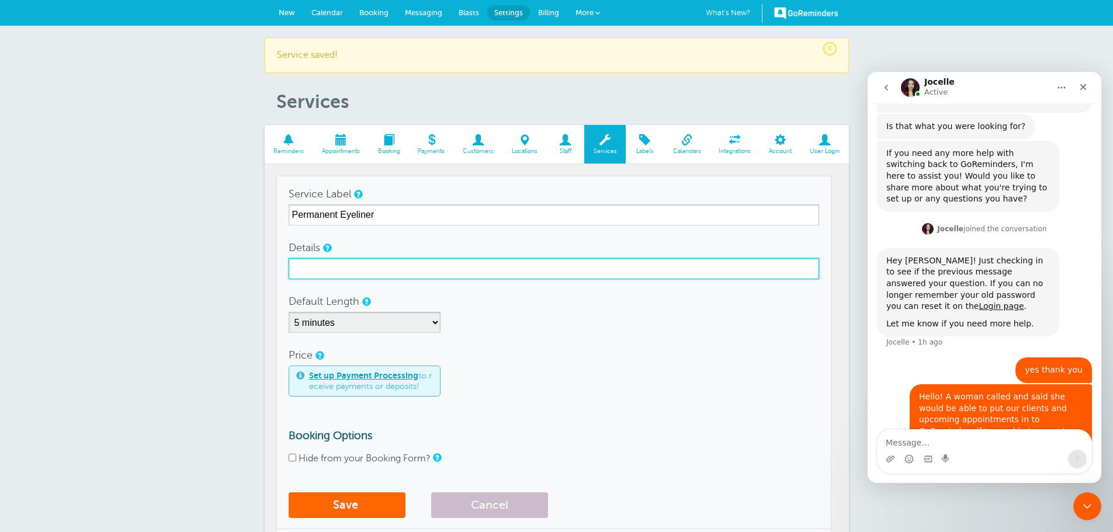
click at [383, 276] on input "Details" at bounding box center [554, 268] width 531 height 21
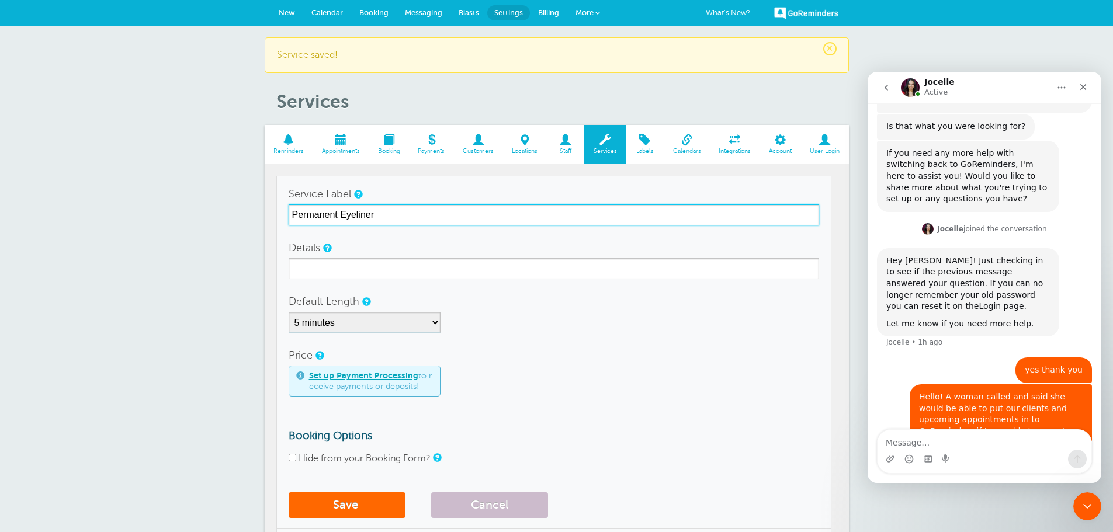
drag, startPoint x: 341, startPoint y: 213, endPoint x: 276, endPoint y: 199, distance: 66.9
click at [276, 199] on td "Service Label Permanent Eyeliner Details Default Length 5 minutes 10 minutes 15…" at bounding box center [553, 353] width 555 height 354
type input "Eyeliner"
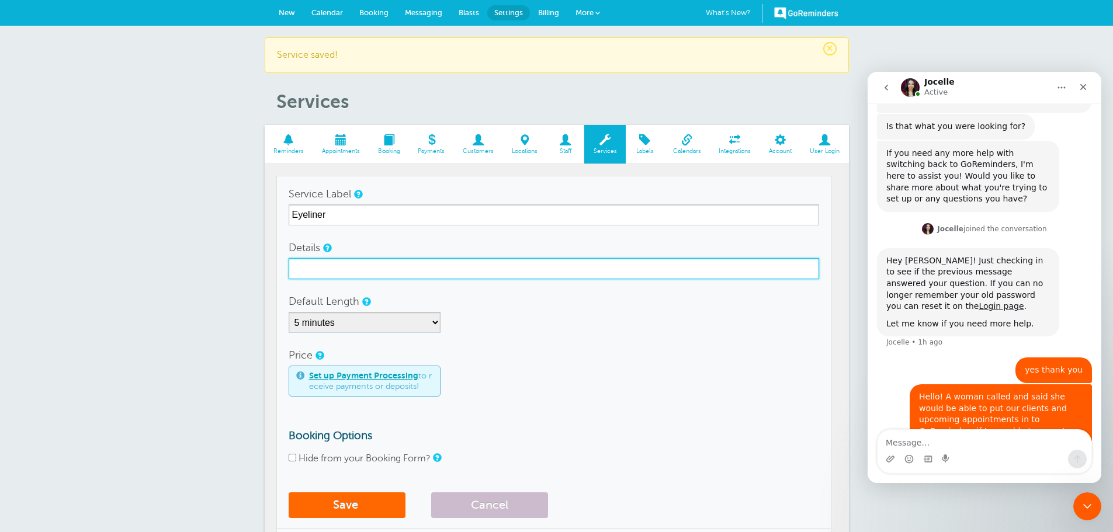
click at [333, 267] on input "Details" at bounding box center [554, 268] width 531 height 21
type input "[MEDICAL_DATA]"
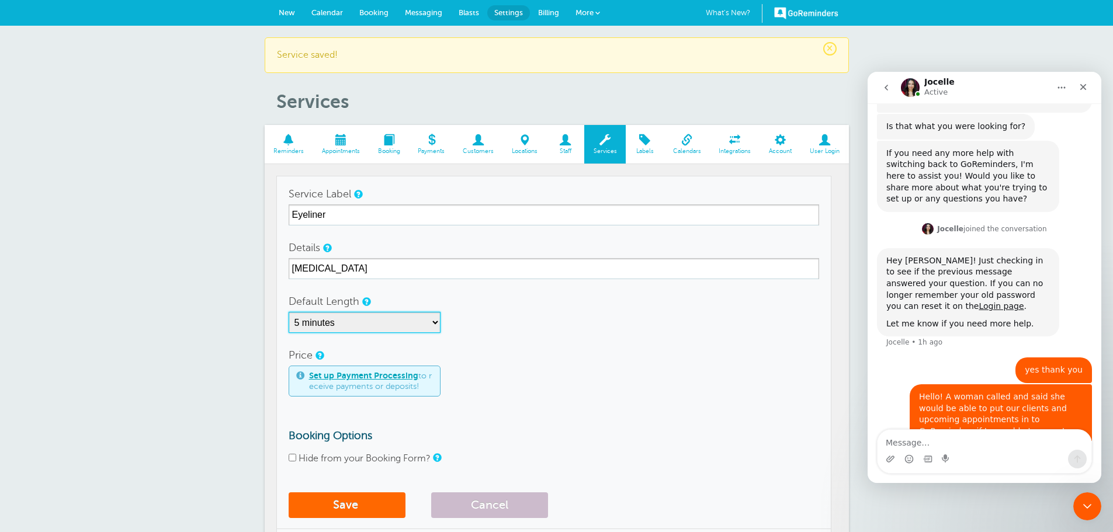
click at [328, 321] on select "5 minutes 10 minutes 15 minutes 20 minutes 25 minutes 30 minutes 35 minutes 40 …" at bounding box center [365, 322] width 152 height 21
select select "120"
click at [289, 312] on select "5 minutes 10 minutes 15 minutes 20 minutes 25 minutes 30 minutes 35 minutes 40 …" at bounding box center [365, 322] width 152 height 21
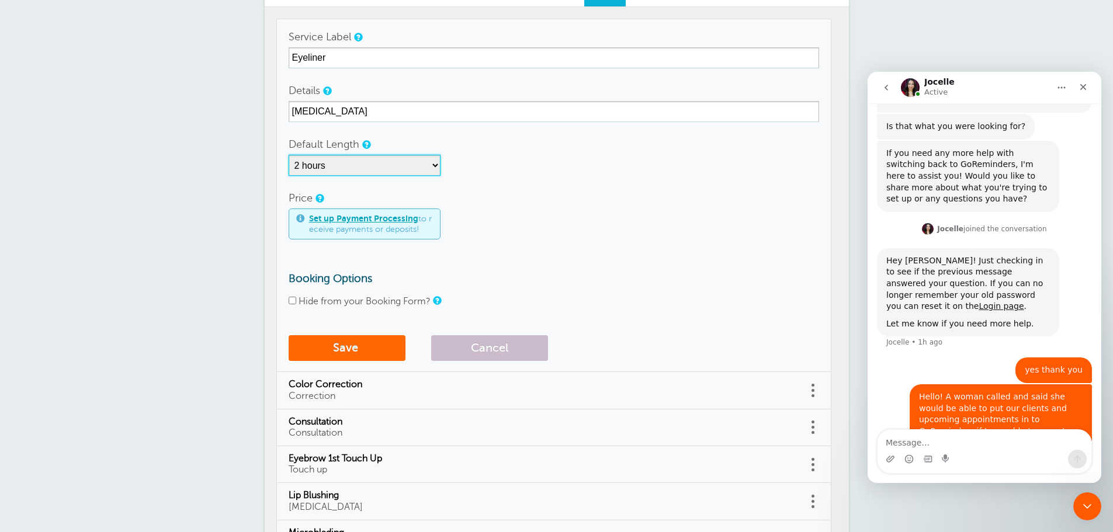
scroll to position [175, 0]
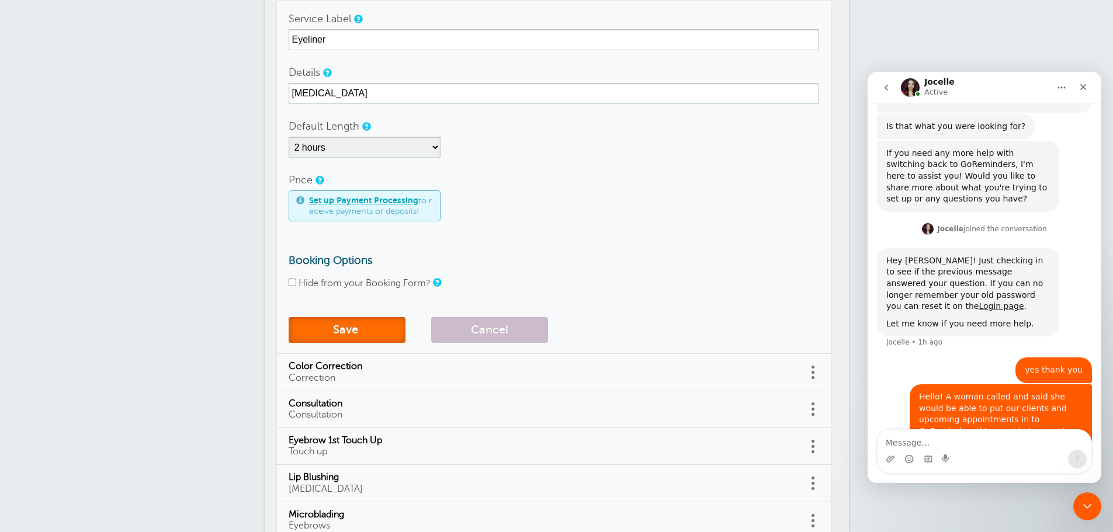
click at [336, 328] on button "Save" at bounding box center [347, 330] width 117 height 26
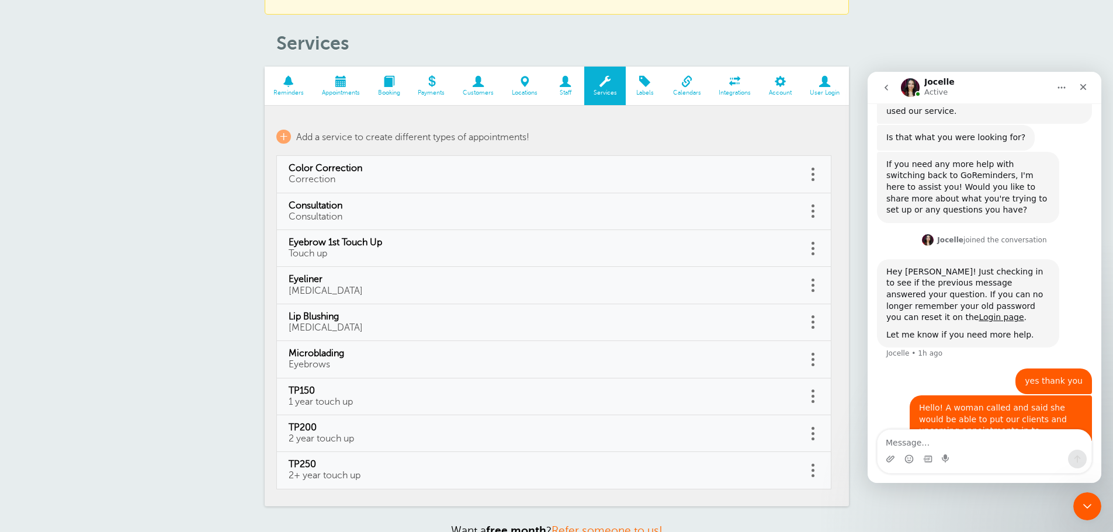
scroll to position [379, 0]
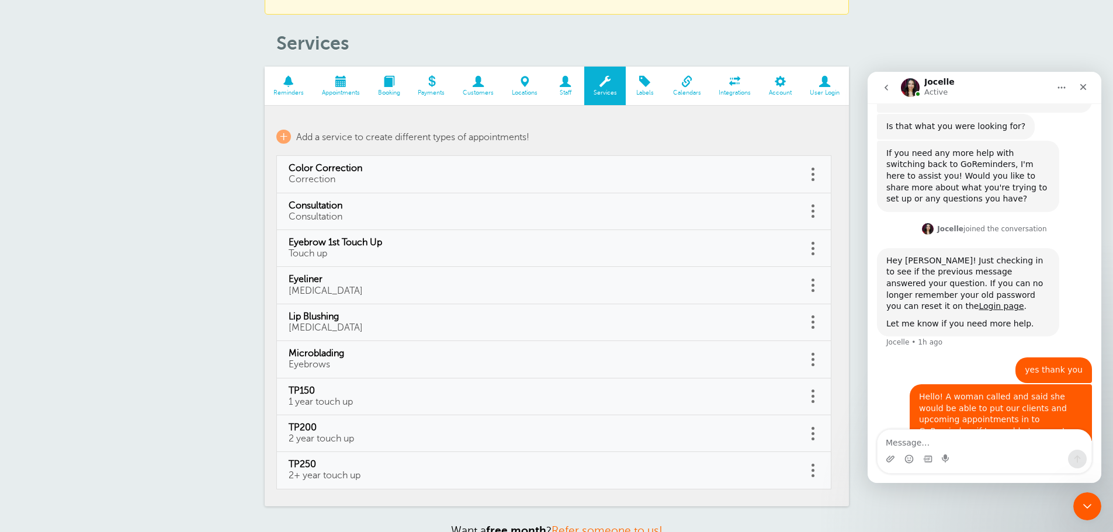
click at [813, 362] on link at bounding box center [814, 360] width 12 height 18
click at [804, 335] on link "Edit" at bounding box center [800, 331] width 35 height 22
type input "Microblading"
type input "Eyebrows"
select select "150"
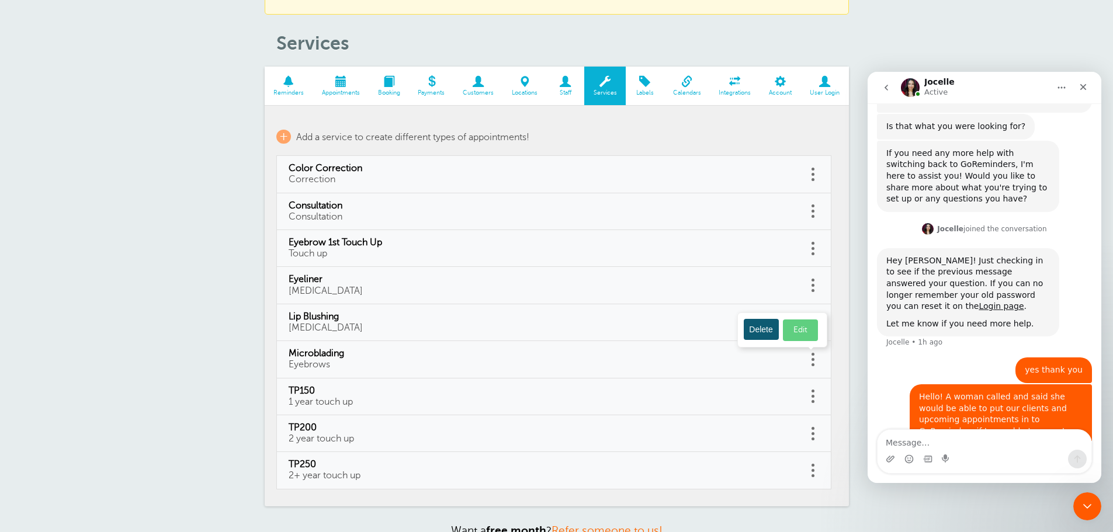
checkbox input "false"
select select "150"
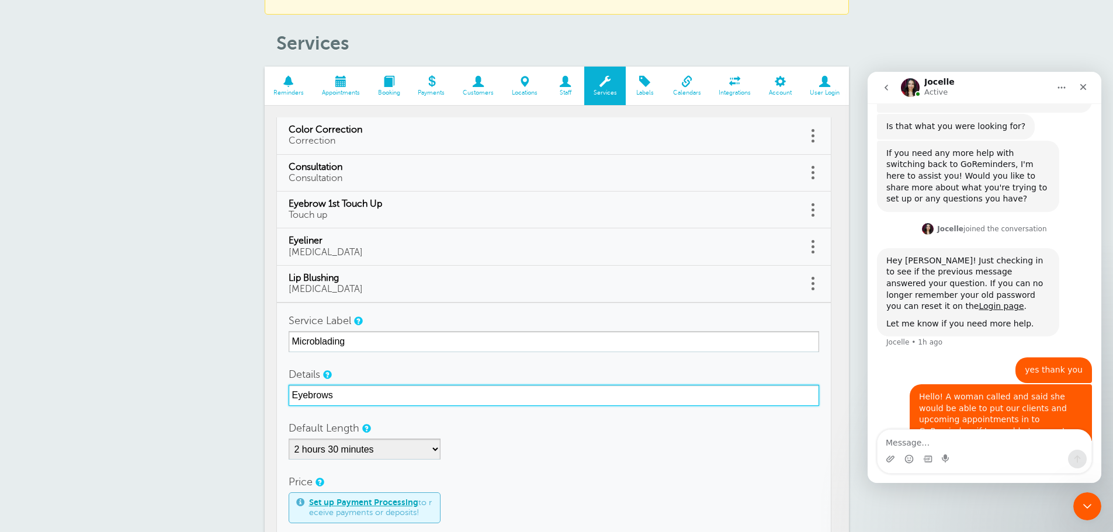
drag, startPoint x: 378, startPoint y: 396, endPoint x: 233, endPoint y: 386, distance: 145.3
click at [234, 386] on div "× Service saved! Services Reminders Appointments Booking Payments Customers Loc…" at bounding box center [556, 420] width 1113 height 907
type input "[MEDICAL_DATA]"
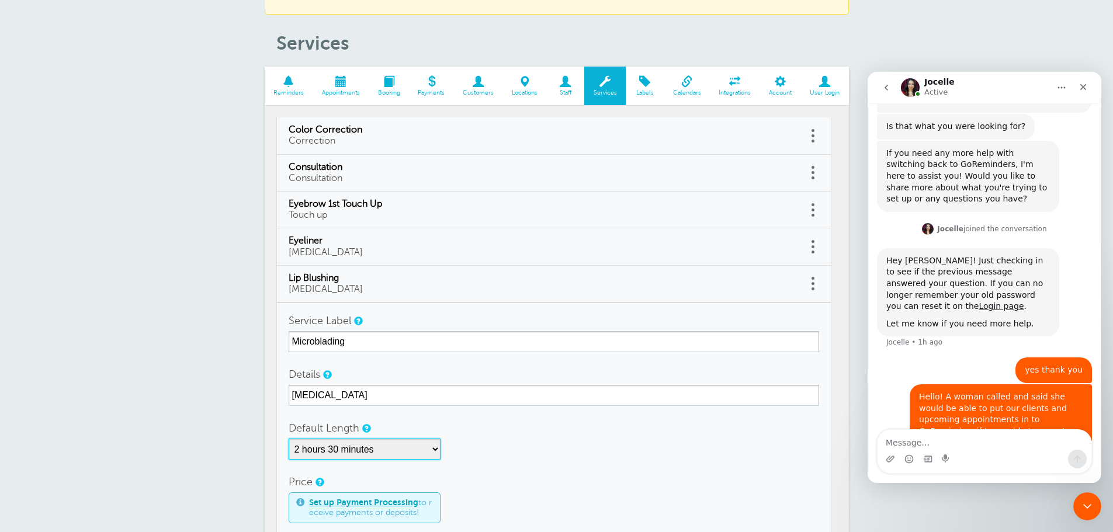
click at [405, 448] on select "5 minutes 10 minutes 15 minutes 20 minutes 25 minutes 30 minutes 35 minutes 40 …" at bounding box center [365, 449] width 152 height 21
select select "120"
click at [289, 439] on select "5 minutes 10 minutes 15 minutes 20 minutes 25 minutes 30 minutes 35 minutes 40 …" at bounding box center [365, 449] width 152 height 21
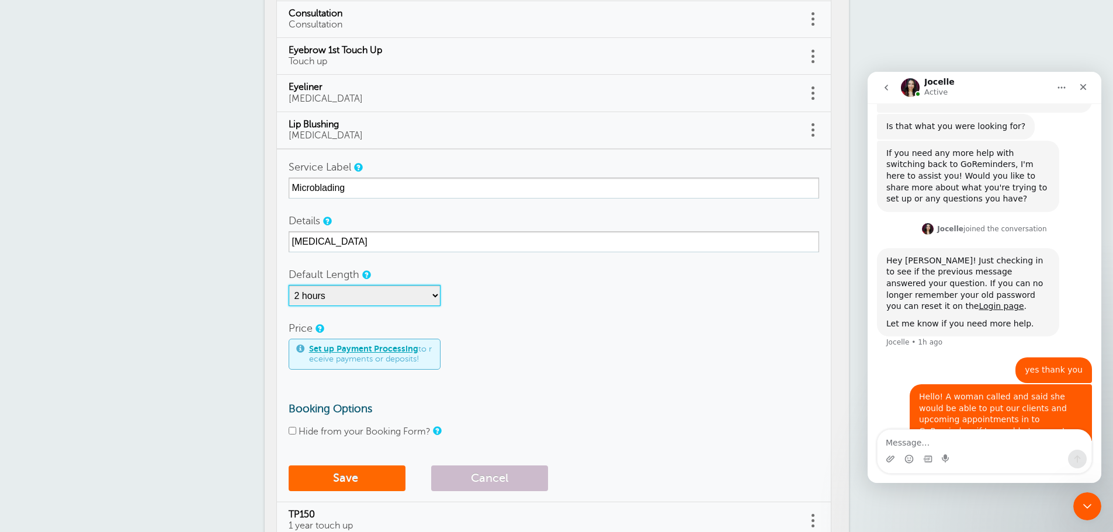
scroll to position [351, 0]
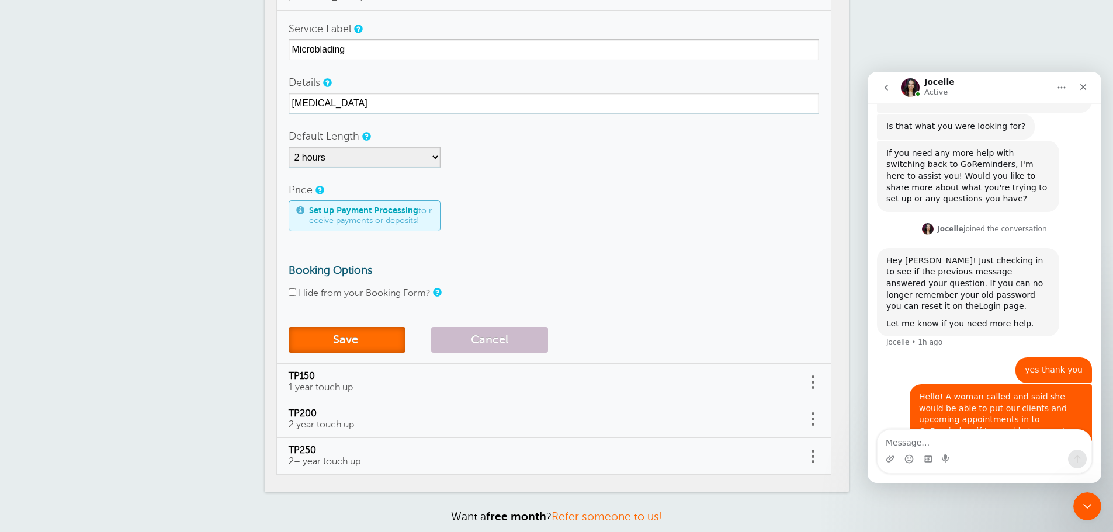
click at [368, 346] on button "Save" at bounding box center [347, 340] width 117 height 26
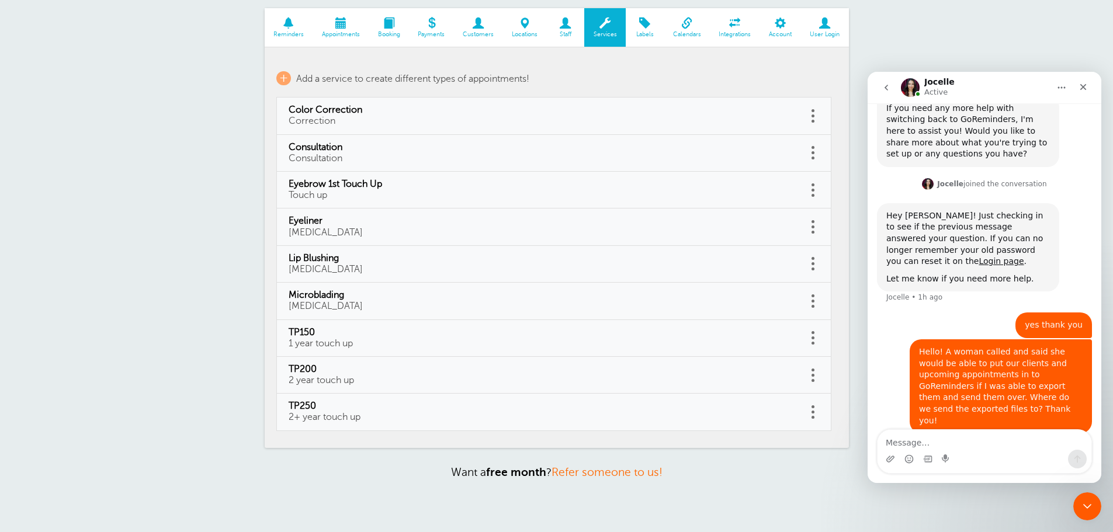
scroll to position [379, 0]
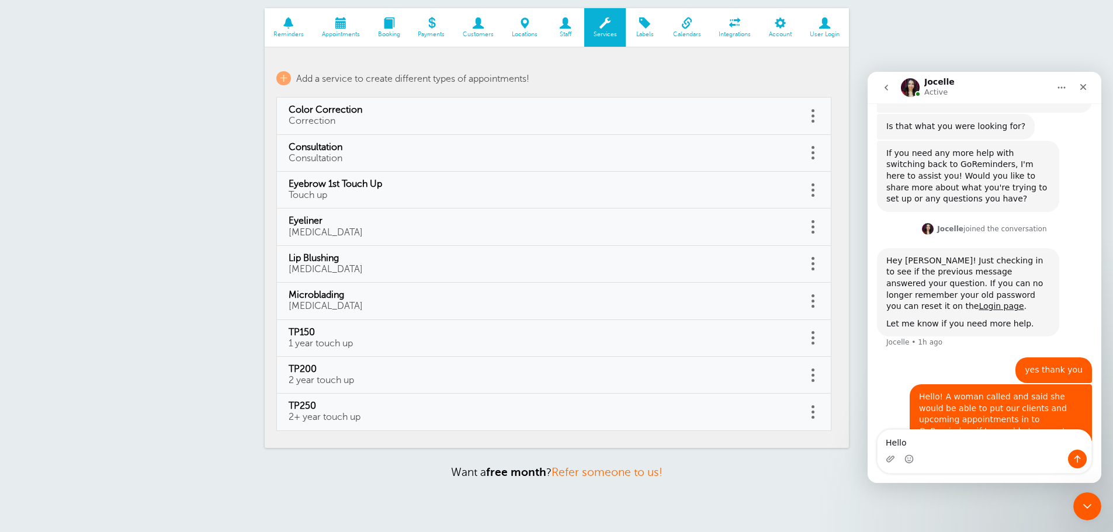
type textarea "Hello?"
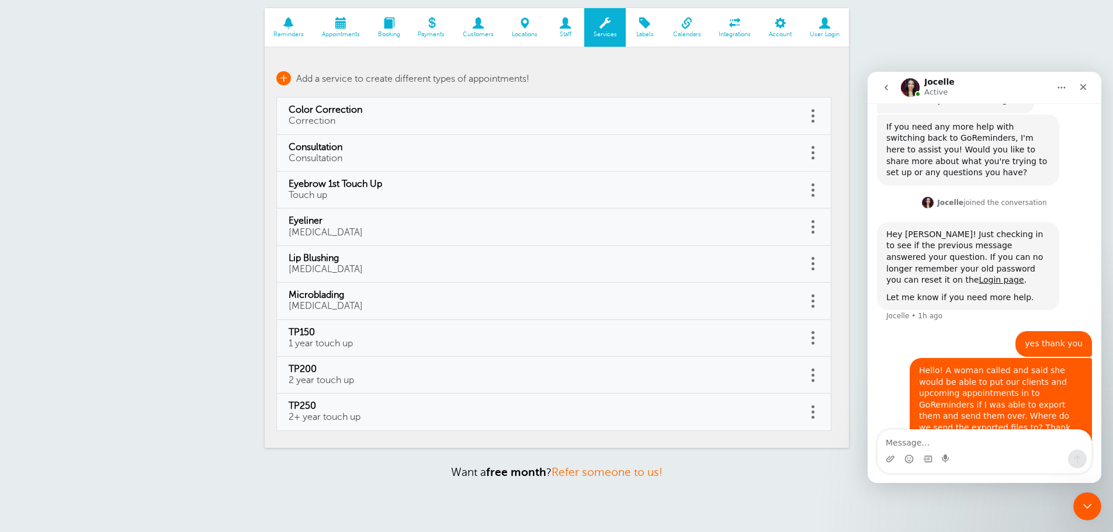
click at [285, 81] on span "+" at bounding box center [283, 78] width 15 height 14
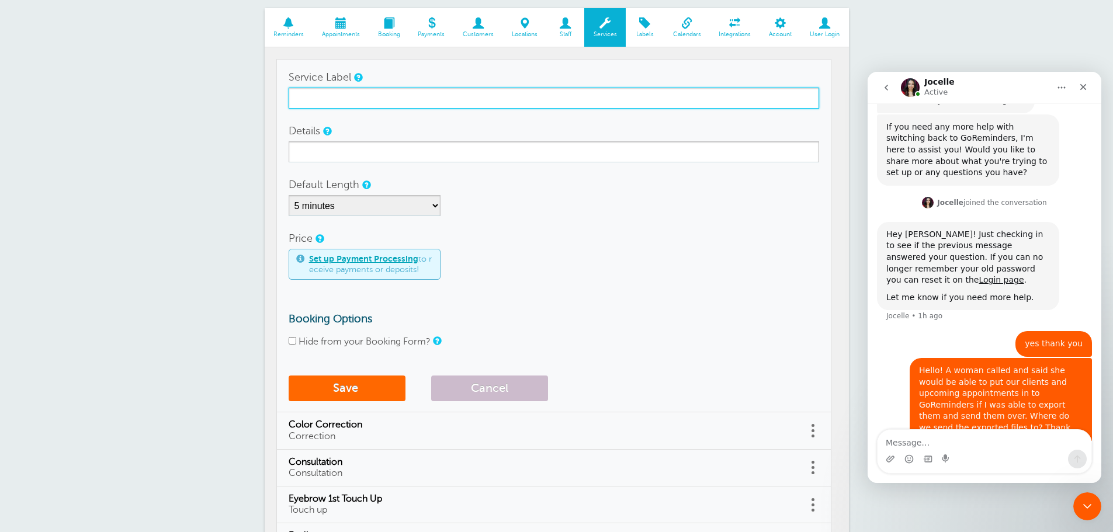
click at [417, 98] on input "Service Label" at bounding box center [554, 98] width 531 height 21
type input "Signature Facial"
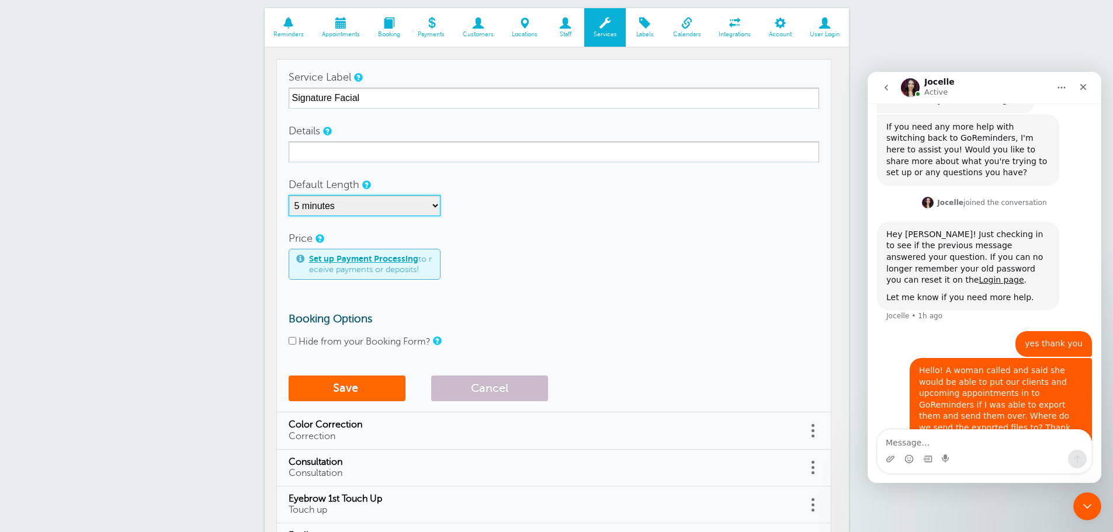
click at [322, 208] on select "5 minutes 10 minutes 15 minutes 20 minutes 25 minutes 30 minutes 35 minutes 40 …" at bounding box center [365, 205] width 152 height 21
select select "60"
click at [289, 195] on select "5 minutes 10 minutes 15 minutes 20 minutes 25 minutes 30 minutes 35 minutes 40 …" at bounding box center [365, 205] width 152 height 21
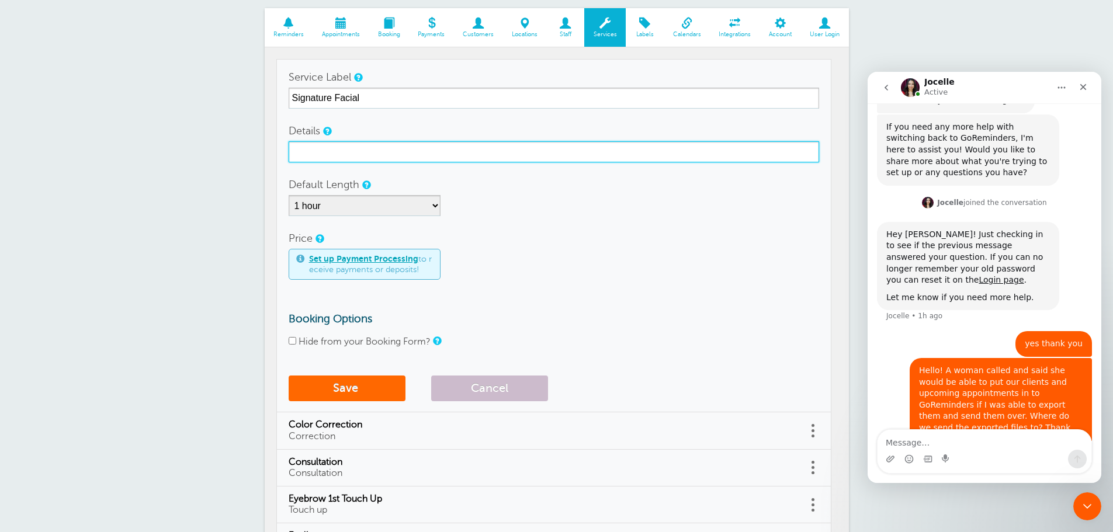
click at [411, 150] on input "Details" at bounding box center [554, 151] width 531 height 21
paste input "Wake up your senses beginning with a stimulating cleanse and curated exfoliatio…"
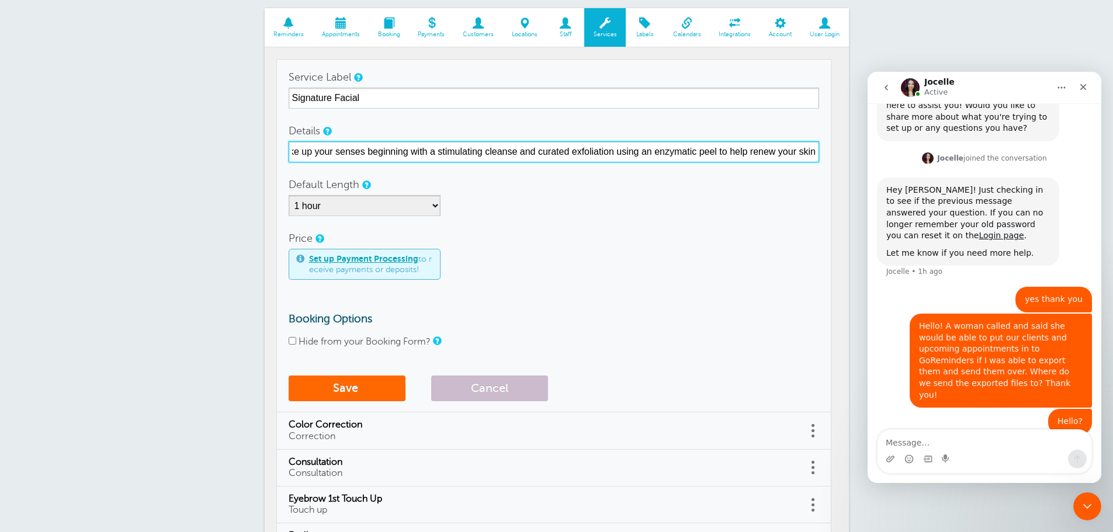
scroll to position [450, 0]
type input "Wake up your senses beginning with a stimulating cleanse and curated exfoliatio…"
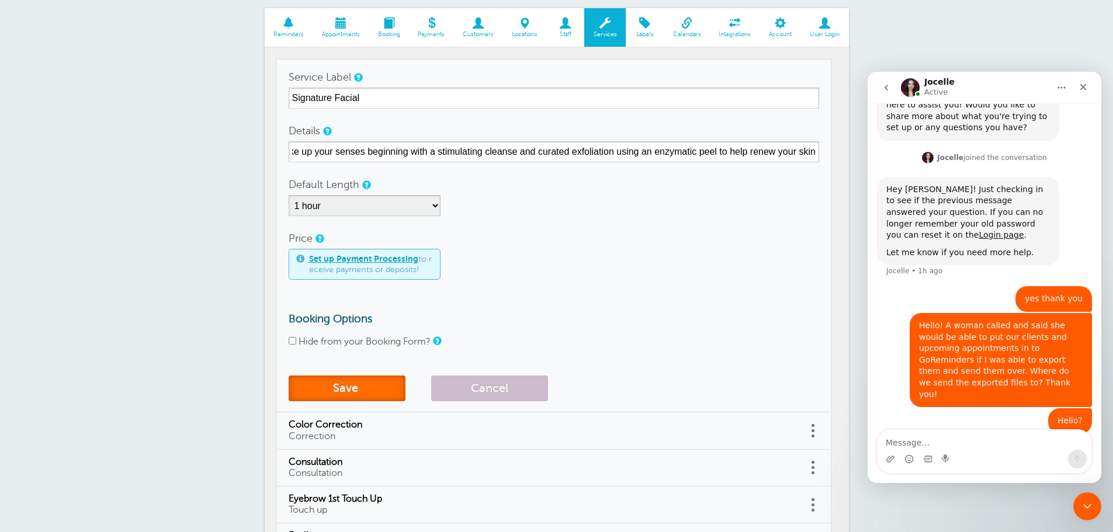
scroll to position [0, 0]
click at [352, 383] on button "Save" at bounding box center [347, 389] width 117 height 26
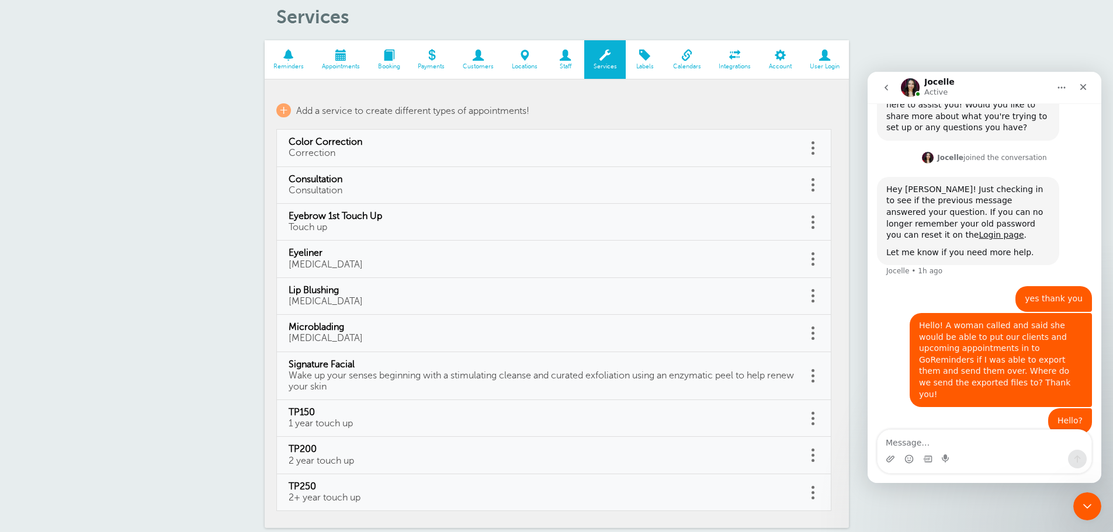
scroll to position [117, 0]
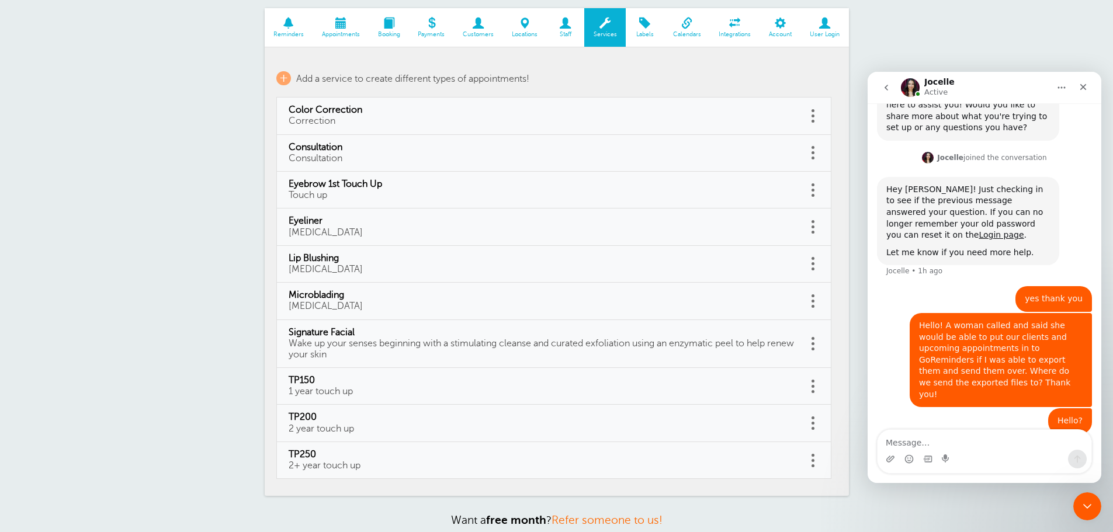
click at [811, 345] on link at bounding box center [814, 344] width 12 height 18
click at [802, 321] on link "Edit" at bounding box center [800, 315] width 35 height 22
type input "Signature Facial"
type input "Wake up your senses beginning with a stimulating cleanse and curated exfoliatio…"
select select "60"
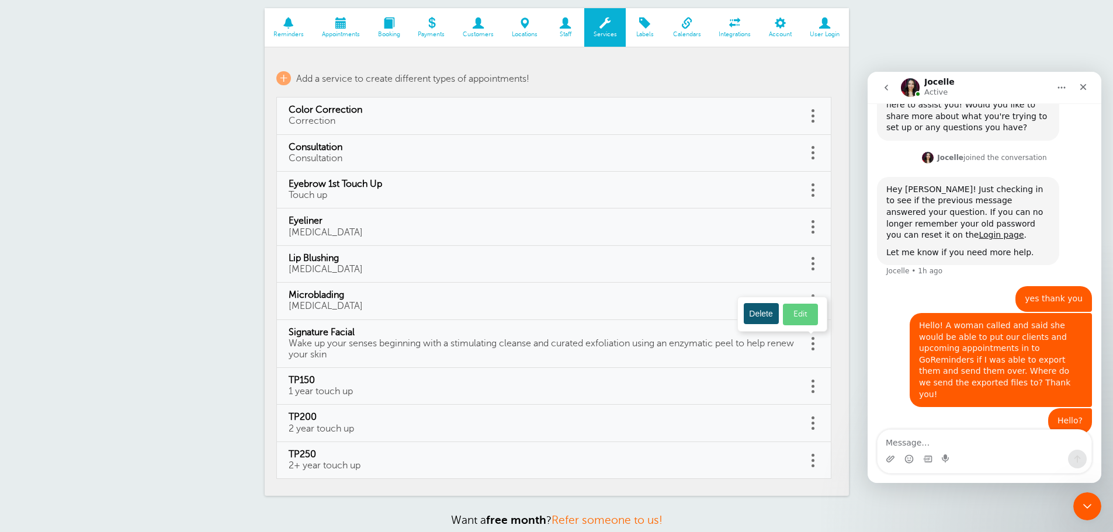
checkbox input "false"
select select "60"
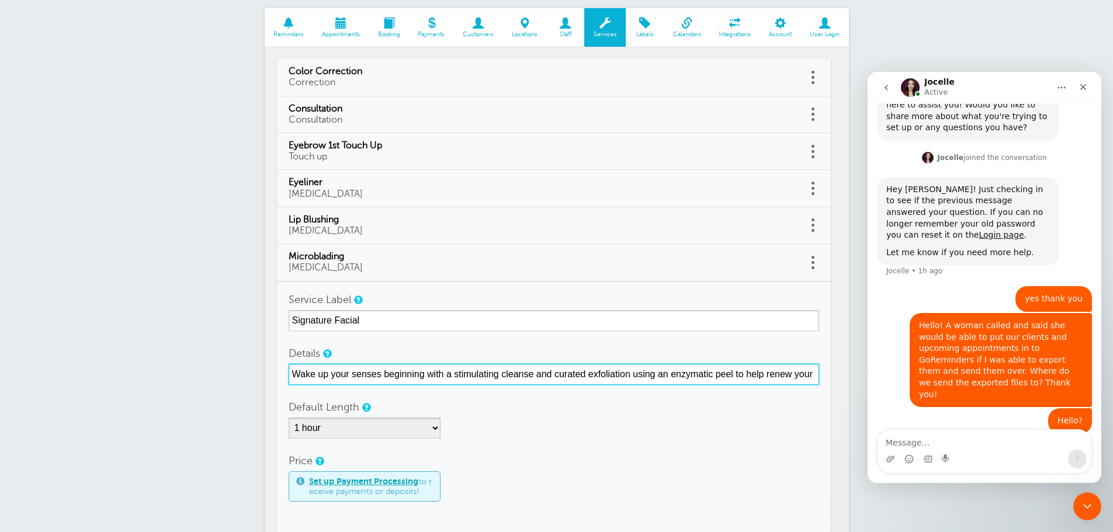
click at [432, 368] on input "Wake up your senses beginning with a stimulating cleanse and curated exfoliatio…" at bounding box center [554, 374] width 531 height 21
click at [776, 381] on input "Wake up your senses beginning with a stimulating cleanse and curated exfoliatio…" at bounding box center [554, 374] width 531 height 21
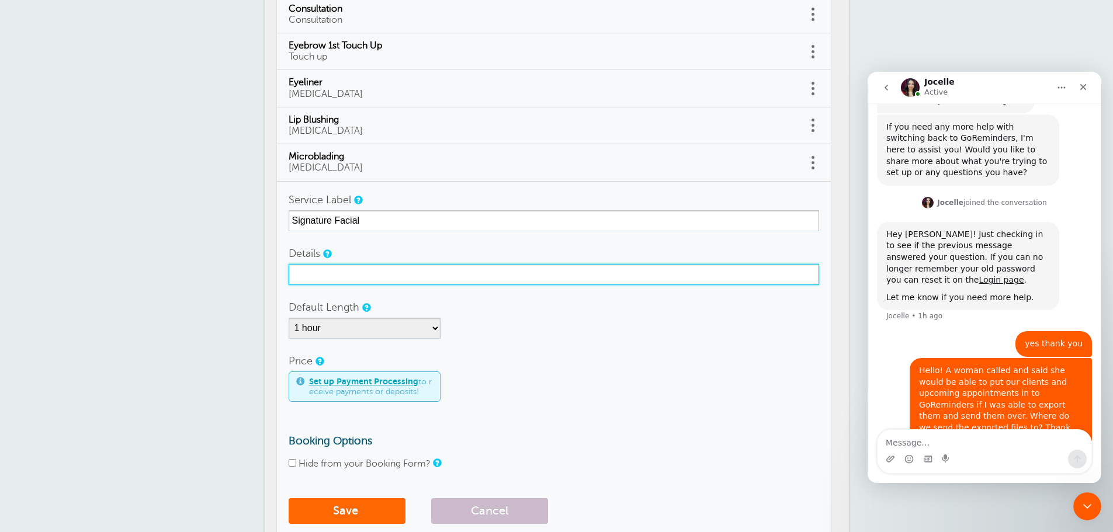
scroll to position [292, 0]
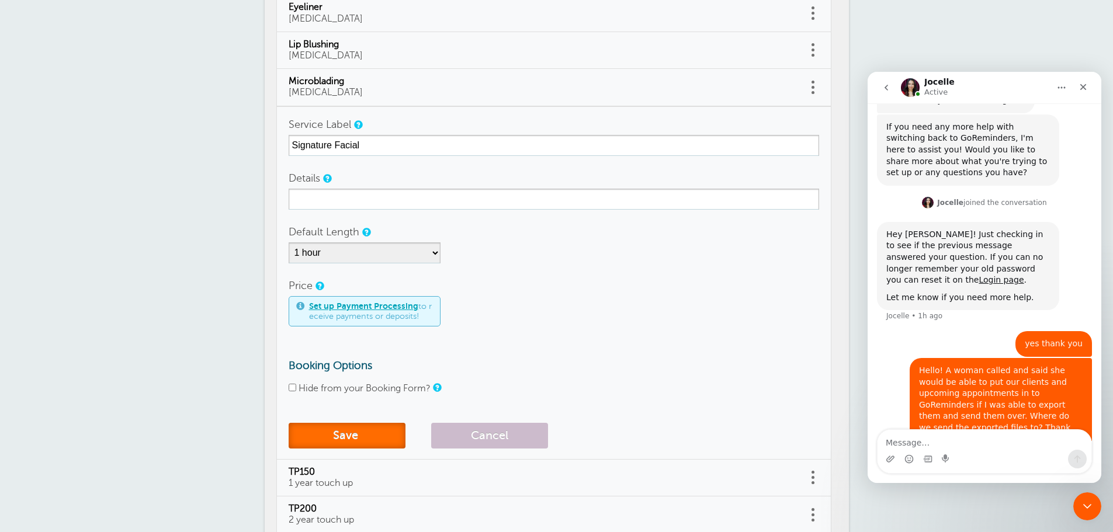
click at [372, 435] on button "Save" at bounding box center [347, 436] width 117 height 26
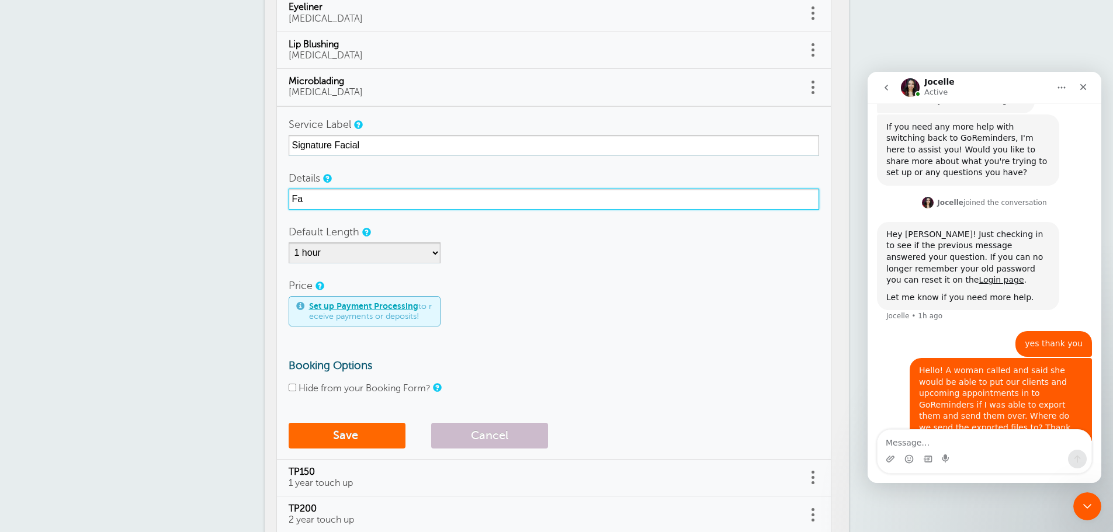
type input "F"
drag, startPoint x: 362, startPoint y: 204, endPoint x: 277, endPoint y: 186, distance: 86.5
click at [277, 186] on td "Service Label Signature Facial Details Basic Facial Default Length 5 minutes 10…" at bounding box center [553, 283] width 555 height 354
type input "Basic Facial"
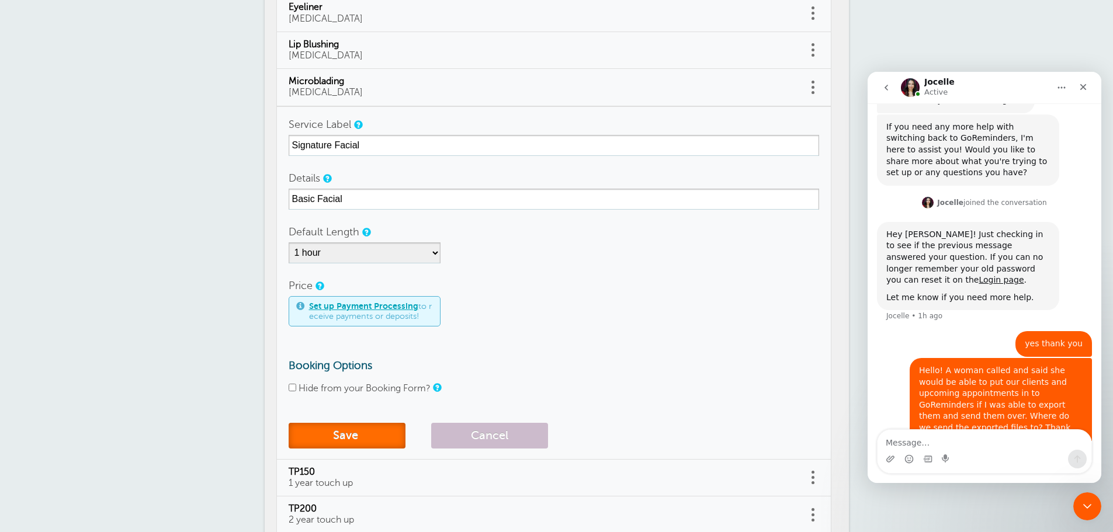
click at [339, 439] on button "Save" at bounding box center [347, 436] width 117 height 26
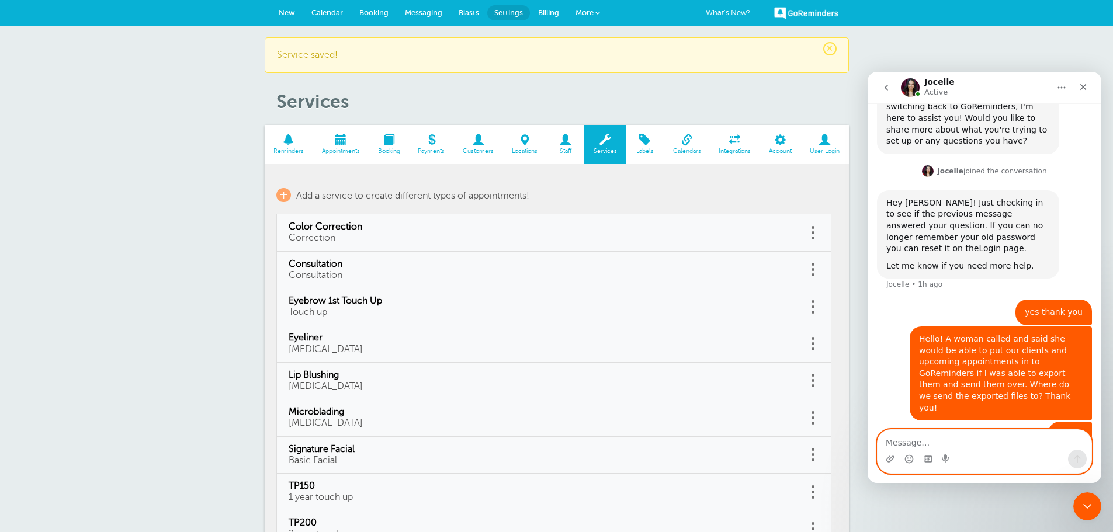
scroll to position [450, 0]
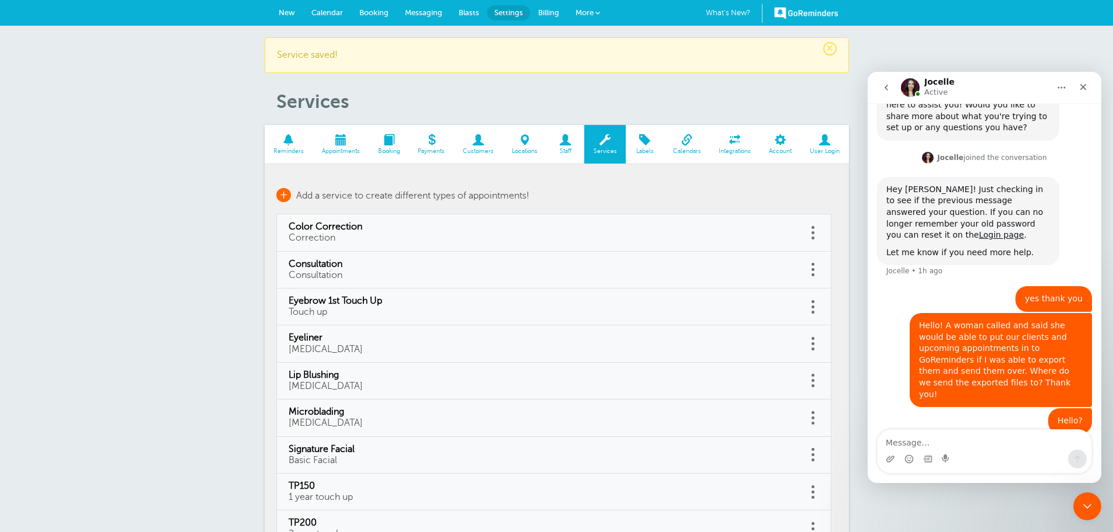
click at [282, 192] on span "+" at bounding box center [283, 195] width 15 height 14
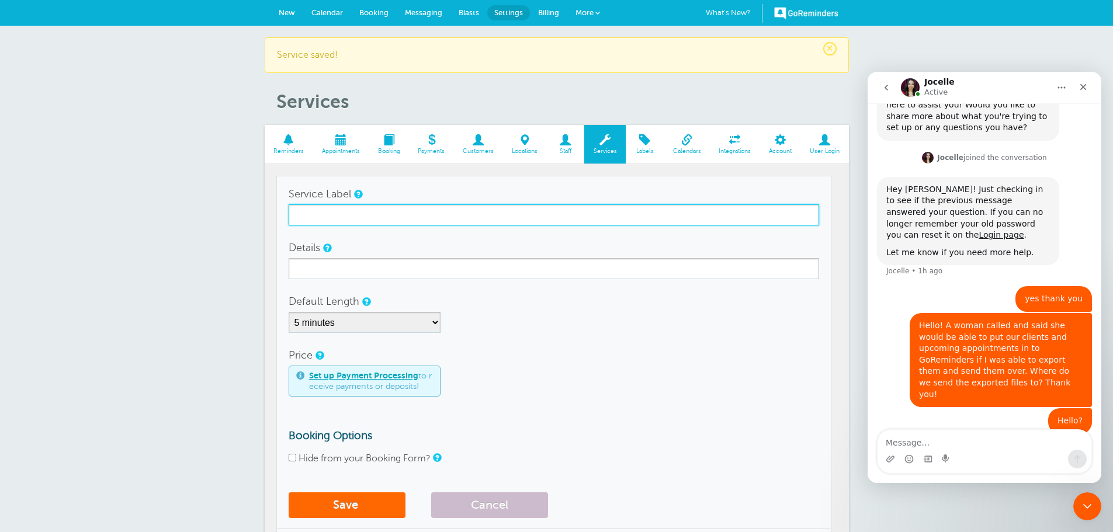
click at [339, 209] on input "Service Label" at bounding box center [554, 215] width 531 height 21
type input "Oxygen Facial"
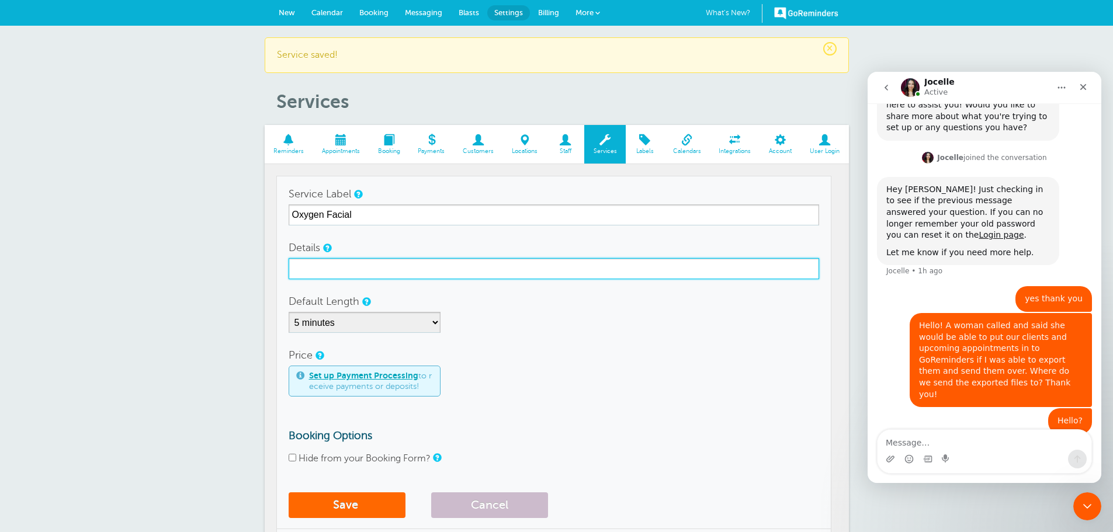
click at [334, 272] on input "Details" at bounding box center [554, 268] width 531 height 21
type input "VIP Facial"
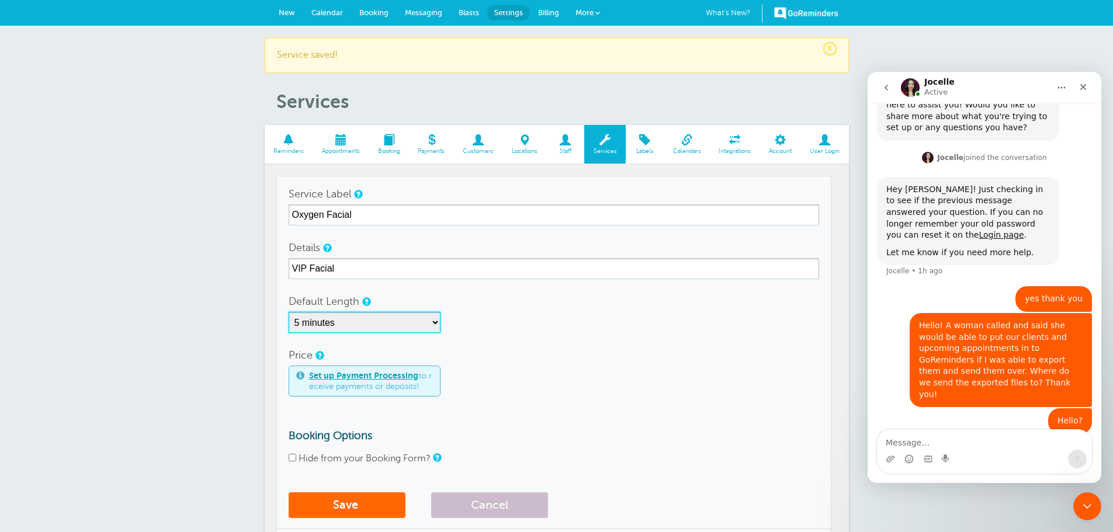
click at [345, 316] on select "5 minutes 10 minutes 15 minutes 20 minutes 25 minutes 30 minutes 35 minutes 40 …" at bounding box center [365, 322] width 152 height 21
select select "75"
click at [289, 312] on select "5 minutes 10 minutes 15 minutes 20 minutes 25 minutes 30 minutes 35 minutes 40 …" at bounding box center [365, 322] width 152 height 21
click at [321, 502] on button "Save" at bounding box center [347, 506] width 117 height 26
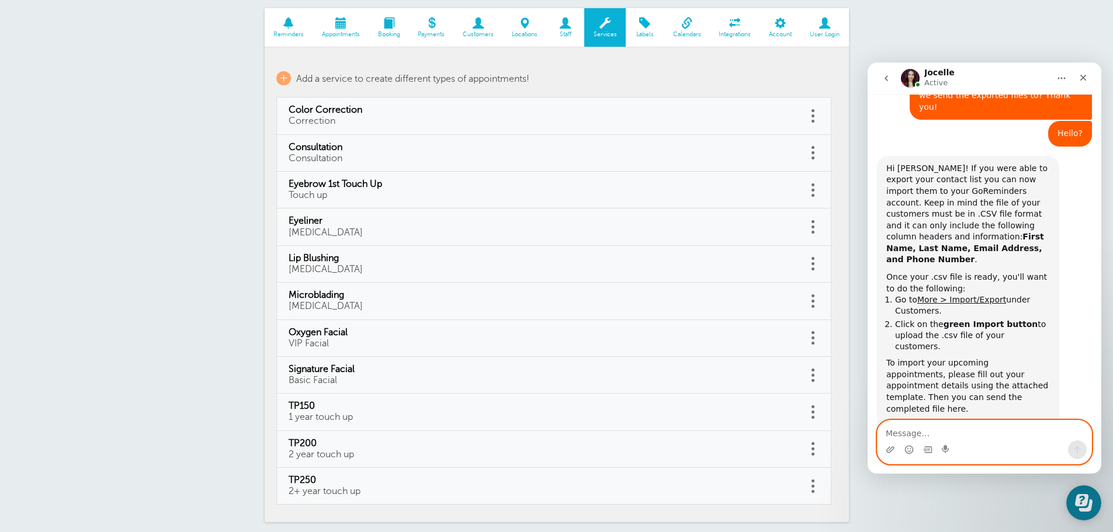
scroll to position [672, 0]
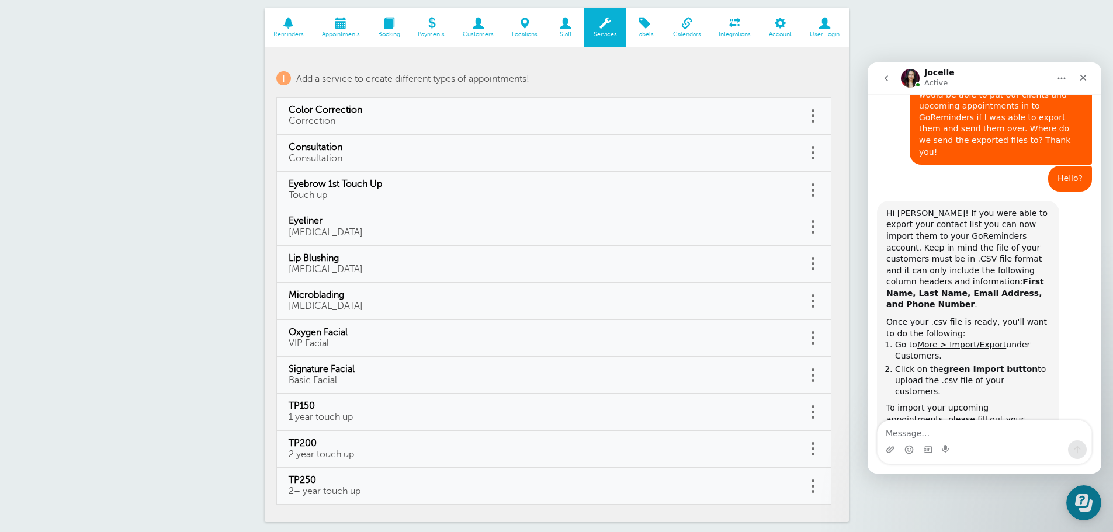
click at [950, 495] on div "appointmen...mplate.csv" at bounding box center [949, 501] width 102 height 12
click at [969, 340] on link "More > Import/Export" at bounding box center [962, 344] width 89 height 9
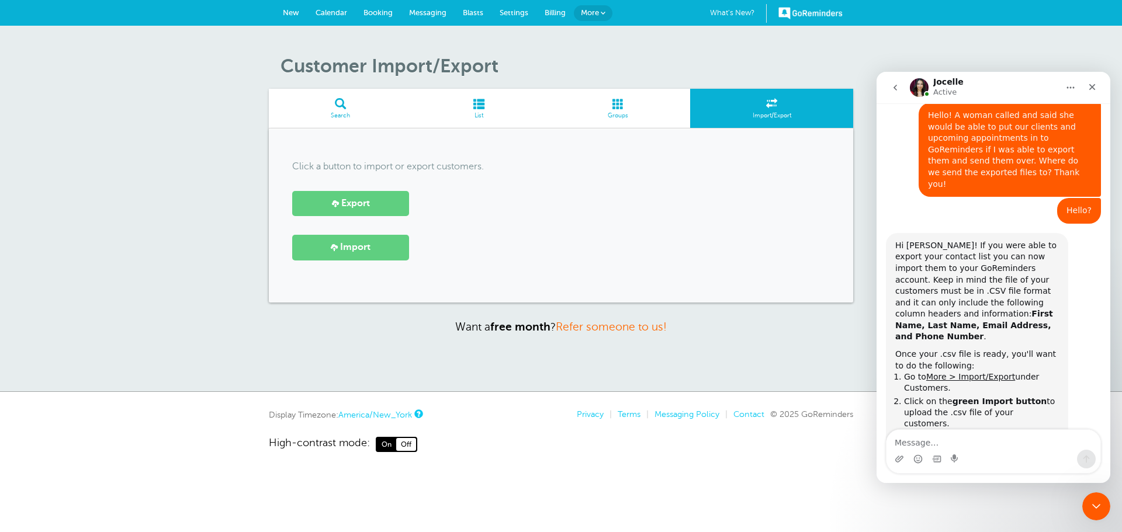
scroll to position [672, 0]
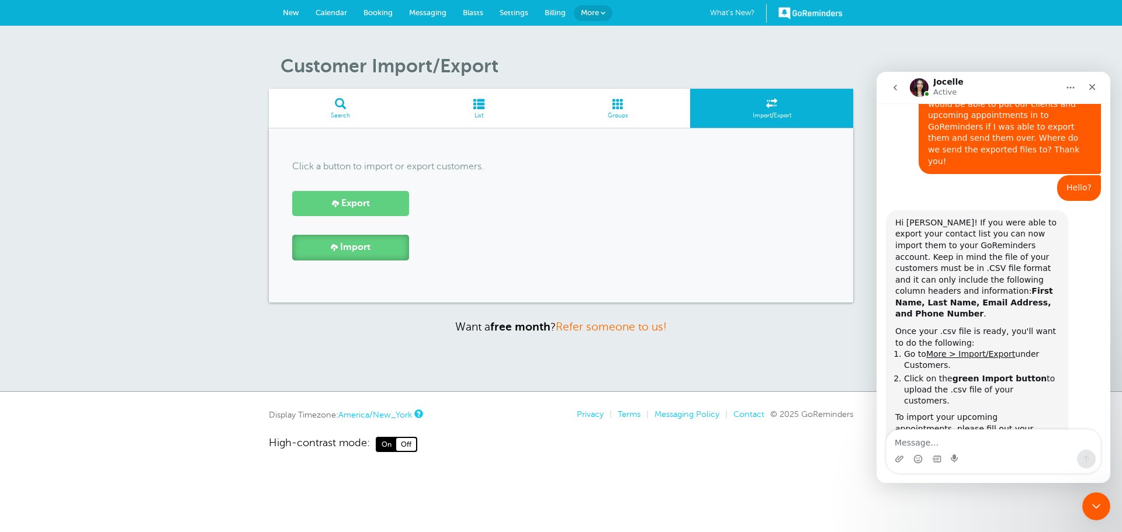
click at [381, 244] on link "Import" at bounding box center [350, 247] width 117 height 25
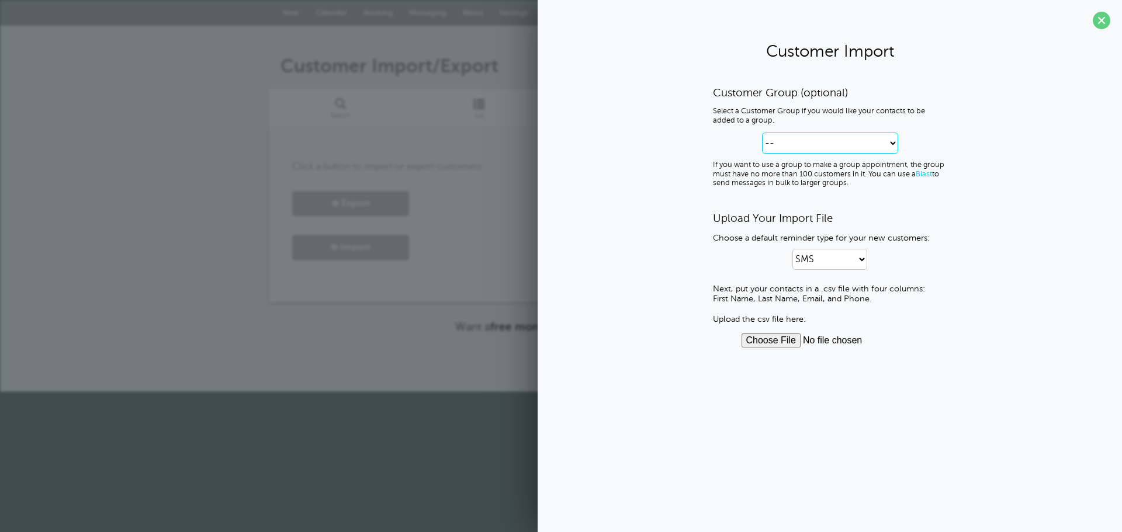
click at [797, 143] on select "-- Create new Customer Group" at bounding box center [830, 143] width 136 height 21
select select
click at [762, 133] on select "-- Create new Customer Group" at bounding box center [830, 143] width 136 height 21
click at [784, 343] on input "file" at bounding box center [830, 341] width 177 height 14
click at [770, 343] on input "file" at bounding box center [830, 341] width 177 height 14
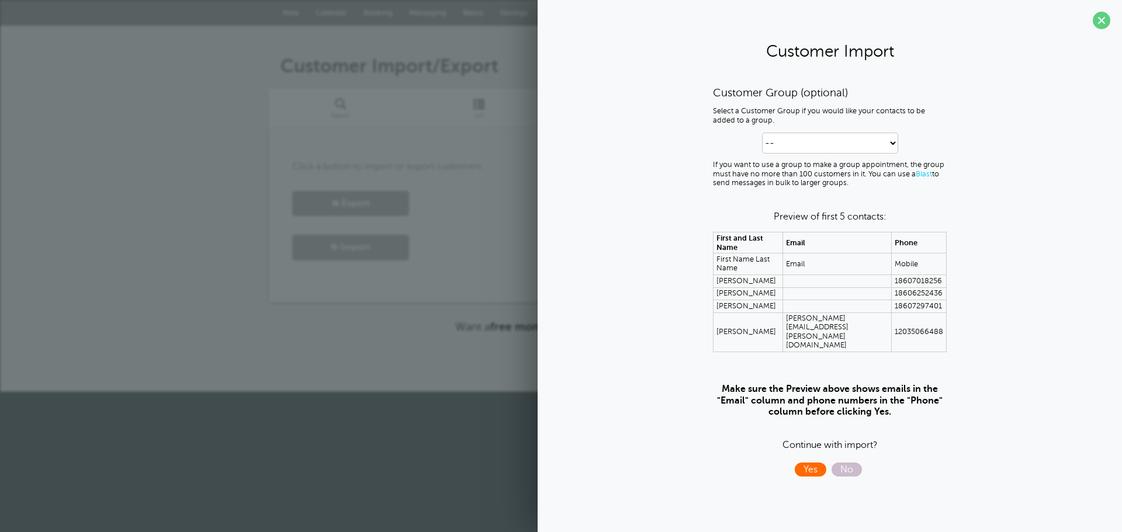
click at [814, 463] on span "Yes" at bounding box center [811, 470] width 32 height 14
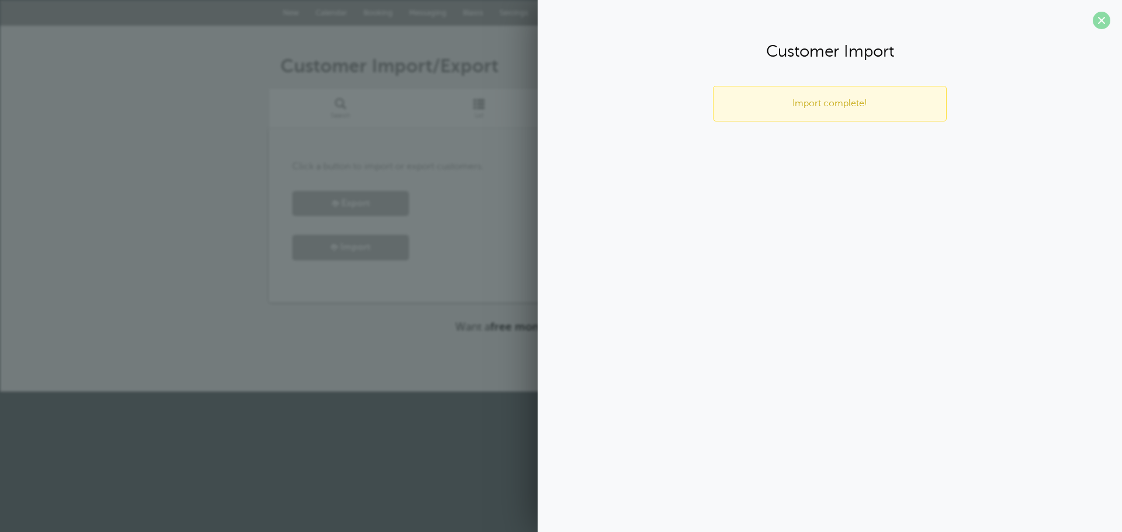
click at [1102, 20] on span at bounding box center [1102, 21] width 18 height 18
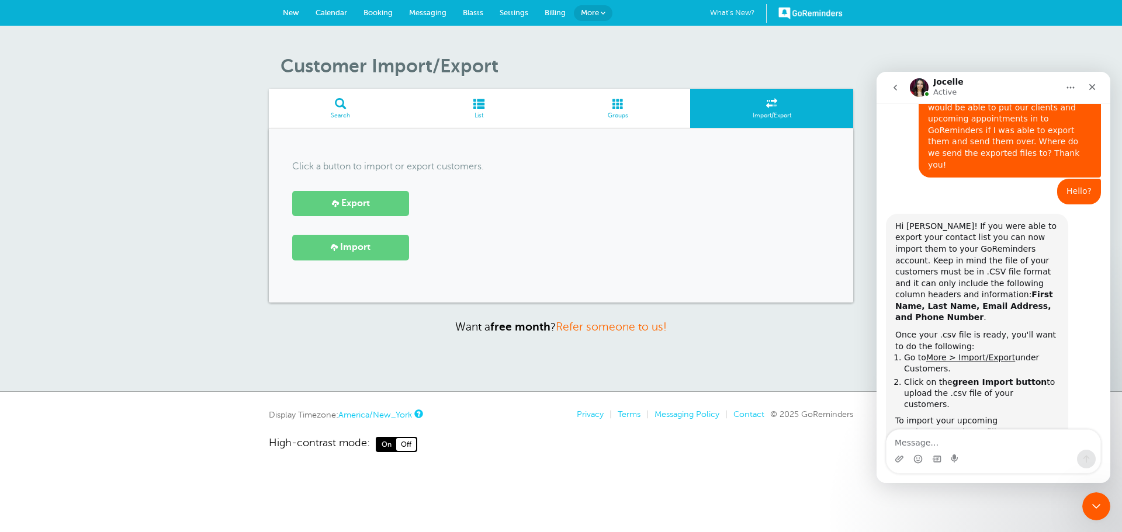
scroll to position [672, 0]
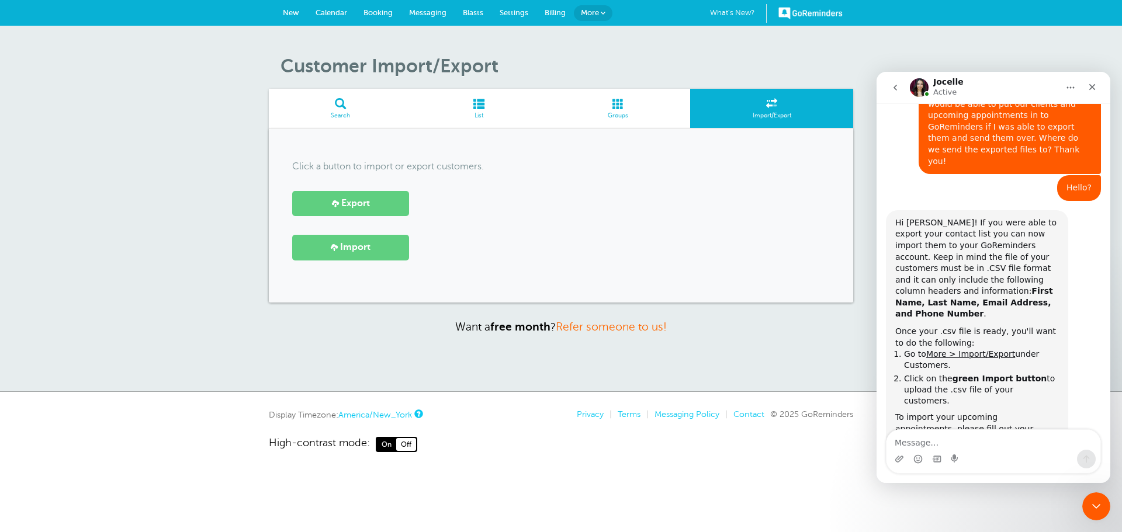
click at [491, 109] on span at bounding box center [479, 103] width 133 height 11
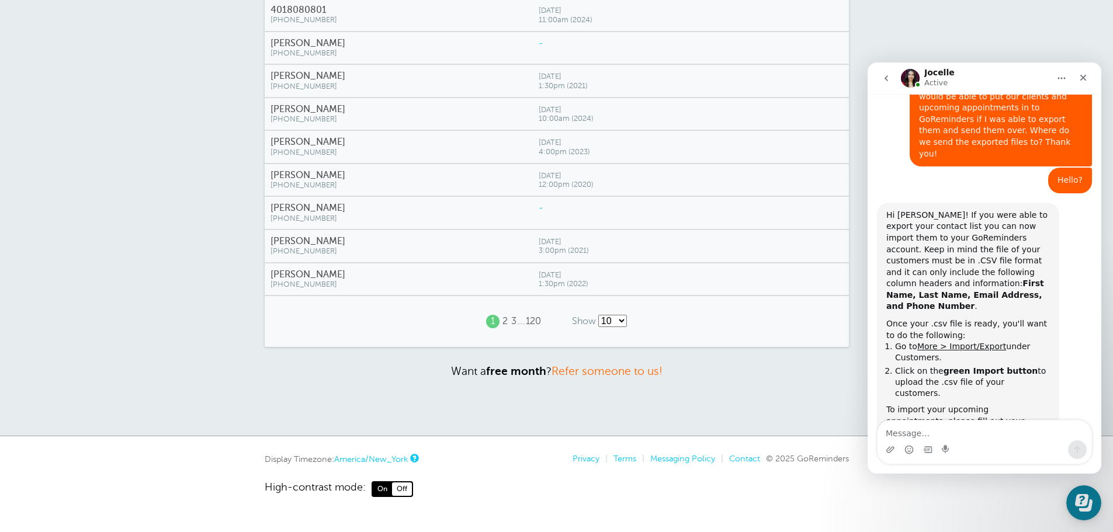
scroll to position [672, 0]
click at [607, 319] on select "10 25 50 100" at bounding box center [612, 321] width 29 height 12
click at [598, 379] on div "Create Customer List Search List Groups Import/Export Name Last visit Notes [PE…" at bounding box center [556, 138] width 1113 height 598
click at [616, 323] on select "10 25 50 100" at bounding box center [612, 321] width 29 height 12
select select "/a/customer/list-rows/name-asc/0/100"
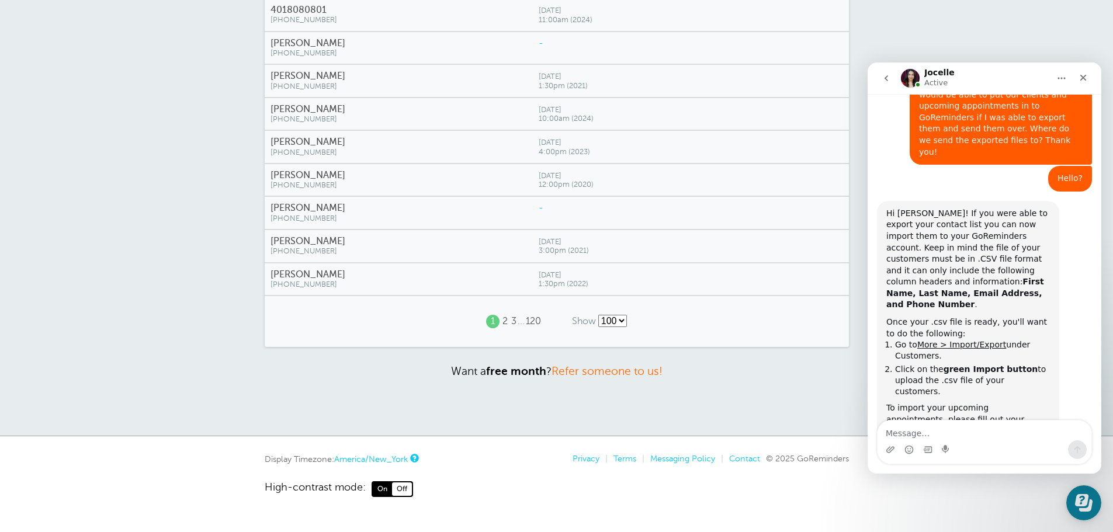
click at [599, 315] on select "10 25 50 100" at bounding box center [612, 321] width 29 height 12
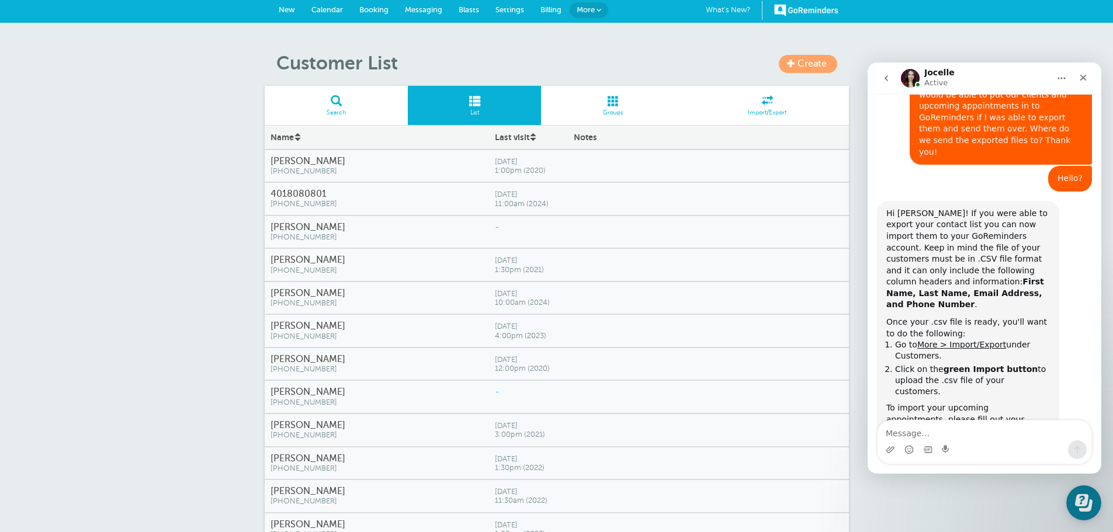
scroll to position [0, 0]
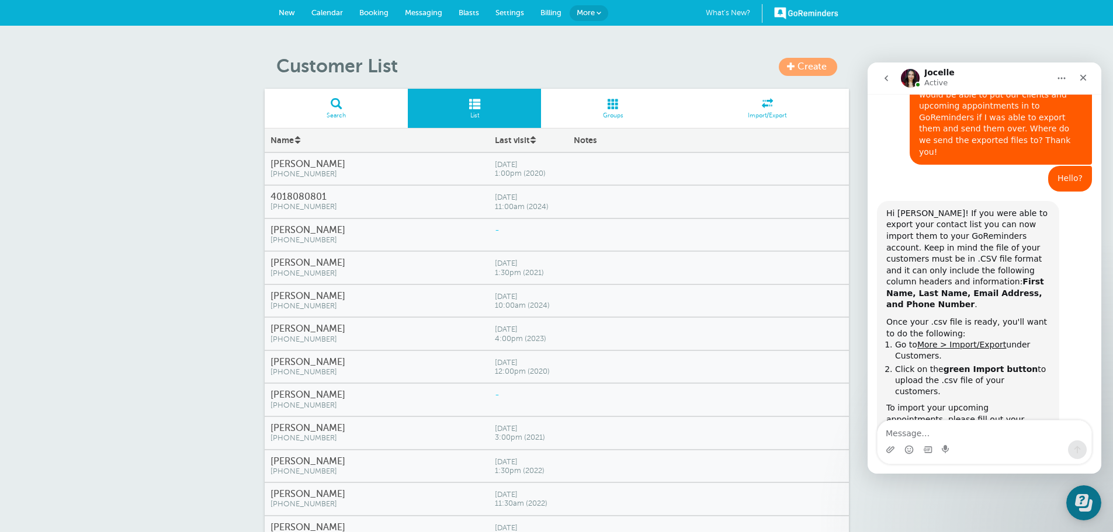
click at [509, 7] on link "Settings" at bounding box center [509, 13] width 45 height 26
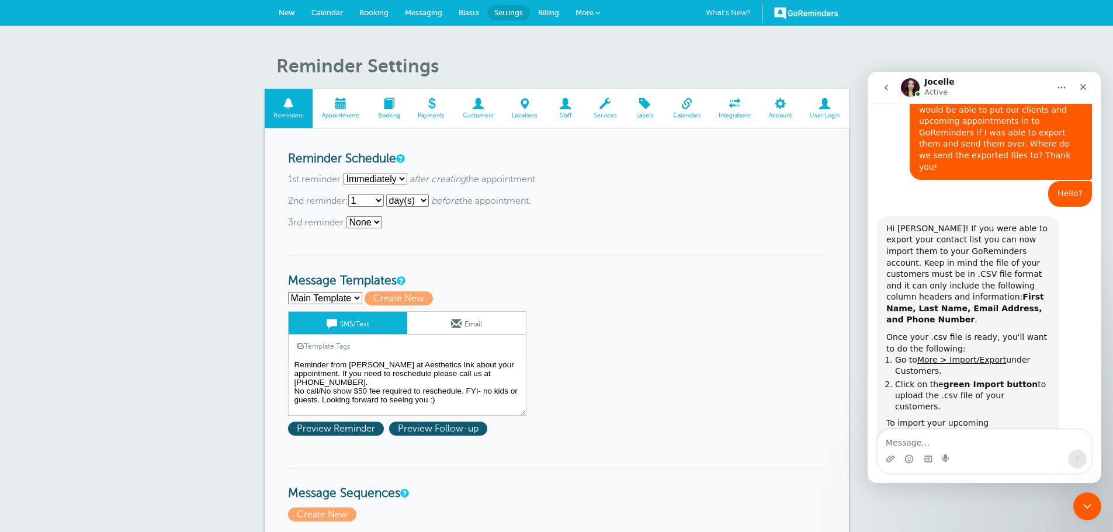
scroll to position [672, 0]
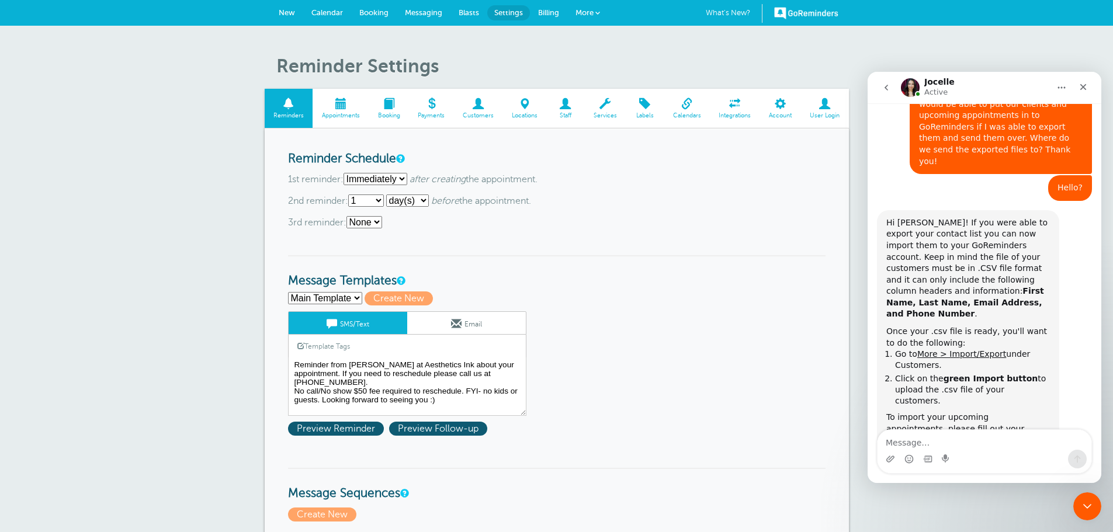
click at [950, 504] on div "appointmen...mplate.csv" at bounding box center [949, 510] width 102 height 12
